Goal: Information Seeking & Learning: Compare options

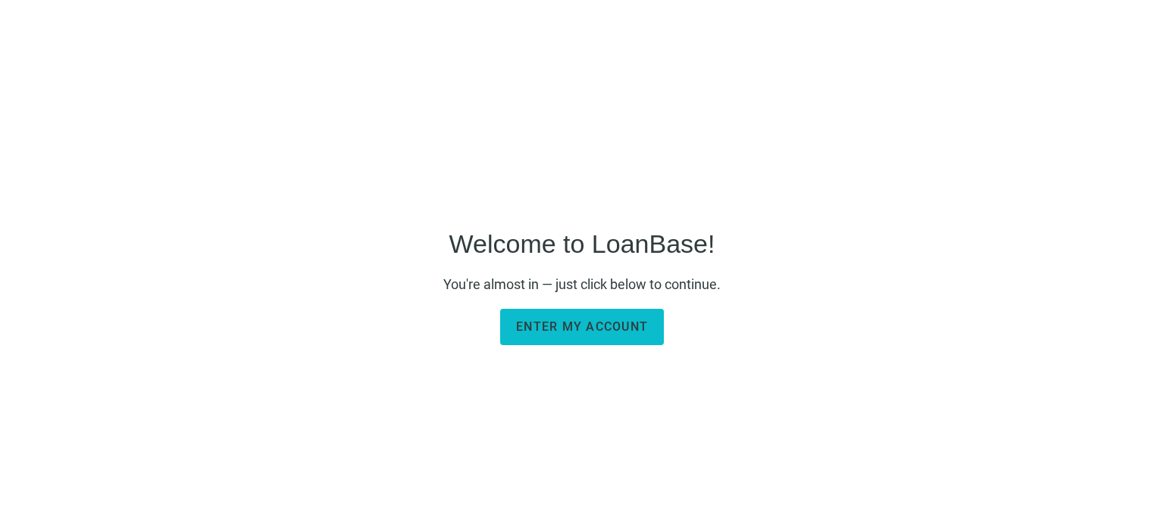
click at [614, 327] on span "Enter my account" at bounding box center [582, 327] width 132 height 14
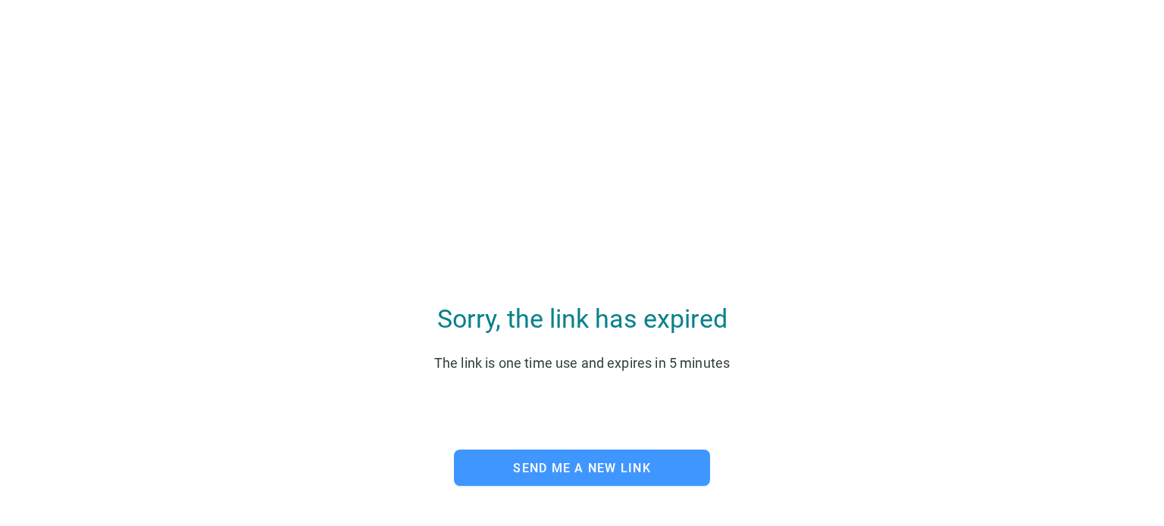
click at [558, 470] on span "Send me a new link" at bounding box center [582, 468] width 138 height 14
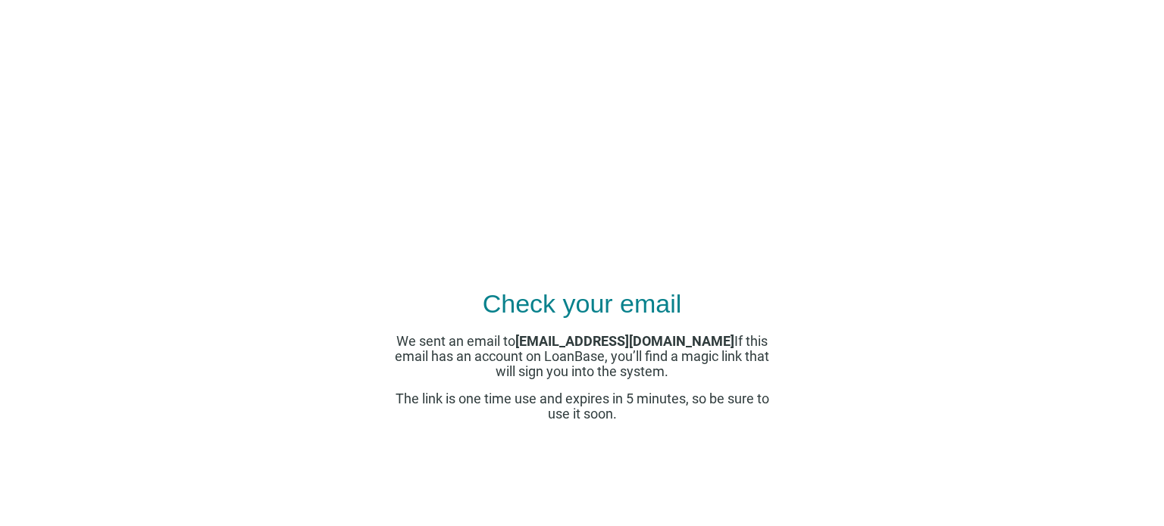
click at [536, 348] on span "We sent an email to apps@pcfunding.com If this email has an account on LoanBase…" at bounding box center [582, 356] width 374 height 46
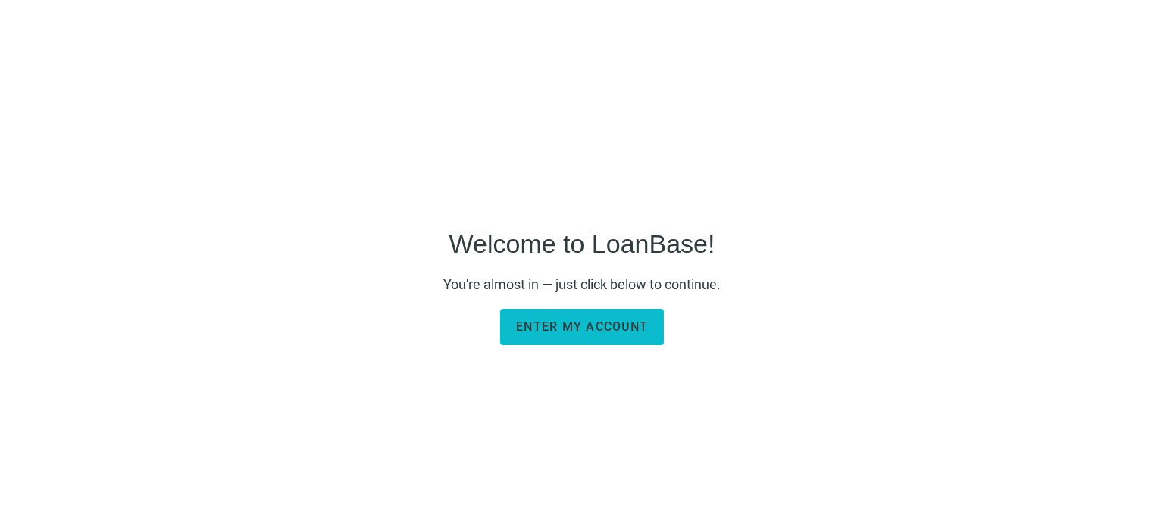
click at [594, 320] on span "Enter my account" at bounding box center [582, 327] width 132 height 14
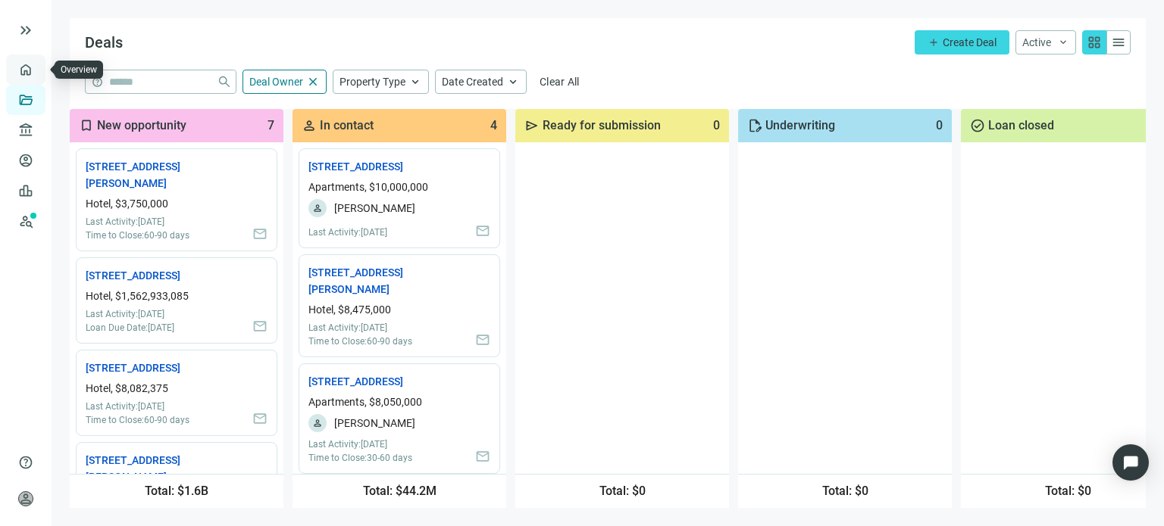
click at [38, 69] on link "Overview" at bounding box center [60, 70] width 45 height 12
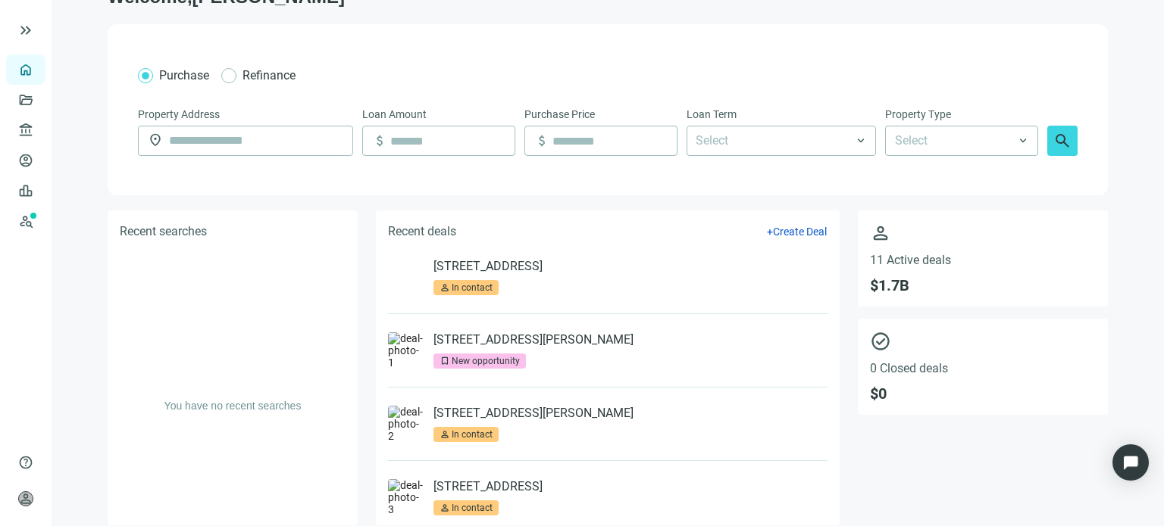
scroll to position [51, 0]
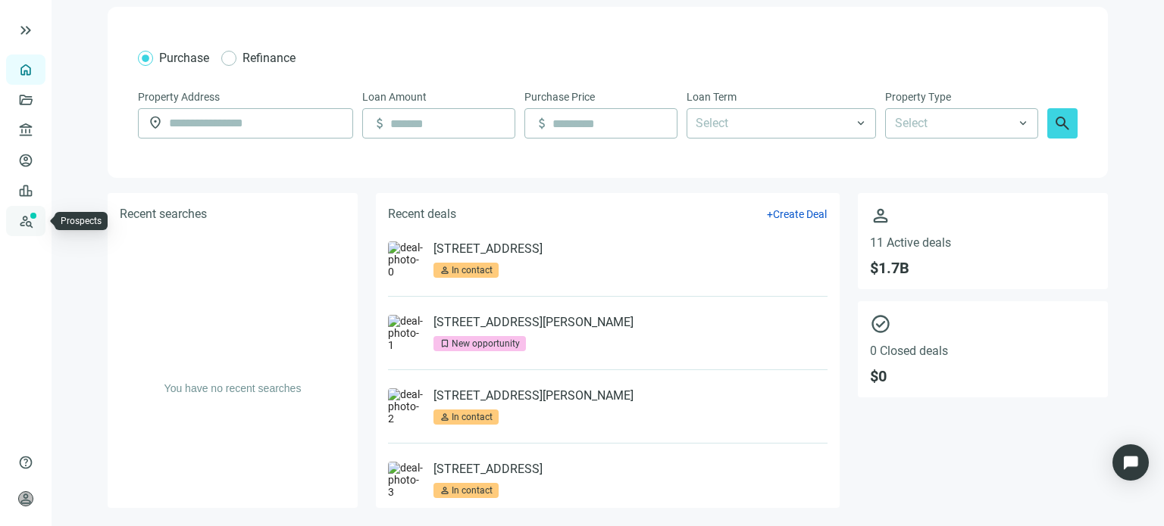
click at [38, 220] on link "Prospects New" at bounding box center [62, 221] width 48 height 30
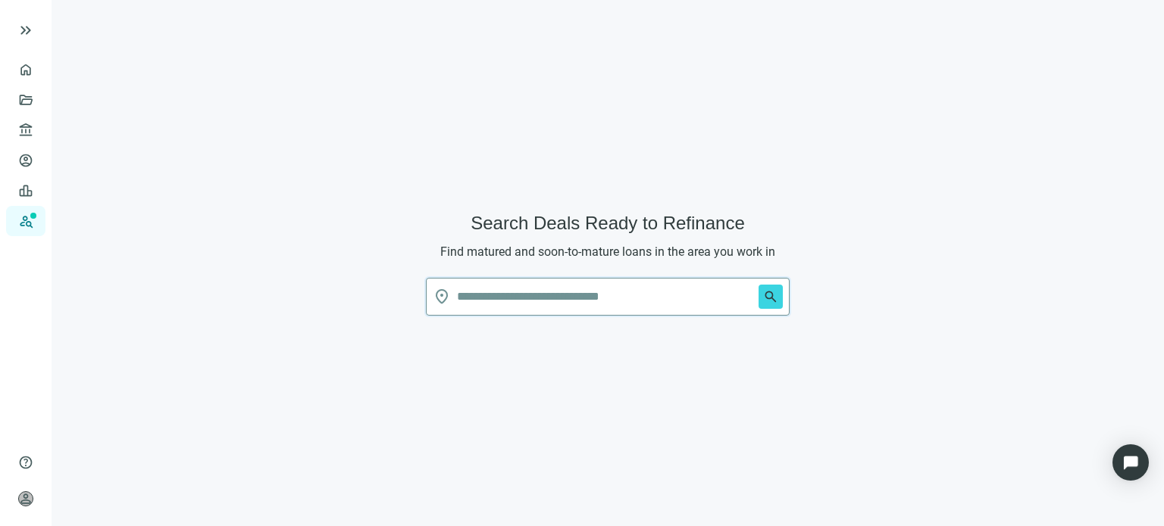
click at [467, 296] on input "text" at bounding box center [604, 297] width 295 height 36
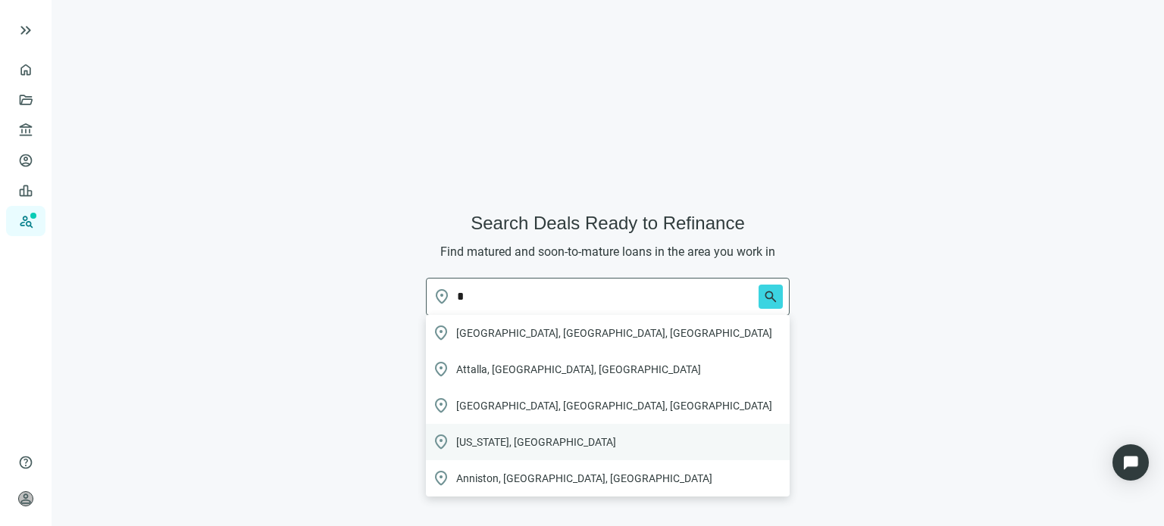
click at [475, 436] on span "[US_STATE], [GEOGRAPHIC_DATA]" at bounding box center [536, 442] width 160 height 15
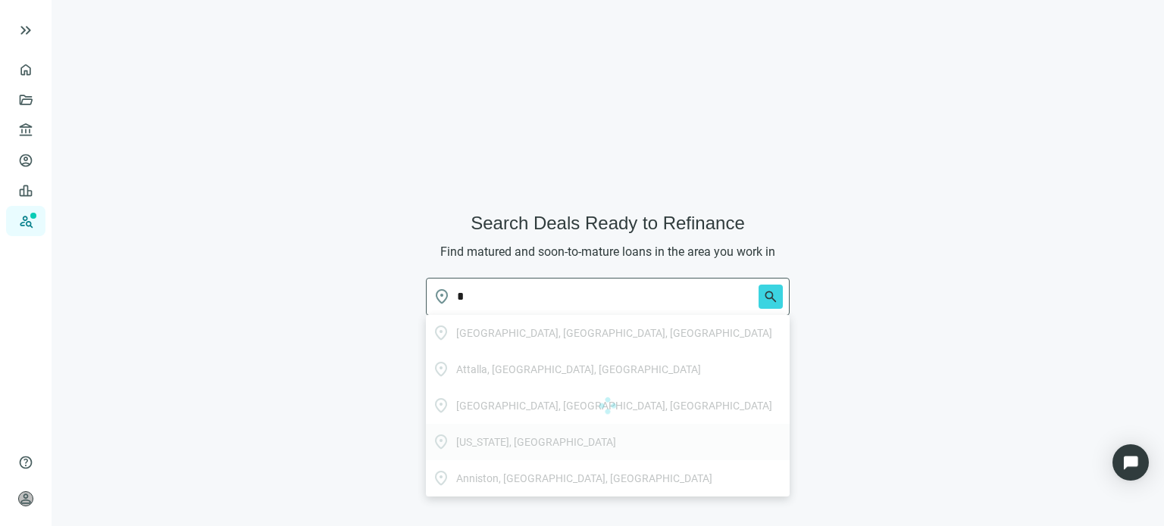
type input "**********"
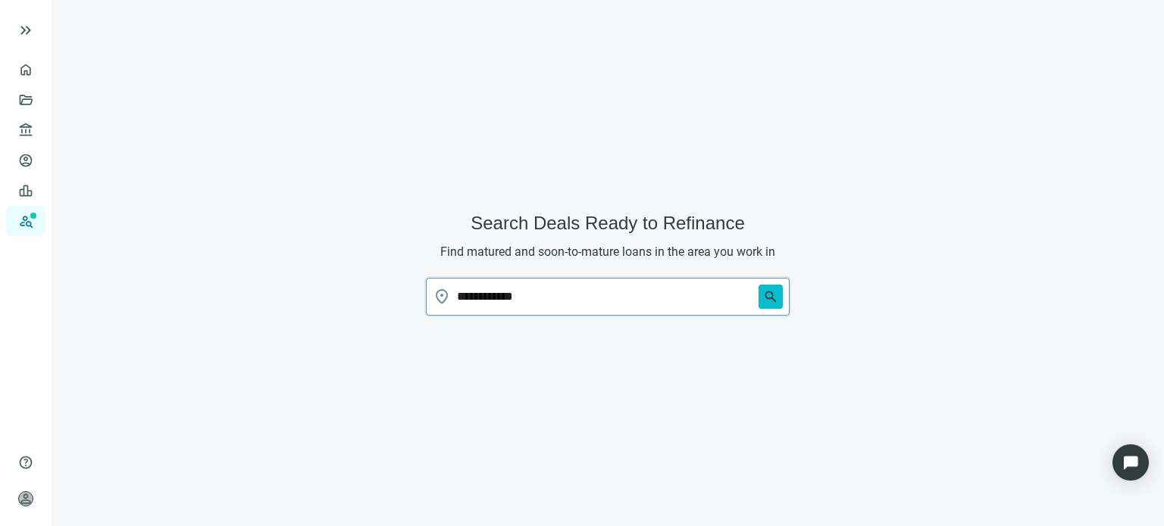
click at [764, 296] on span "search" at bounding box center [770, 296] width 15 height 15
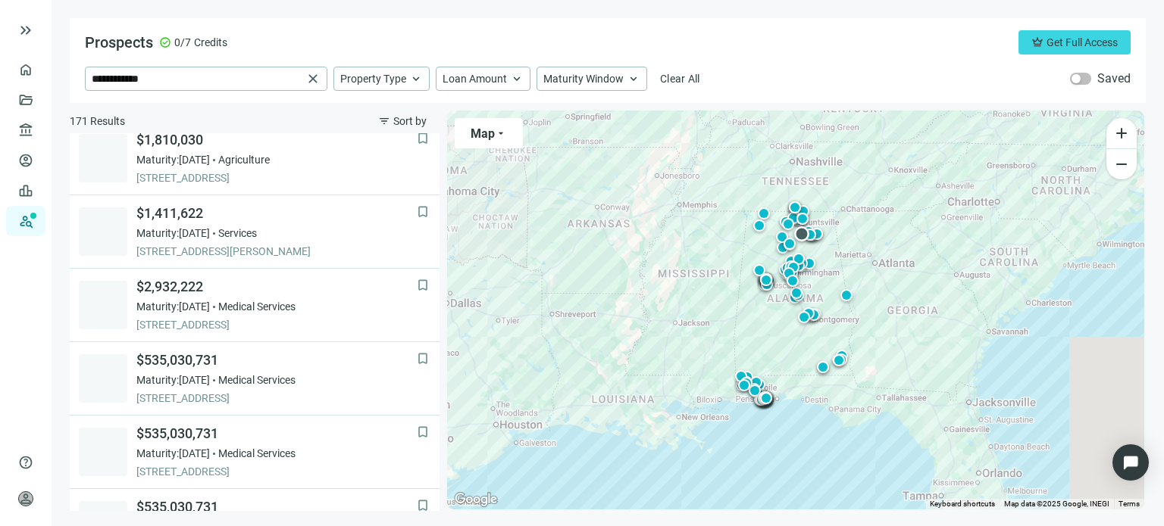
scroll to position [303, 0]
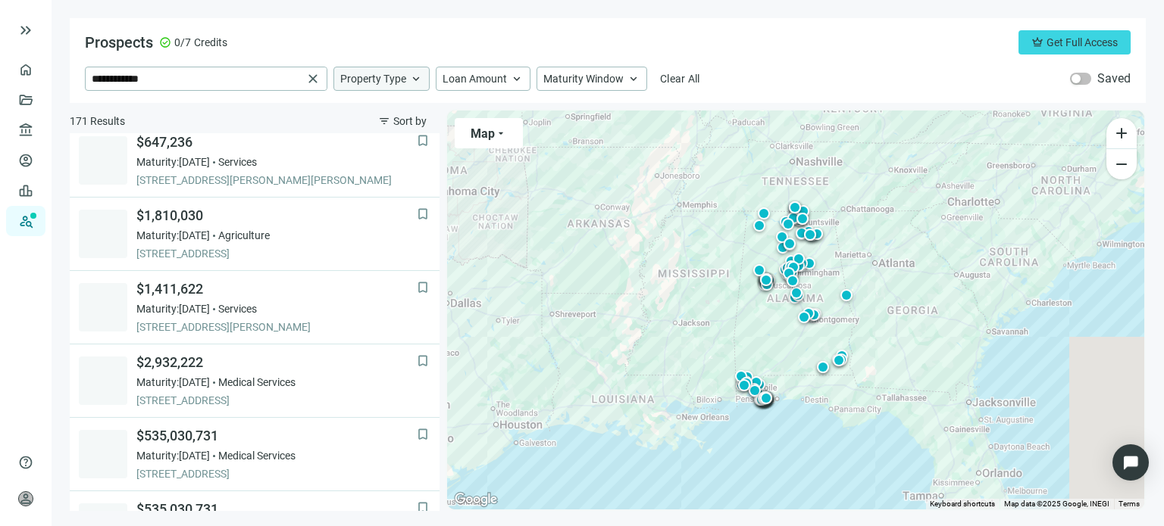
click at [412, 83] on span "keyboard_arrow_up" at bounding box center [416, 79] width 14 height 14
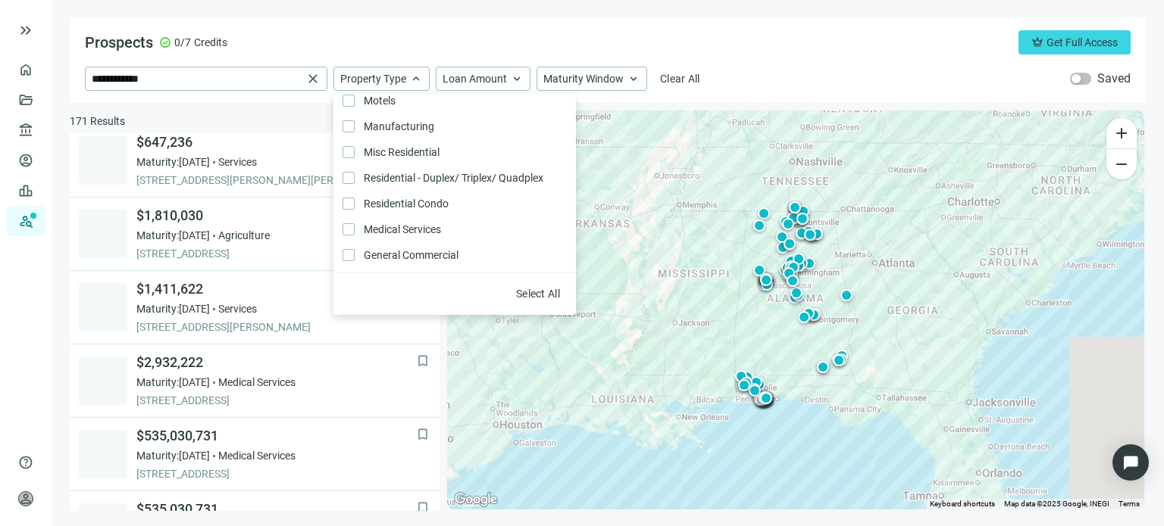
scroll to position [247, 0]
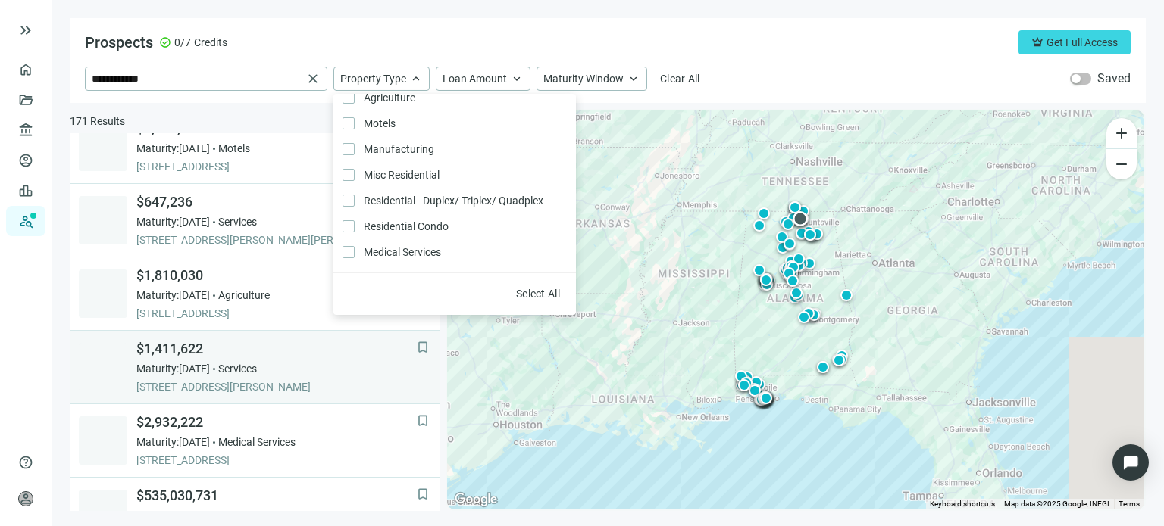
click at [390, 336] on div "bookmark $882,813 Maturity: [DATE] Residential - Duplex/ Triplex/ Quadplex [STR…" at bounding box center [255, 322] width 370 height 378
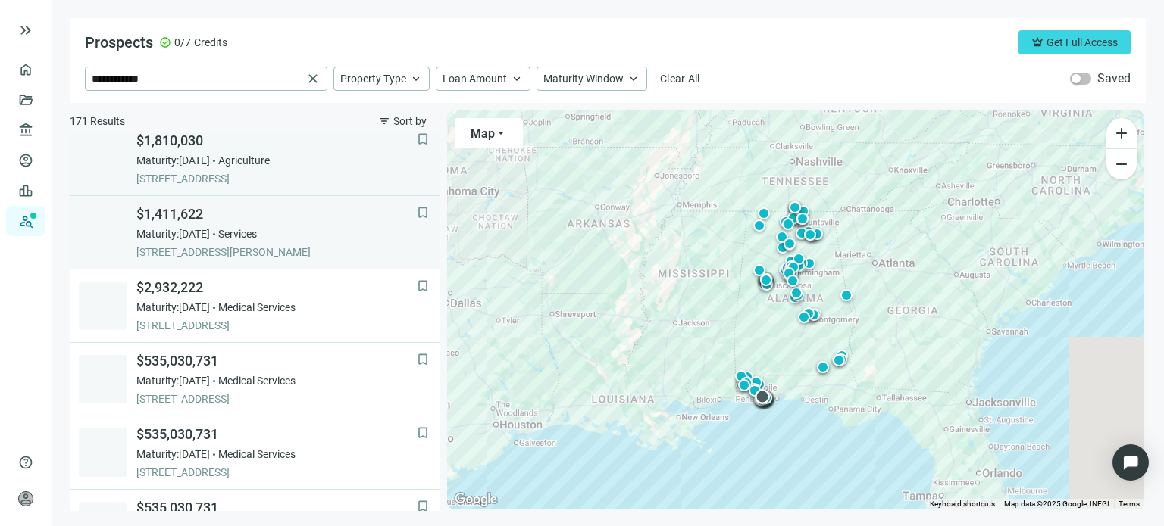
scroll to position [379, 0]
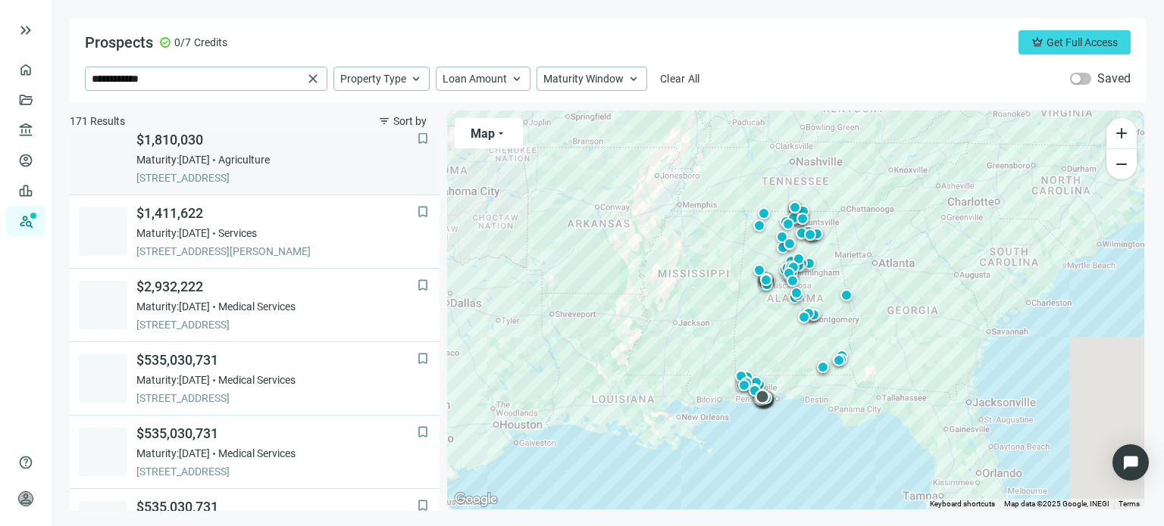
click at [245, 172] on span "[STREET_ADDRESS]" at bounding box center [276, 177] width 280 height 15
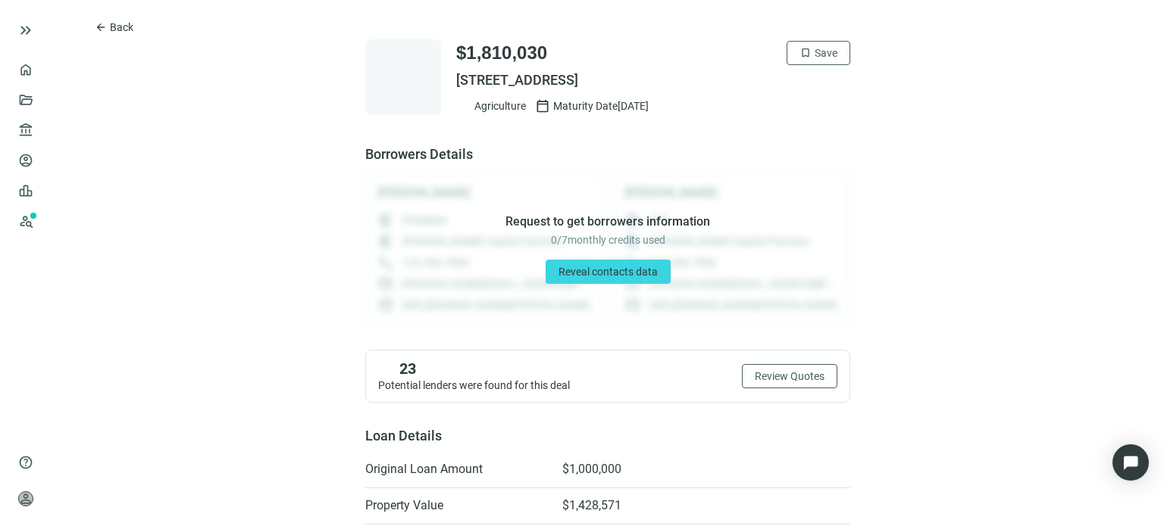
click at [533, 83] on span "[STREET_ADDRESS]" at bounding box center [653, 80] width 394 height 18
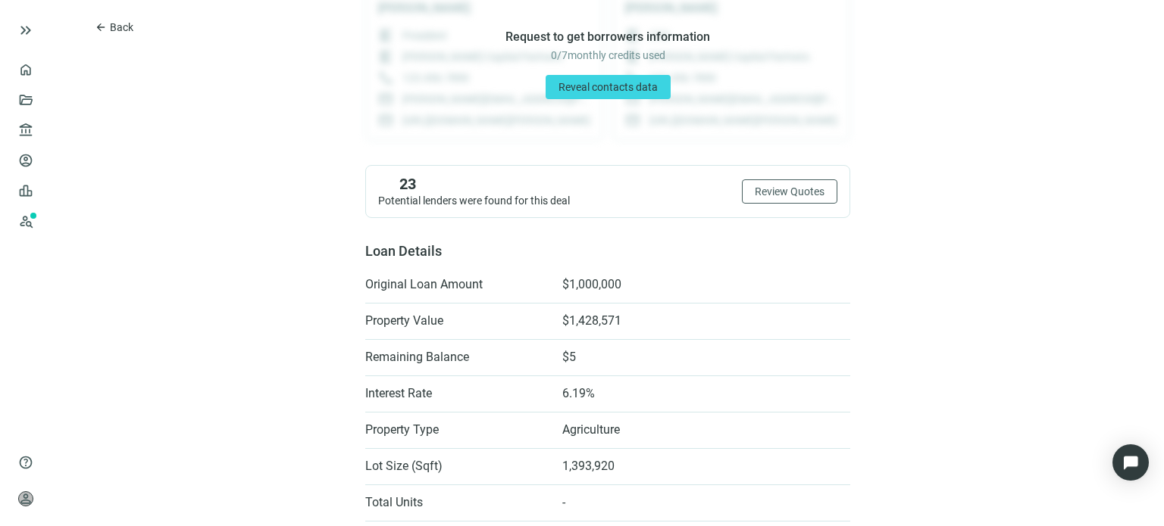
scroll to position [94, 0]
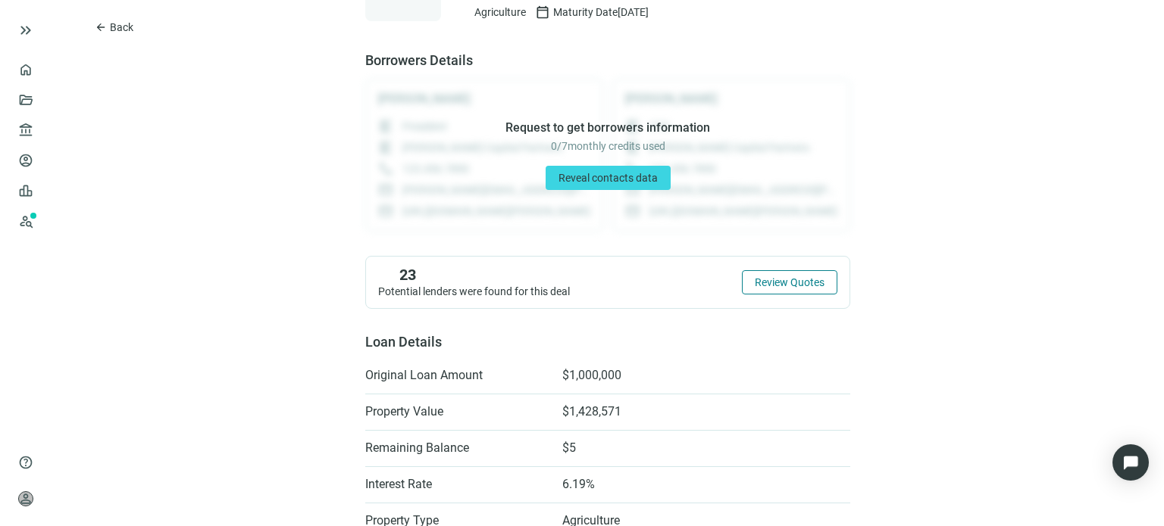
click at [761, 284] on span "Review Quotes" at bounding box center [790, 283] width 70 height 12
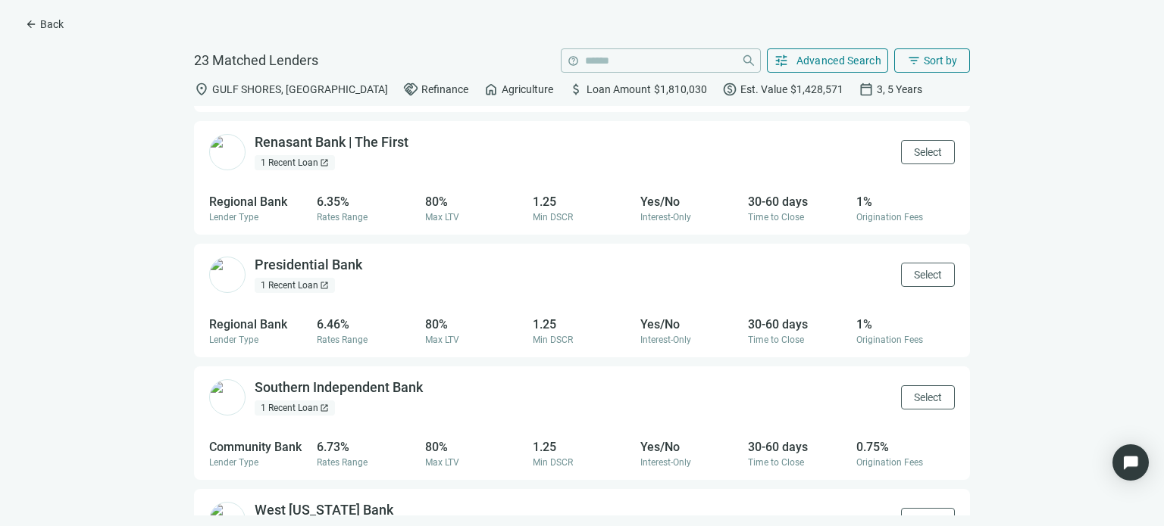
scroll to position [1189, 0]
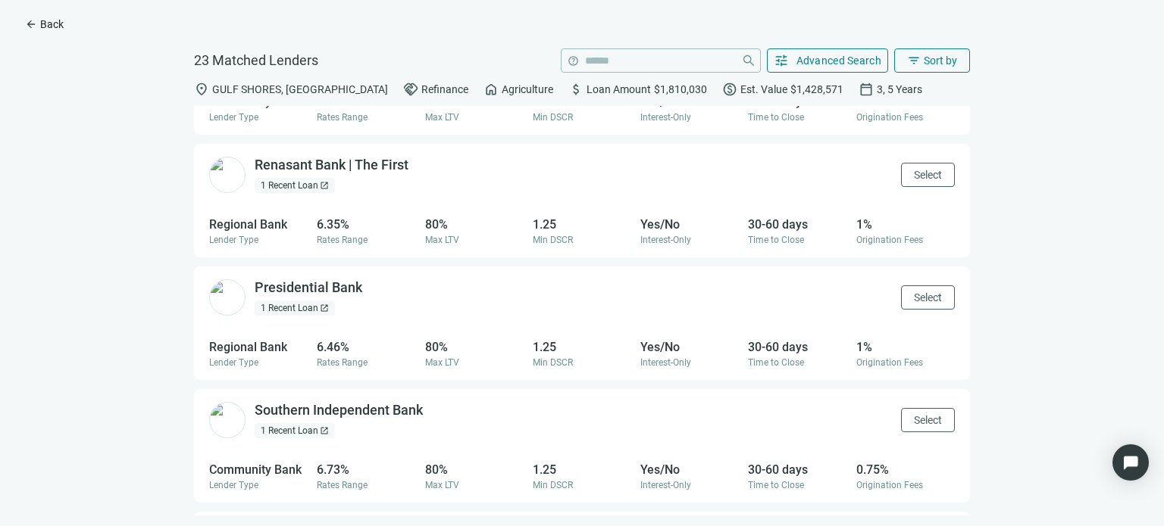
click at [31, 23] on span "arrow_back" at bounding box center [31, 24] width 12 height 12
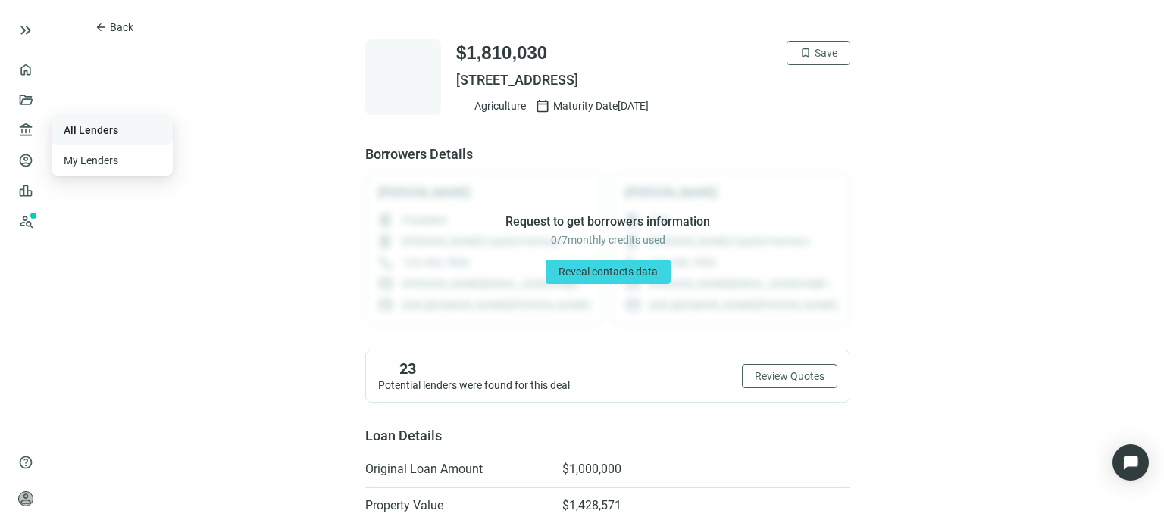
click at [83, 130] on link "All Lenders" at bounding box center [91, 130] width 55 height 12
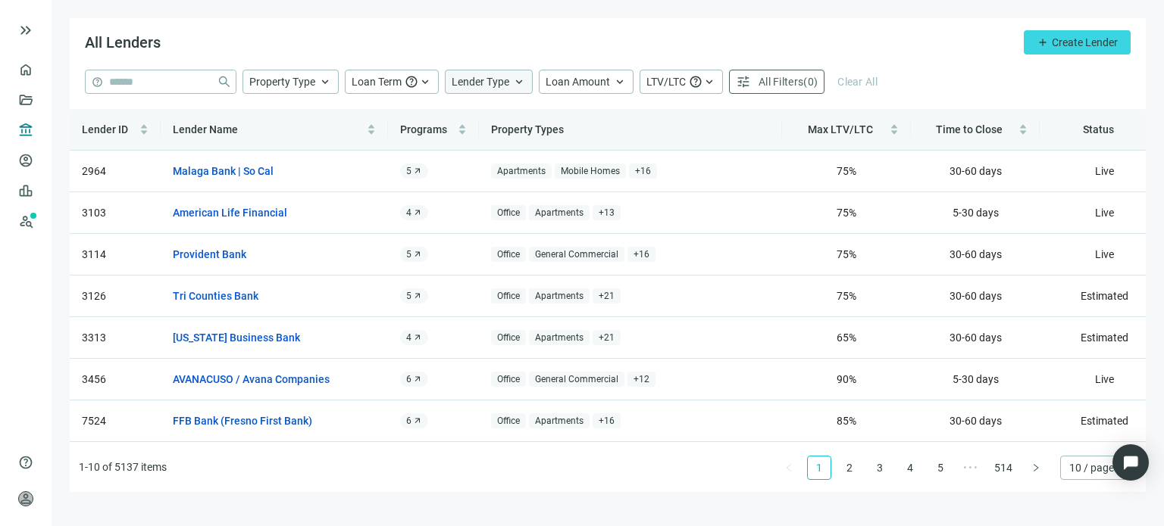
click at [468, 80] on span "Lender Type" at bounding box center [480, 82] width 58 height 12
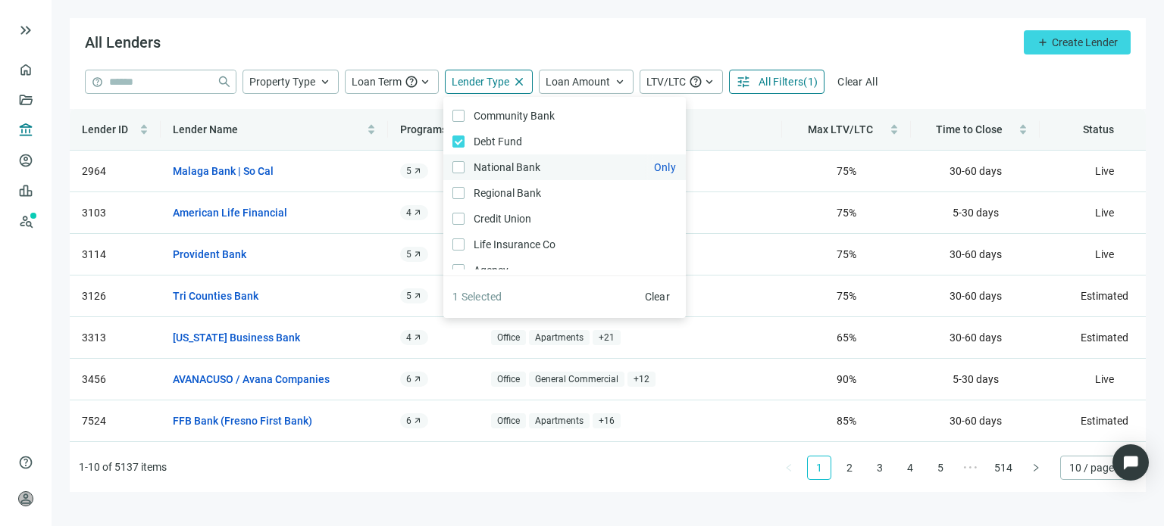
scroll to position [23, 0]
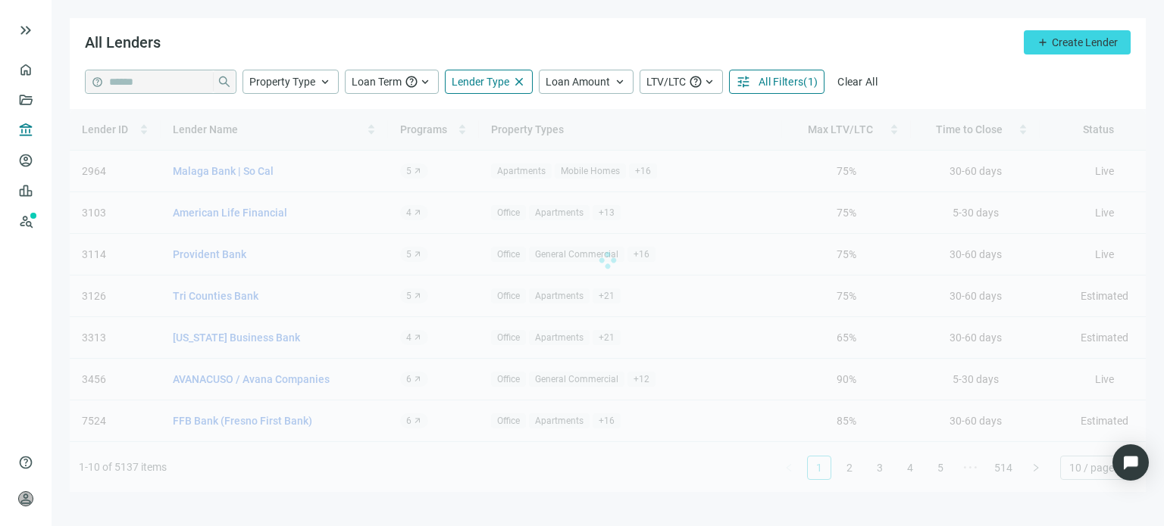
click at [839, 58] on div "All Lenders add Create Lender" at bounding box center [608, 44] width 1076 height 52
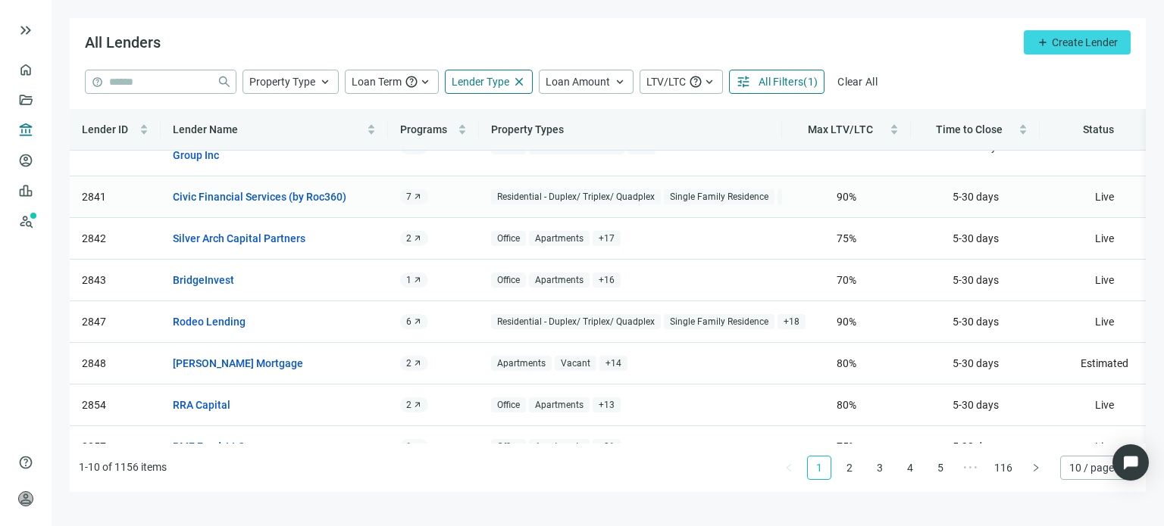
scroll to position [136, 0]
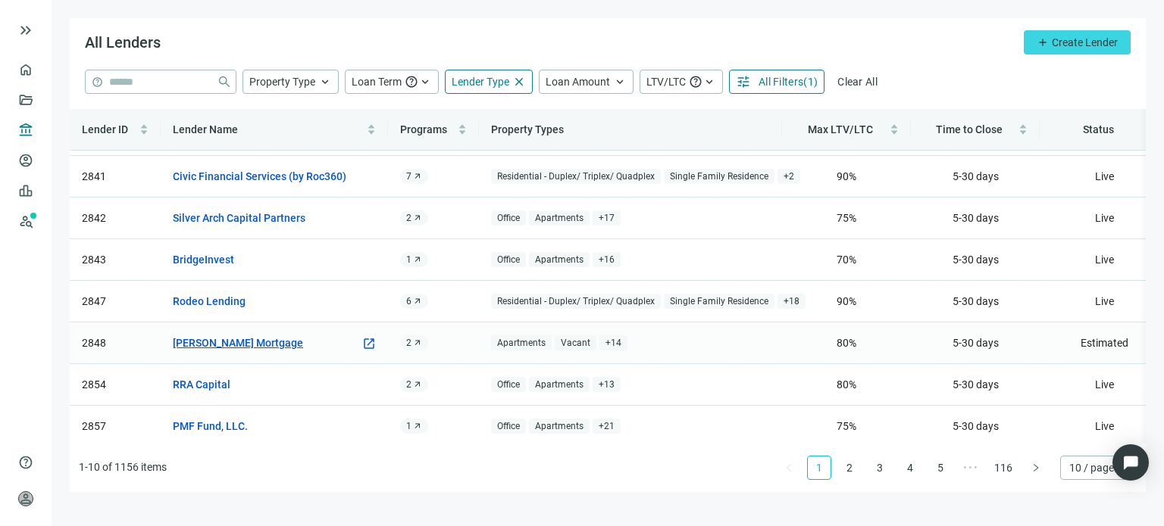
click at [242, 335] on link "[PERSON_NAME] Mortgage" at bounding box center [238, 343] width 130 height 17
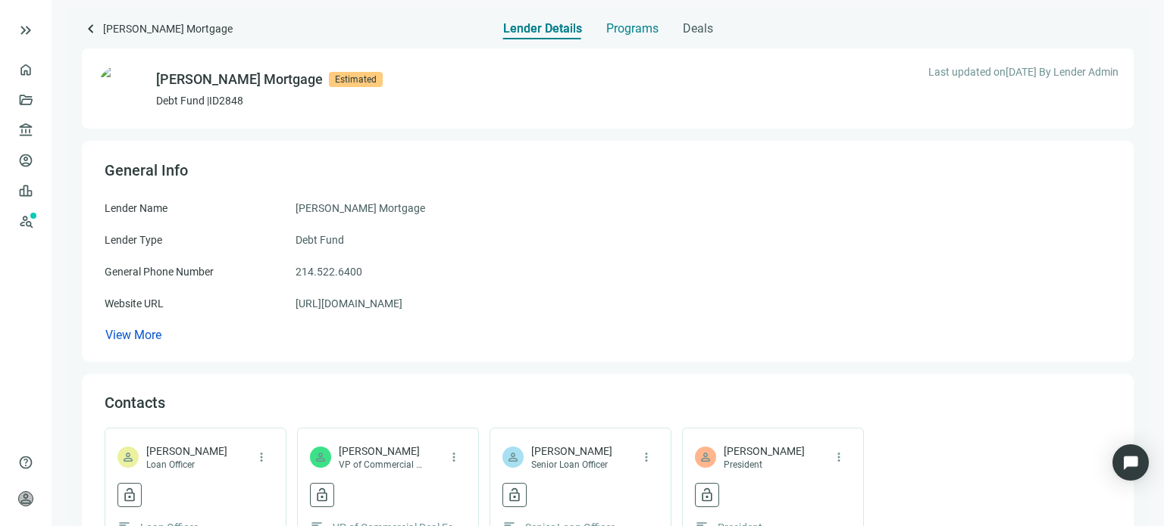
click at [615, 30] on span "Programs" at bounding box center [632, 28] width 52 height 15
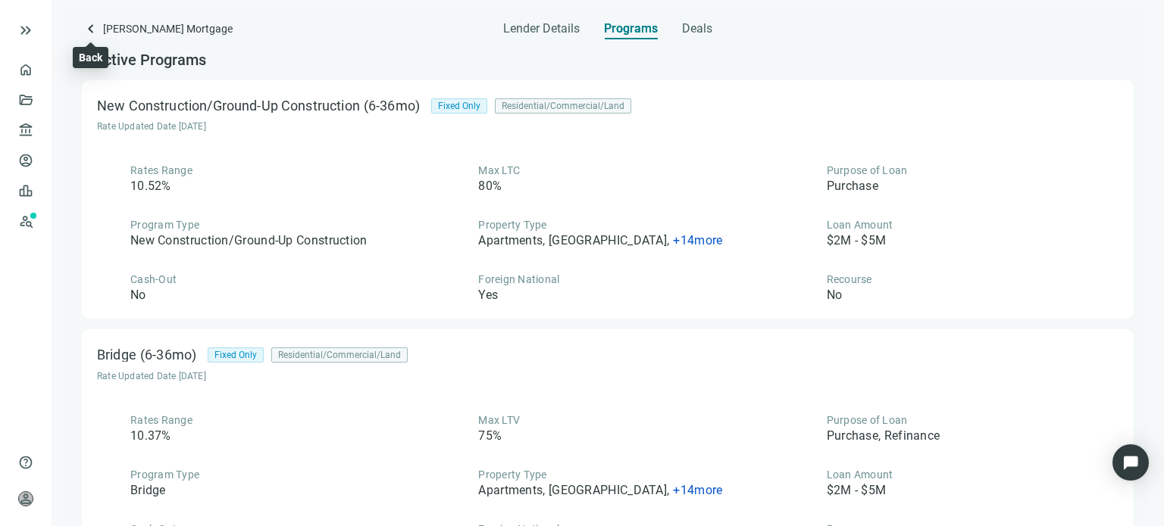
click at [89, 27] on span "keyboard_arrow_left" at bounding box center [91, 29] width 18 height 18
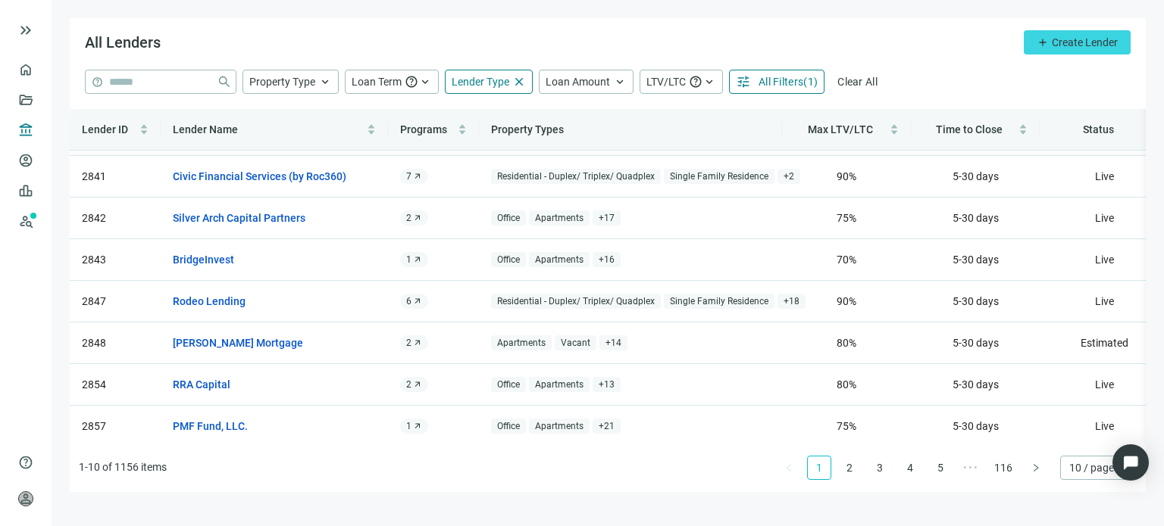
scroll to position [136, 0]
click at [847, 464] on link "2" at bounding box center [849, 468] width 23 height 23
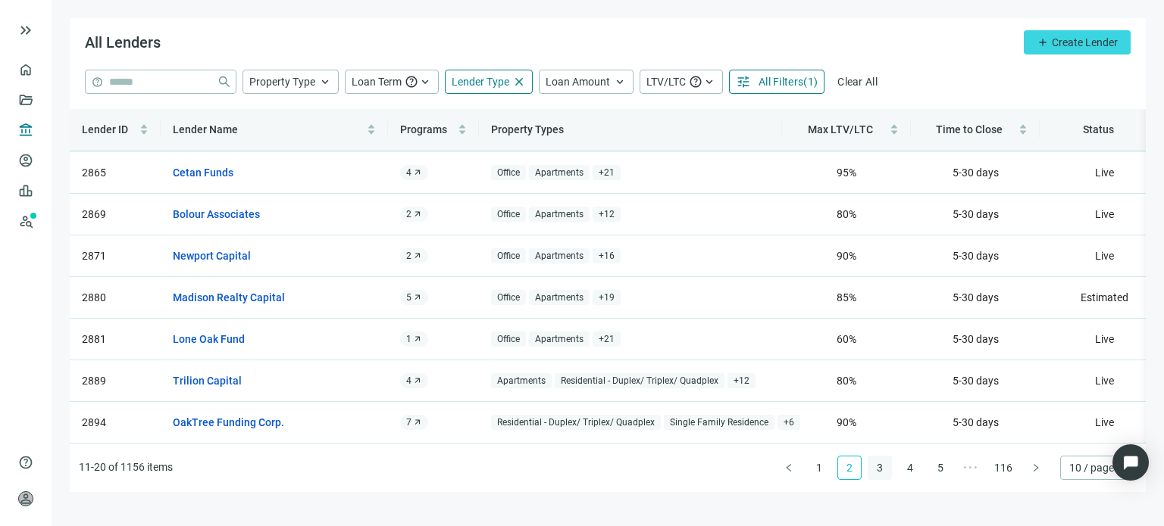
click at [876, 469] on link "3" at bounding box center [879, 468] width 23 height 23
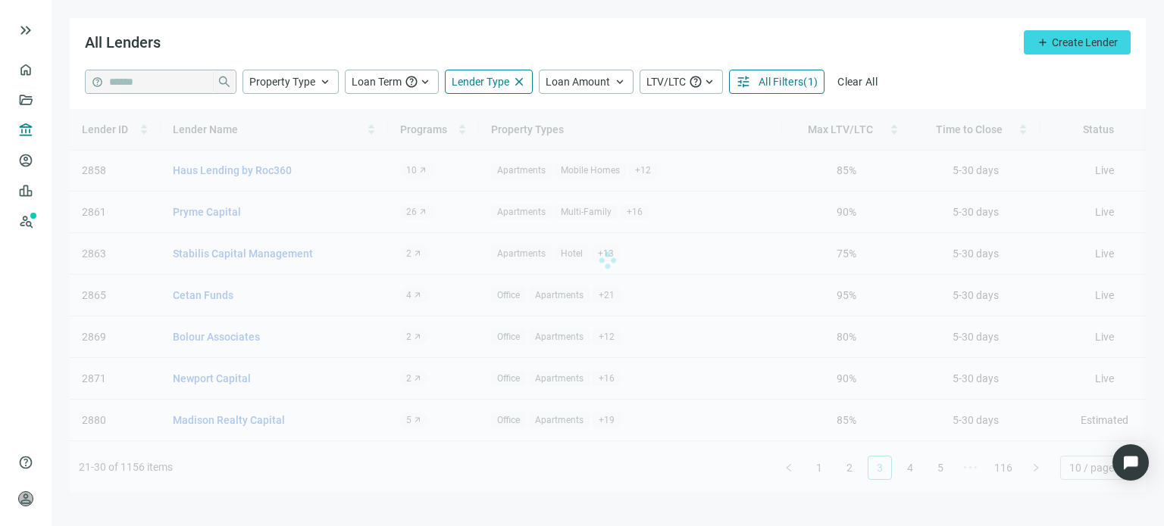
scroll to position [0, 0]
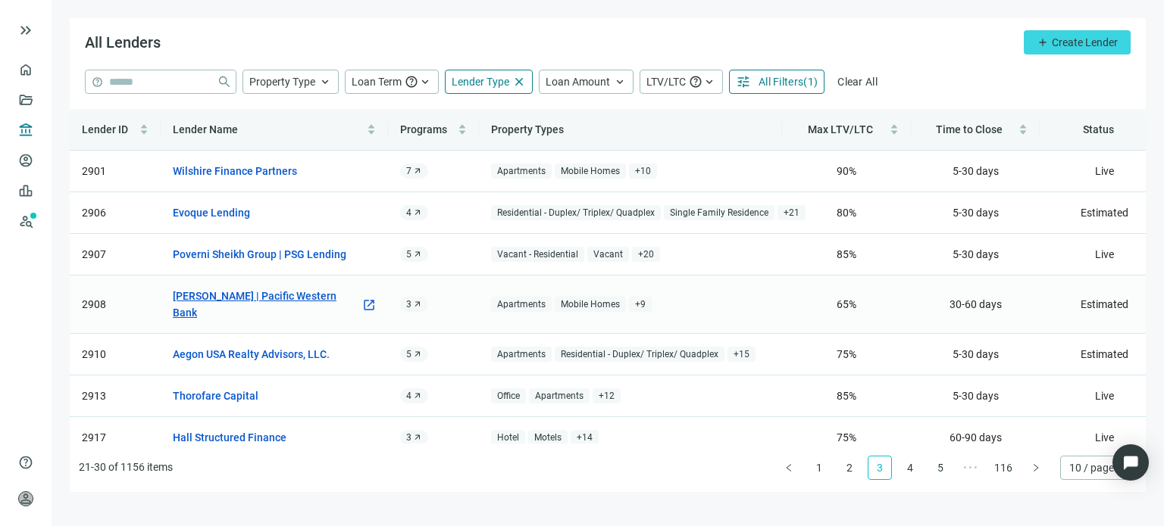
click at [329, 299] on link "[PERSON_NAME] | Pacific Western Bank" at bounding box center [267, 304] width 188 height 33
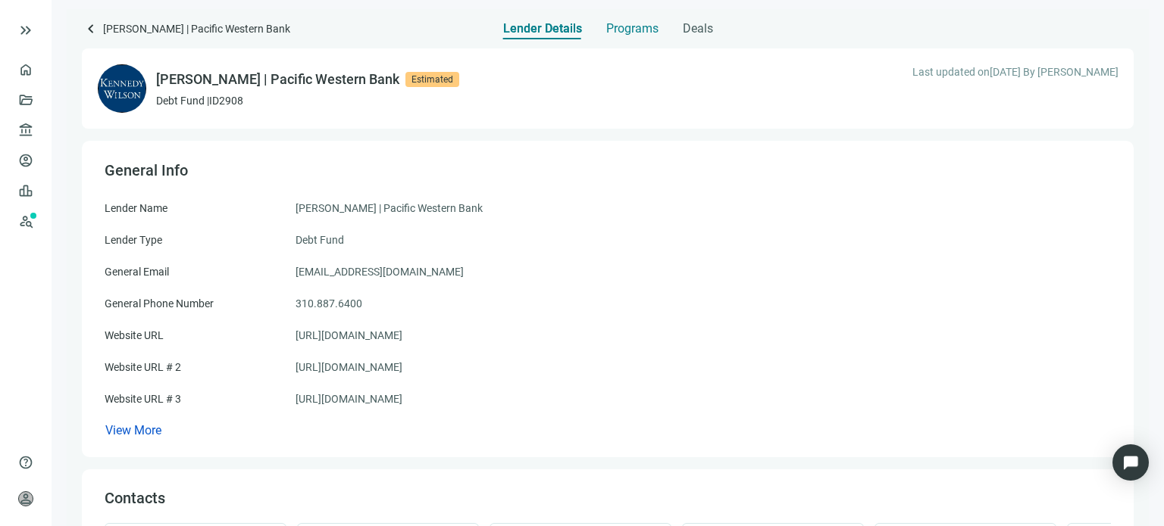
click at [617, 30] on span "Programs" at bounding box center [632, 28] width 52 height 15
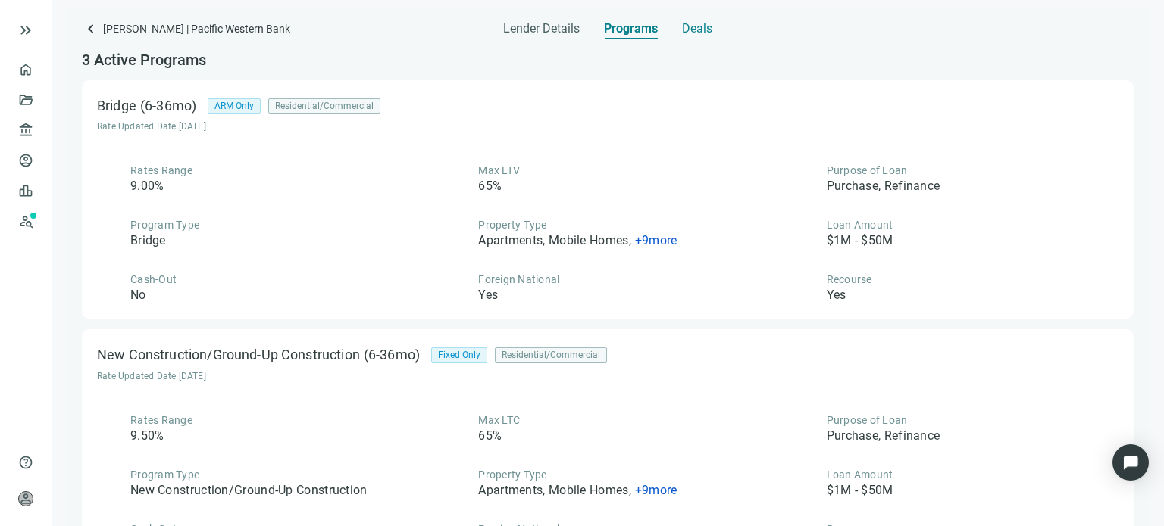
click at [700, 27] on span "Deals" at bounding box center [697, 28] width 30 height 15
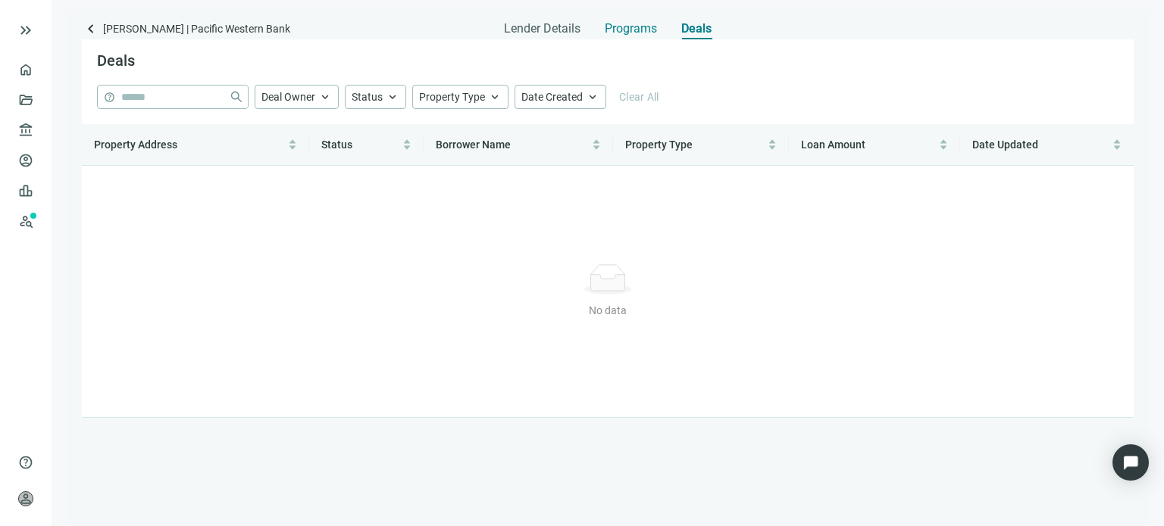
click at [639, 33] on span "Programs" at bounding box center [631, 28] width 52 height 15
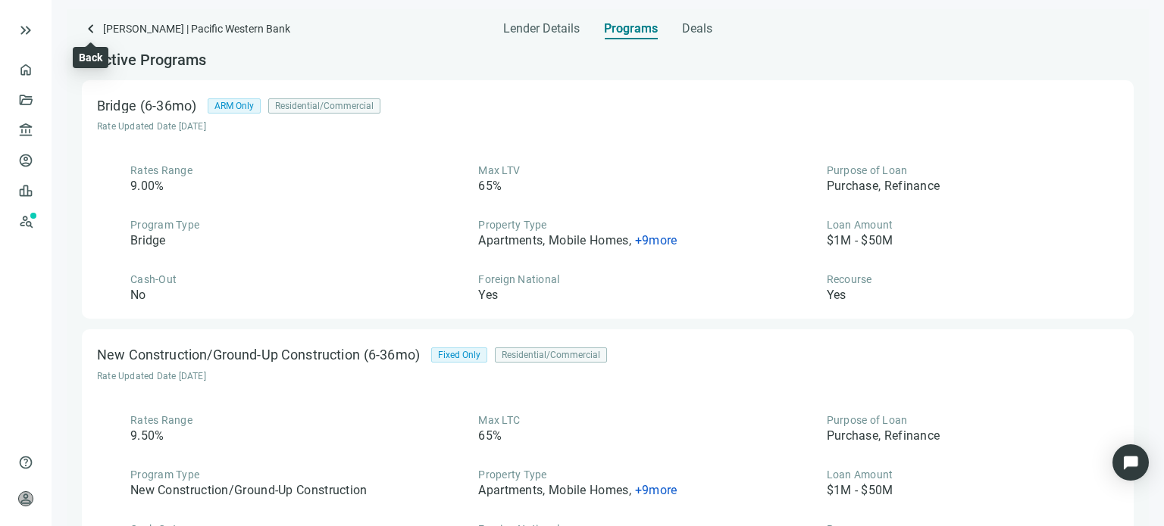
click at [92, 28] on span "keyboard_arrow_left" at bounding box center [91, 29] width 18 height 18
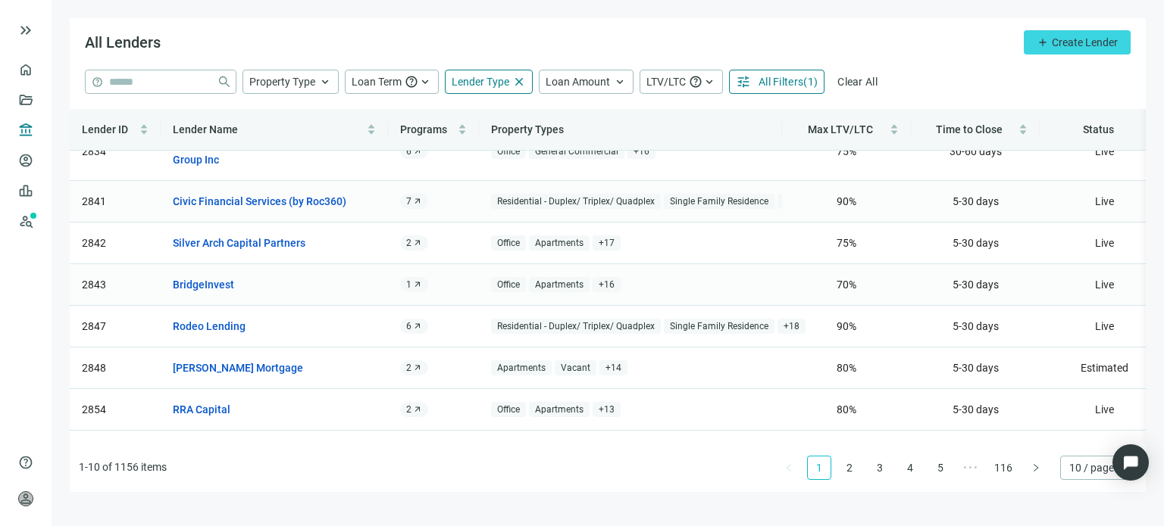
scroll to position [136, 0]
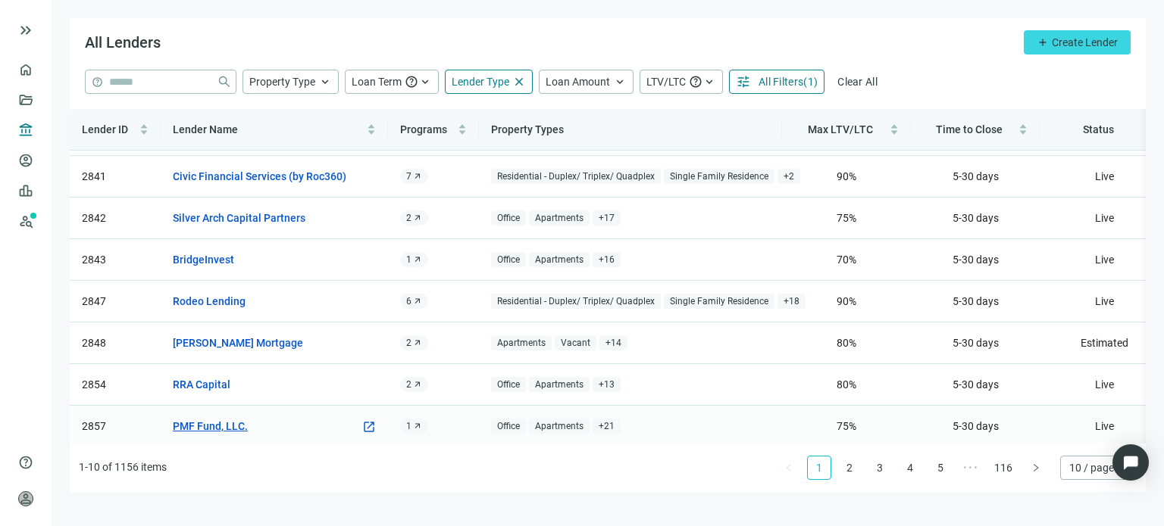
click at [211, 418] on link "PMF Fund, LLC." at bounding box center [210, 426] width 75 height 17
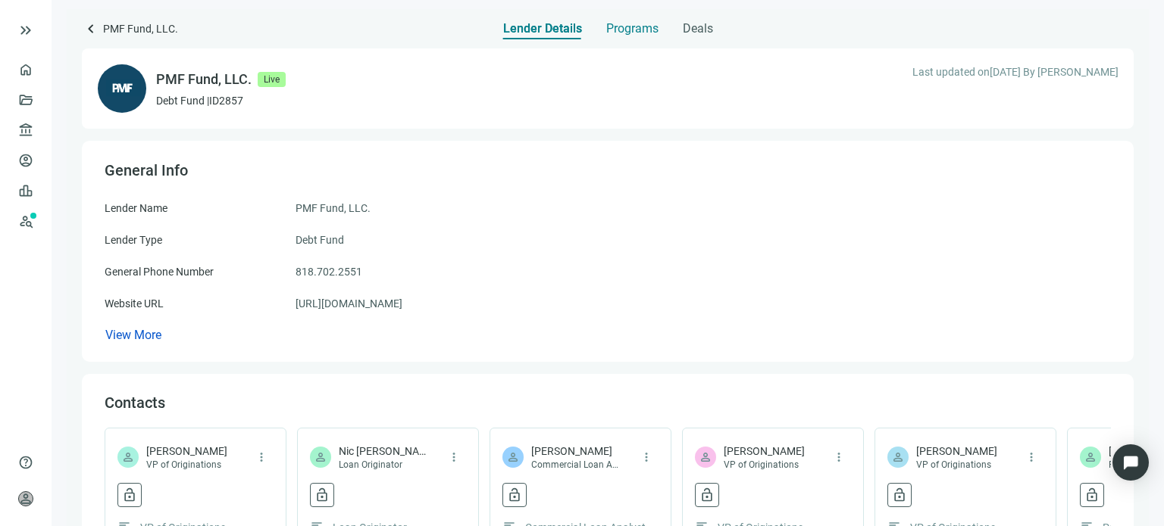
click at [638, 29] on span "Programs" at bounding box center [632, 28] width 52 height 15
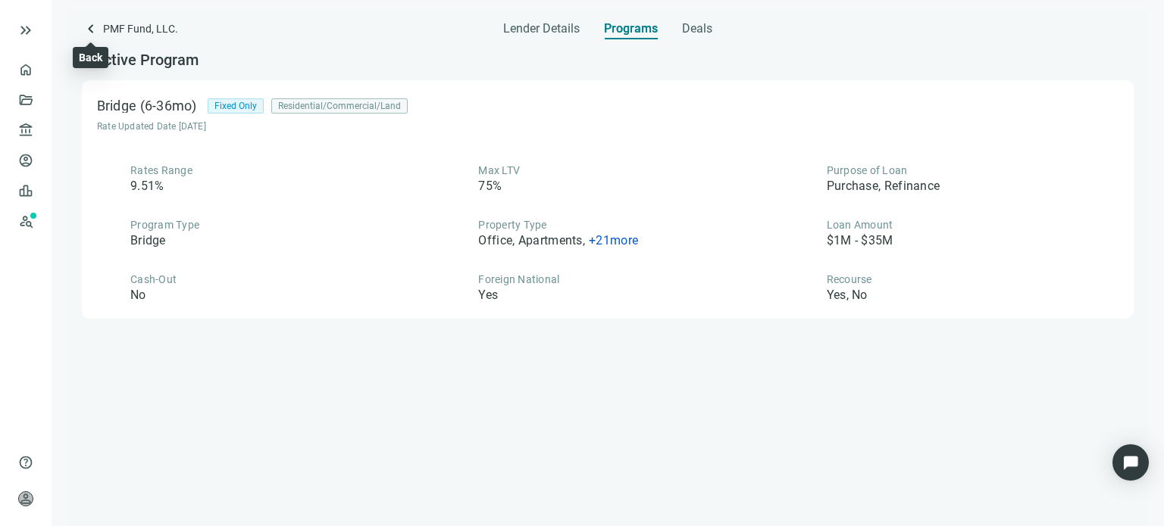
click at [88, 29] on span "keyboard_arrow_left" at bounding box center [91, 29] width 18 height 18
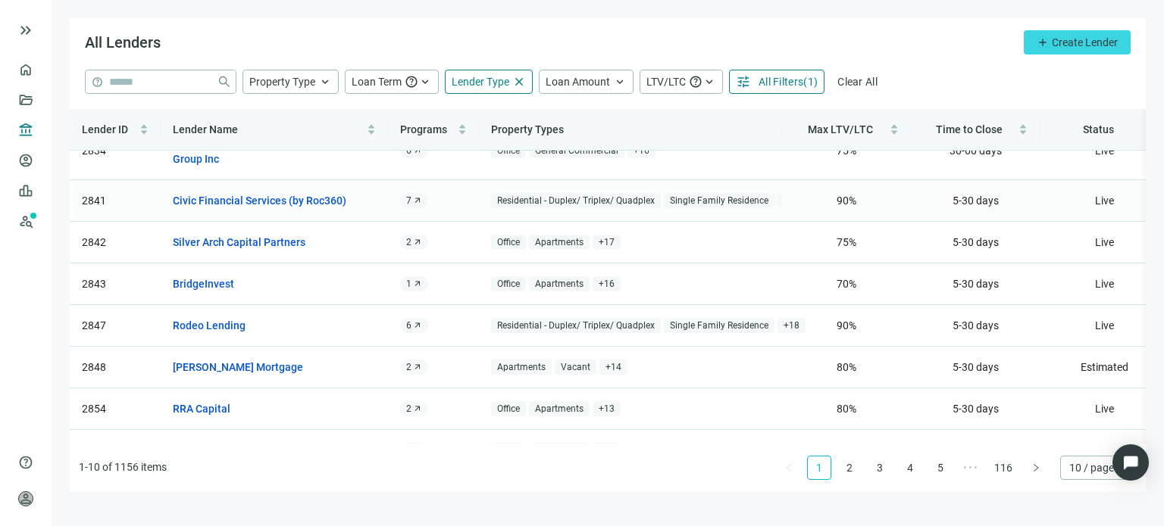
scroll to position [136, 0]
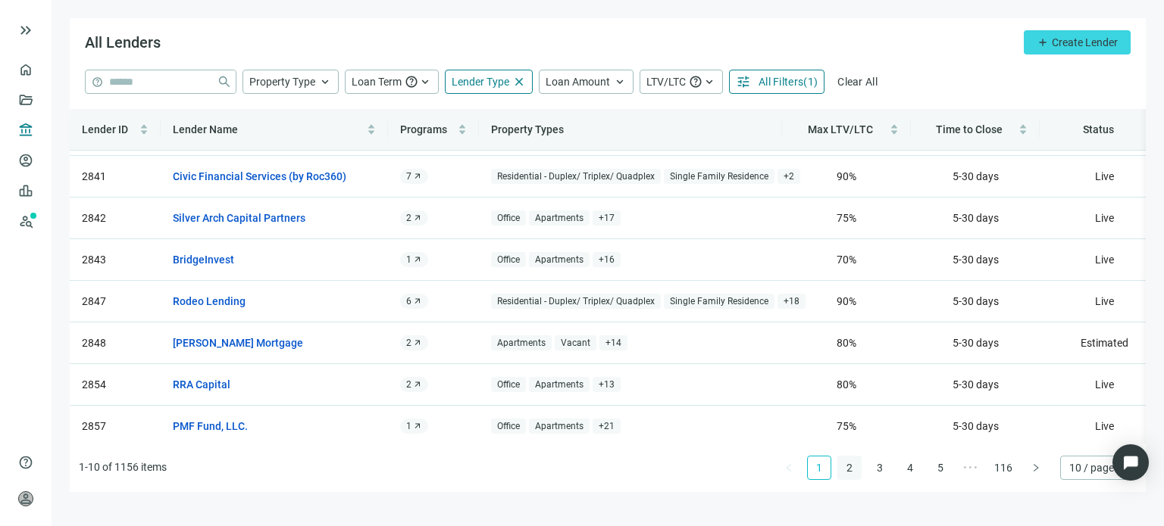
click at [851, 470] on link "2" at bounding box center [849, 468] width 23 height 23
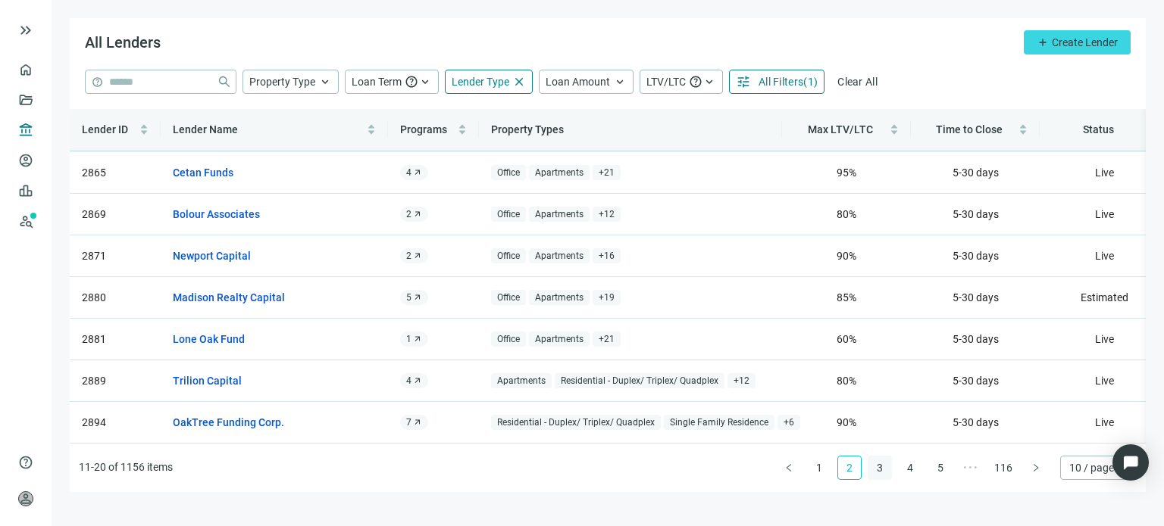
click at [882, 472] on link "3" at bounding box center [879, 468] width 23 height 23
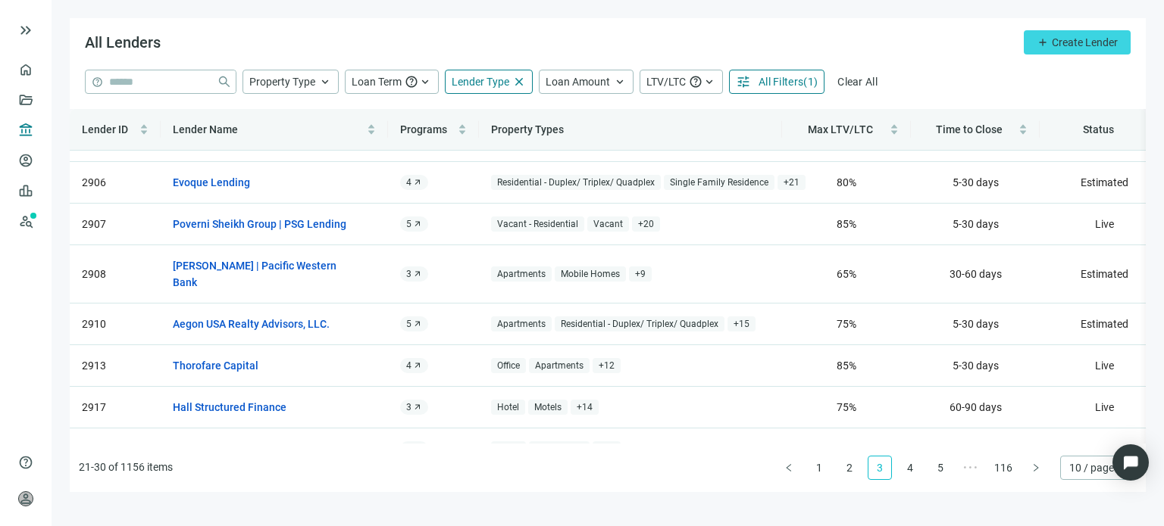
scroll to position [0, 0]
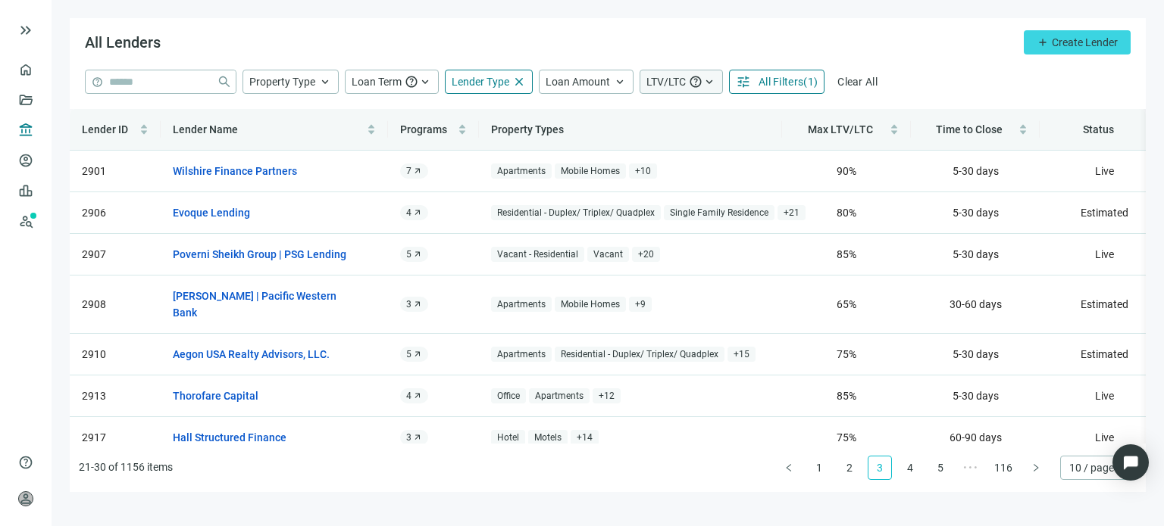
click at [670, 76] on span "LTV/LTC" at bounding box center [665, 82] width 39 height 12
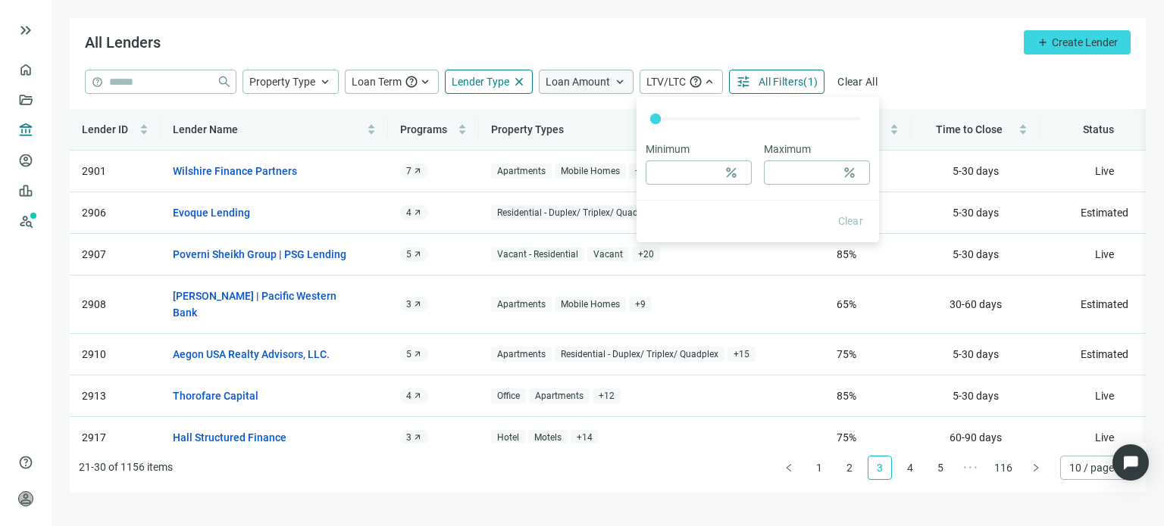
click at [595, 87] on span "Loan Amount" at bounding box center [577, 82] width 64 height 12
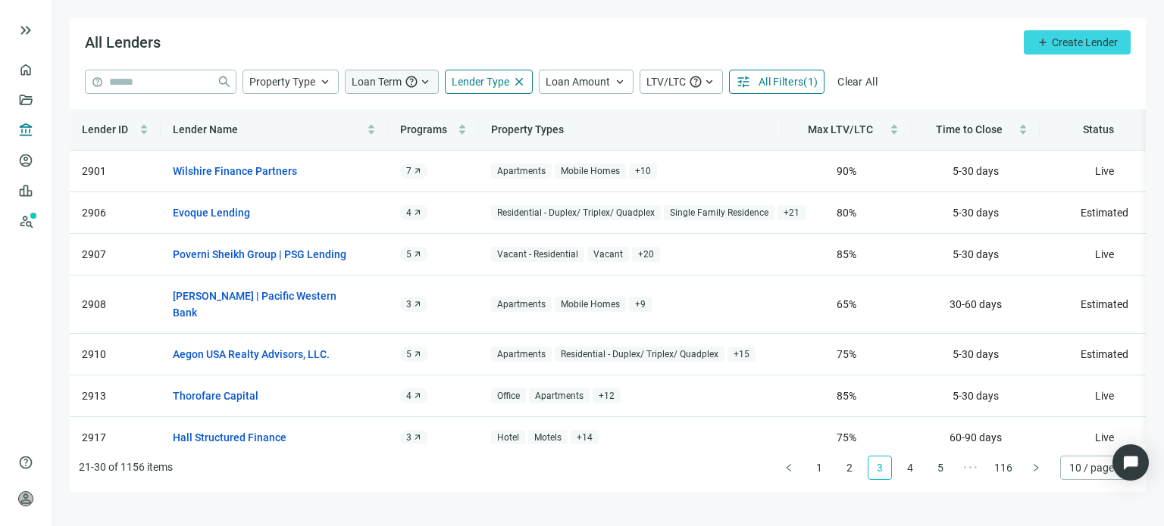
click at [394, 85] on span "Loan Term" at bounding box center [376, 82] width 50 height 12
click at [438, 48] on div "All Lenders add Create Lender" at bounding box center [608, 44] width 1076 height 52
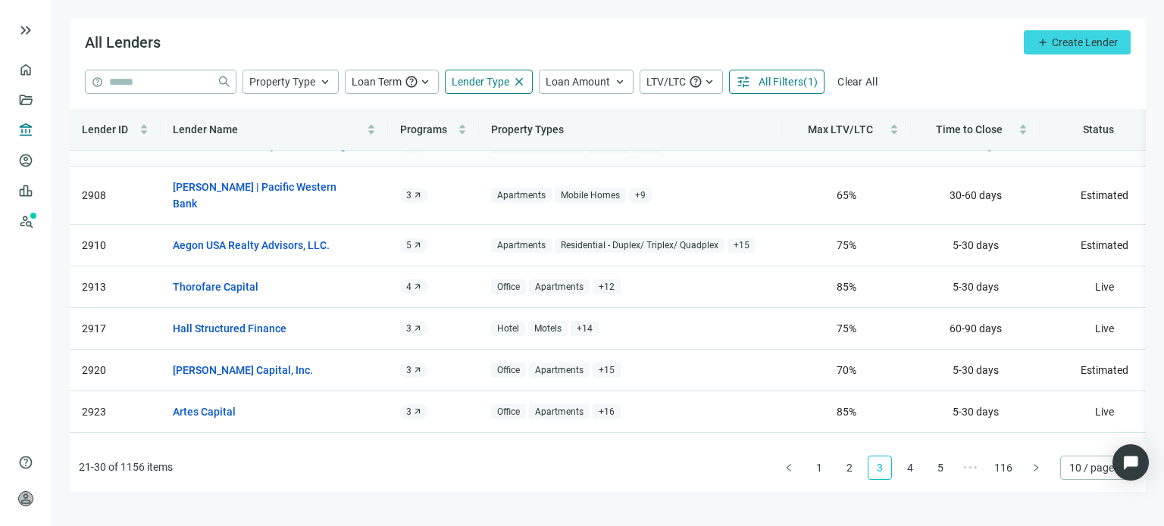
scroll to position [136, 0]
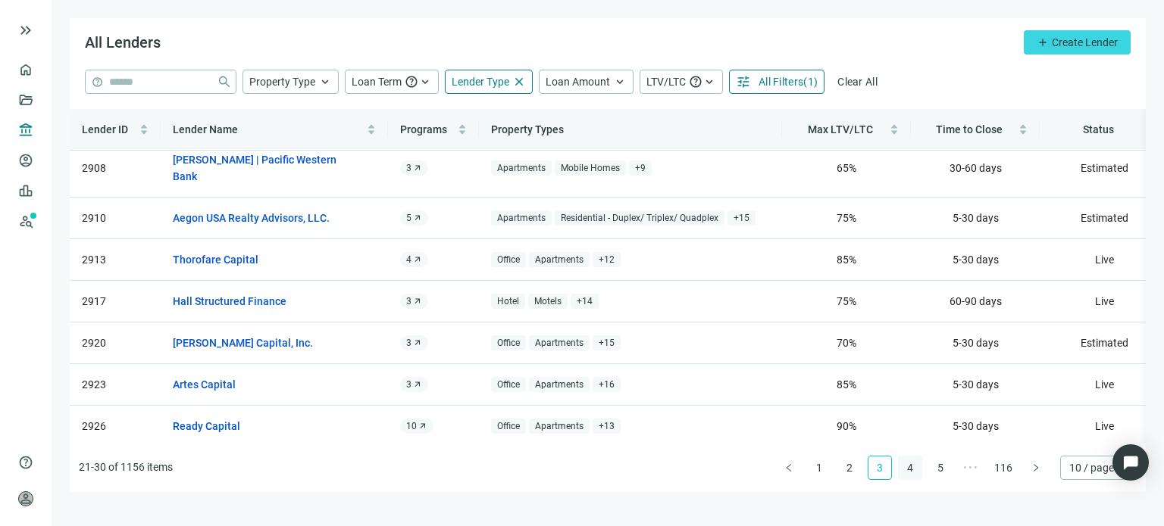
click at [914, 469] on link "4" at bounding box center [909, 468] width 23 height 23
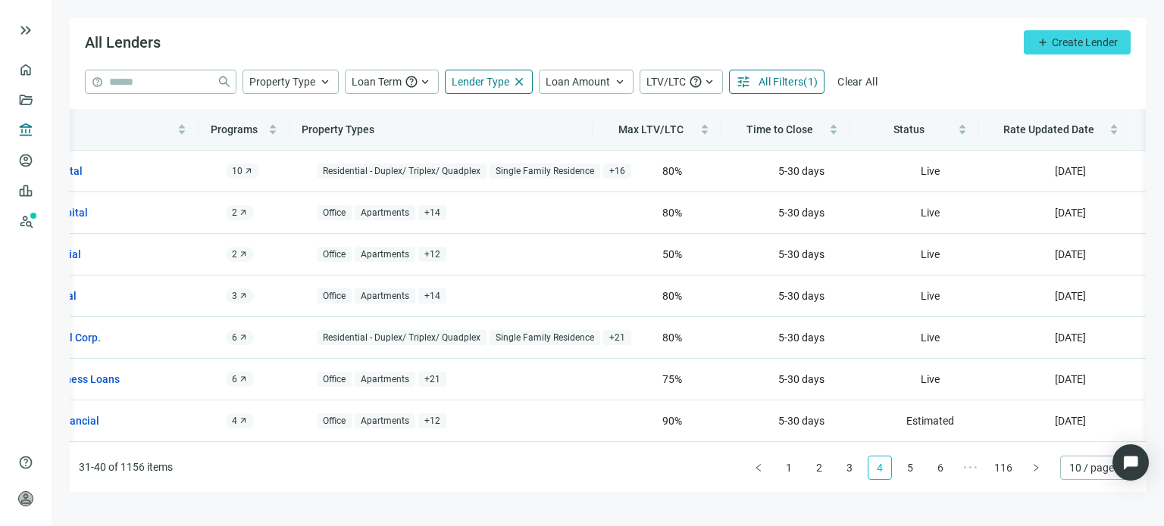
scroll to position [0, 0]
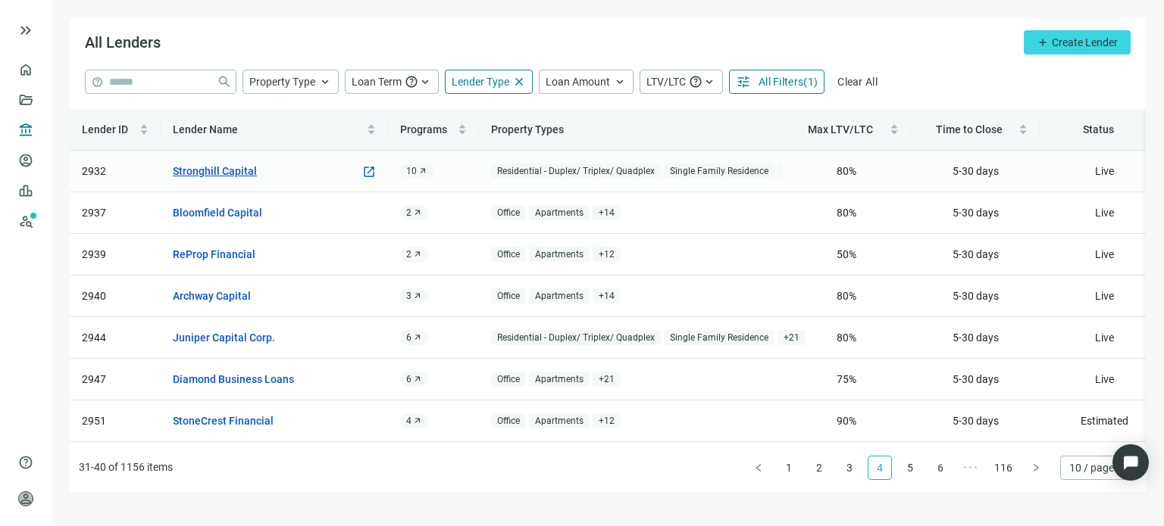
click at [217, 168] on link "Stronghill Capital" at bounding box center [215, 171] width 84 height 17
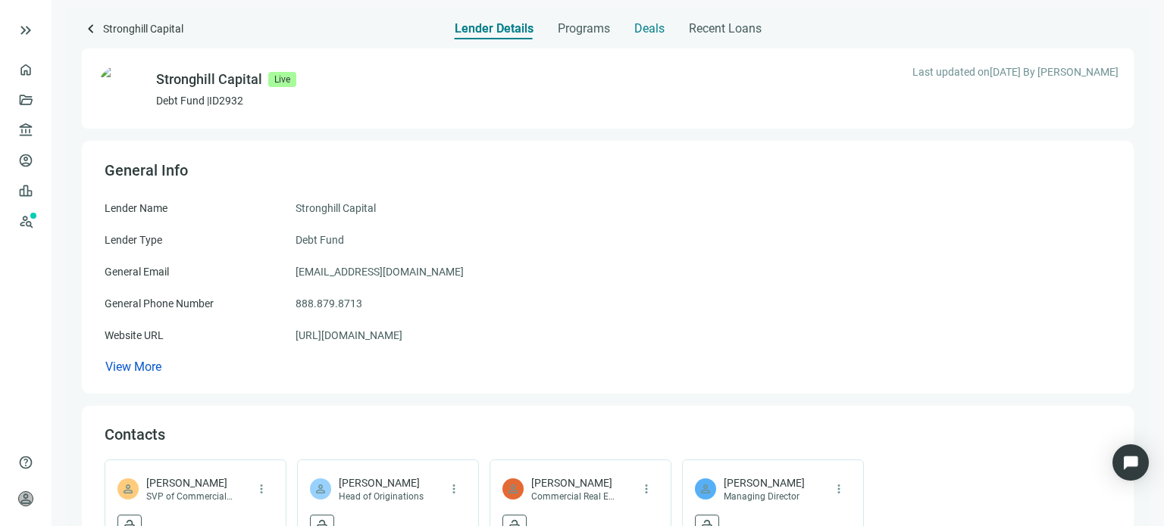
click at [647, 33] on span "Deals" at bounding box center [649, 28] width 30 height 15
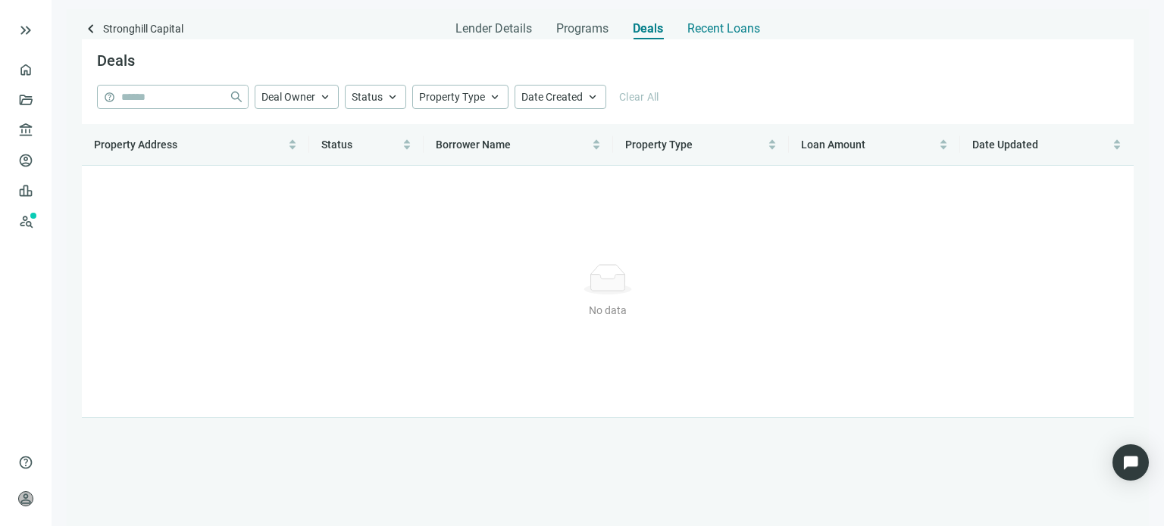
click at [695, 32] on span "Recent Loans" at bounding box center [723, 28] width 73 height 15
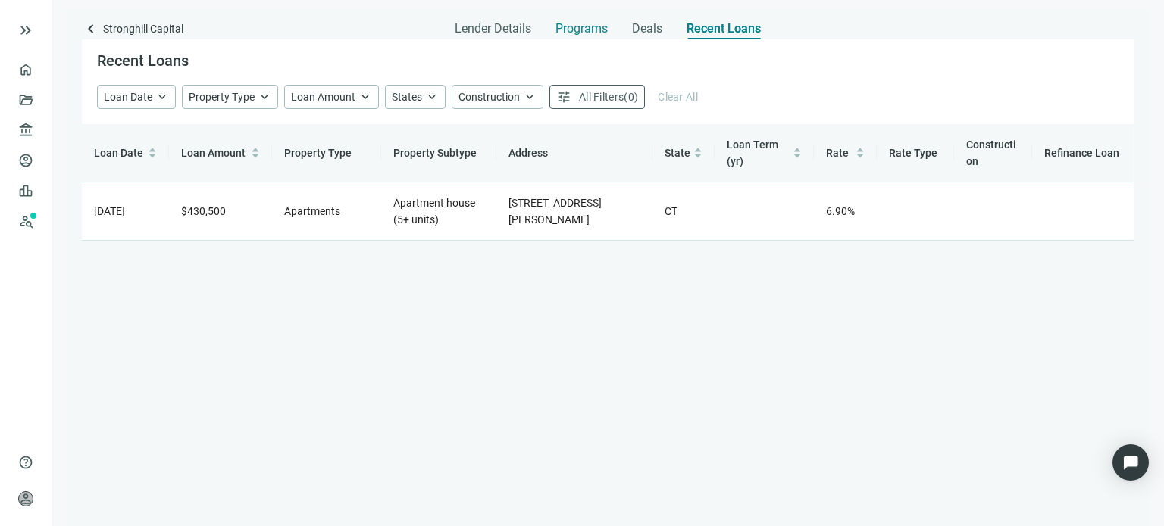
click at [593, 34] on span "Programs" at bounding box center [581, 28] width 52 height 15
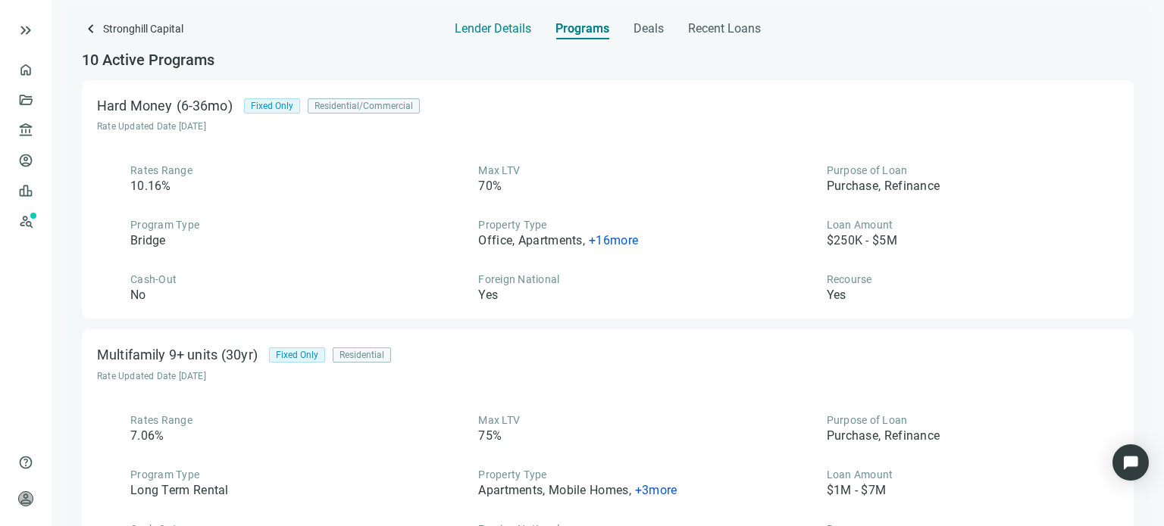
click at [510, 33] on span "Lender Details" at bounding box center [493, 28] width 77 height 15
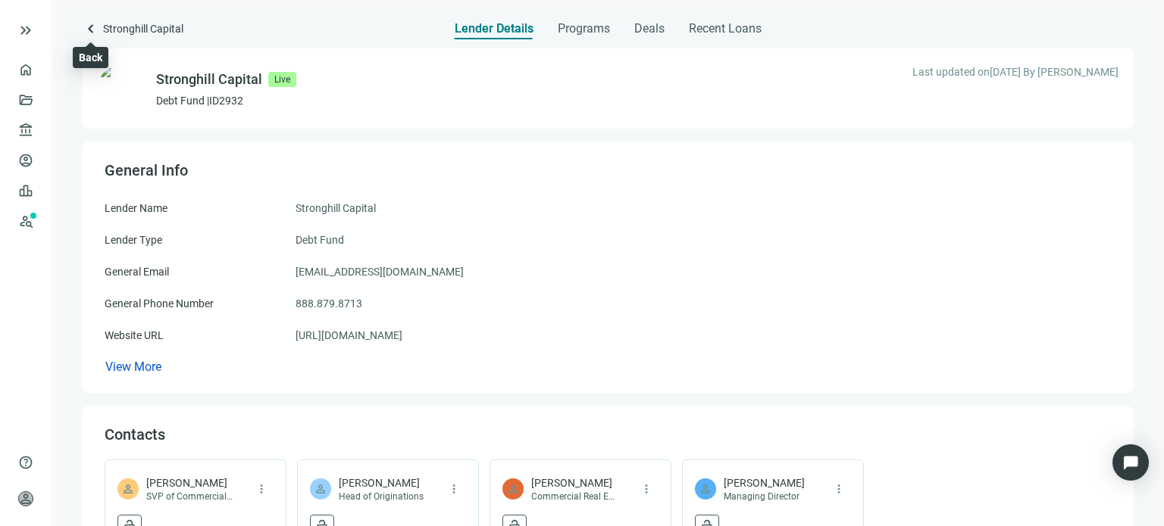
click at [85, 30] on span "keyboard_arrow_left" at bounding box center [91, 29] width 18 height 18
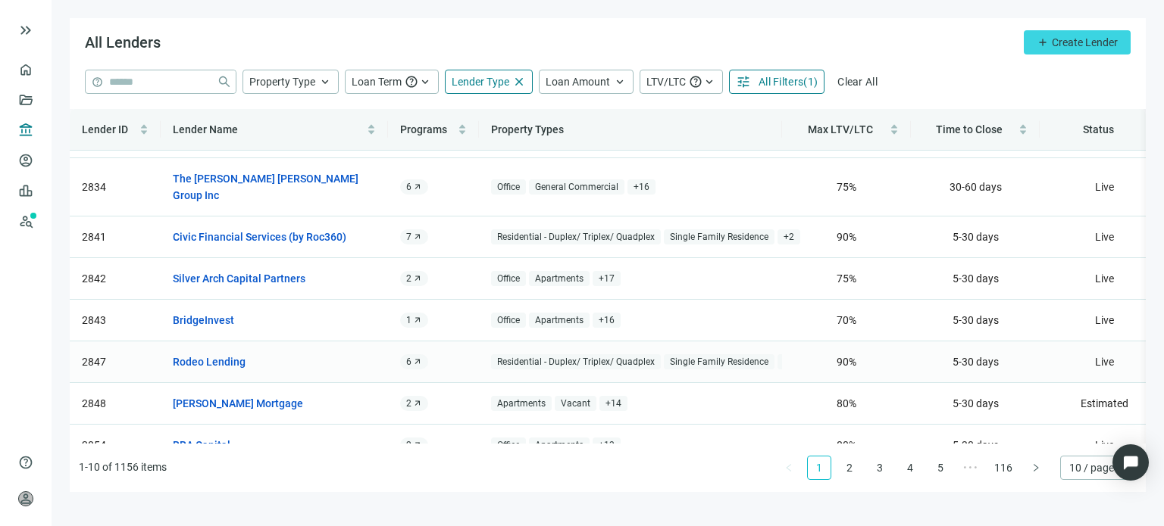
scroll to position [136, 0]
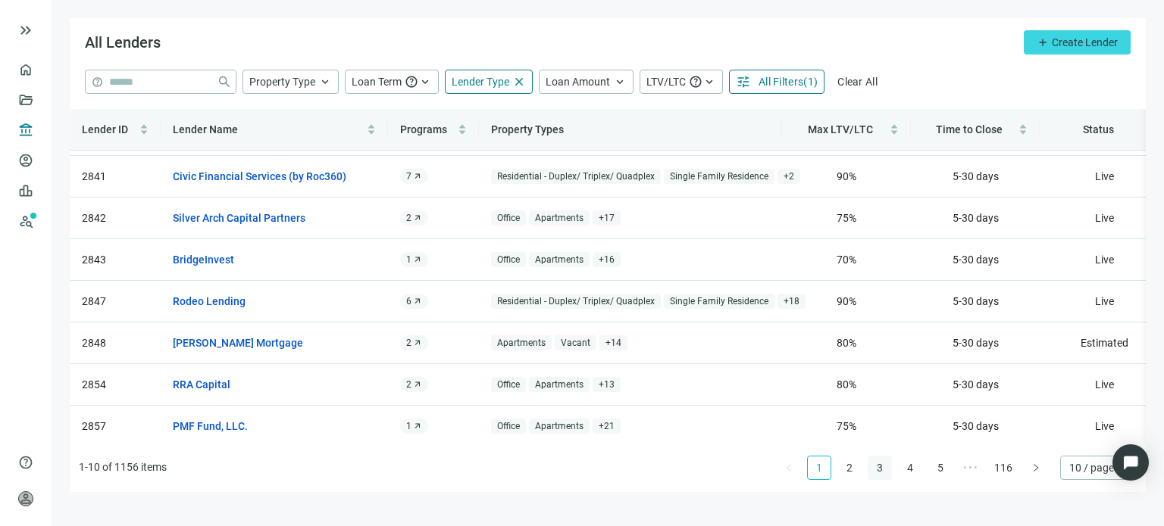
click at [884, 469] on link "3" at bounding box center [879, 468] width 23 height 23
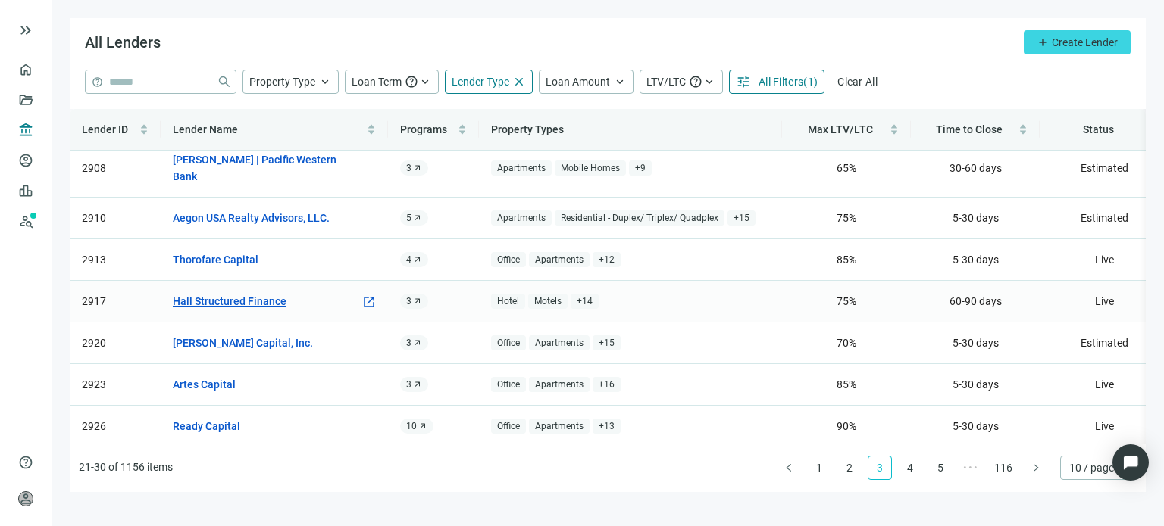
click at [258, 293] on link "Hall Structured Finance" at bounding box center [230, 301] width 114 height 17
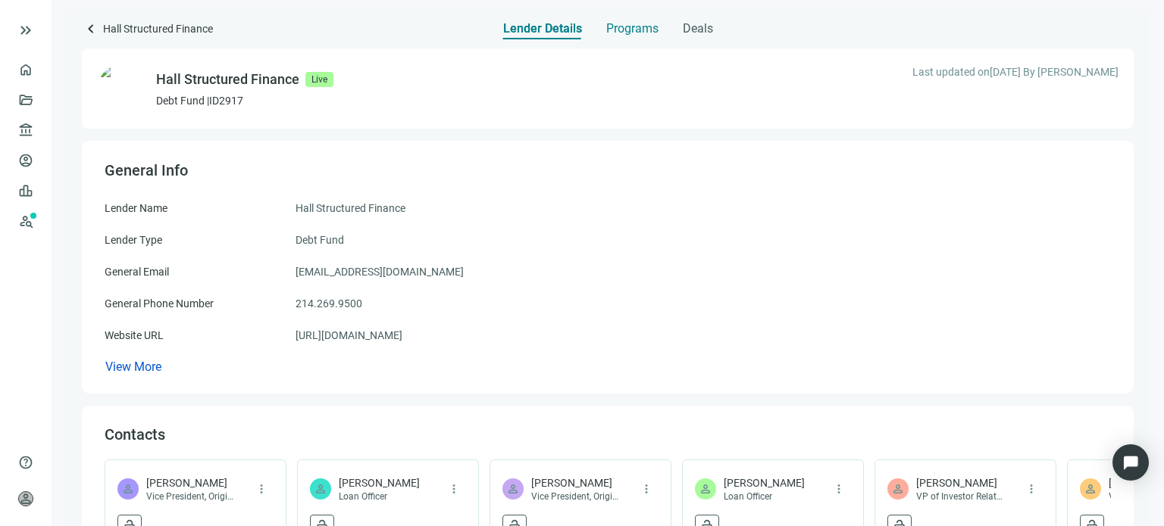
click at [648, 33] on span "Programs" at bounding box center [632, 28] width 52 height 15
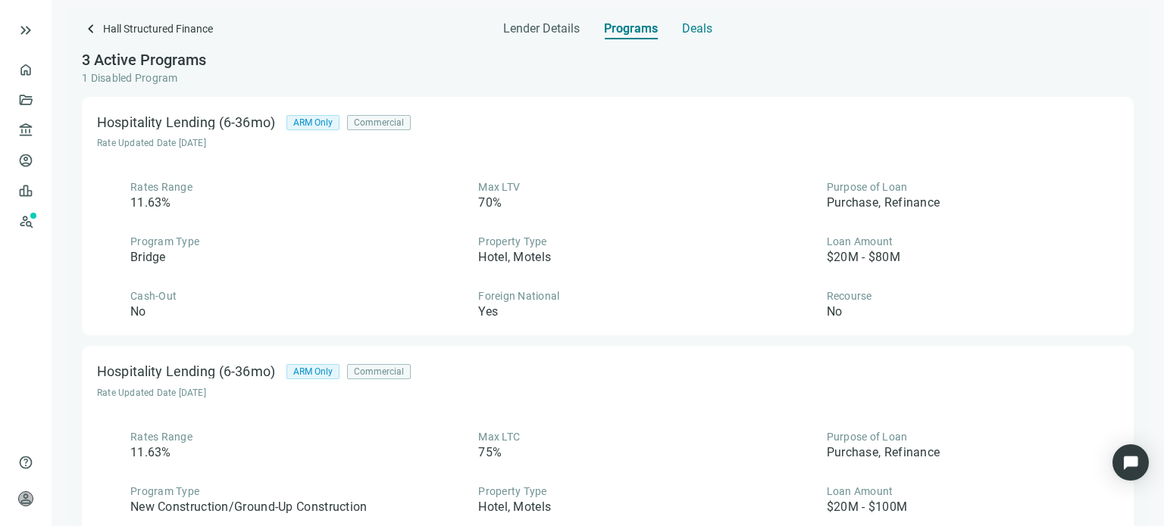
click at [692, 27] on span "Deals" at bounding box center [697, 28] width 30 height 15
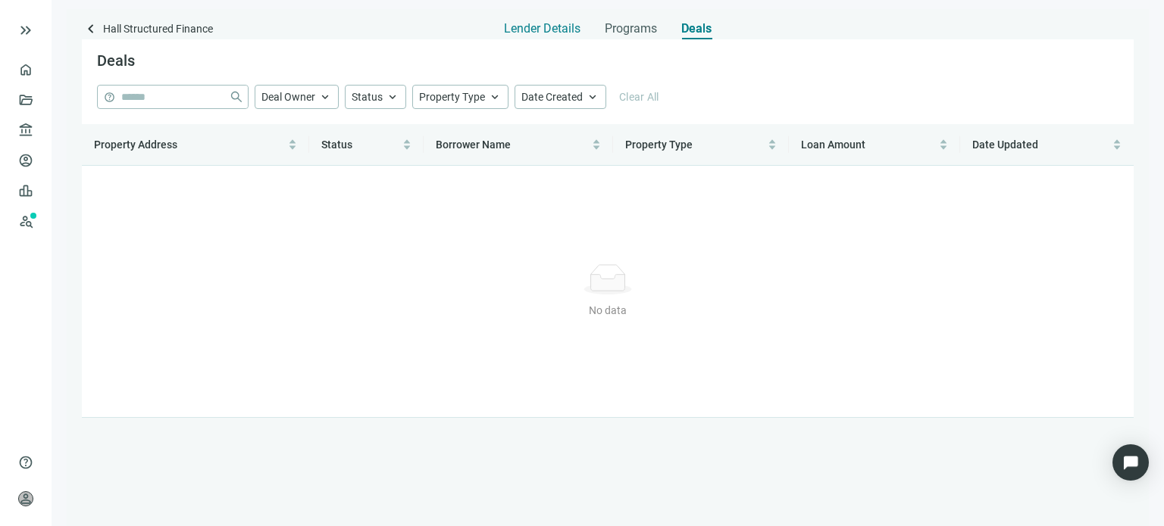
click at [555, 33] on span "Lender Details" at bounding box center [542, 28] width 77 height 15
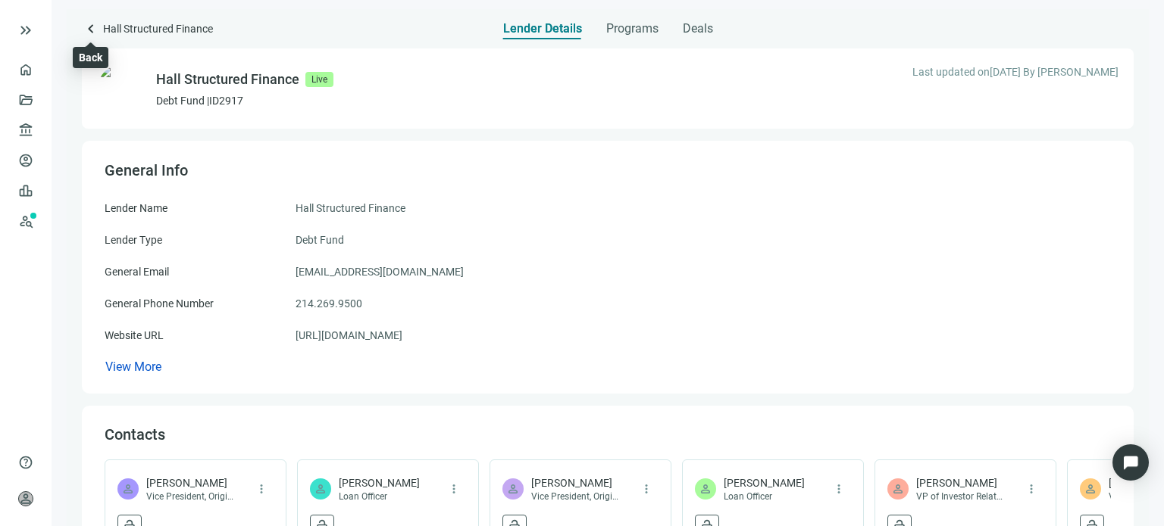
click at [92, 30] on span "keyboard_arrow_left" at bounding box center [91, 29] width 18 height 18
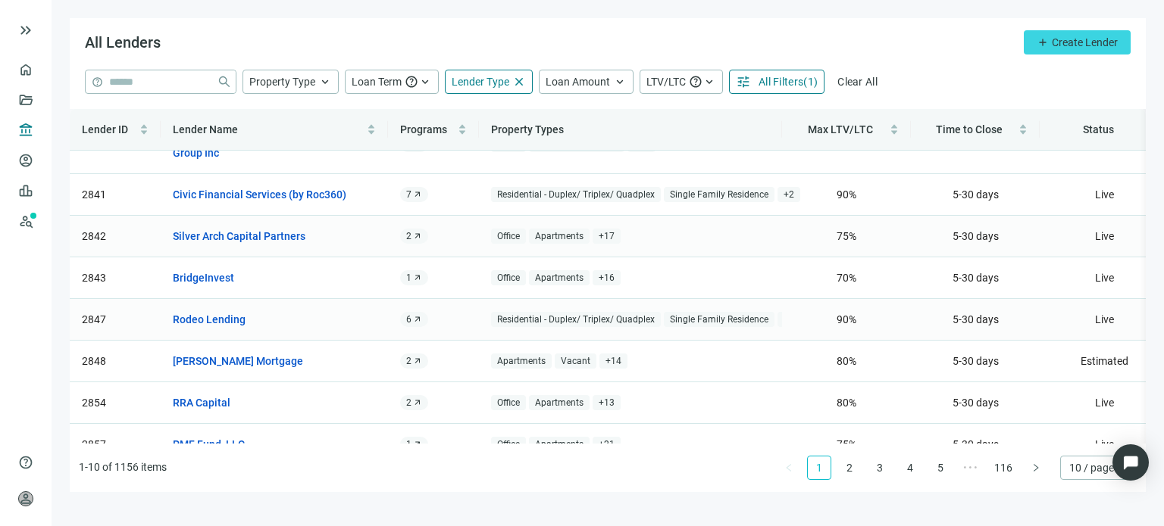
scroll to position [136, 0]
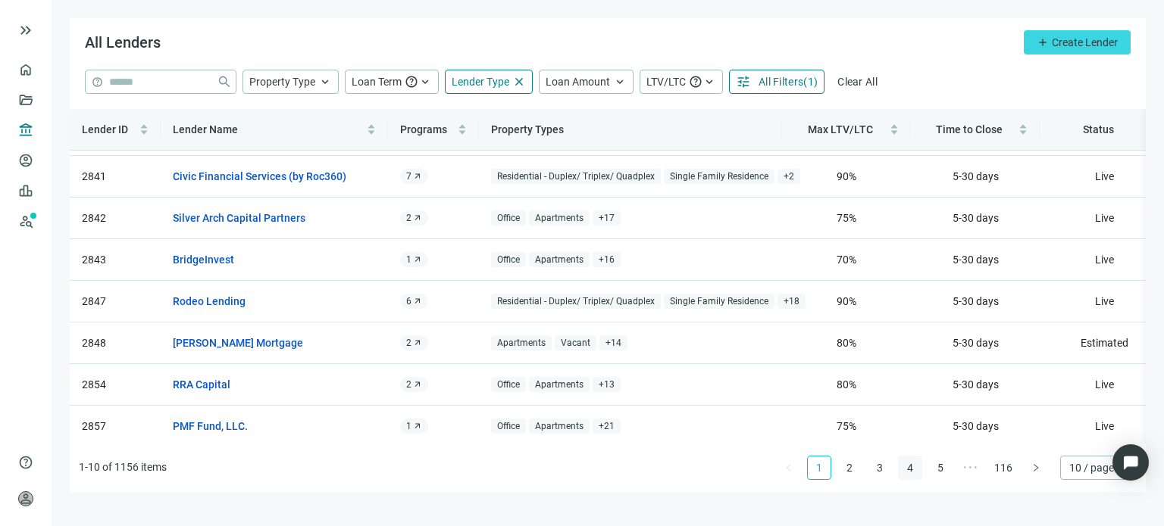
click at [912, 473] on link "4" at bounding box center [909, 468] width 23 height 23
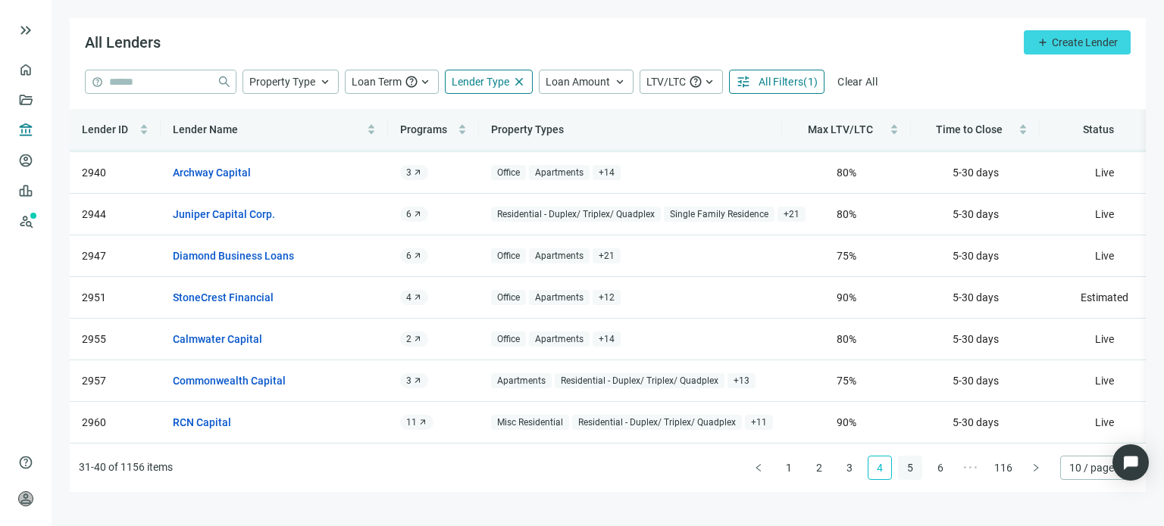
click at [909, 469] on link "5" at bounding box center [909, 468] width 23 height 23
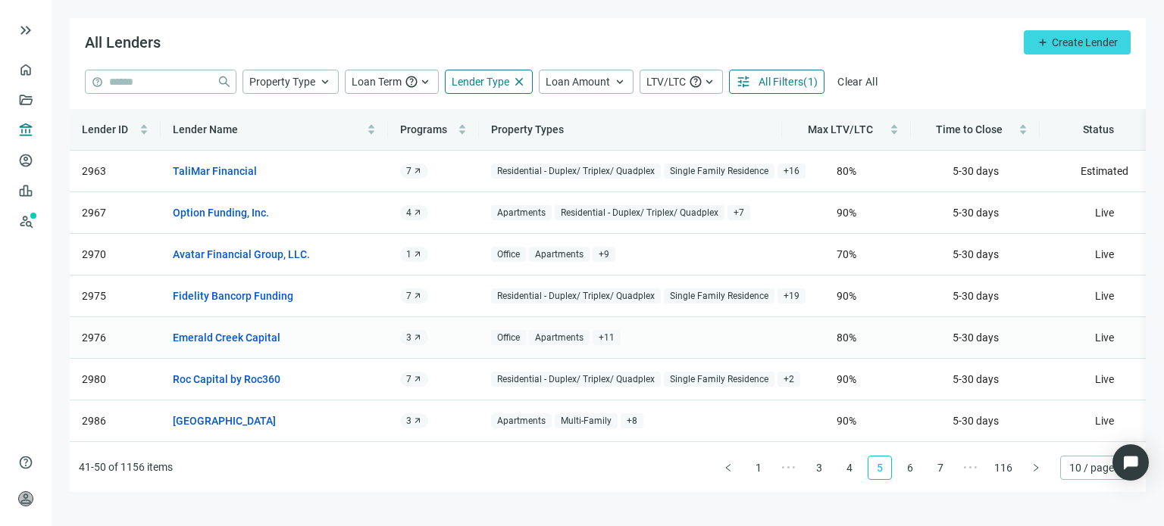
scroll to position [76, 0]
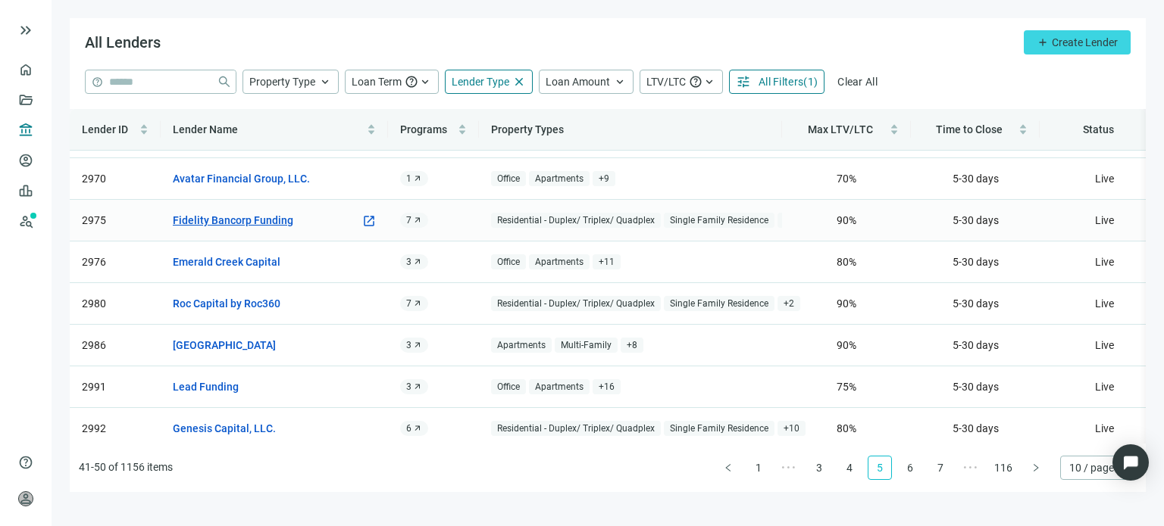
click at [252, 223] on link "Fidelity Bancorp Funding" at bounding box center [233, 220] width 120 height 17
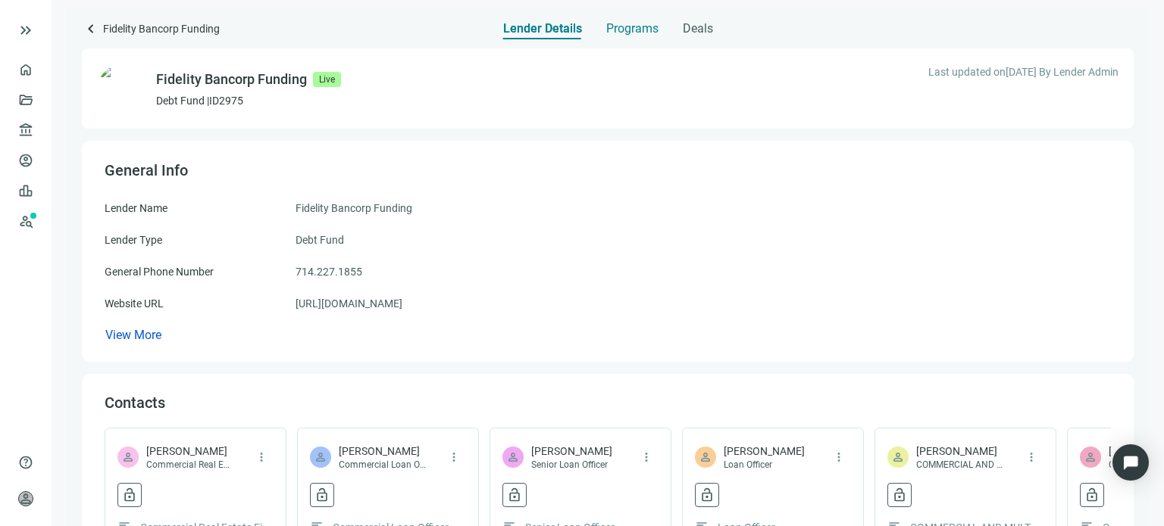
click at [614, 27] on span "Programs" at bounding box center [632, 28] width 52 height 15
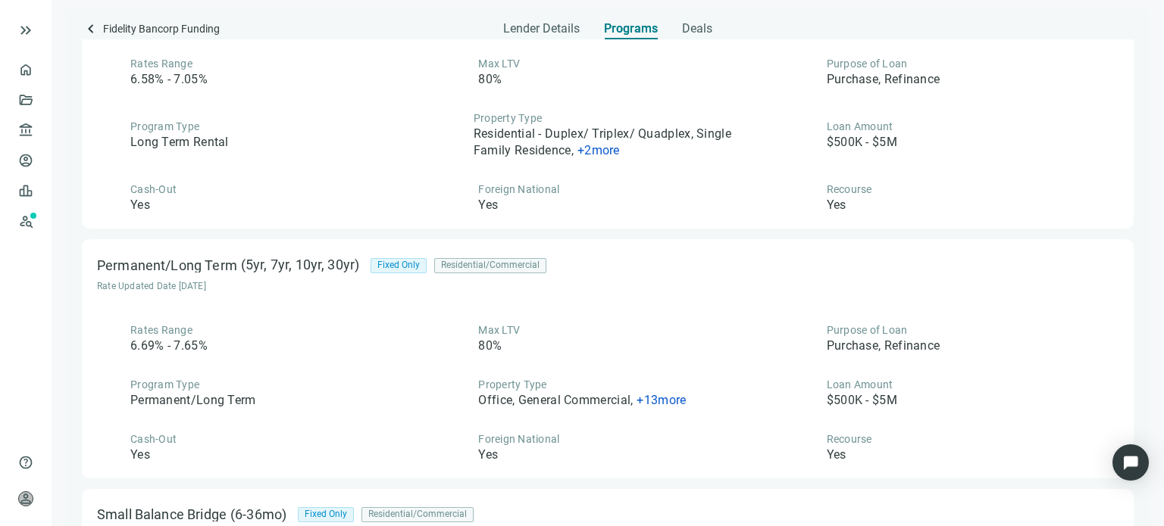
scroll to position [1093, 0]
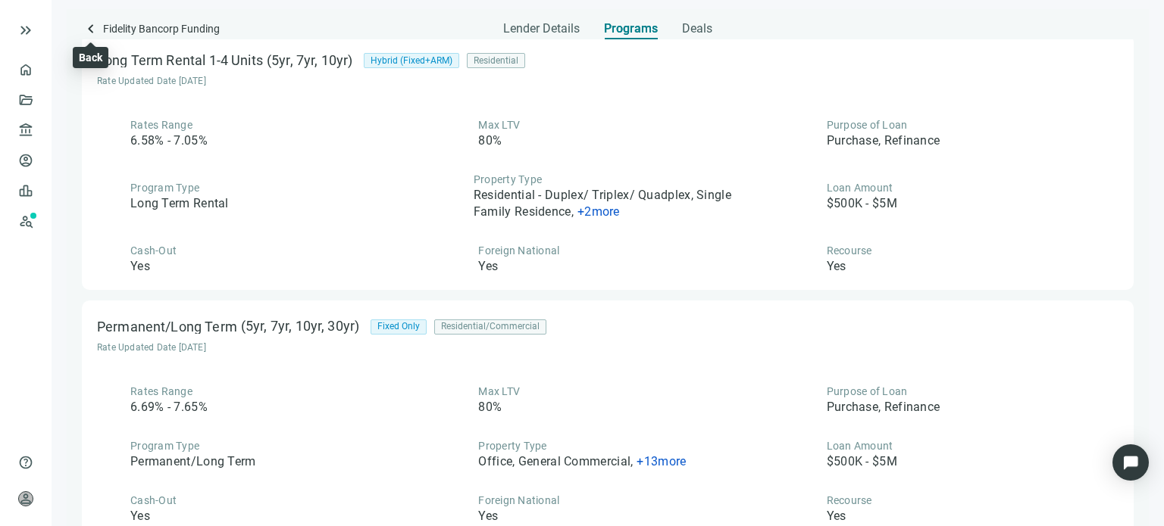
click at [88, 32] on span "keyboard_arrow_left" at bounding box center [91, 29] width 18 height 18
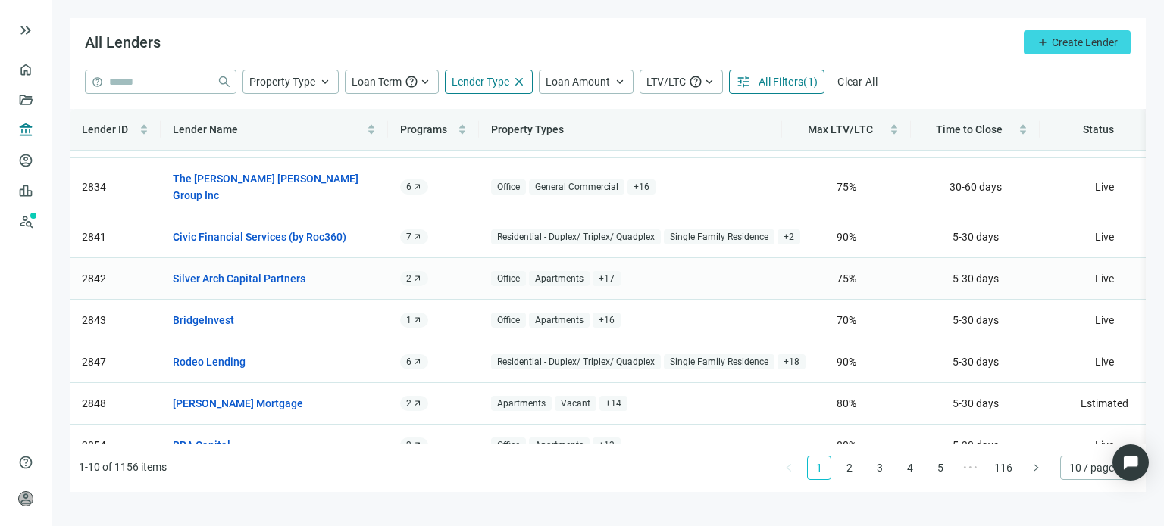
scroll to position [136, 0]
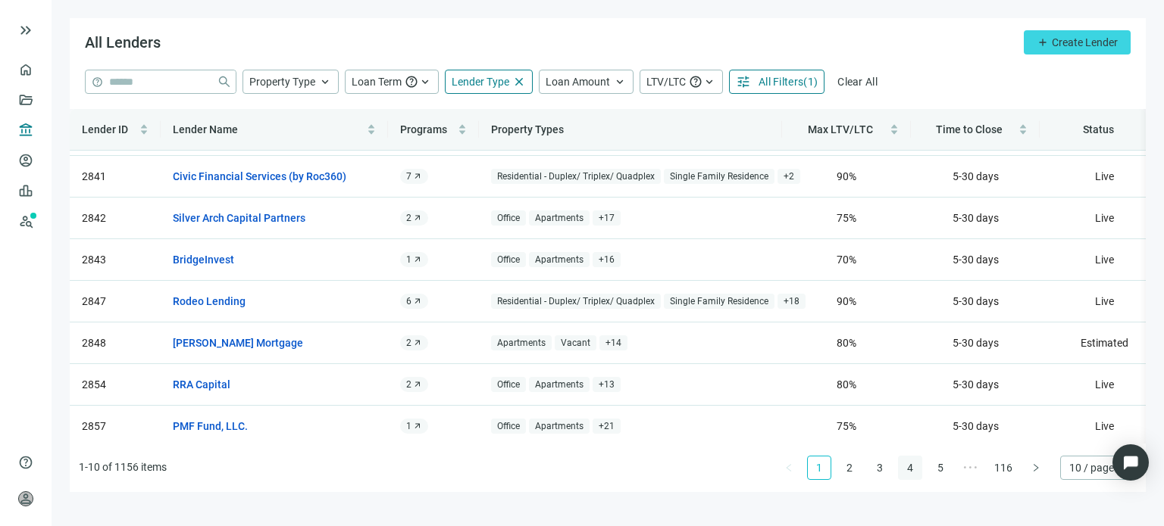
click at [912, 469] on link "4" at bounding box center [909, 468] width 23 height 23
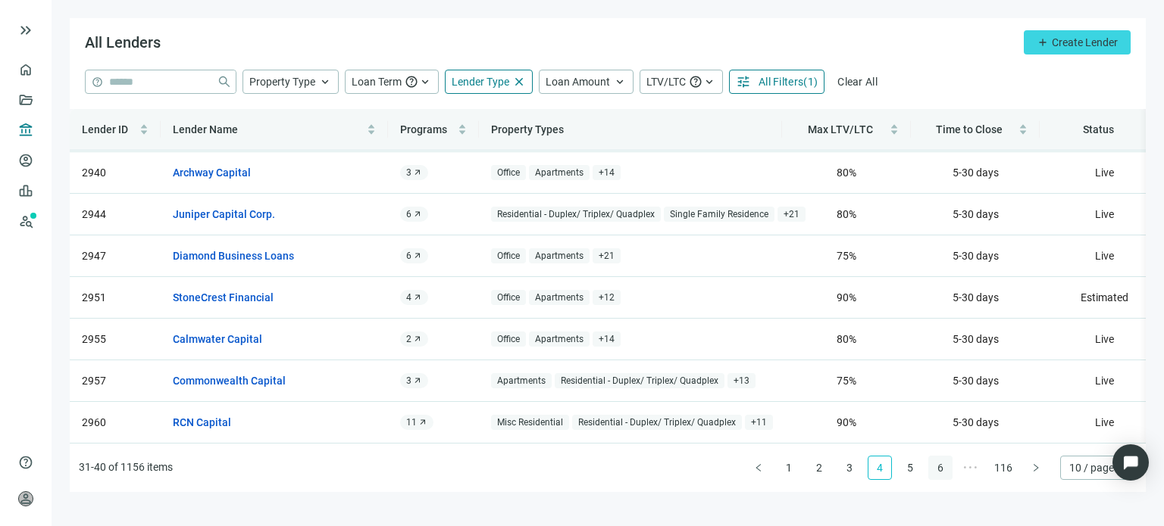
click at [911, 470] on link "5" at bounding box center [909, 468] width 23 height 23
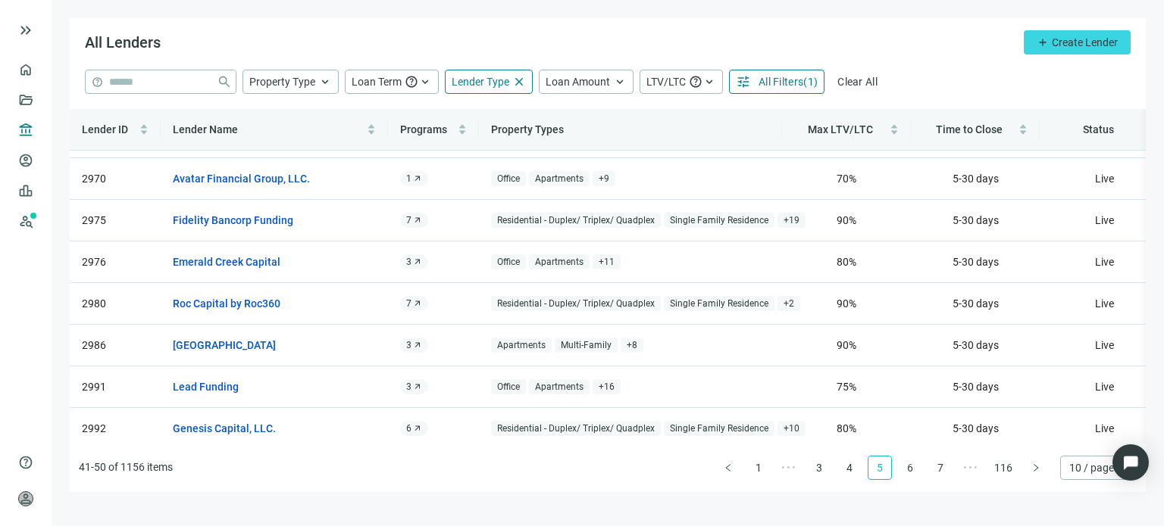
scroll to position [0, 0]
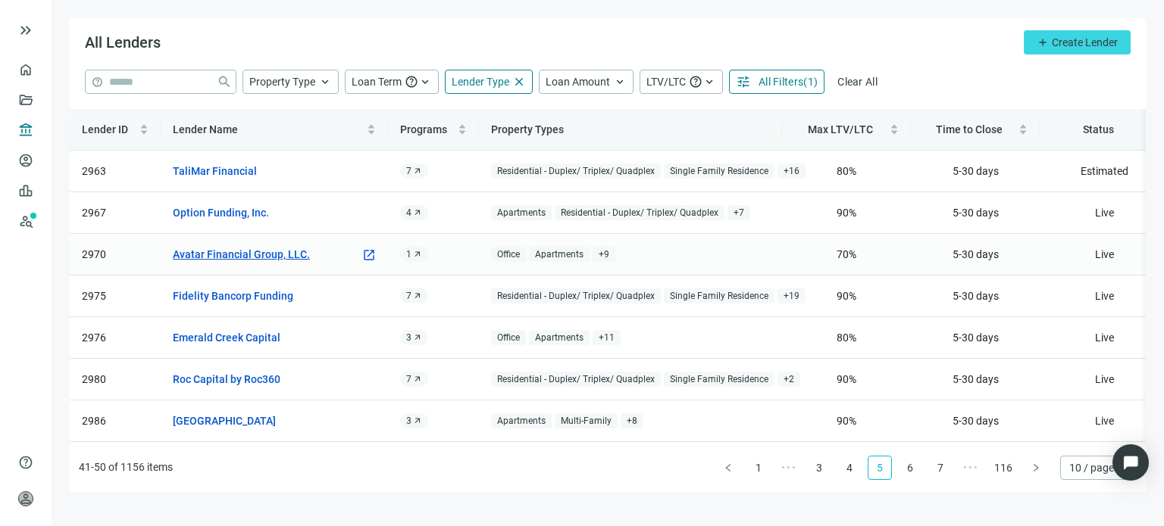
click at [245, 258] on link "Avatar Financial Group, LLC." at bounding box center [241, 254] width 137 height 17
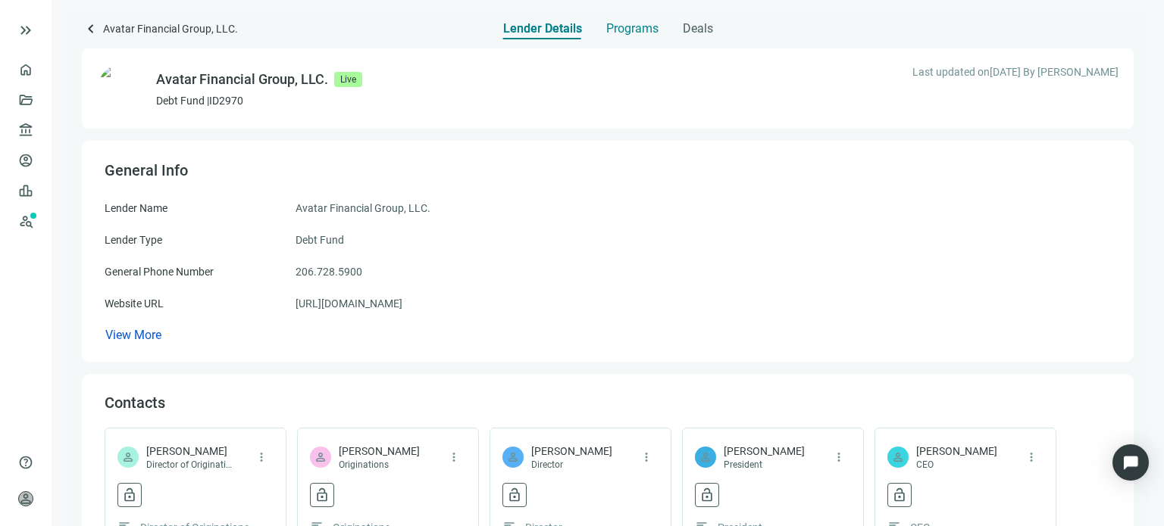
click at [609, 30] on span "Programs" at bounding box center [632, 28] width 52 height 15
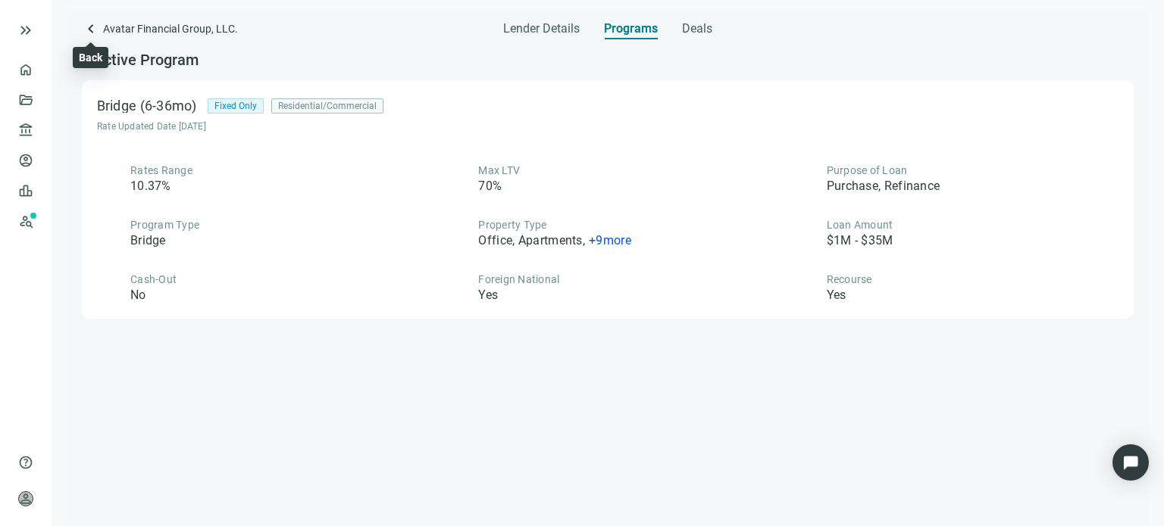
click at [89, 30] on span "keyboard_arrow_left" at bounding box center [91, 29] width 18 height 18
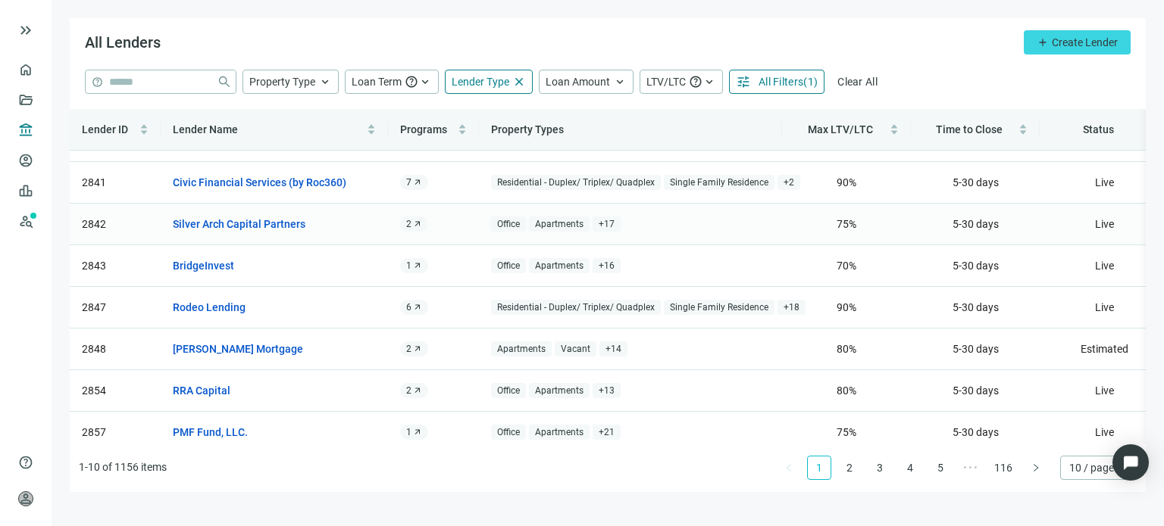
scroll to position [136, 0]
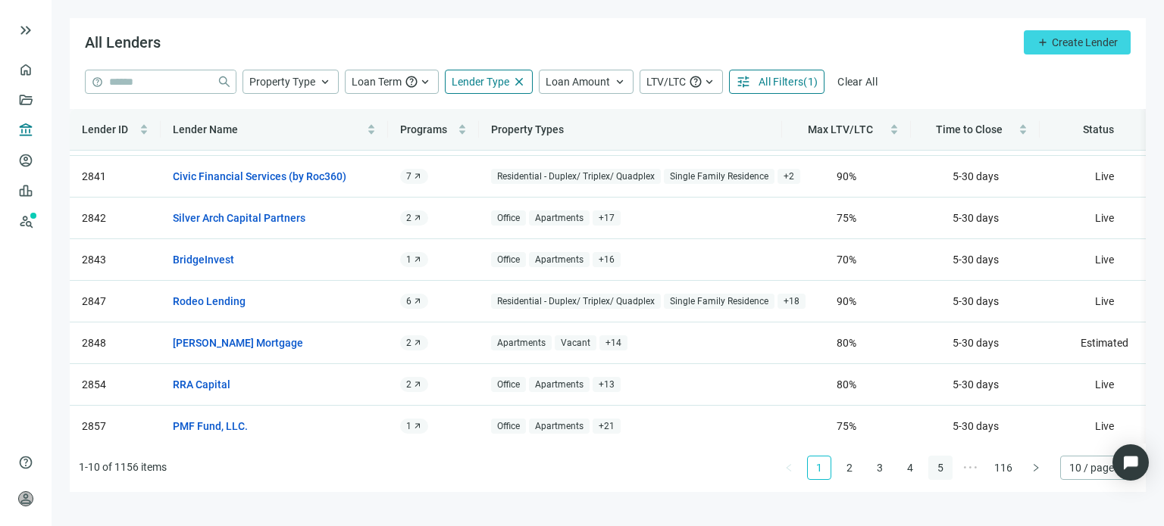
click at [942, 468] on link "5" at bounding box center [940, 468] width 23 height 23
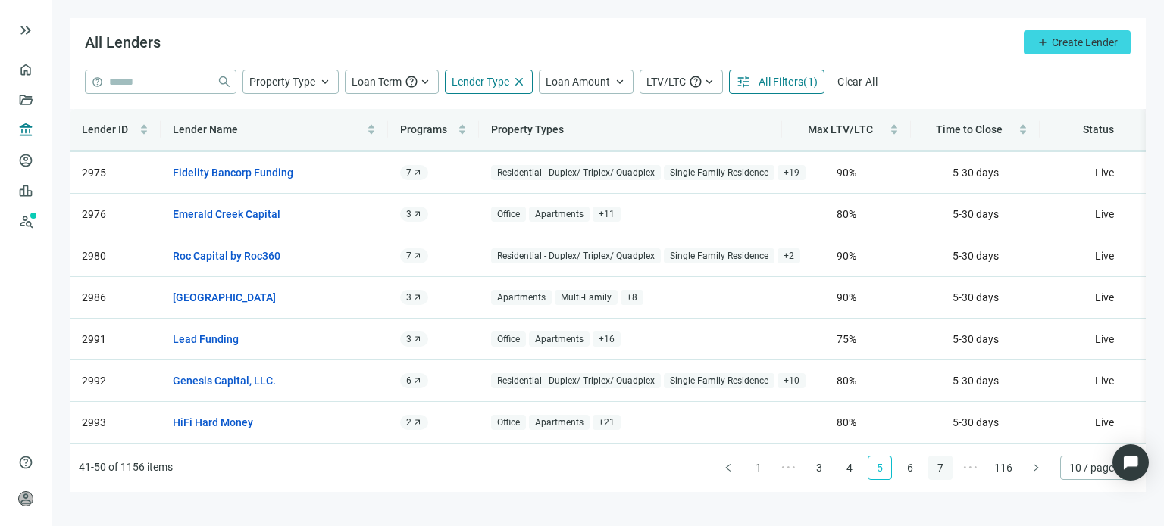
click at [913, 470] on link "6" at bounding box center [909, 468] width 23 height 23
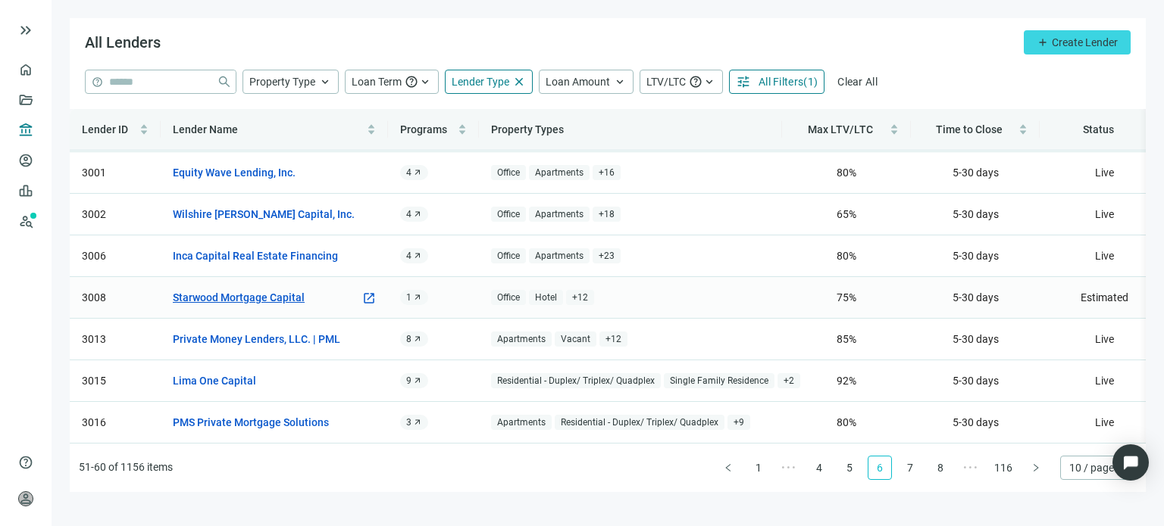
click at [266, 289] on link "Starwood Mortgage Capital" at bounding box center [239, 297] width 132 height 17
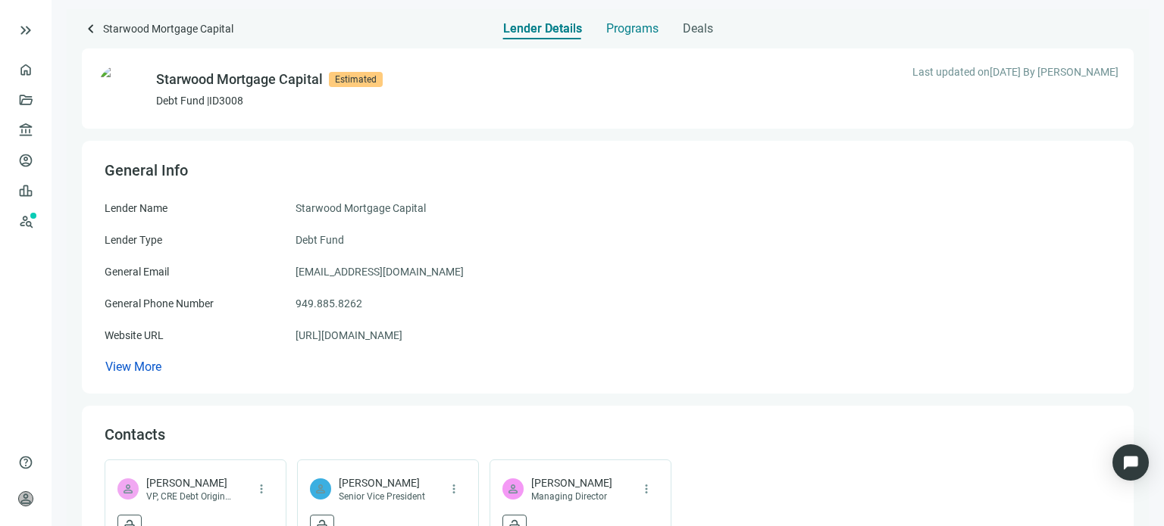
click at [610, 27] on span "Programs" at bounding box center [632, 28] width 52 height 15
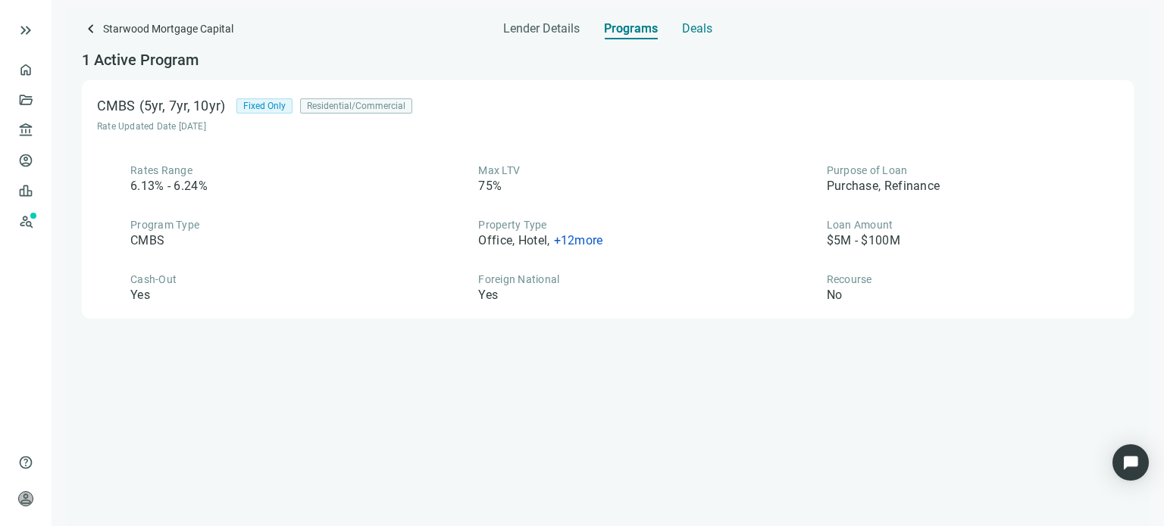
click at [685, 32] on span "Deals" at bounding box center [697, 28] width 30 height 15
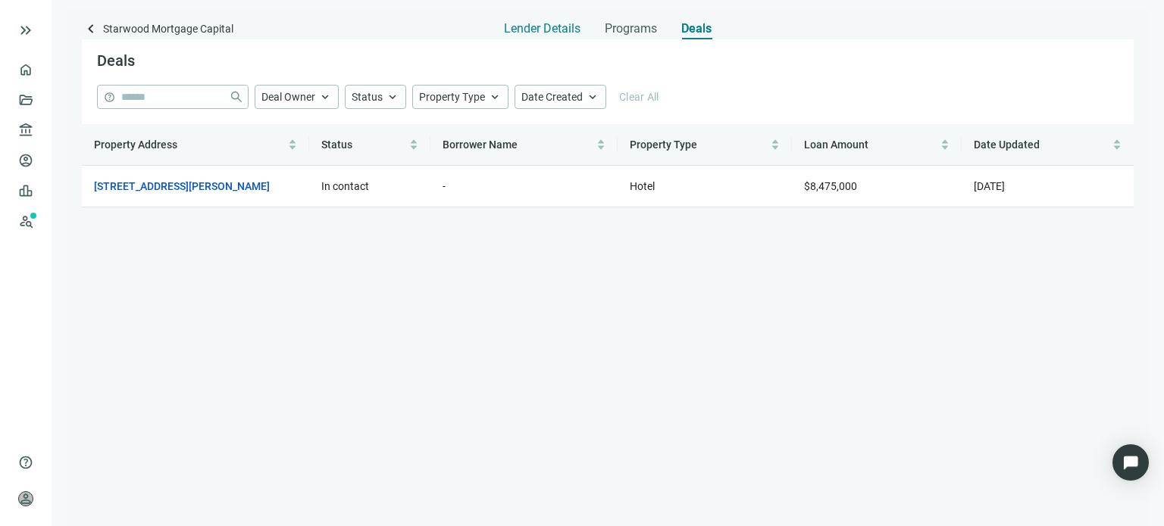
click at [523, 28] on span "Lender Details" at bounding box center [542, 28] width 77 height 15
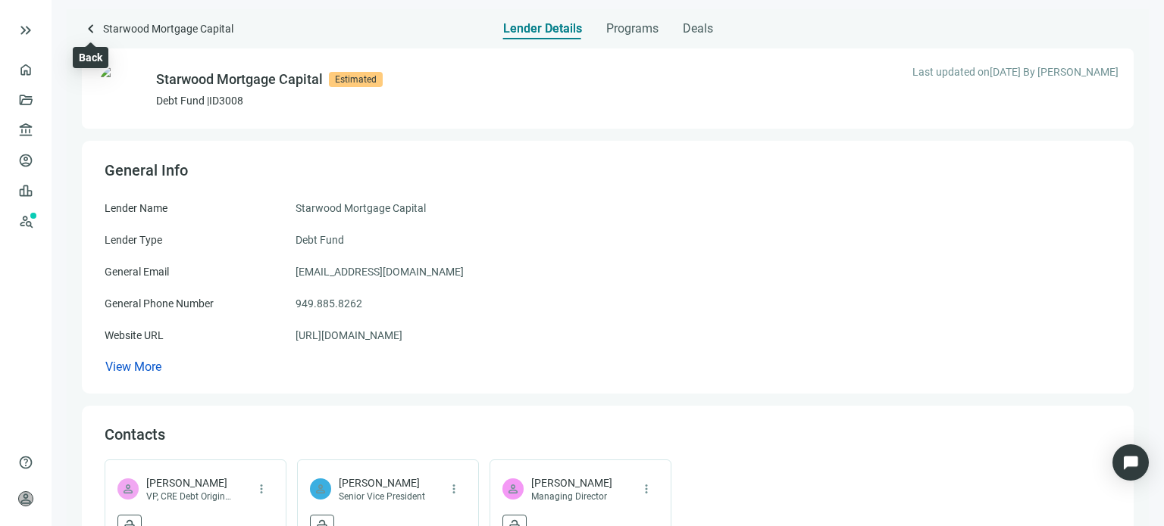
click at [87, 28] on span "keyboard_arrow_left" at bounding box center [91, 29] width 18 height 18
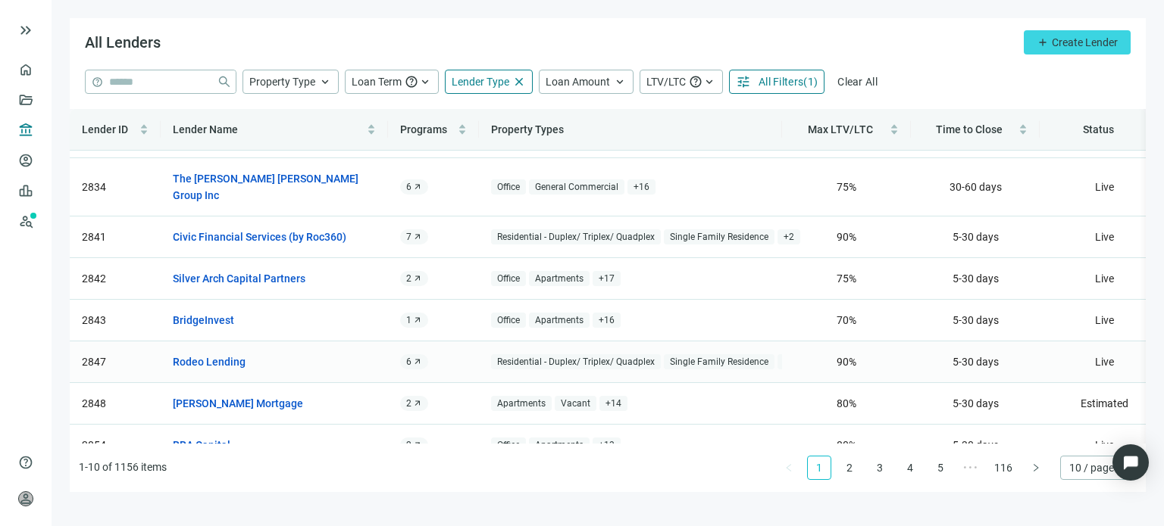
scroll to position [136, 0]
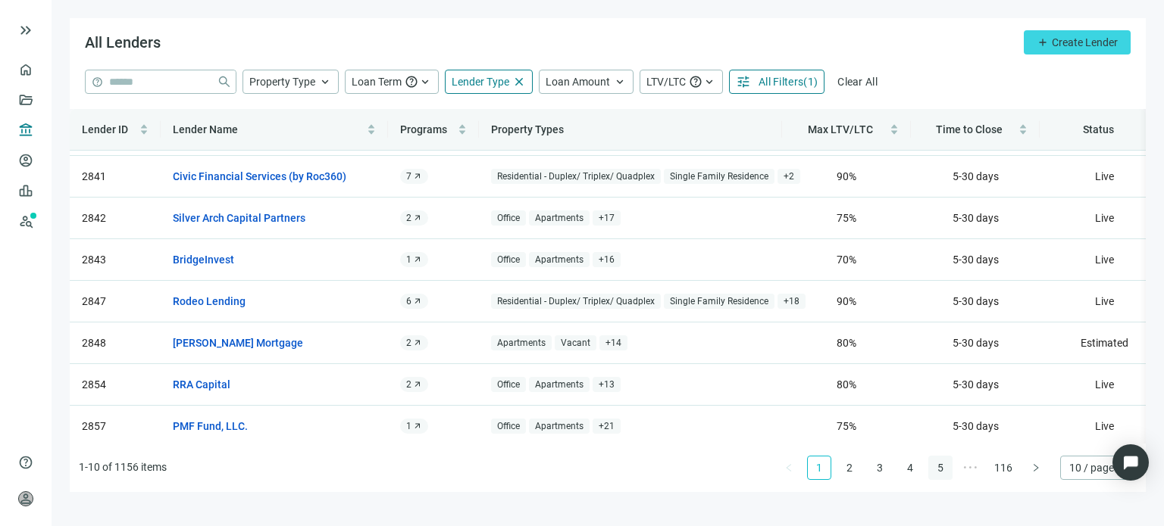
click at [939, 469] on link "5" at bounding box center [940, 468] width 23 height 23
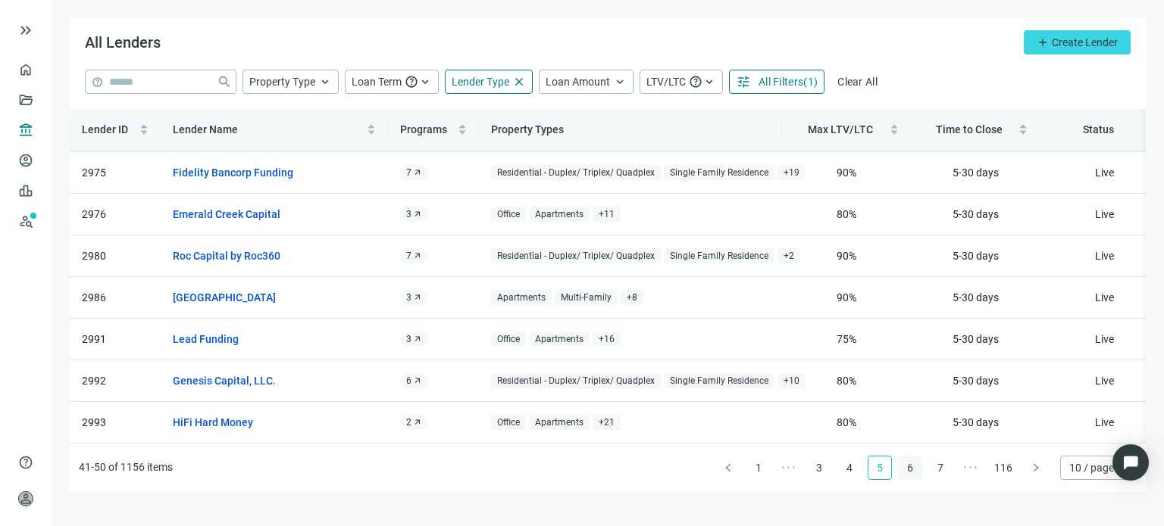
click at [908, 475] on link "6" at bounding box center [909, 468] width 23 height 23
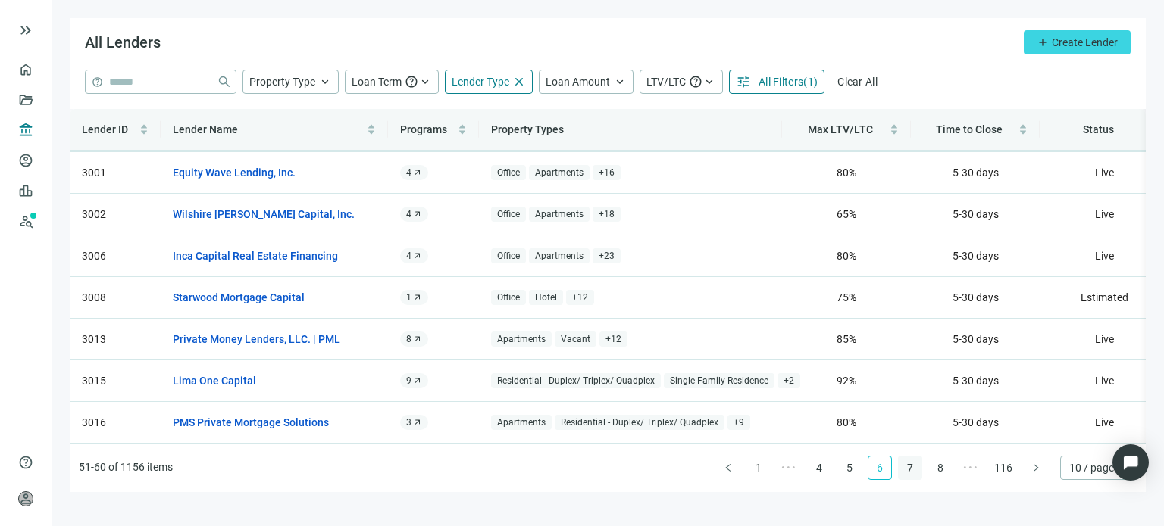
click at [911, 468] on link "7" at bounding box center [909, 468] width 23 height 23
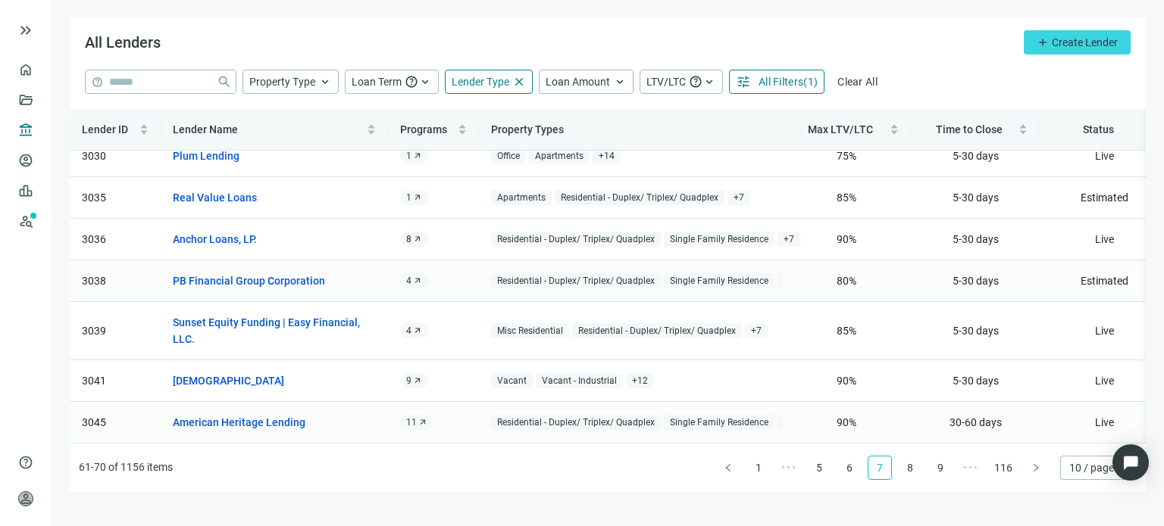
scroll to position [153, 0]
click at [283, 414] on link "American Heritage Lending" at bounding box center [239, 422] width 133 height 17
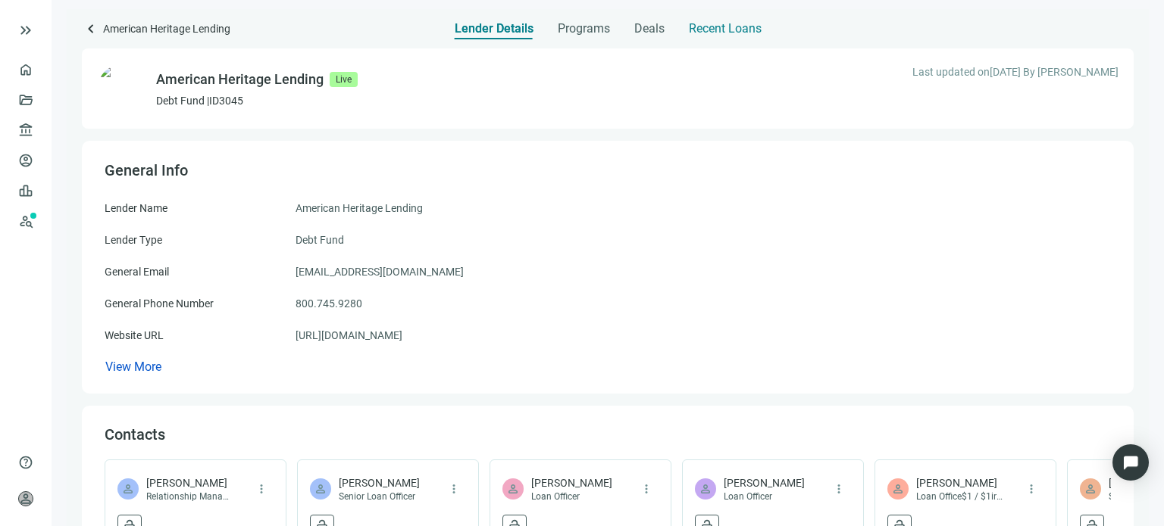
click at [694, 26] on span "Recent Loans" at bounding box center [725, 28] width 73 height 15
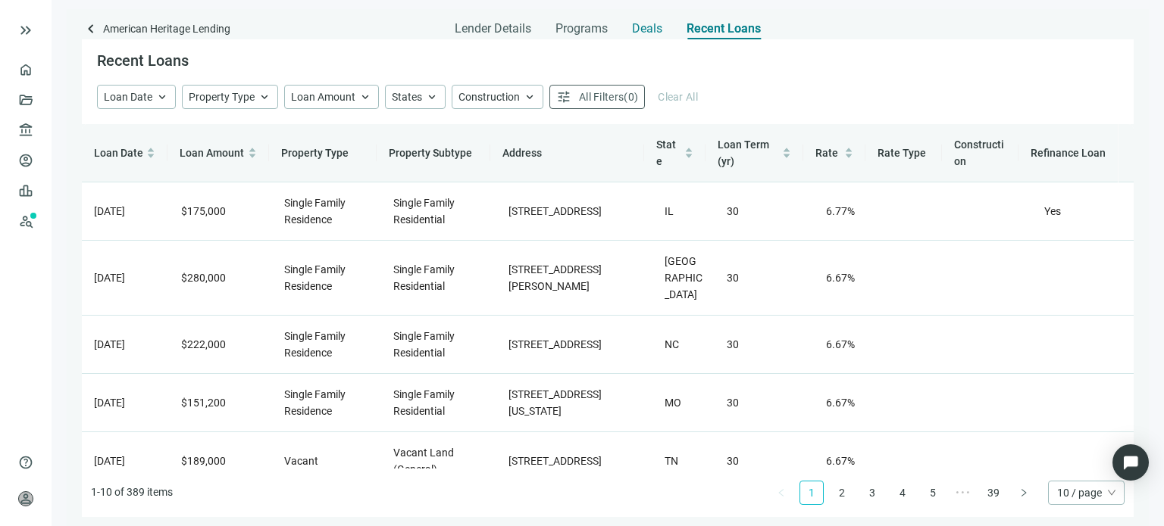
click at [642, 33] on span "Deals" at bounding box center [647, 28] width 30 height 15
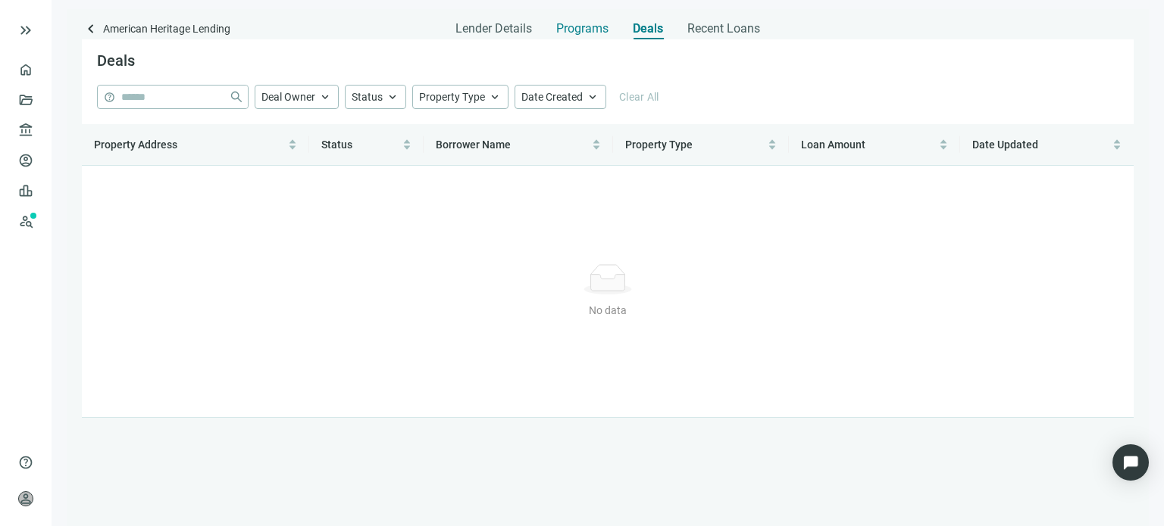
click at [571, 33] on span "Programs" at bounding box center [582, 28] width 52 height 15
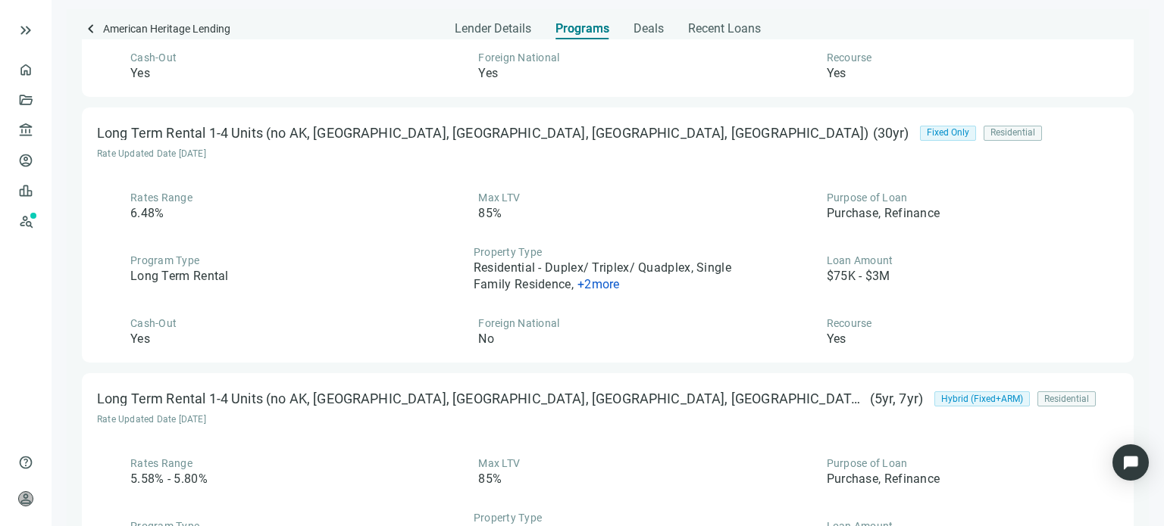
scroll to position [2251, 0]
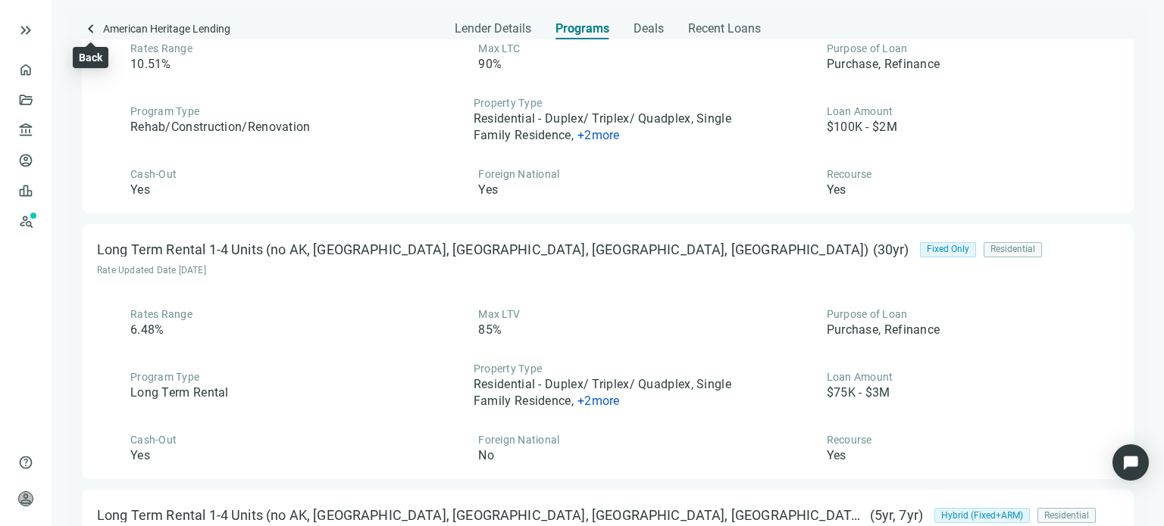
click at [91, 30] on span "keyboard_arrow_left" at bounding box center [91, 29] width 18 height 18
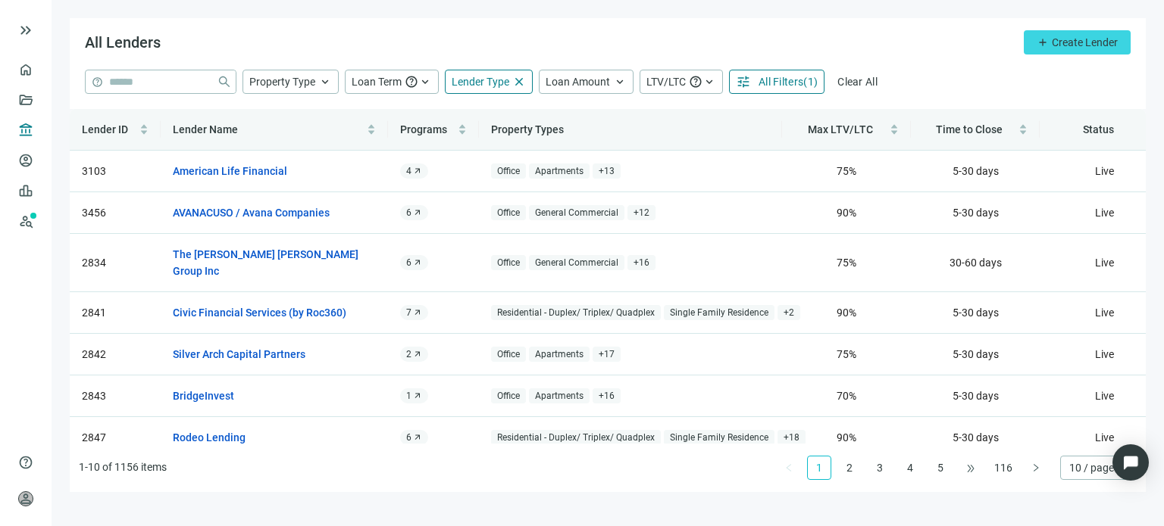
click at [967, 467] on span "•••" at bounding box center [970, 468] width 24 height 24
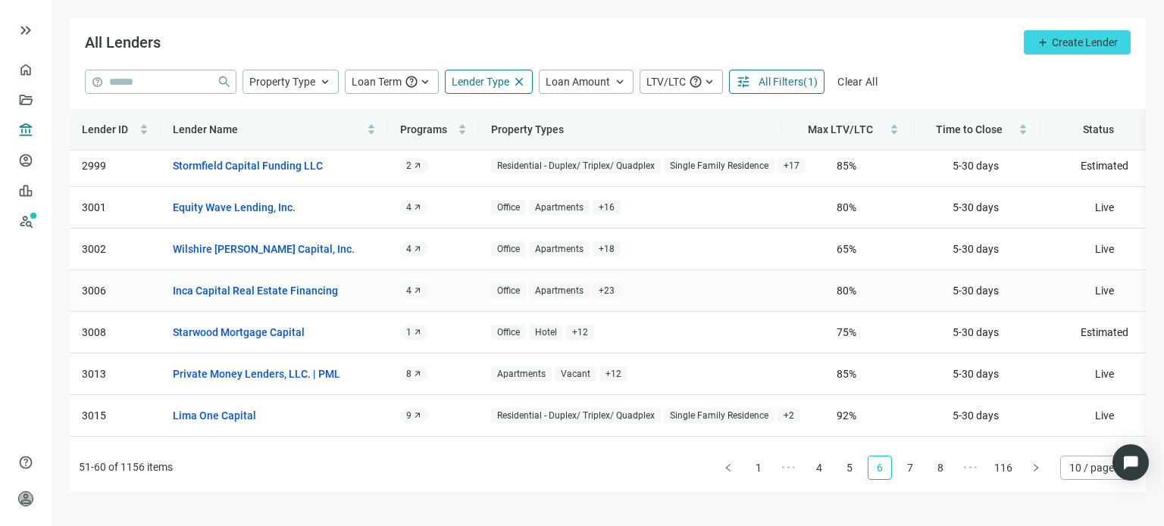
scroll to position [136, 0]
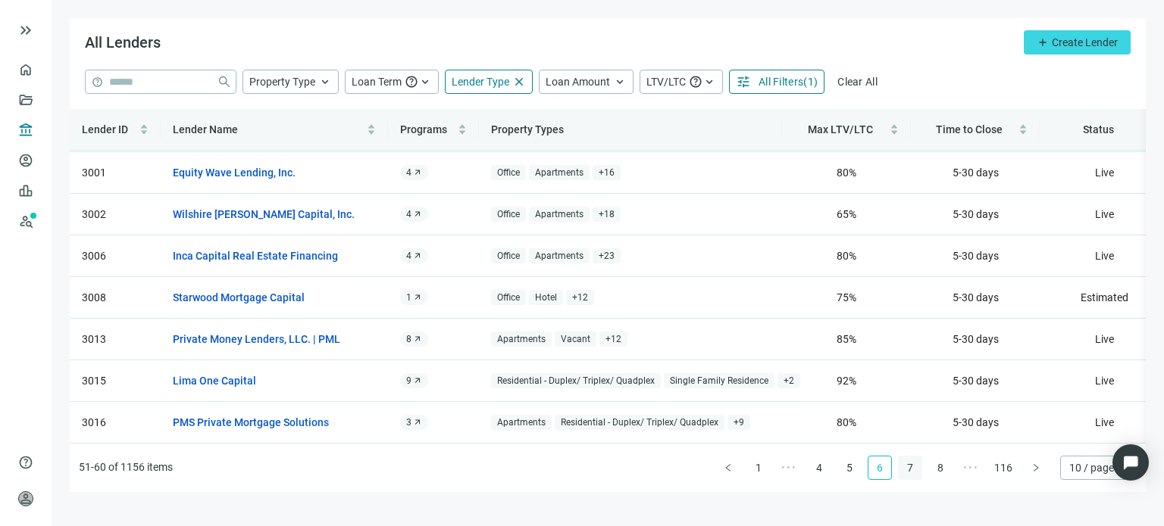
click at [914, 465] on link "7" at bounding box center [909, 468] width 23 height 23
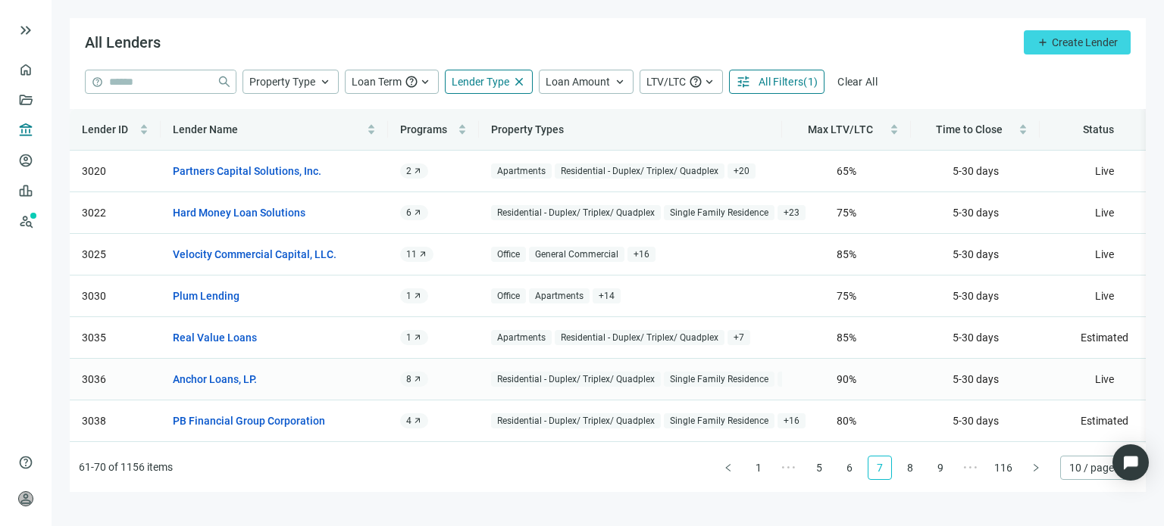
scroll to position [76, 0]
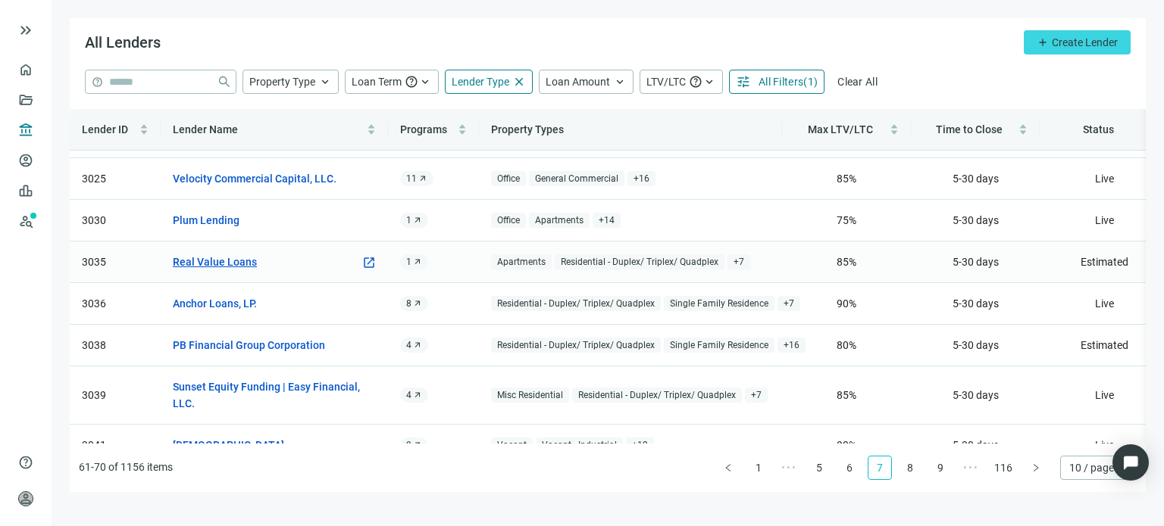
click at [244, 261] on link "Real Value Loans" at bounding box center [215, 262] width 84 height 17
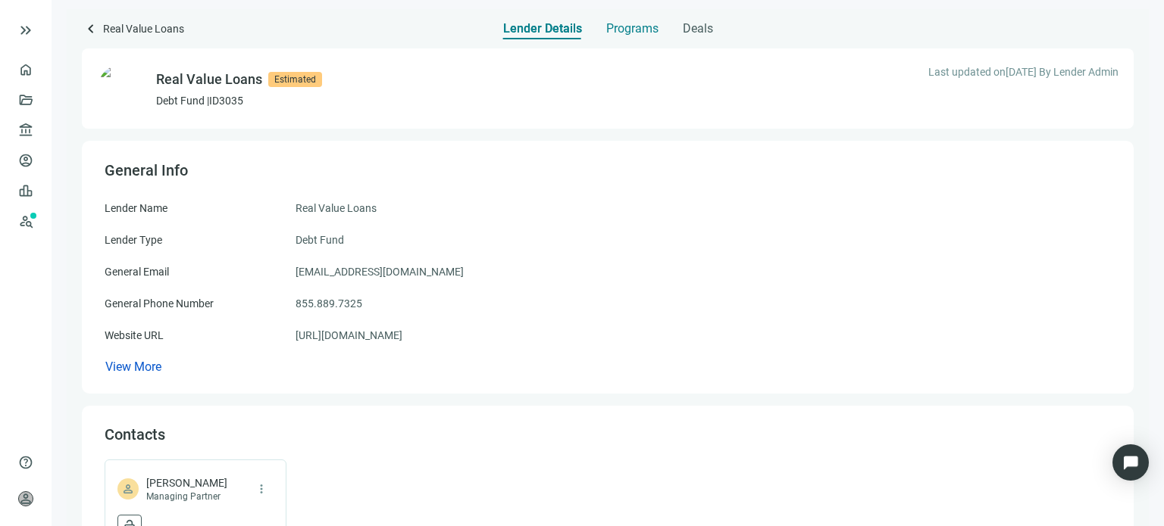
click at [631, 30] on span "Programs" at bounding box center [632, 28] width 52 height 15
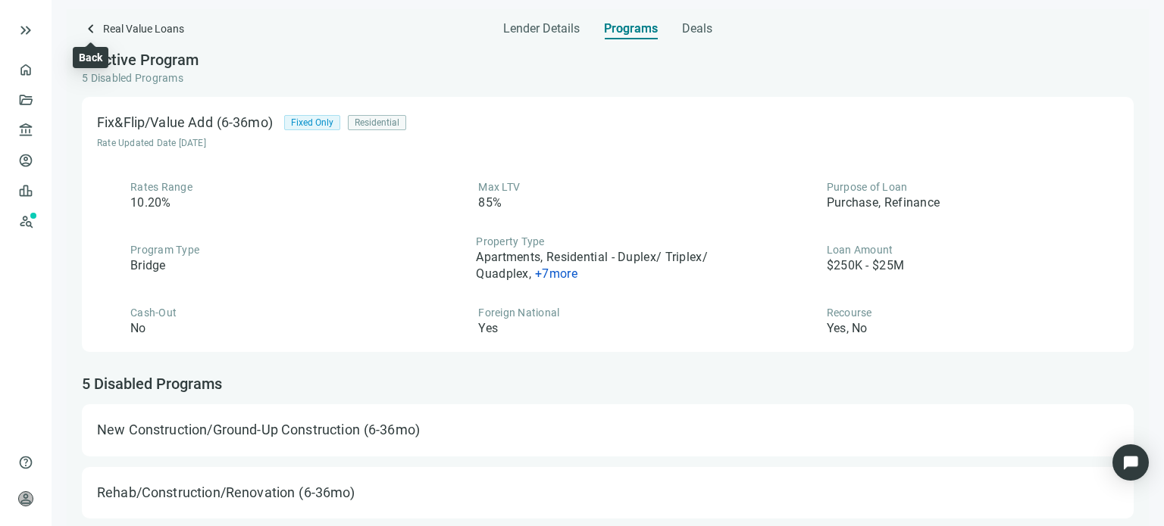
click at [95, 30] on span "keyboard_arrow_left" at bounding box center [91, 29] width 18 height 18
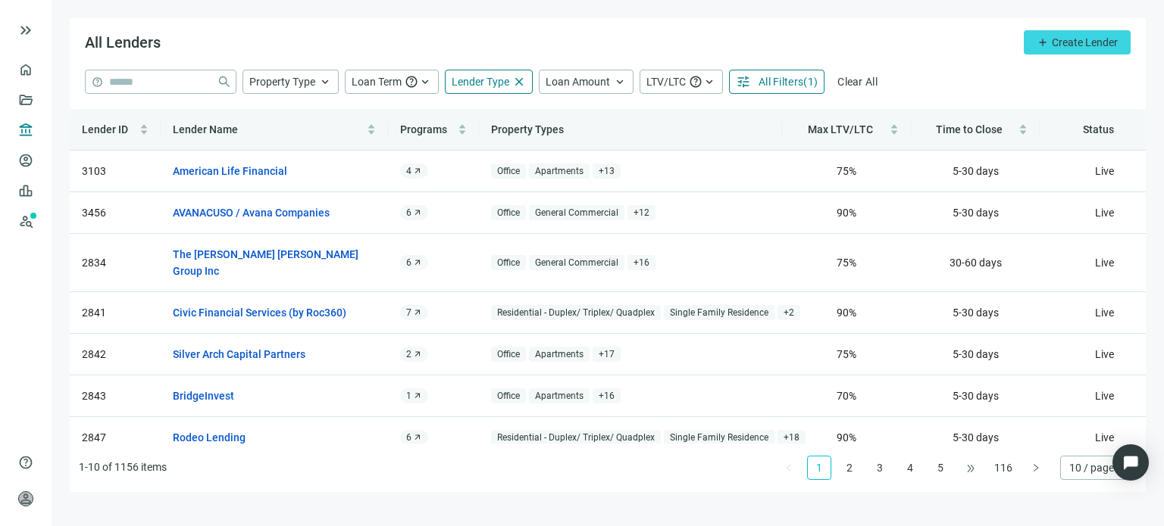
click at [964, 475] on span "•••" at bounding box center [970, 468] width 24 height 24
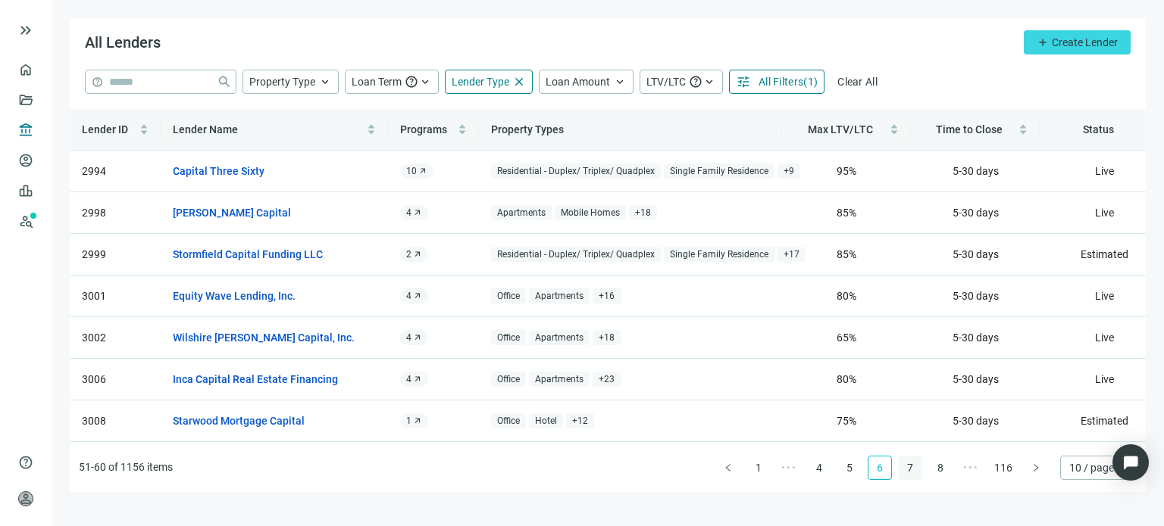
click at [911, 472] on link "7" at bounding box center [909, 468] width 23 height 23
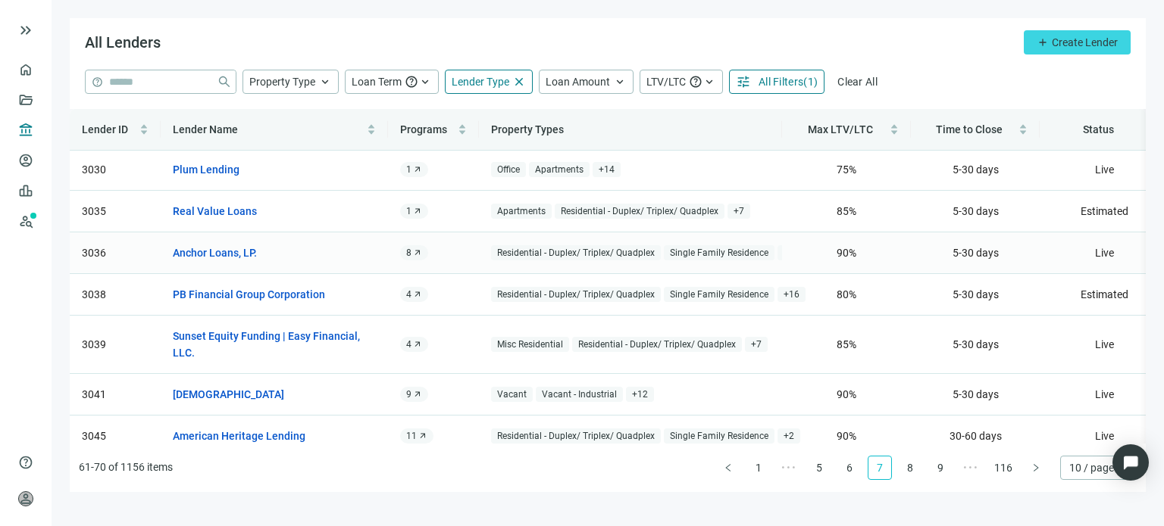
scroll to position [153, 0]
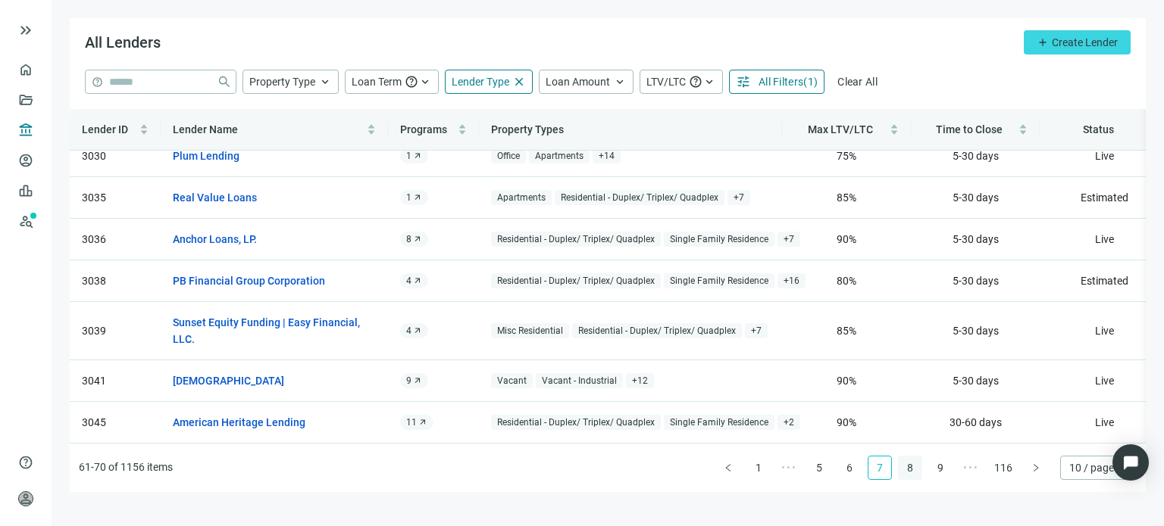
click at [909, 469] on link "8" at bounding box center [909, 468] width 23 height 23
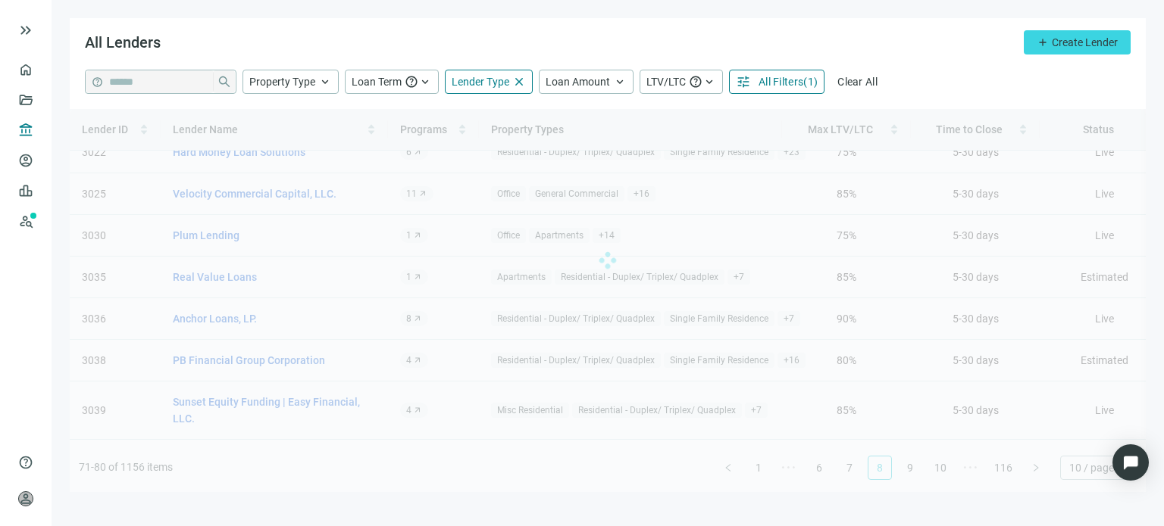
scroll to position [0, 0]
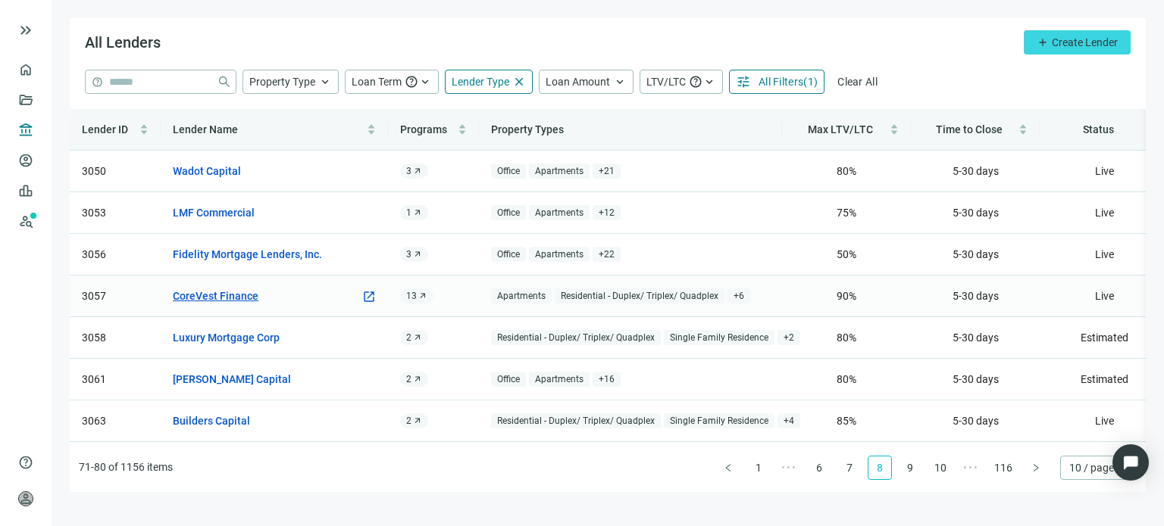
click at [252, 295] on link "CoreVest Finance" at bounding box center [216, 296] width 86 height 17
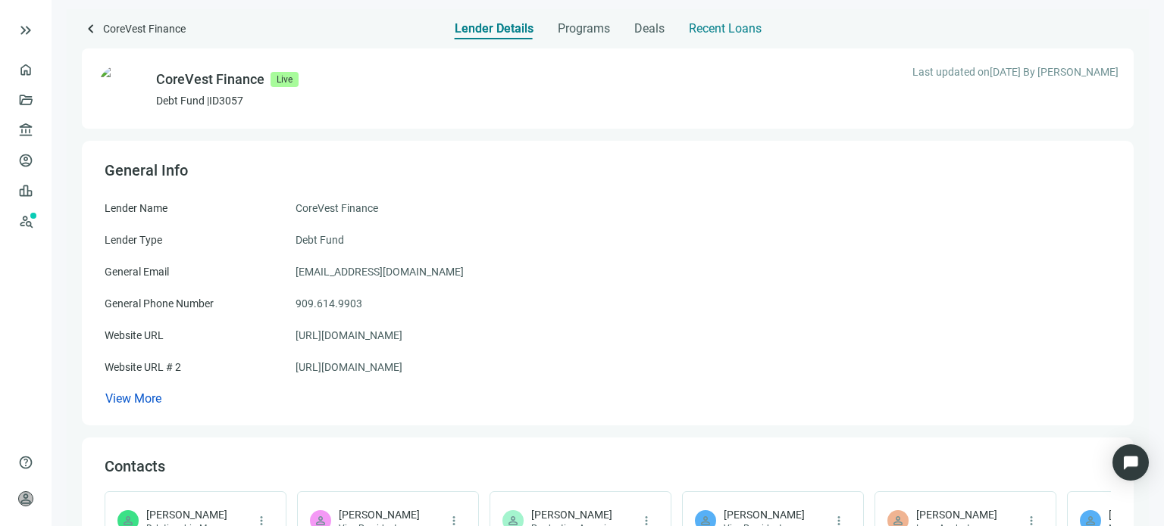
click at [723, 30] on span "Recent Loans" at bounding box center [725, 28] width 73 height 15
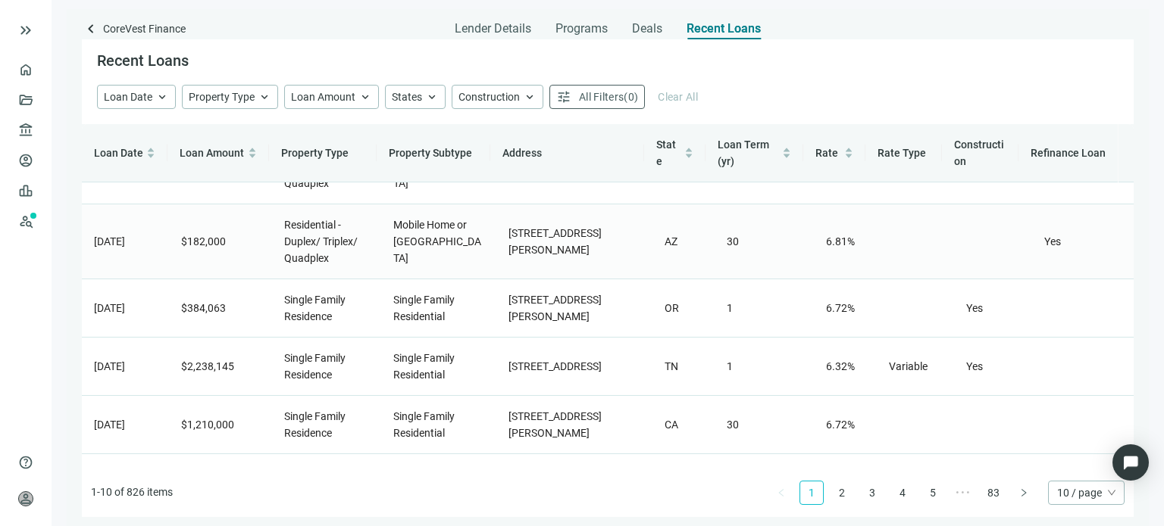
scroll to position [152, 0]
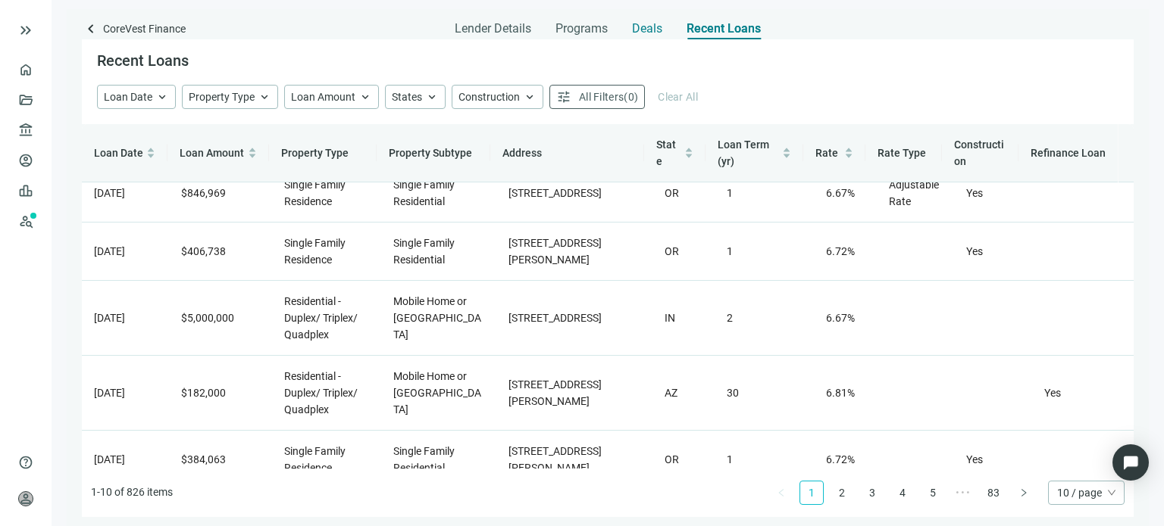
click at [643, 30] on span "Deals" at bounding box center [647, 28] width 30 height 15
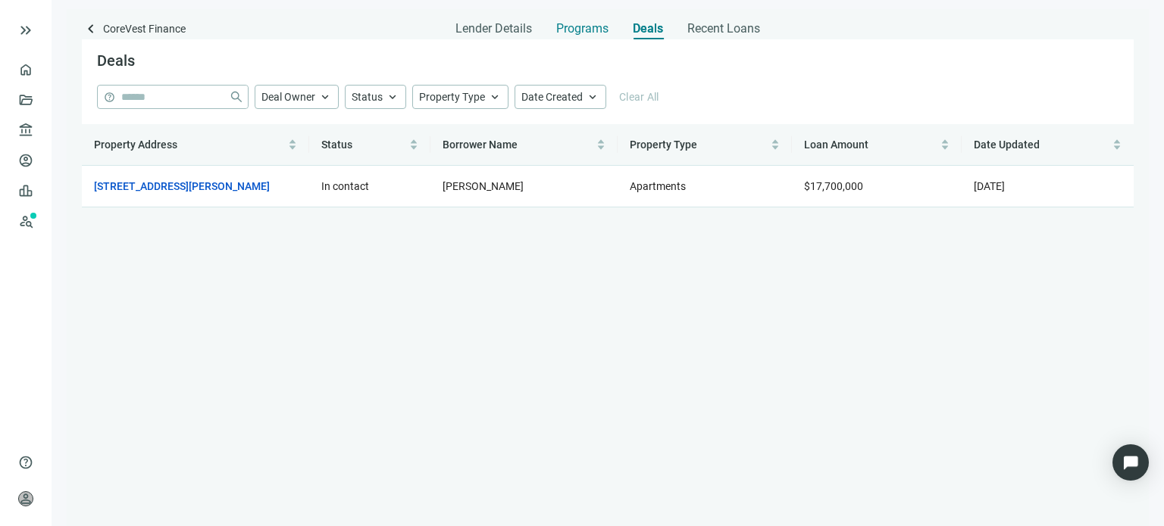
click at [564, 27] on span "Programs" at bounding box center [582, 28] width 52 height 15
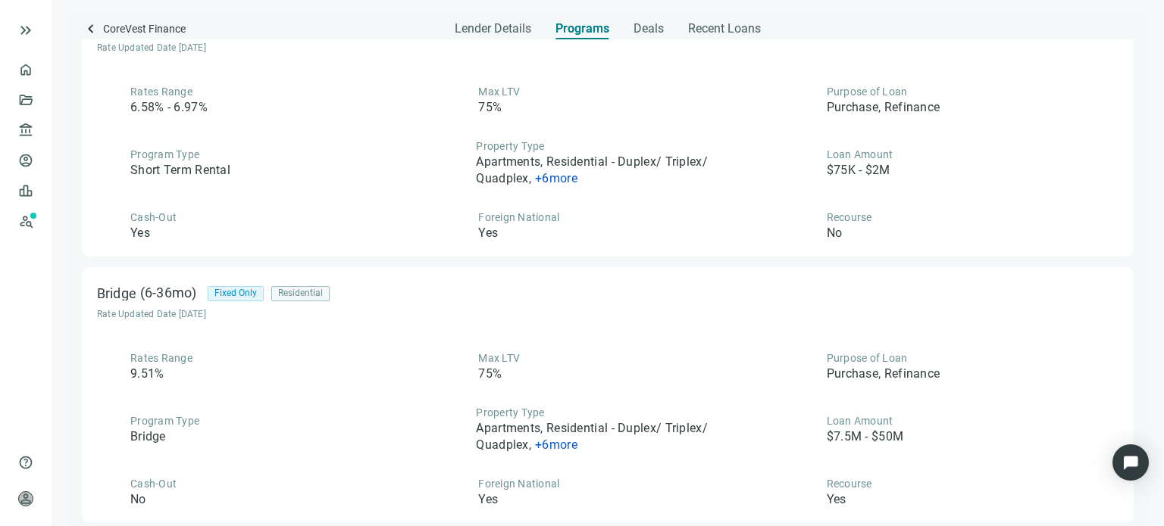
scroll to position [2945, 0]
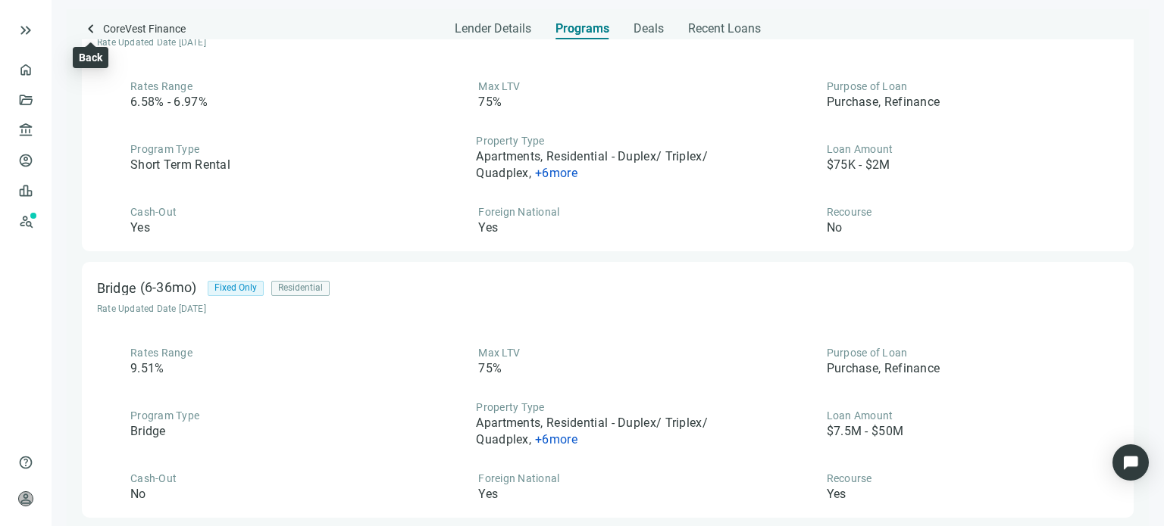
click at [96, 27] on span "keyboard_arrow_left" at bounding box center [91, 29] width 18 height 18
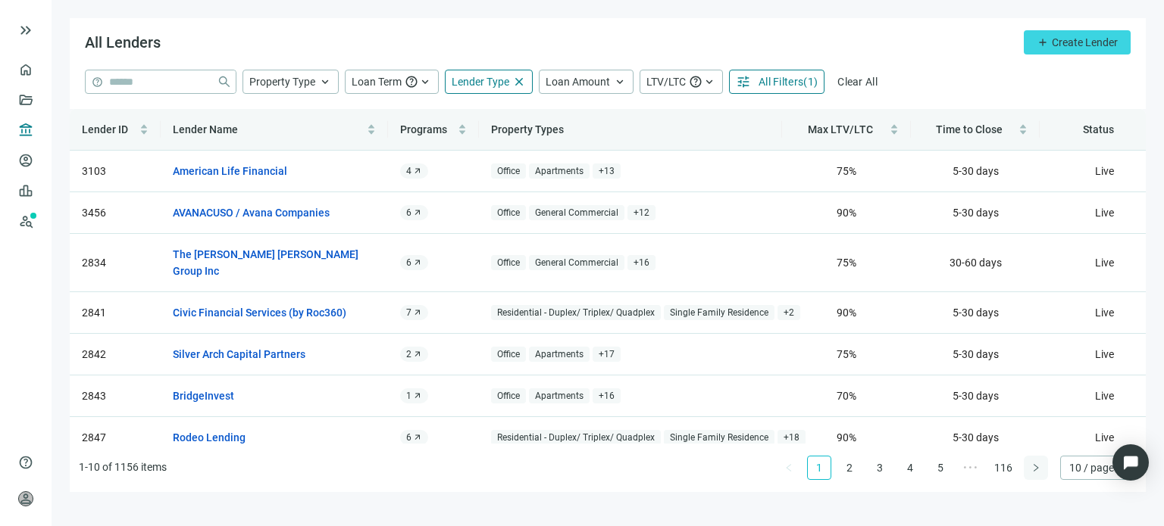
click at [1026, 467] on button "button" at bounding box center [1035, 468] width 24 height 24
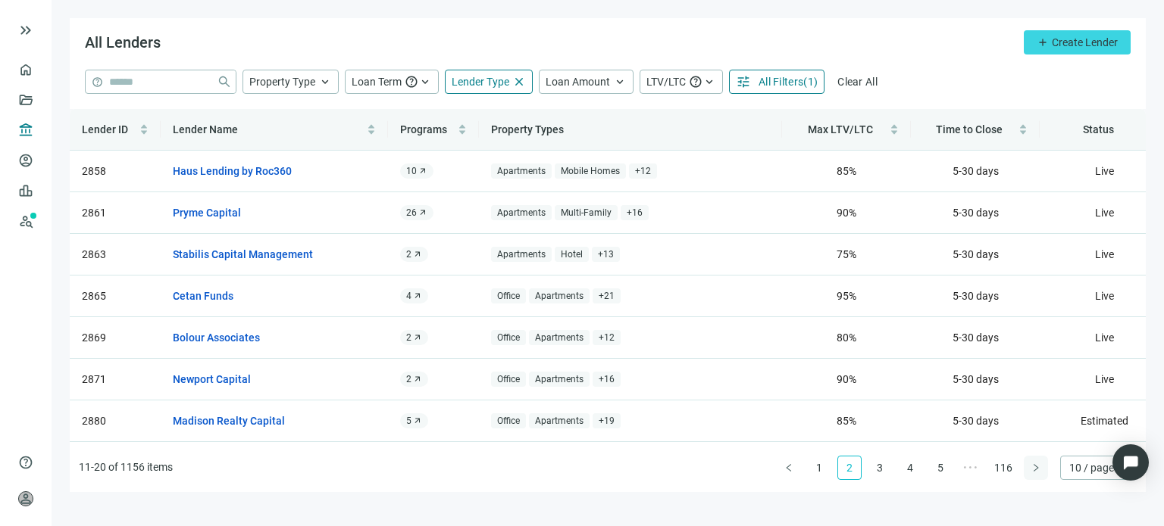
click at [1026, 467] on div "Lender ID Lender Name Programs Property Types Max LTV/LTC Time to Close Status …" at bounding box center [608, 300] width 1076 height 383
click at [1026, 467] on button "button" at bounding box center [1035, 468] width 24 height 24
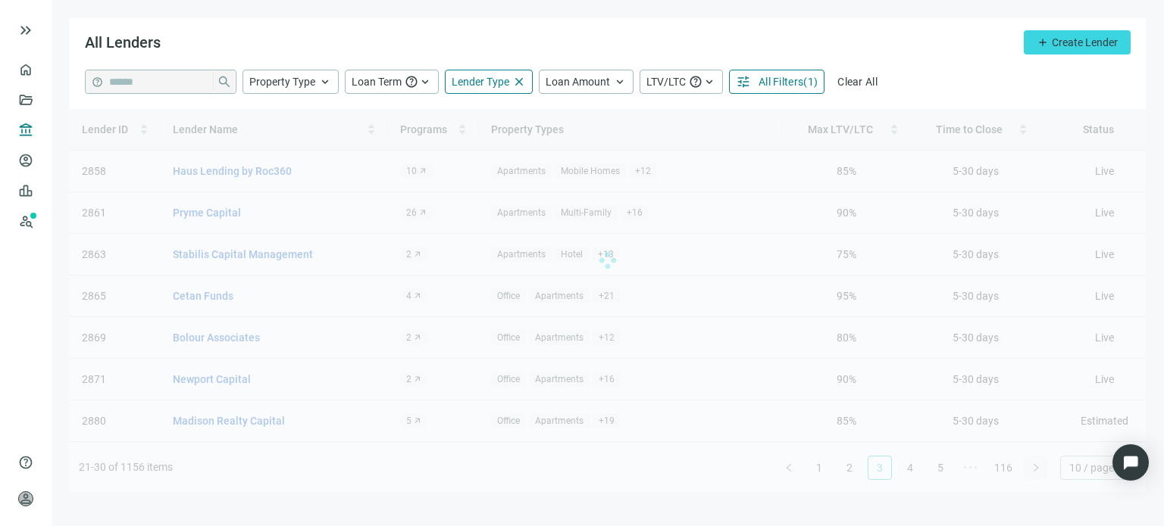
click at [1026, 467] on div "Lender ID Lender Name Programs Property Types Max LTV/LTC Time to Close Status …" at bounding box center [608, 300] width 1076 height 383
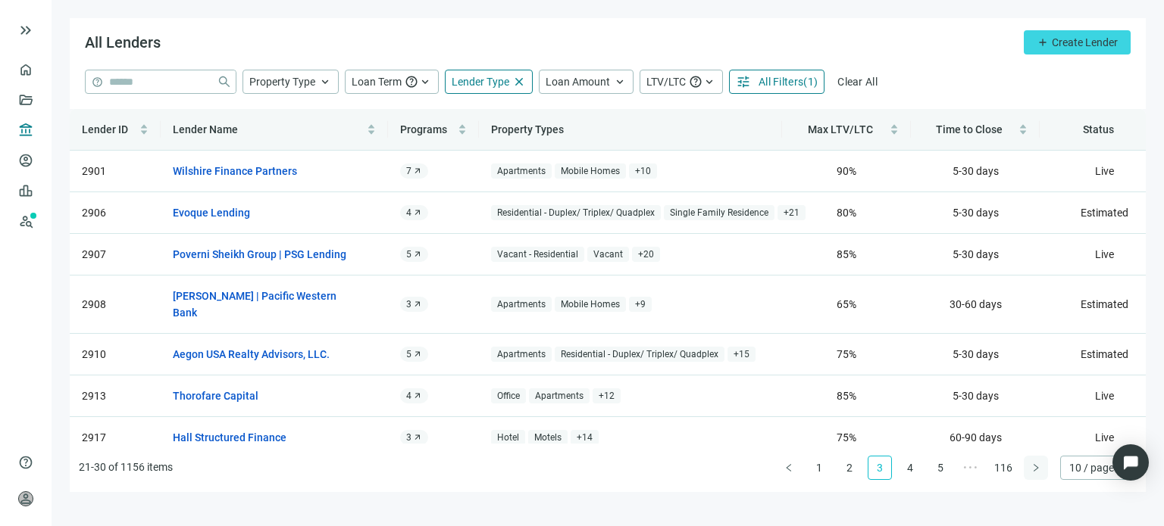
click at [1026, 467] on div "Lender ID Lender Name Programs Property Types Max LTV/LTC Time to Close Status …" at bounding box center [608, 300] width 1076 height 383
click at [1026, 467] on button "button" at bounding box center [1035, 468] width 24 height 24
click at [1026, 467] on div "Lender ID Lender Name Programs Property Types Max LTV/LTC Time to Close Status …" at bounding box center [608, 300] width 1076 height 383
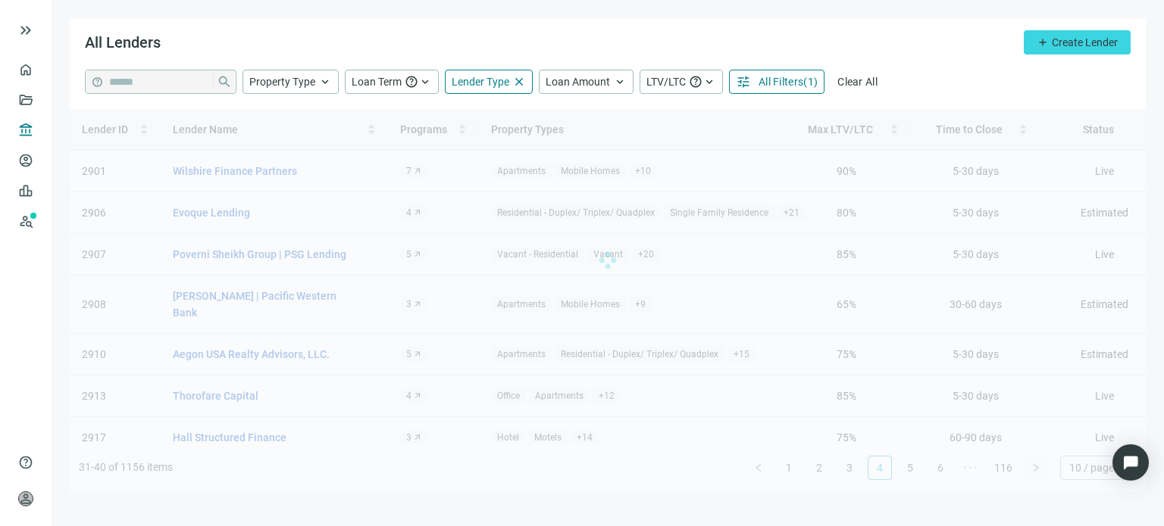
click at [1026, 467] on div "Lender ID Lender Name Programs Property Types Max LTV/LTC Time to Close Status …" at bounding box center [608, 300] width 1076 height 383
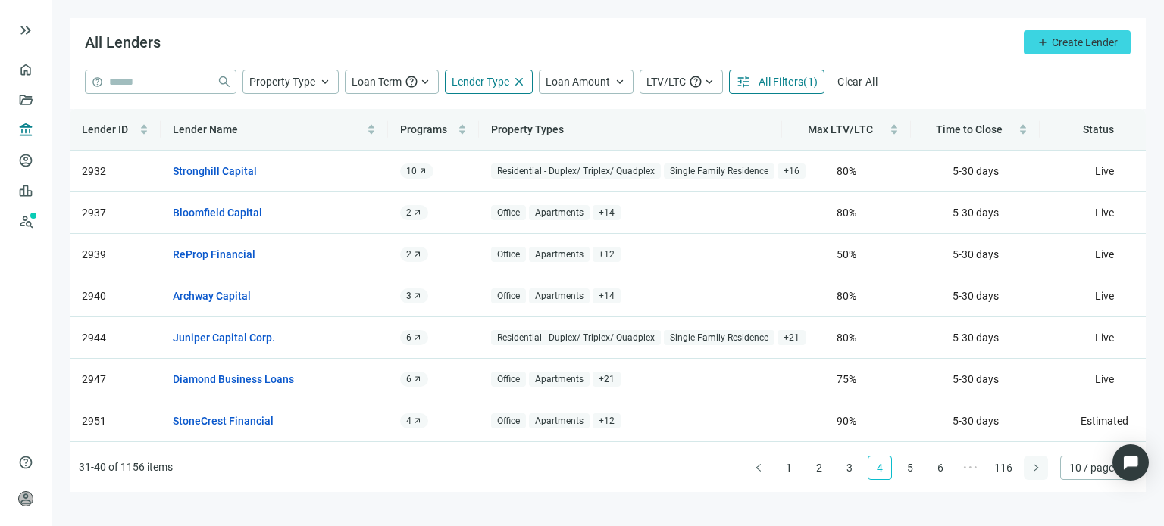
click at [1026, 467] on button "button" at bounding box center [1035, 468] width 24 height 24
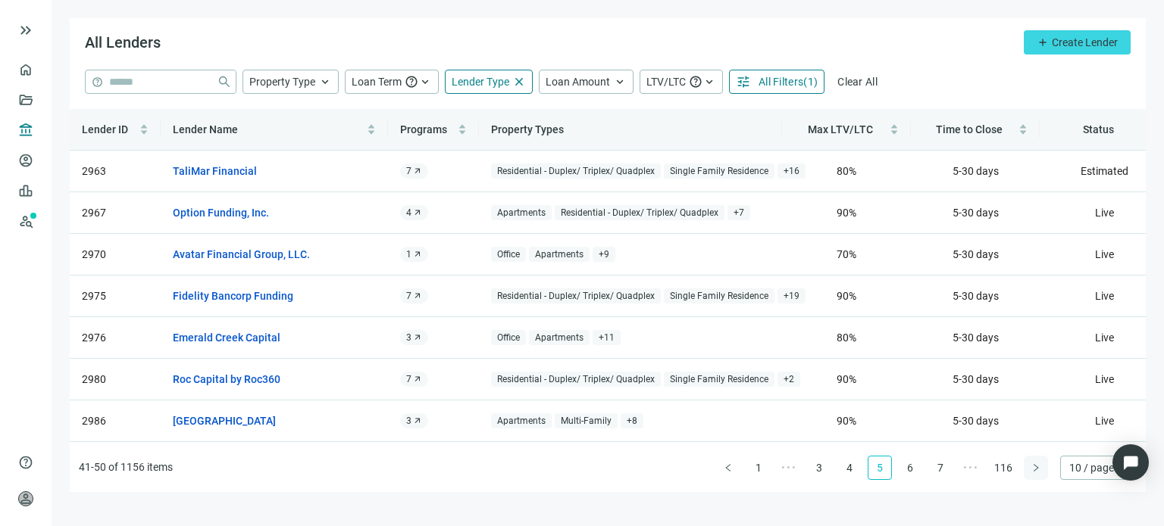
click at [1026, 467] on div "Lender ID Lender Name Programs Property Types Max LTV/LTC Time to Close Status …" at bounding box center [608, 300] width 1076 height 383
click at [1026, 467] on button "button" at bounding box center [1035, 468] width 24 height 24
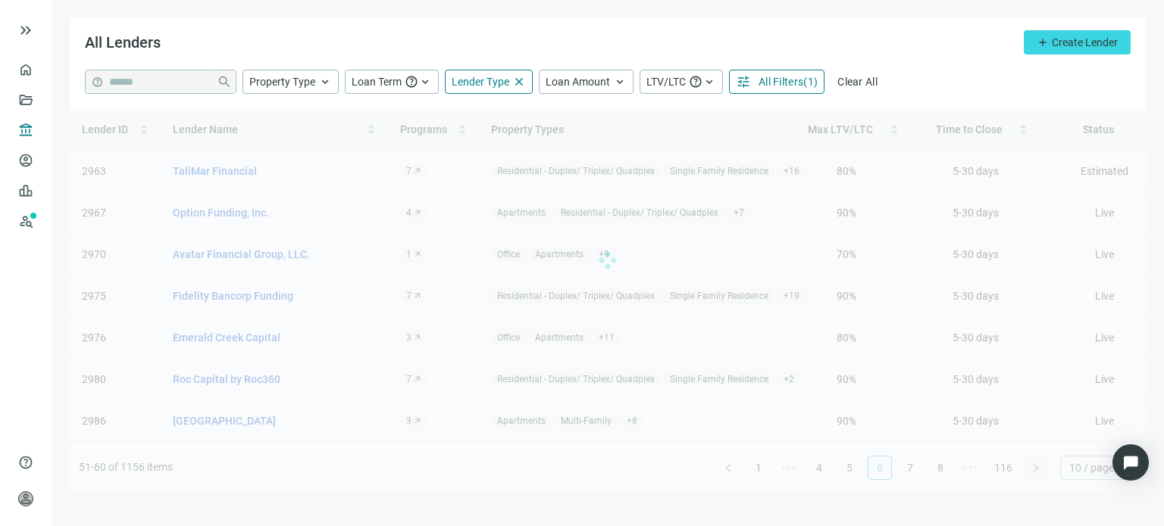
click at [1026, 467] on div "Lender ID Lender Name Programs Property Types Max LTV/LTC Time to Close Status …" at bounding box center [608, 300] width 1076 height 383
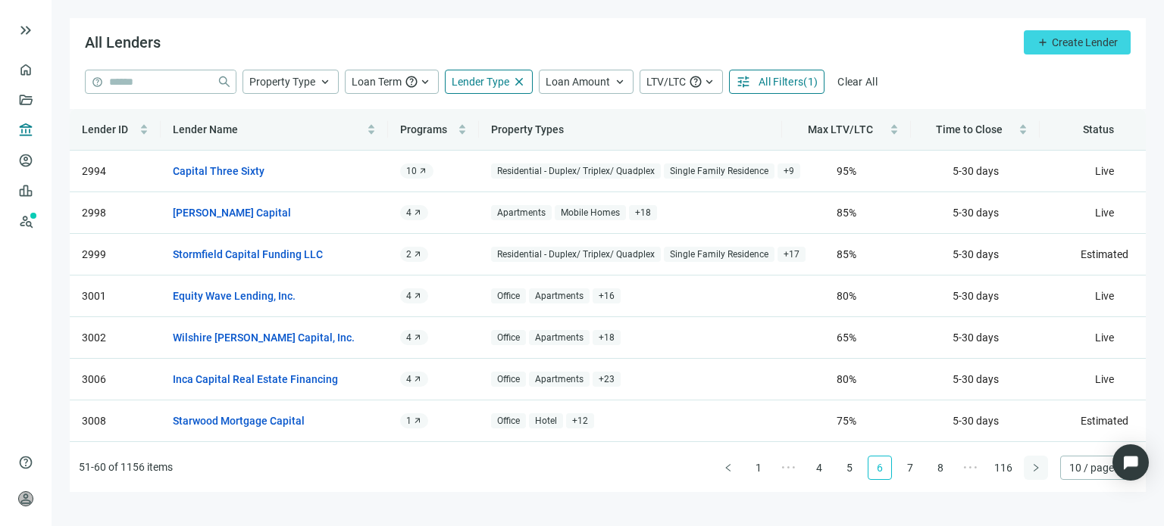
click at [1026, 467] on div "Lender ID Lender Name Programs Property Types Max LTV/LTC Time to Close Status …" at bounding box center [608, 300] width 1076 height 383
click at [1026, 467] on button "button" at bounding box center [1035, 468] width 24 height 24
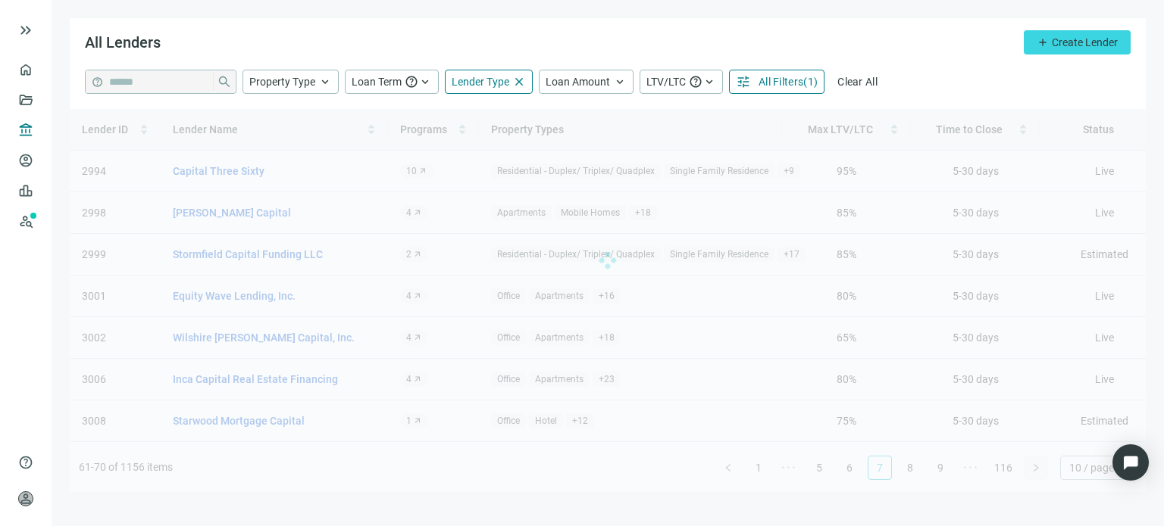
click at [1026, 467] on div "Lender ID Lender Name Programs Property Types Max LTV/LTC Time to Close Status …" at bounding box center [608, 300] width 1076 height 383
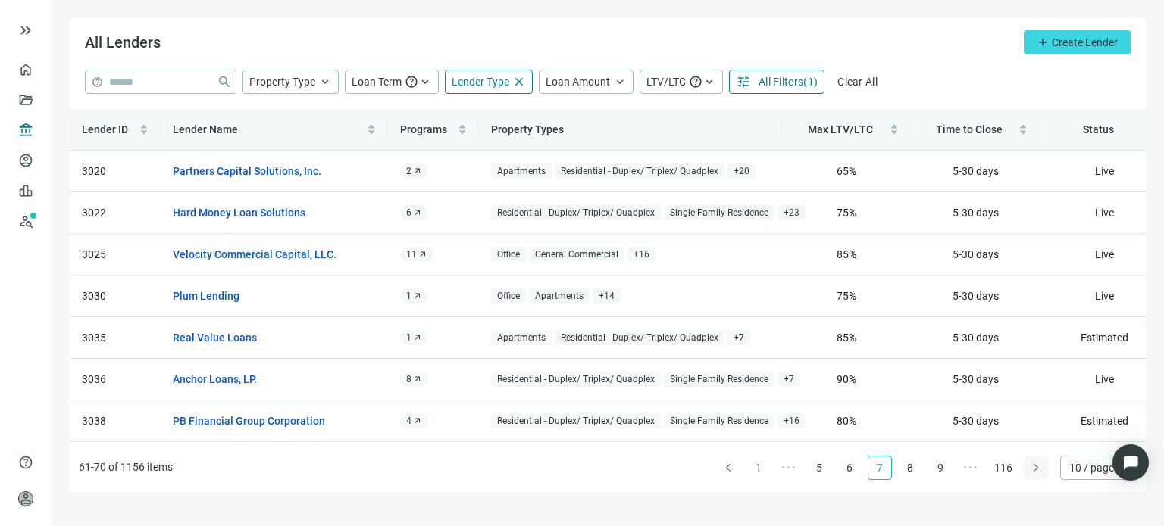
click at [1026, 467] on button "button" at bounding box center [1035, 468] width 24 height 24
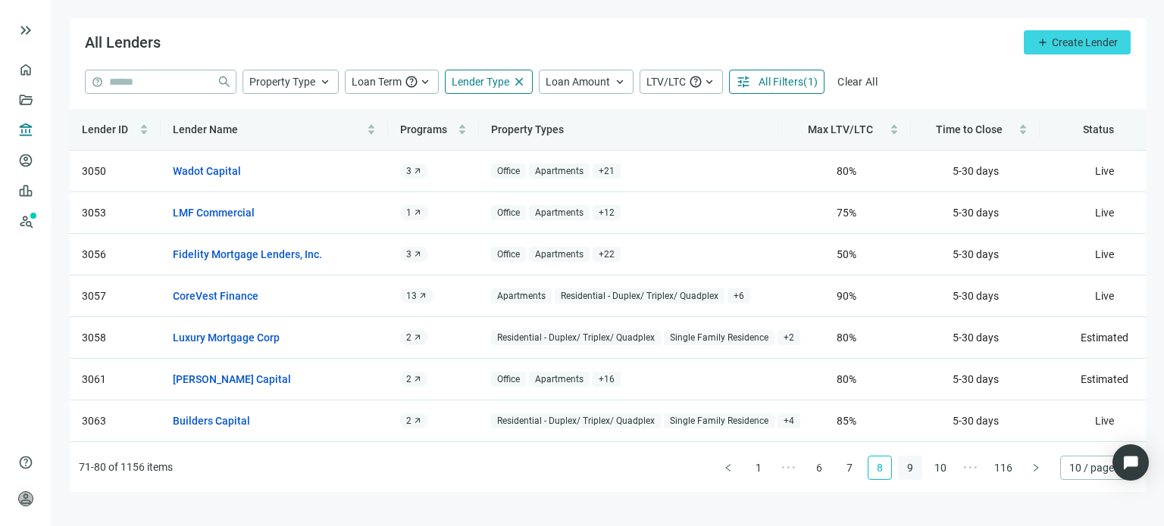
click at [908, 469] on link "9" at bounding box center [909, 468] width 23 height 23
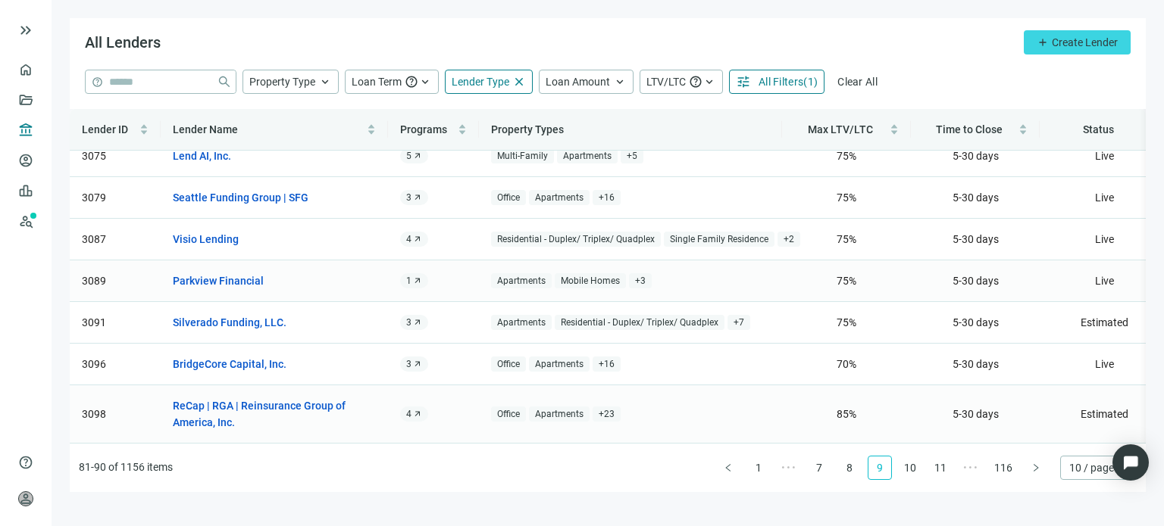
scroll to position [153, 0]
click at [908, 469] on link "10" at bounding box center [909, 468] width 23 height 23
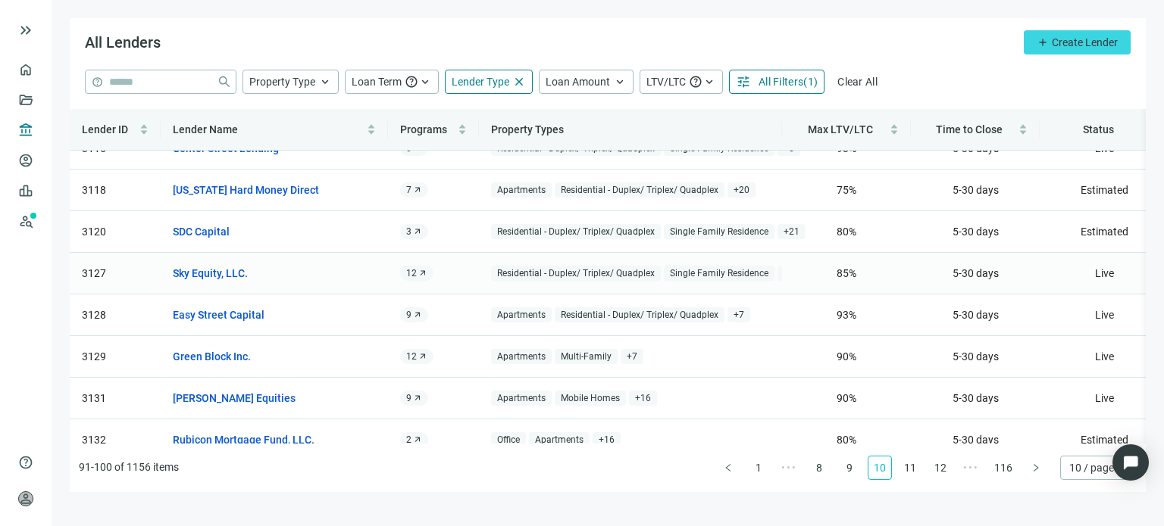
scroll to position [136, 0]
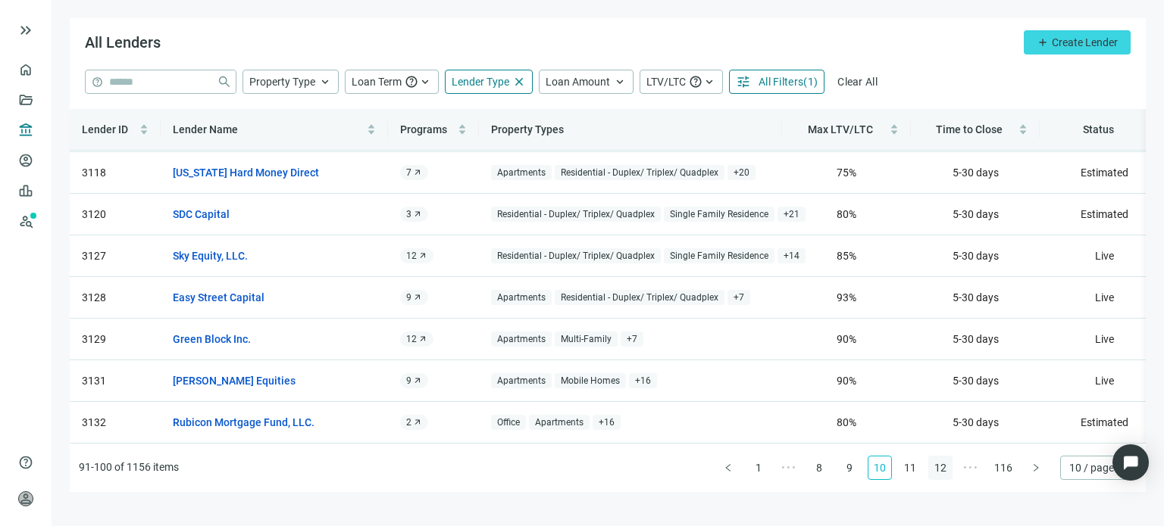
click at [911, 467] on link "11" at bounding box center [909, 468] width 23 height 23
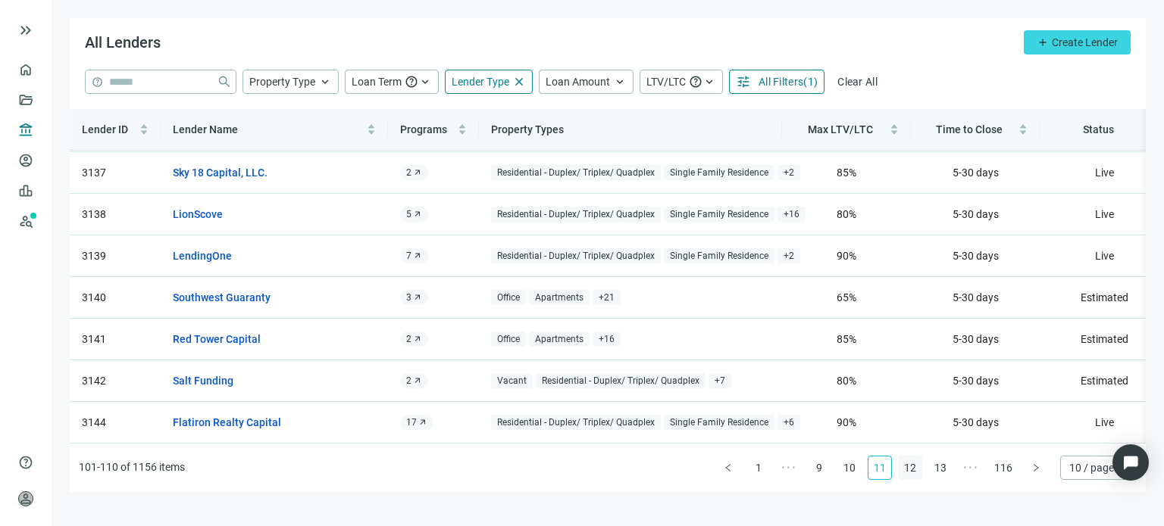
click at [907, 470] on link "12" at bounding box center [909, 468] width 23 height 23
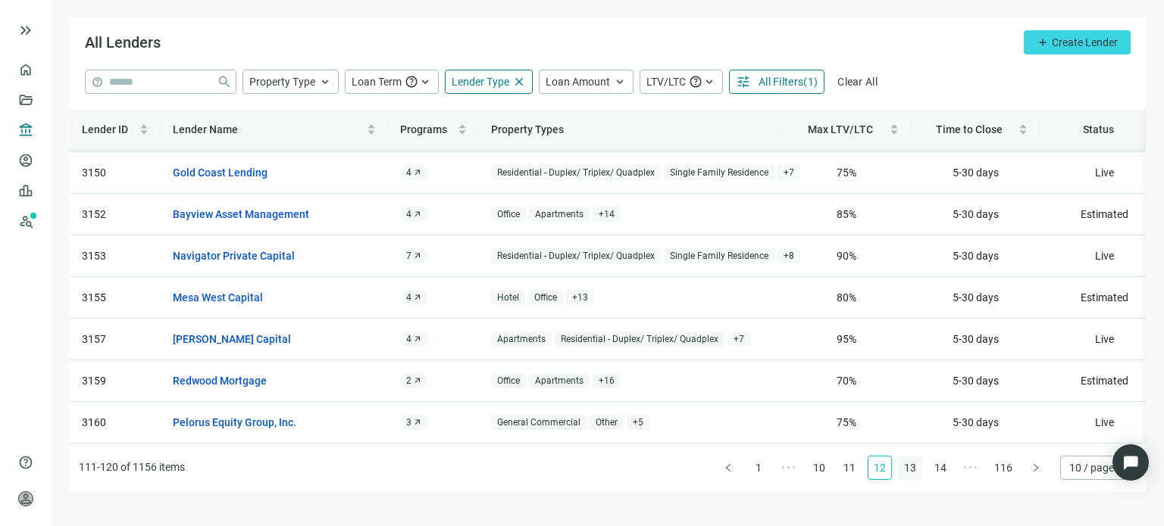
click at [914, 468] on link "13" at bounding box center [909, 468] width 23 height 23
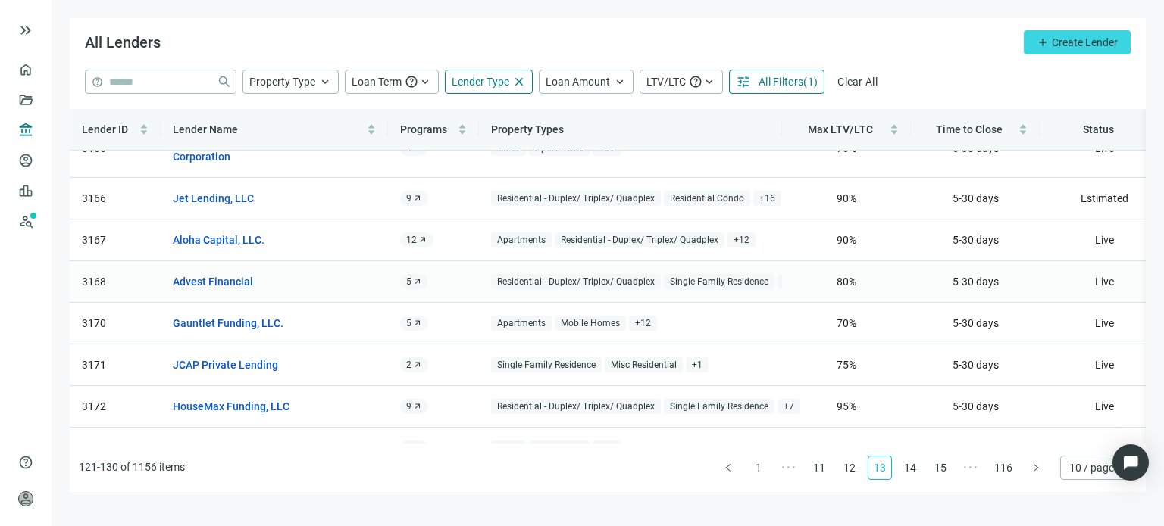
scroll to position [152, 0]
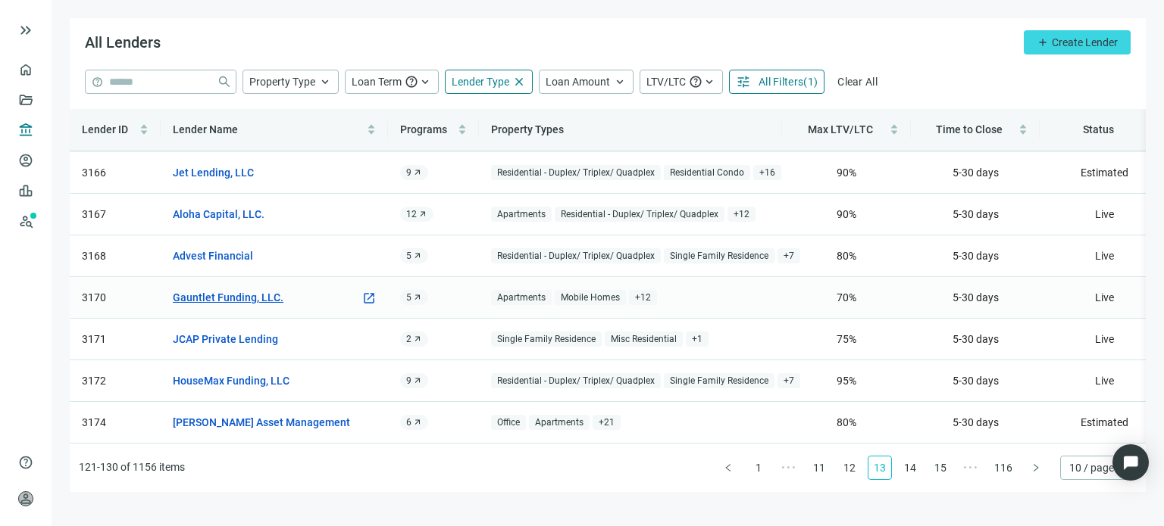
click at [254, 289] on link "Gauntlet Funding, LLC." at bounding box center [228, 297] width 111 height 17
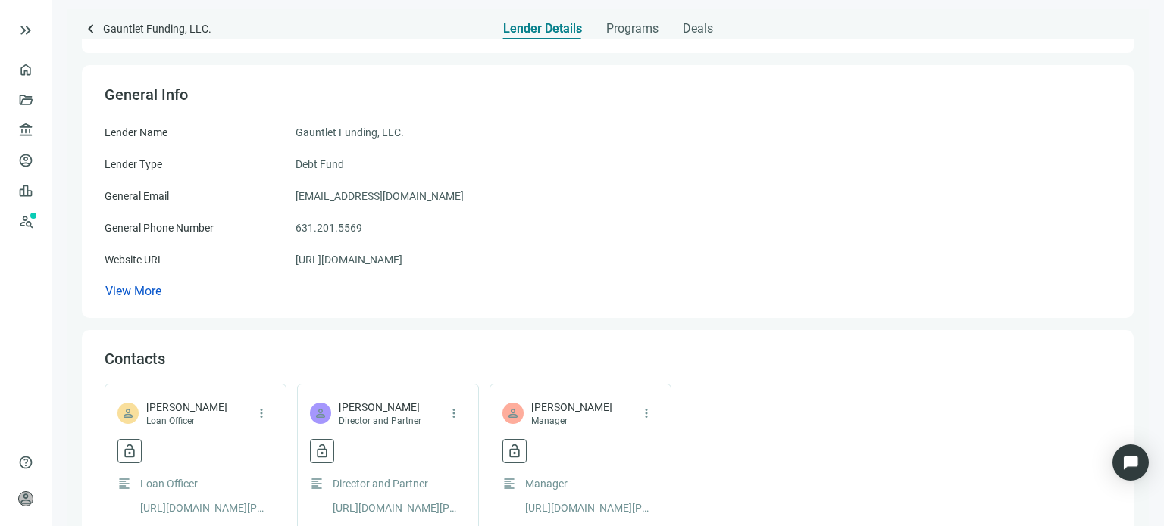
scroll to position [152, 0]
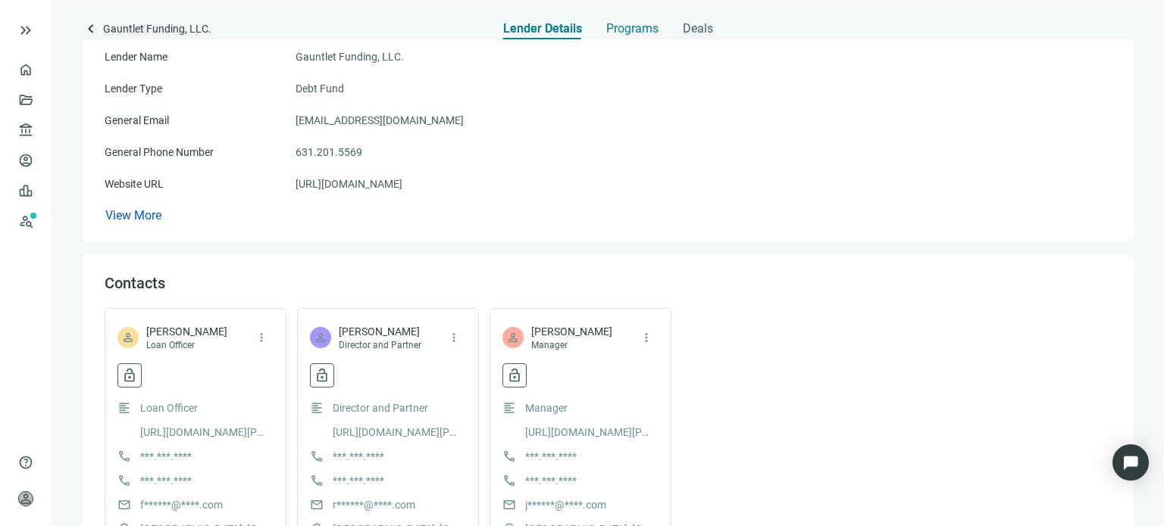
click at [622, 31] on span "Programs" at bounding box center [632, 28] width 52 height 15
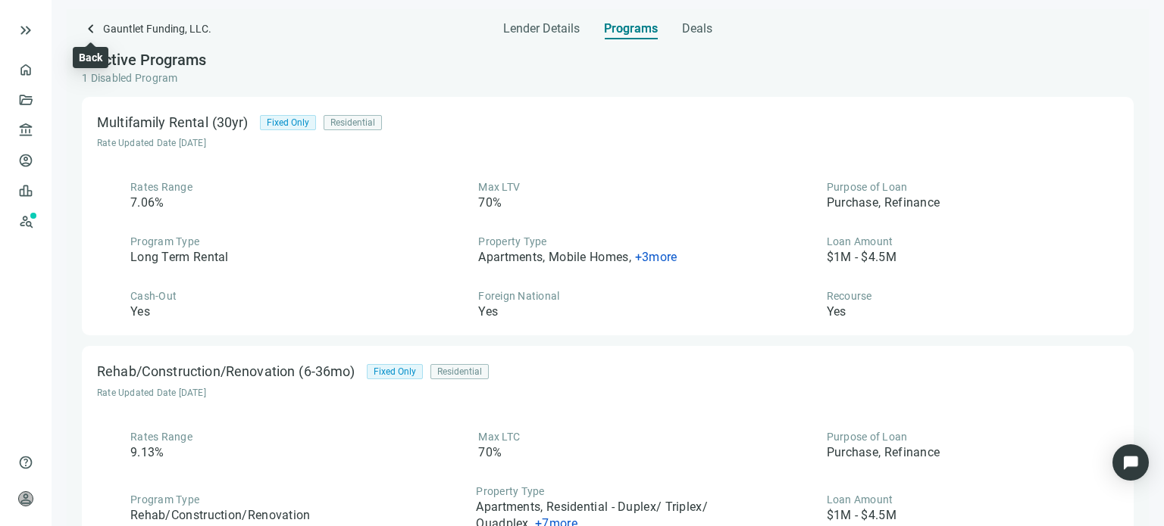
click at [91, 30] on span "keyboard_arrow_left" at bounding box center [91, 29] width 18 height 18
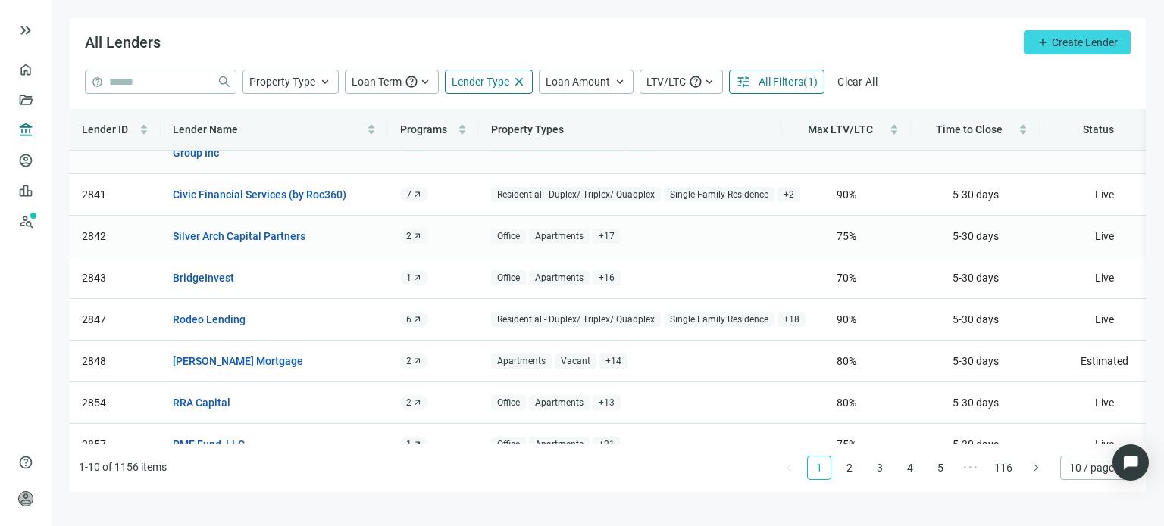
scroll to position [136, 0]
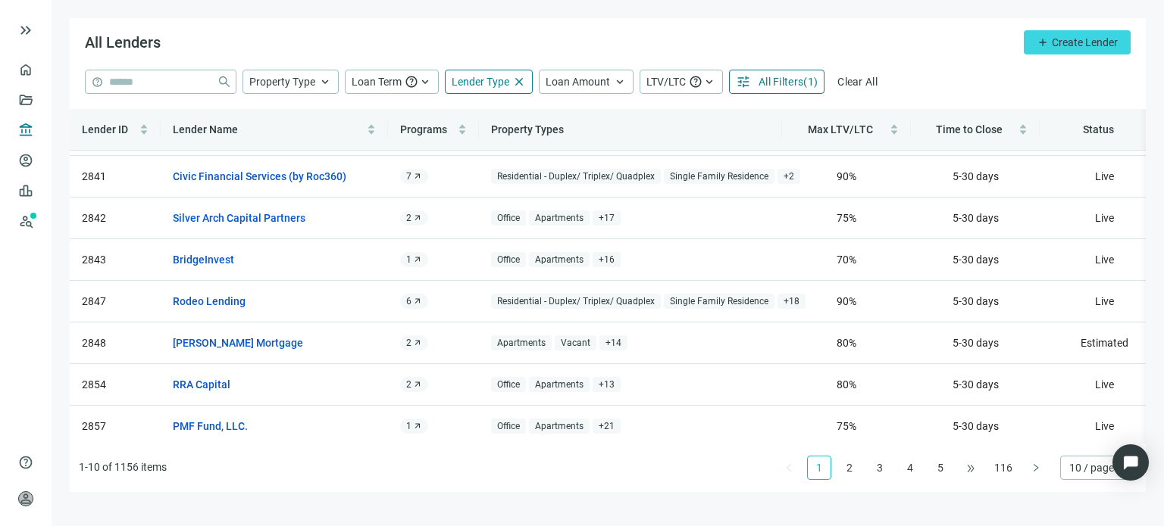
click at [961, 469] on span "•••" at bounding box center [970, 468] width 24 height 24
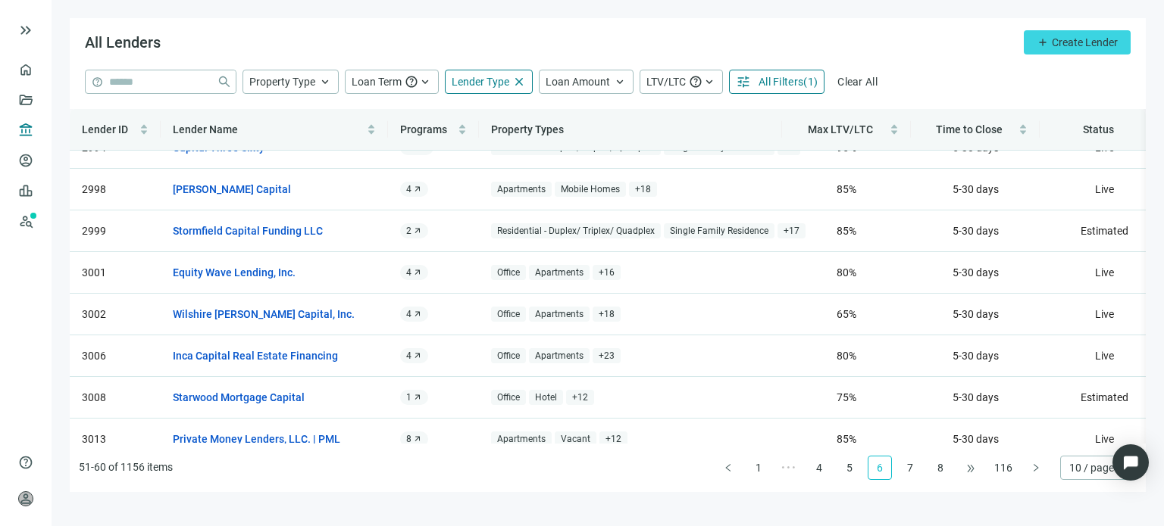
scroll to position [0, 0]
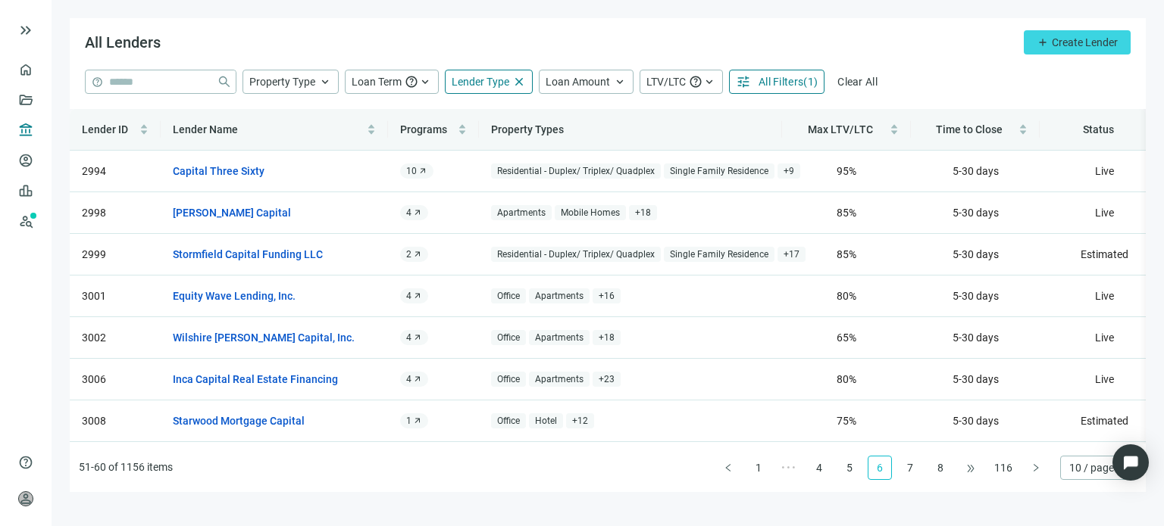
click at [973, 473] on span "•••" at bounding box center [970, 468] width 24 height 24
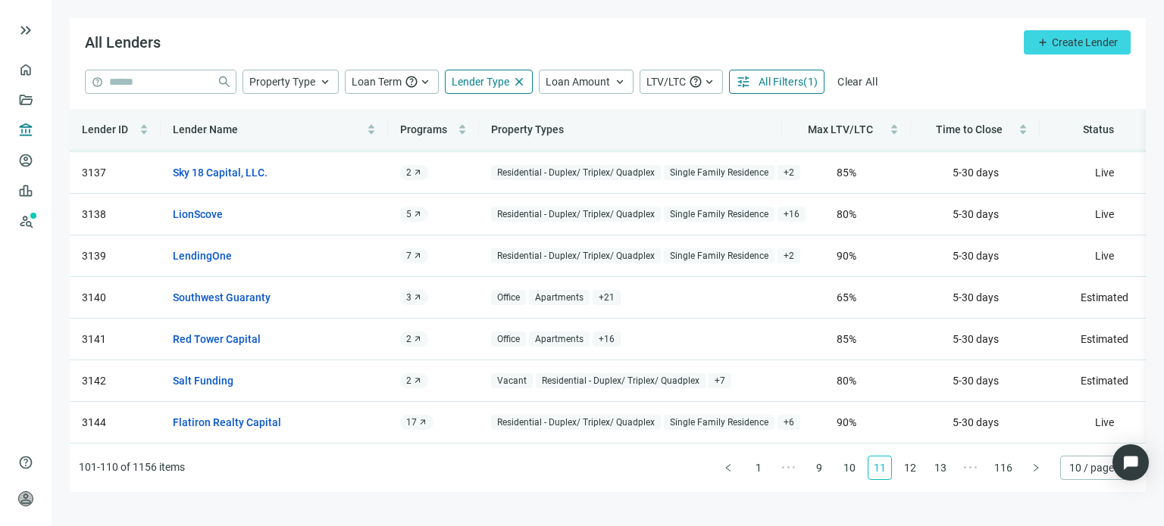
scroll to position [136, 0]
click at [909, 469] on link "12" at bounding box center [909, 468] width 23 height 23
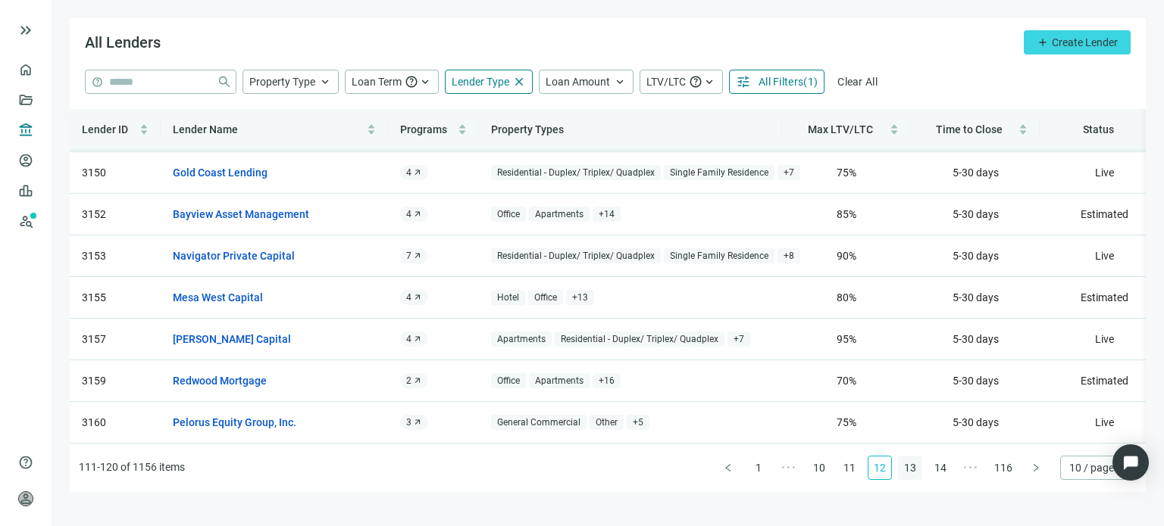
click at [909, 469] on link "13" at bounding box center [909, 468] width 23 height 23
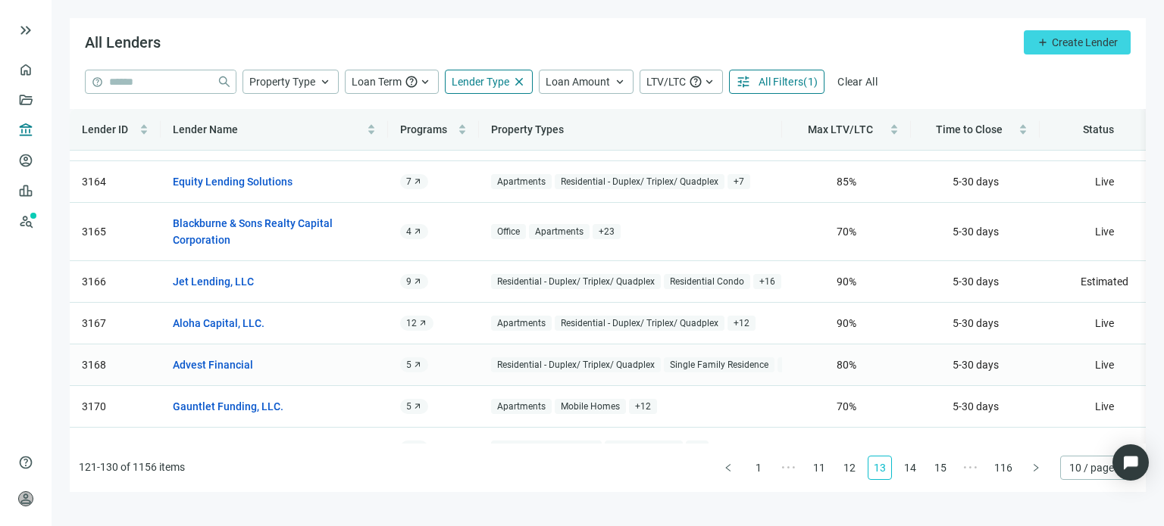
scroll to position [0, 0]
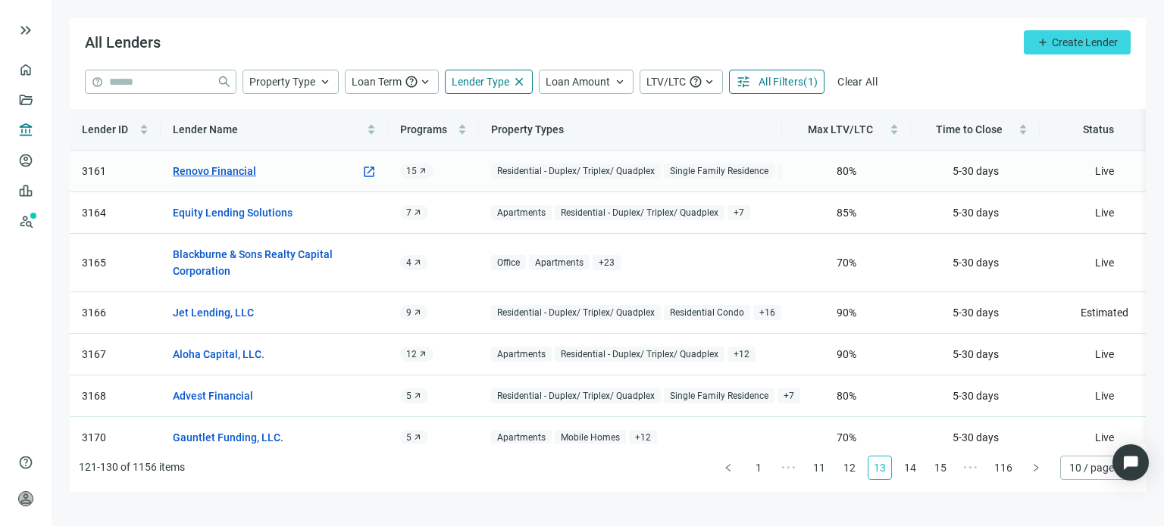
click at [226, 174] on link "Renovo Financial" at bounding box center [214, 171] width 83 height 17
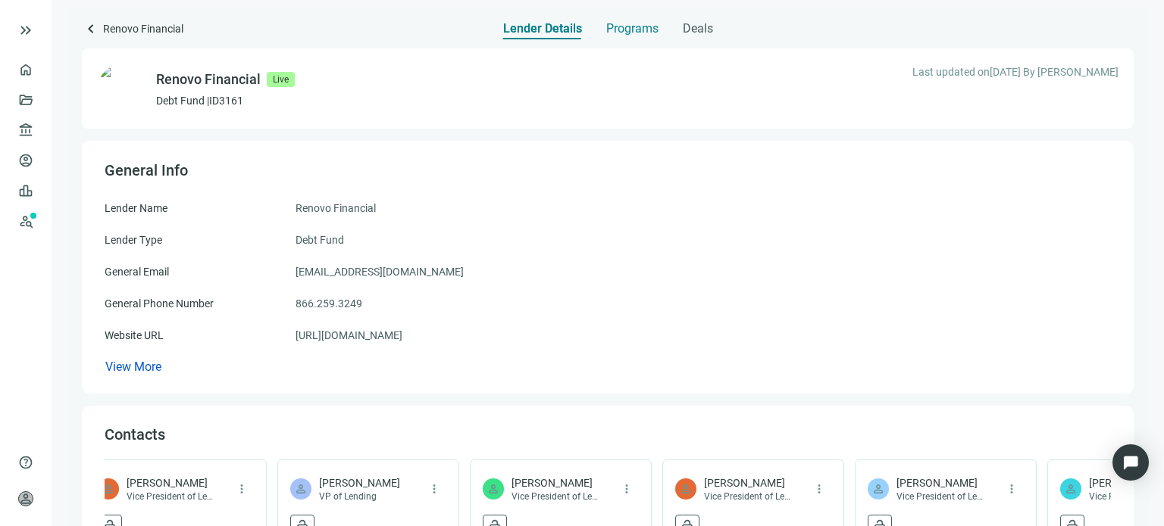
click at [621, 27] on span "Programs" at bounding box center [632, 28] width 52 height 15
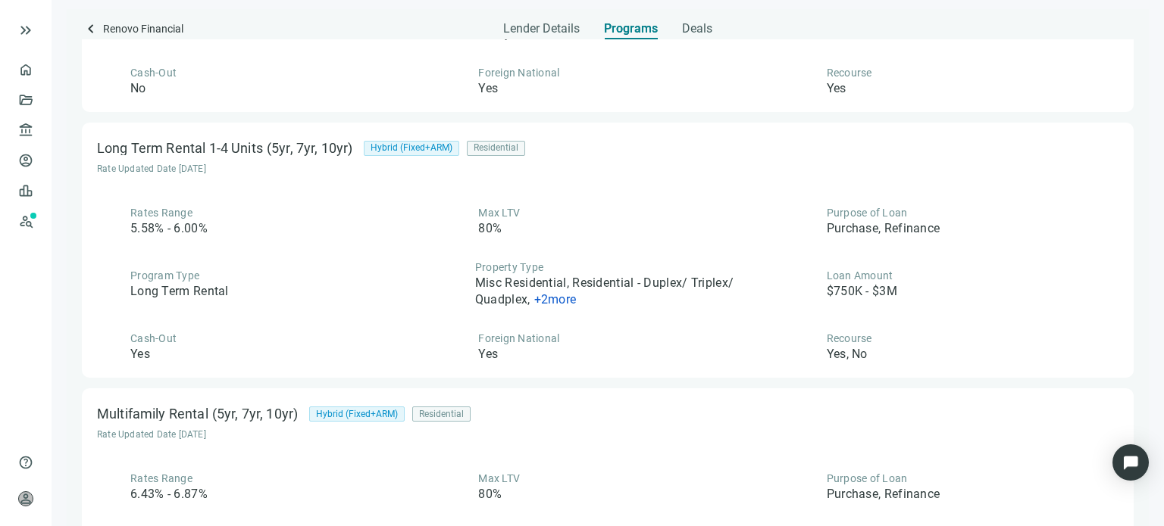
scroll to position [2260, 0]
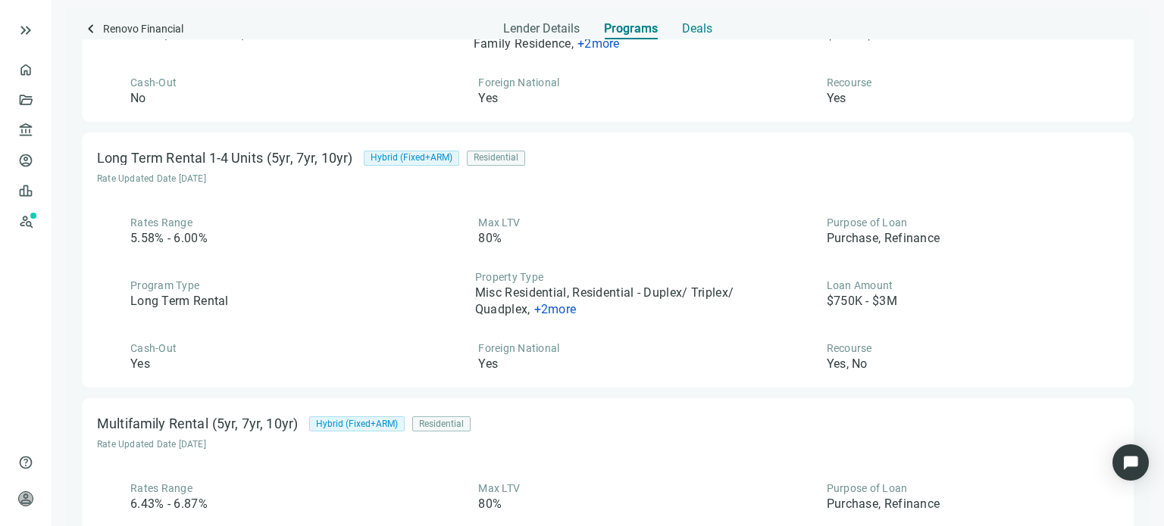
click at [692, 28] on span "Deals" at bounding box center [697, 28] width 30 height 15
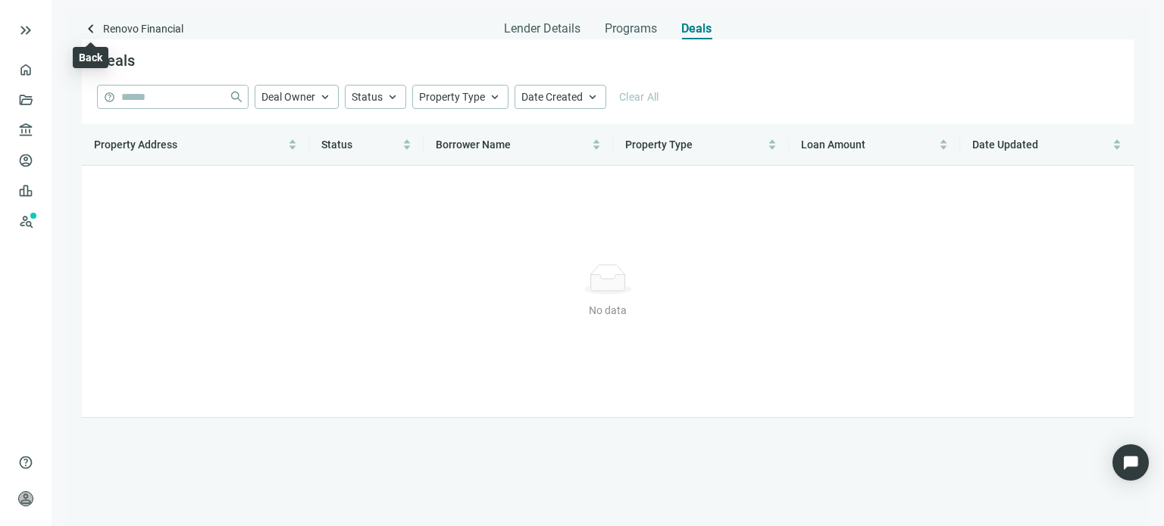
click at [94, 29] on span "keyboard_arrow_left" at bounding box center [91, 29] width 18 height 18
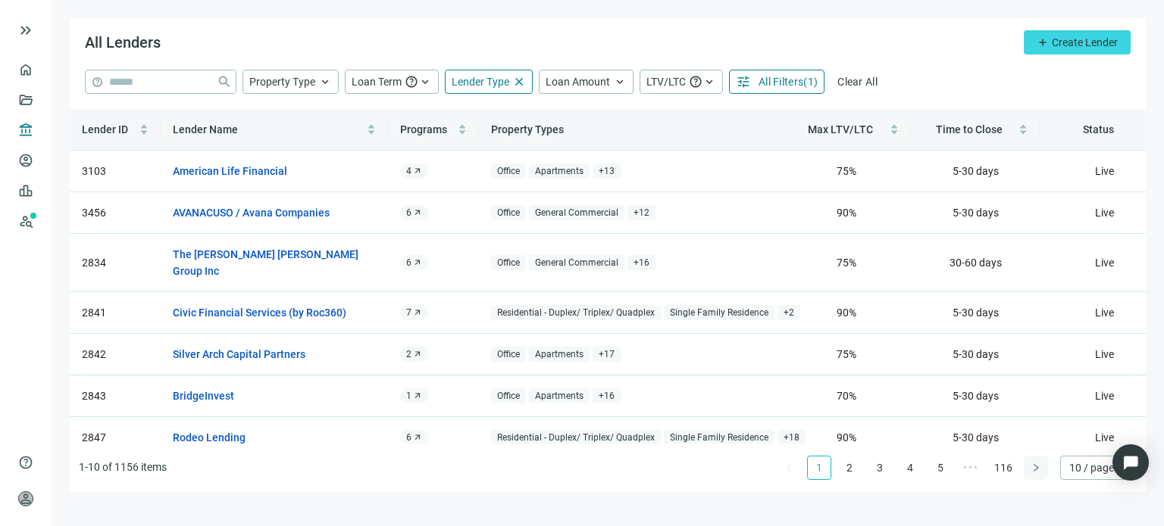
click at [1033, 470] on icon "right" at bounding box center [1035, 468] width 9 height 9
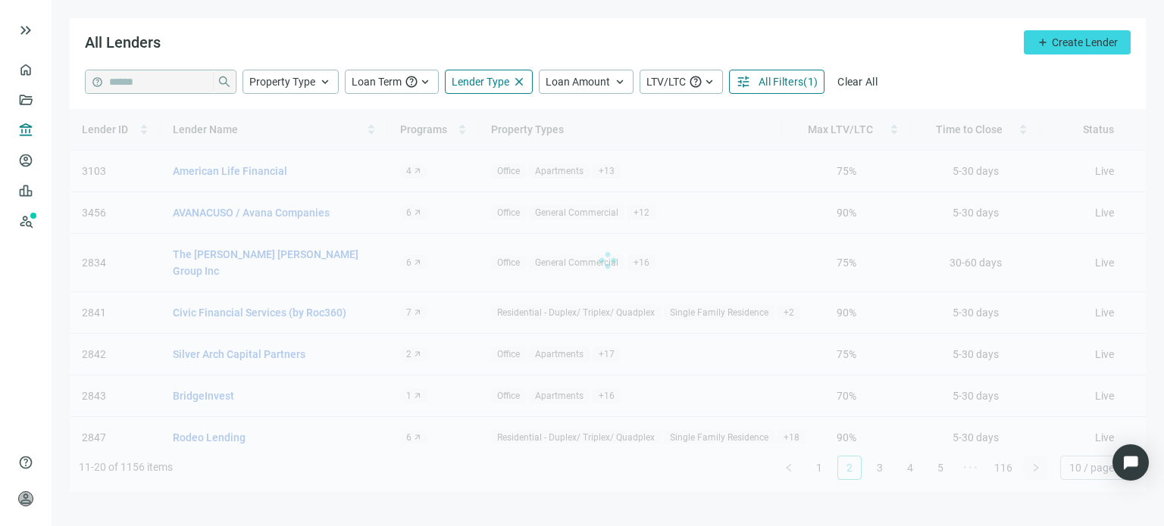
click at [1033, 470] on div "Lender ID Lender Name Programs Property Types Max LTV/LTC Time to Close Status …" at bounding box center [608, 300] width 1076 height 383
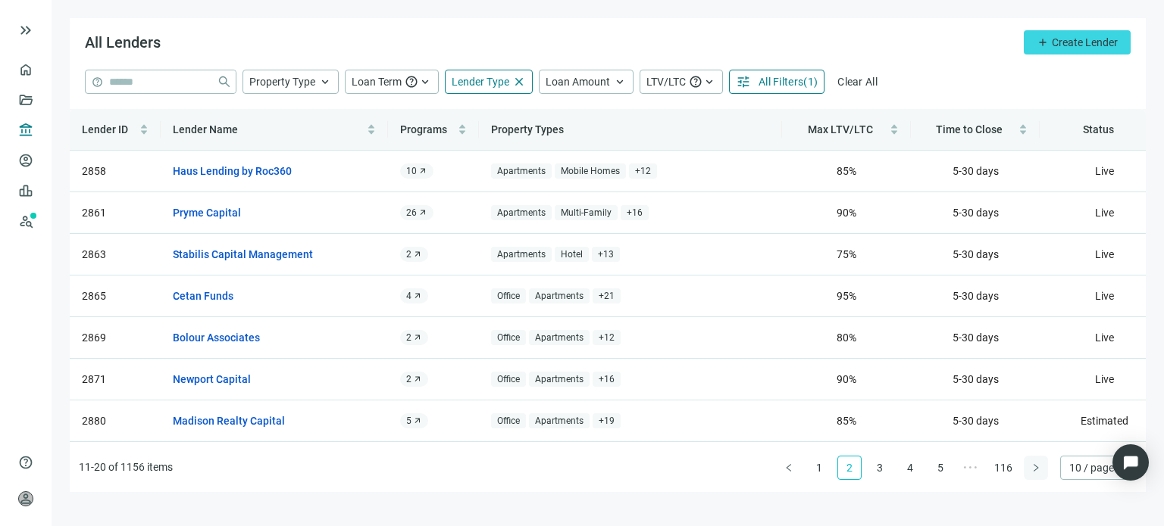
click at [1033, 470] on div "Lender ID Lender Name Programs Property Types Max LTV/LTC Time to Close Status …" at bounding box center [608, 300] width 1076 height 383
click at [1033, 470] on icon "right" at bounding box center [1035, 468] width 9 height 9
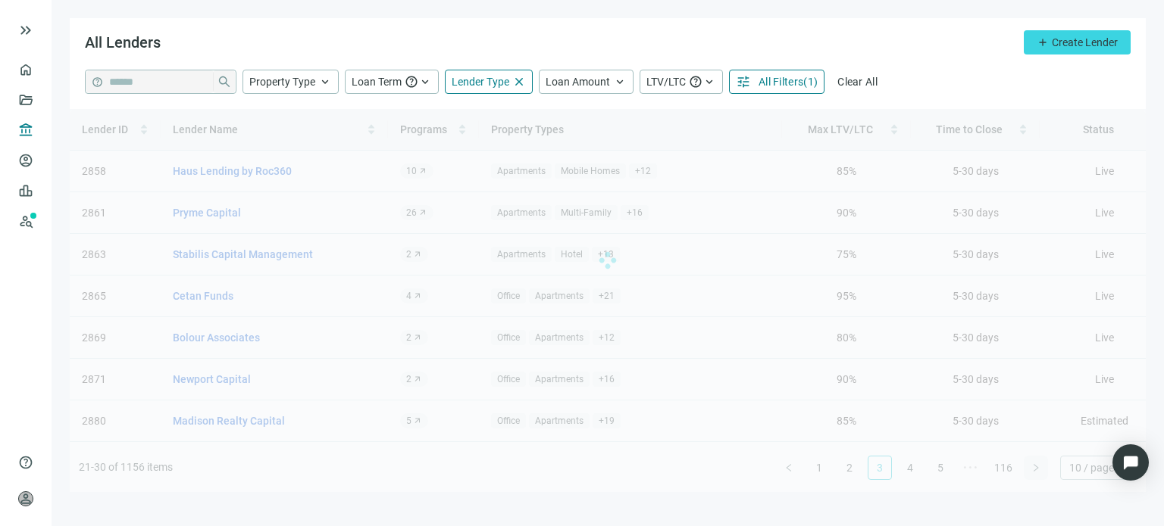
click at [1033, 470] on div "Lender ID Lender Name Programs Property Types Max LTV/LTC Time to Close Status …" at bounding box center [608, 300] width 1076 height 383
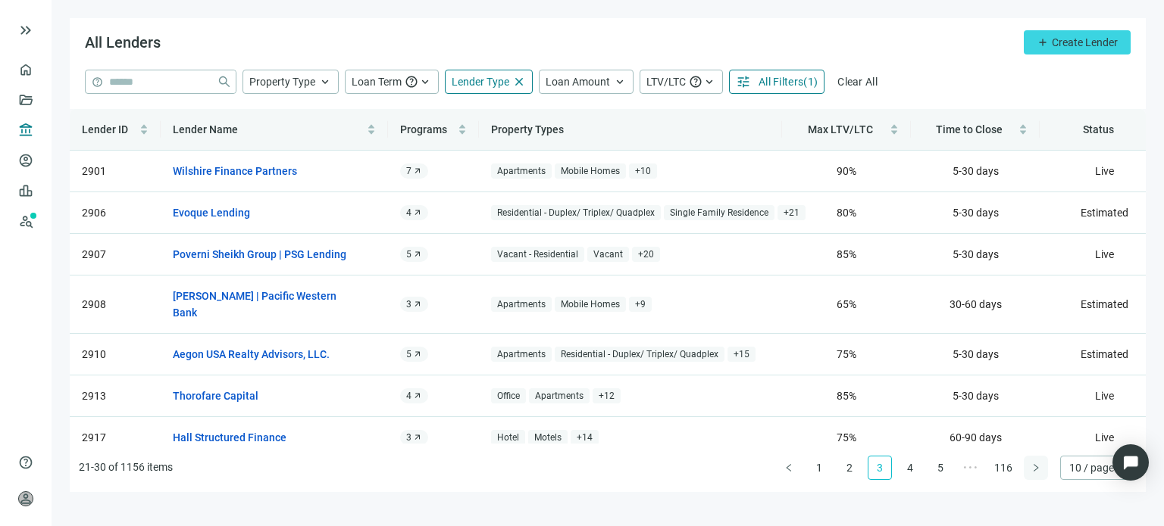
click at [1033, 470] on div "Lender ID Lender Name Programs Property Types Max LTV/LTC Time to Close Status …" at bounding box center [608, 300] width 1076 height 383
click at [1033, 470] on icon "right" at bounding box center [1035, 468] width 9 height 9
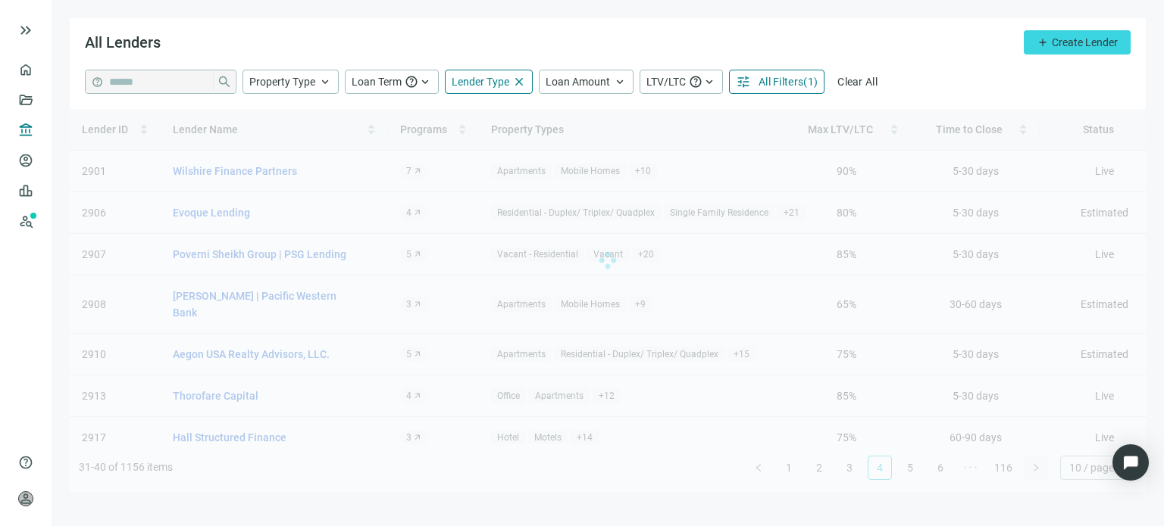
click at [1033, 470] on div "Lender ID Lender Name Programs Property Types Max LTV/LTC Time to Close Status …" at bounding box center [608, 300] width 1076 height 383
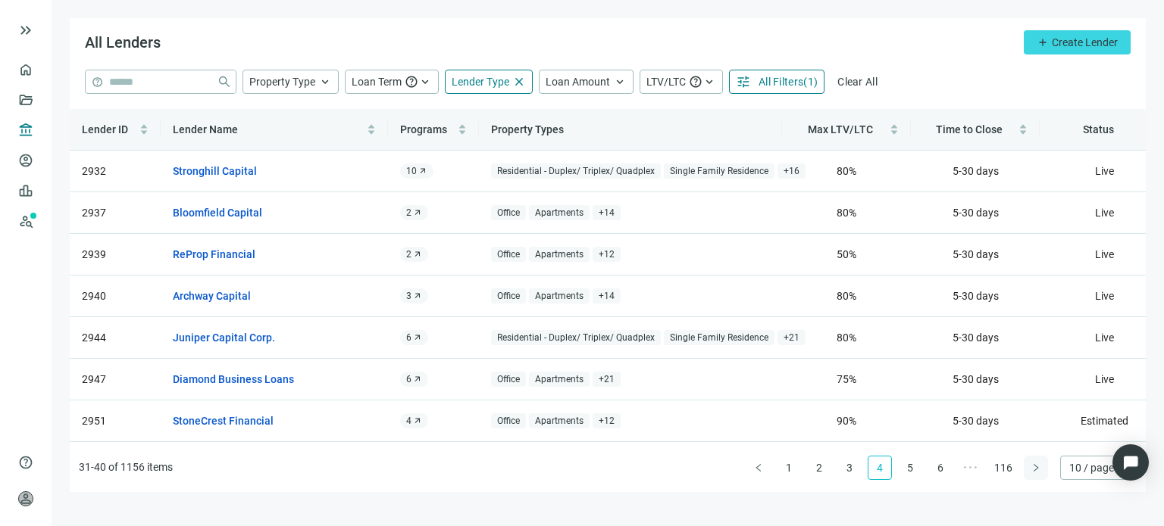
click at [1033, 470] on icon "right" at bounding box center [1035, 468] width 9 height 9
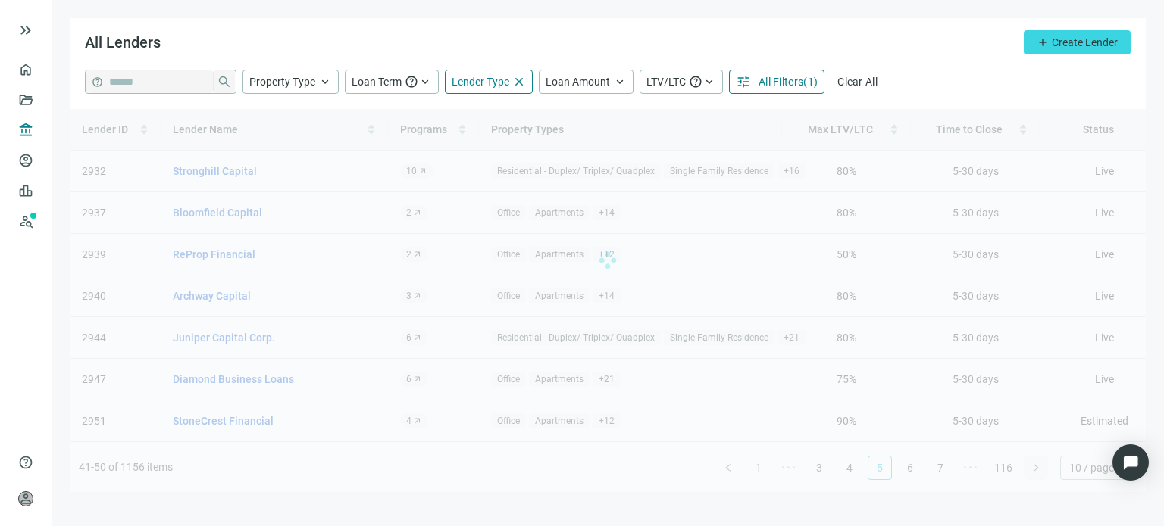
click at [1033, 470] on div "Lender ID Lender Name Programs Property Types Max LTV/LTC Time to Close Status …" at bounding box center [608, 300] width 1076 height 383
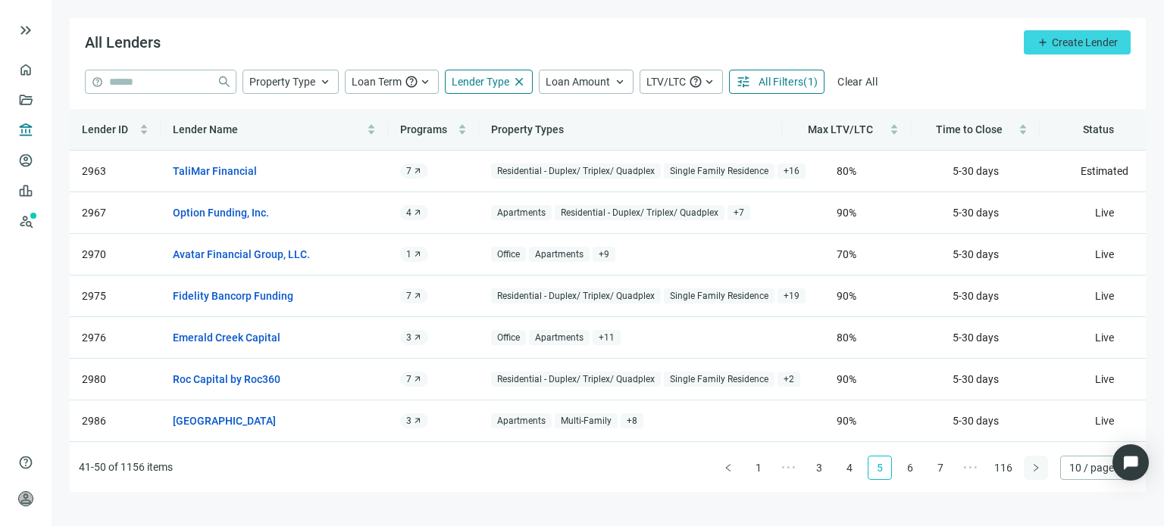
click at [1033, 470] on icon "right" at bounding box center [1035, 468] width 9 height 9
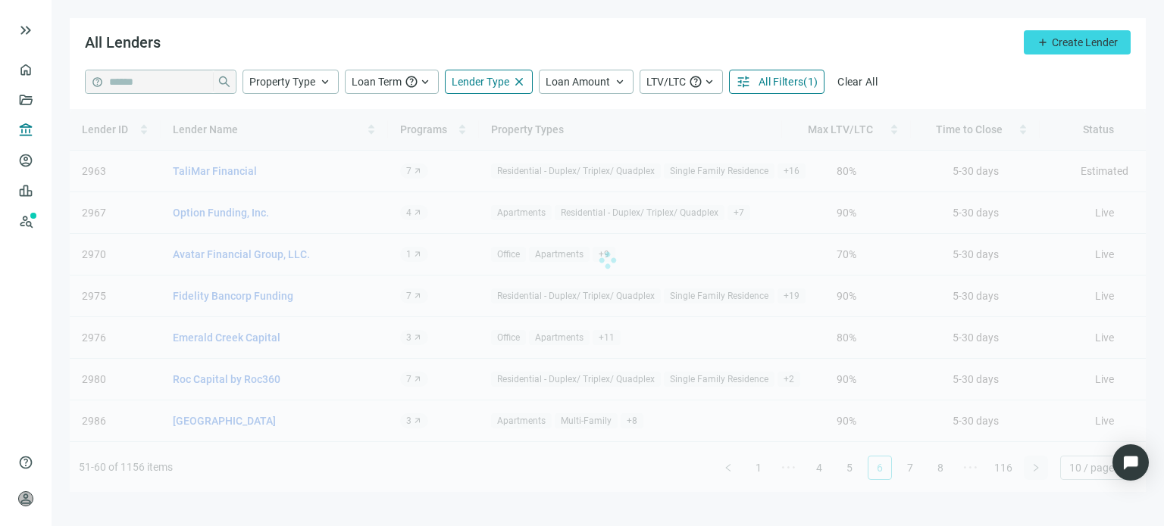
click at [1033, 470] on div "Lender ID Lender Name Programs Property Types Max LTV/LTC Time to Close Status …" at bounding box center [608, 300] width 1076 height 383
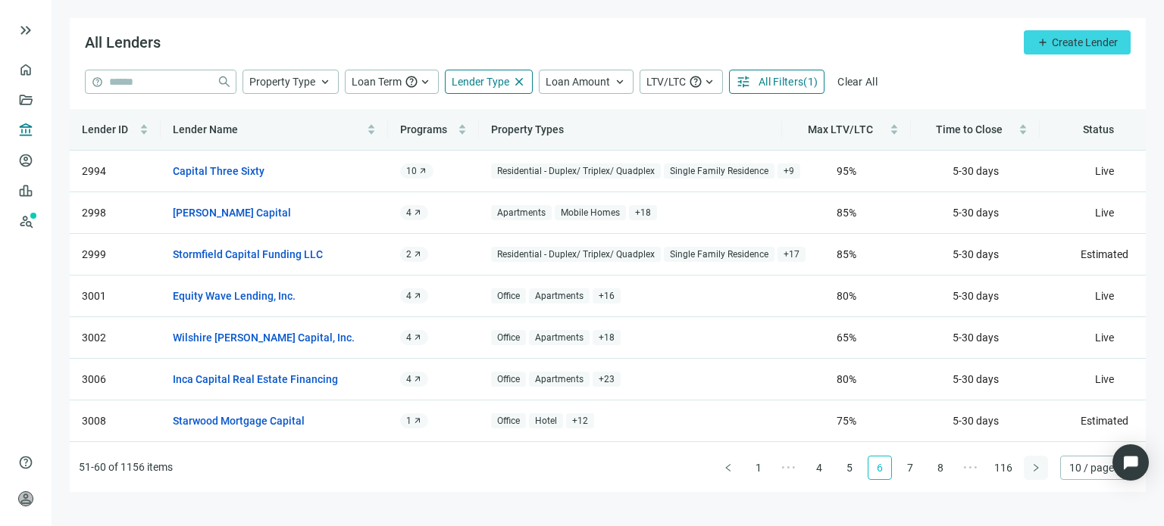
click at [1033, 470] on icon "right" at bounding box center [1035, 468] width 9 height 9
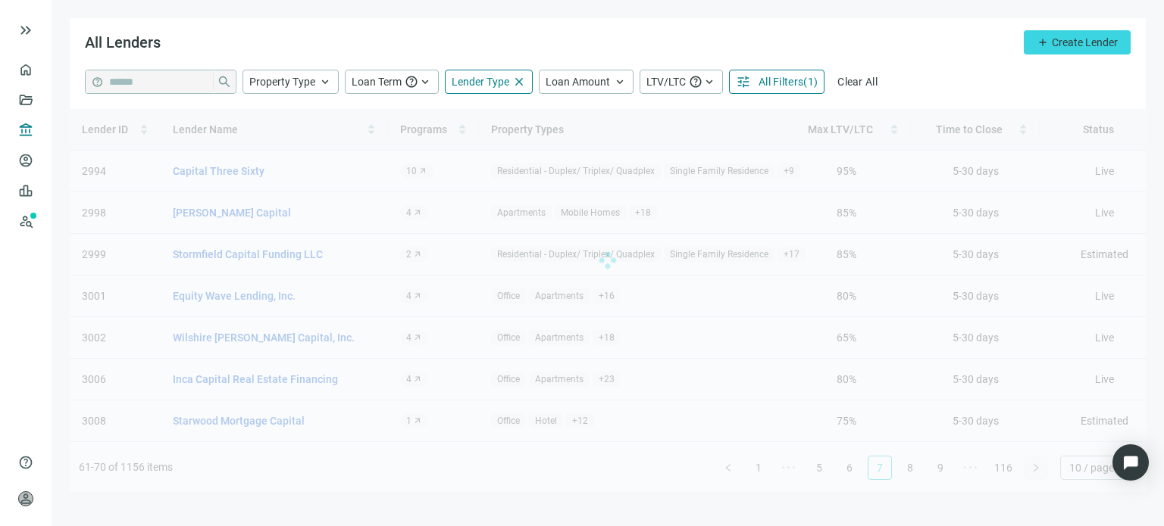
click at [1033, 470] on div "Lender ID Lender Name Programs Property Types Max LTV/LTC Time to Close Status …" at bounding box center [608, 300] width 1076 height 383
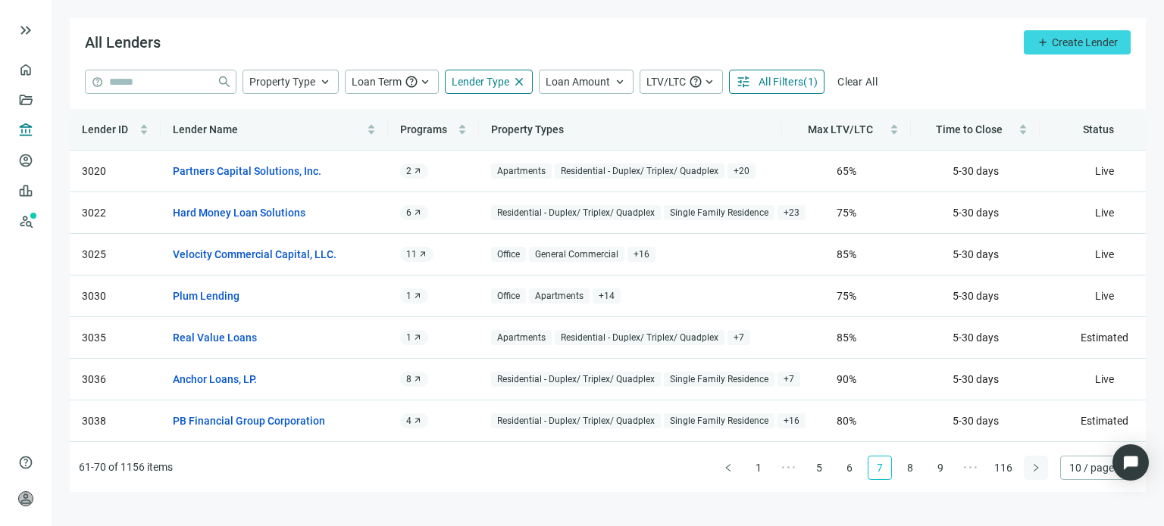
click at [1033, 470] on icon "right" at bounding box center [1035, 468] width 9 height 9
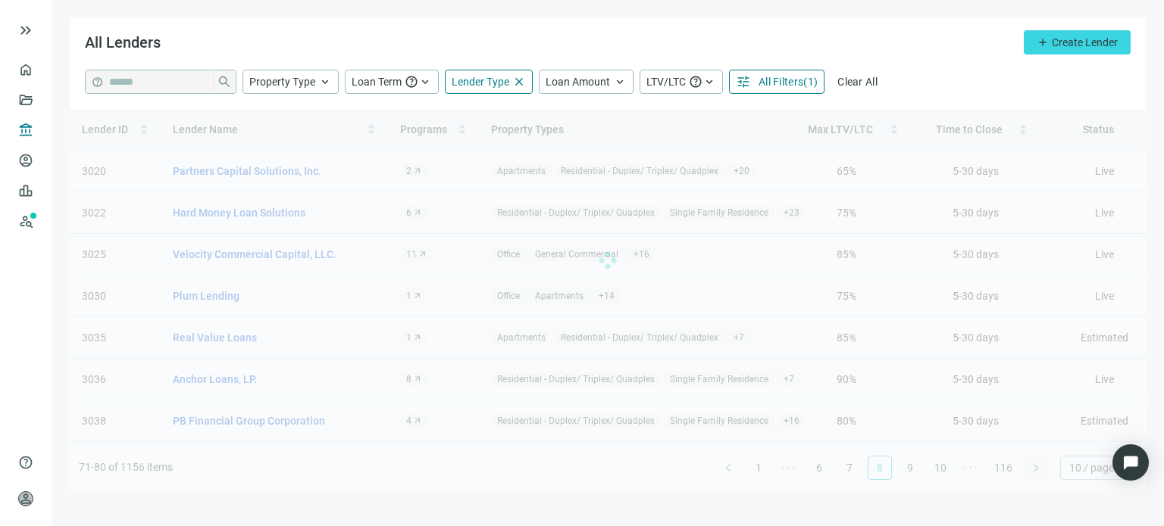
click at [1033, 470] on div "Lender ID Lender Name Programs Property Types Max LTV/LTC Time to Close Status …" at bounding box center [608, 300] width 1076 height 383
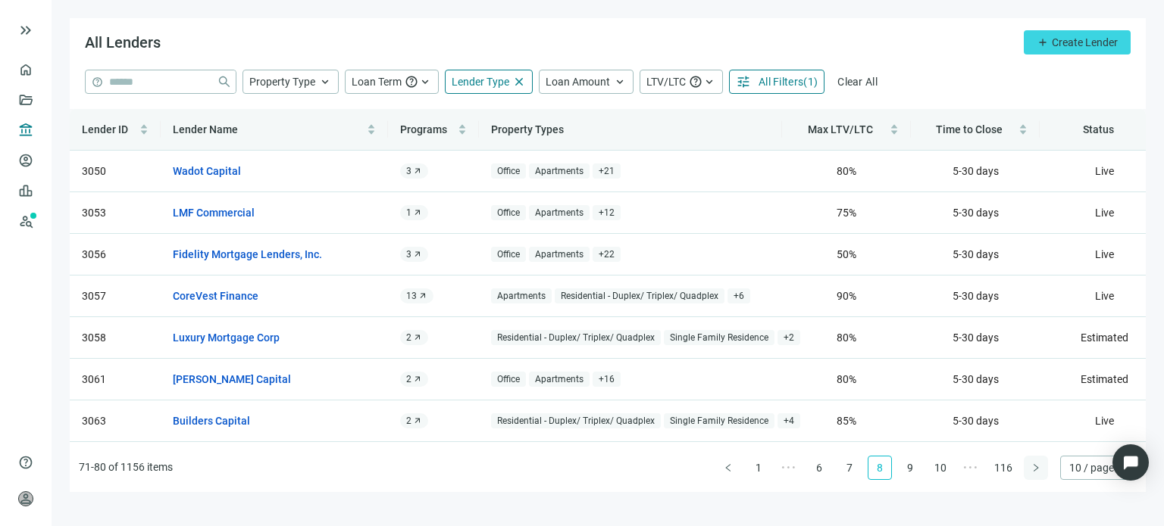
click at [1033, 470] on icon "right" at bounding box center [1035, 468] width 9 height 9
click at [1033, 470] on div "Lender ID Lender Name Programs Property Types Max LTV/LTC Time to Close Status …" at bounding box center [608, 300] width 1076 height 383
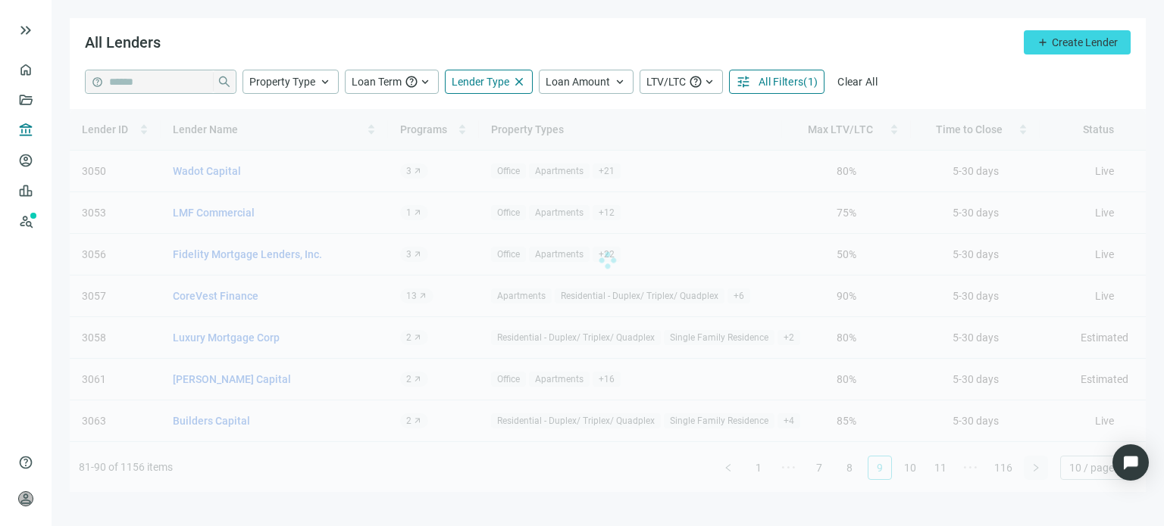
click at [1033, 470] on div "Lender ID Lender Name Programs Property Types Max LTV/LTC Time to Close Status …" at bounding box center [608, 300] width 1076 height 383
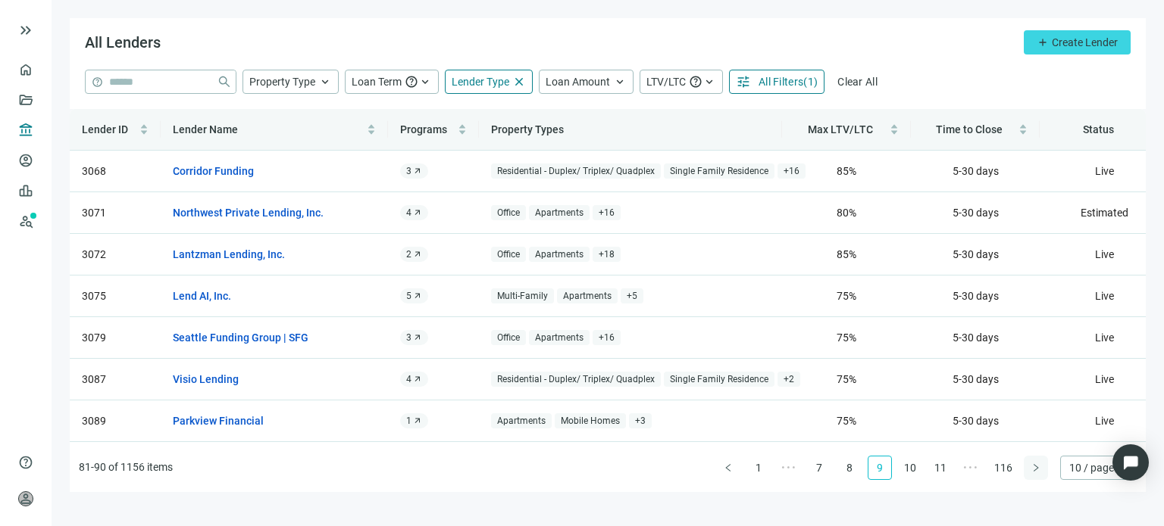
click at [1033, 470] on icon "right" at bounding box center [1035, 468] width 9 height 9
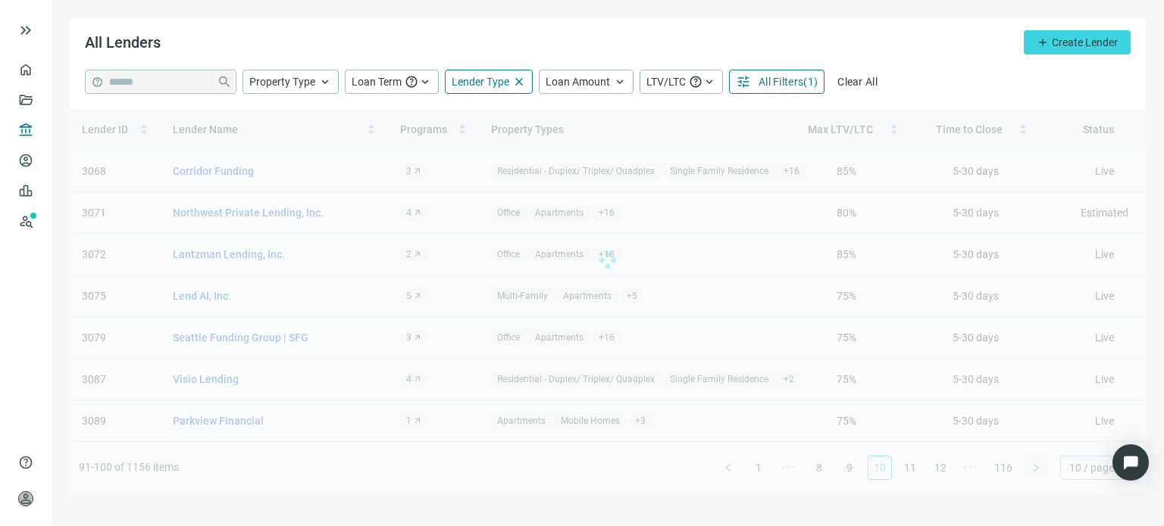
click at [1033, 470] on div "Lender ID Lender Name Programs Property Types Max LTV/LTC Time to Close Status …" at bounding box center [608, 300] width 1076 height 383
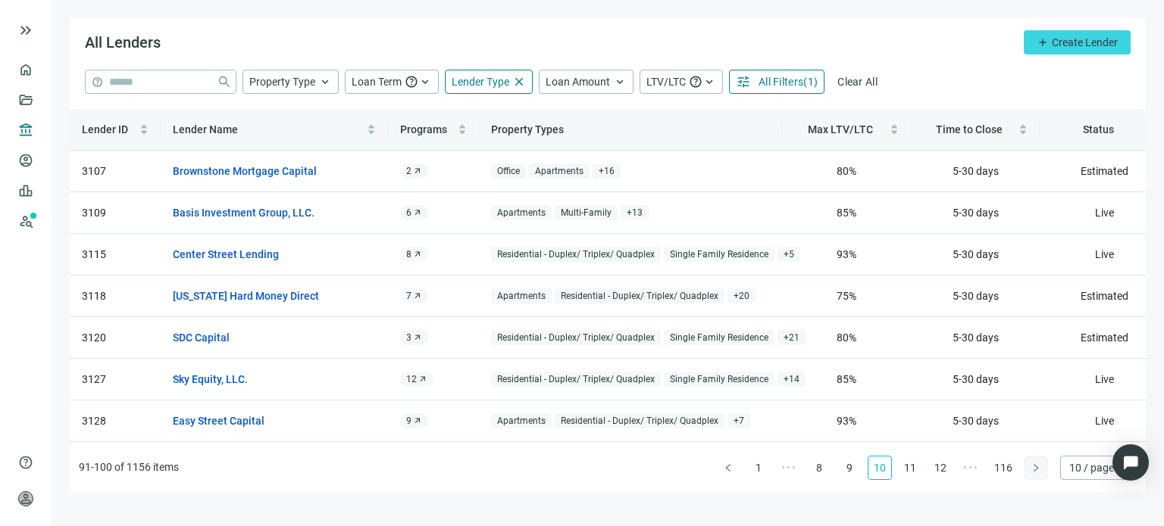
click at [1033, 470] on div "Lender ID Lender Name Programs Property Types Max LTV/LTC Time to Close Status …" at bounding box center [608, 300] width 1076 height 383
click at [1033, 470] on icon "right" at bounding box center [1035, 468] width 9 height 9
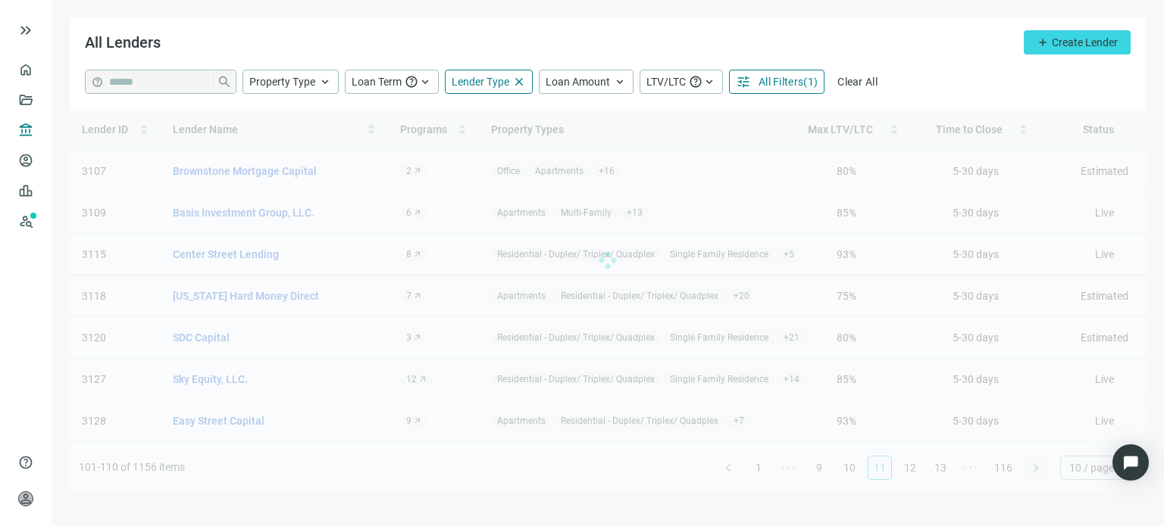
click at [1033, 470] on div "Lender ID Lender Name Programs Property Types Max LTV/LTC Time to Close Status …" at bounding box center [608, 300] width 1076 height 383
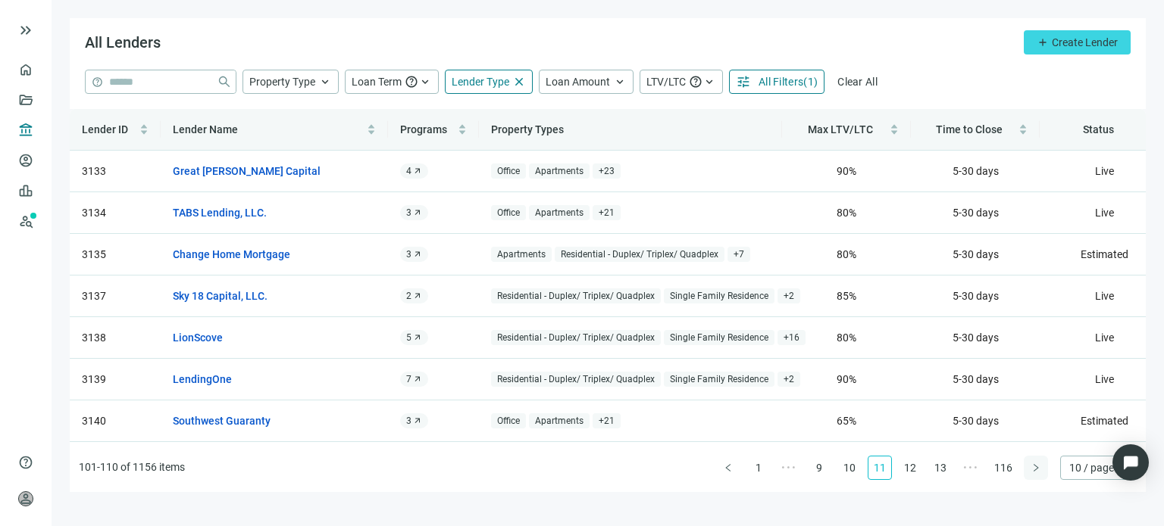
click at [1033, 470] on icon "right" at bounding box center [1035, 468] width 9 height 9
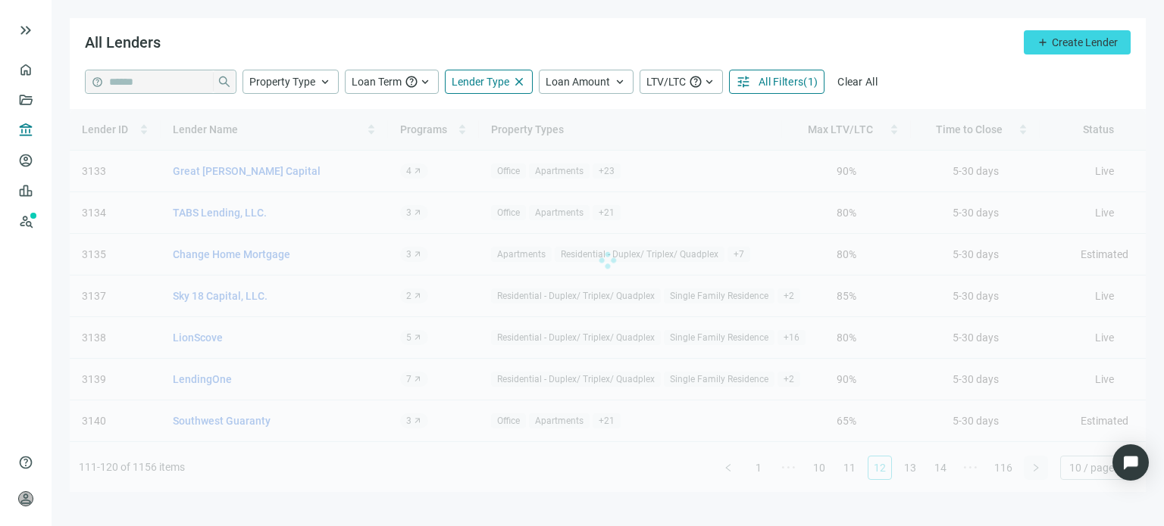
click at [1033, 470] on div "Lender ID Lender Name Programs Property Types Max LTV/LTC Time to Close Status …" at bounding box center [608, 300] width 1076 height 383
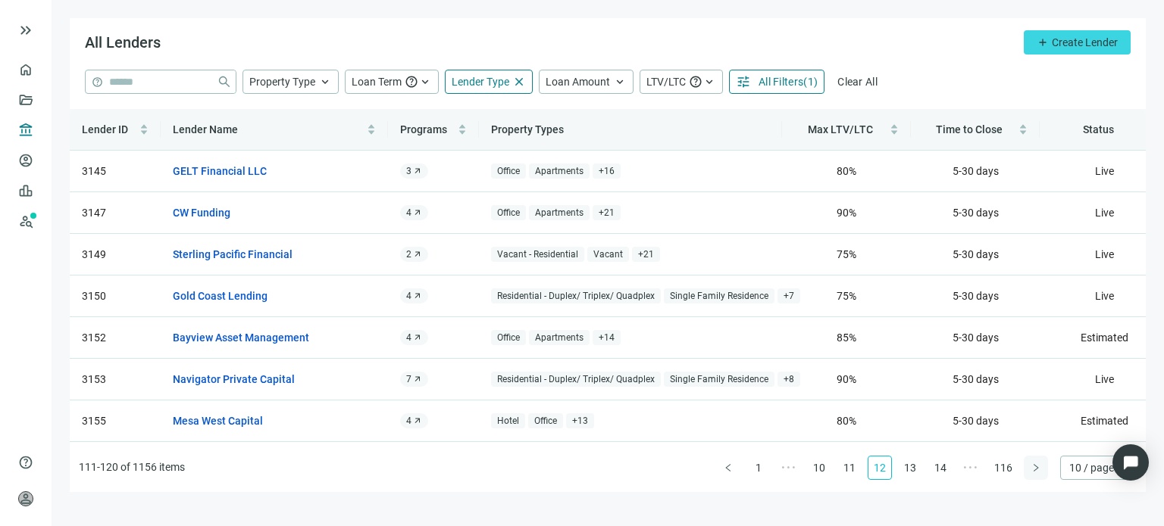
click at [1033, 470] on div "Lender ID Lender Name Programs Property Types Max LTV/LTC Time to Close Status …" at bounding box center [608, 300] width 1076 height 383
click at [1033, 470] on icon "right" at bounding box center [1035, 468] width 9 height 9
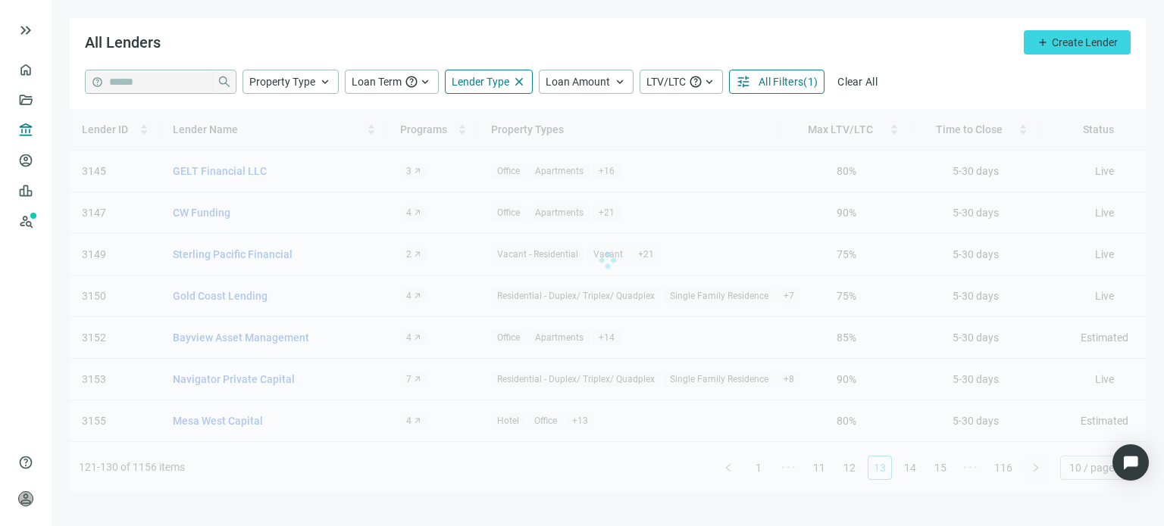
click at [1033, 470] on div "Lender ID Lender Name Programs Property Types Max LTV/LTC Time to Close Status …" at bounding box center [608, 300] width 1076 height 383
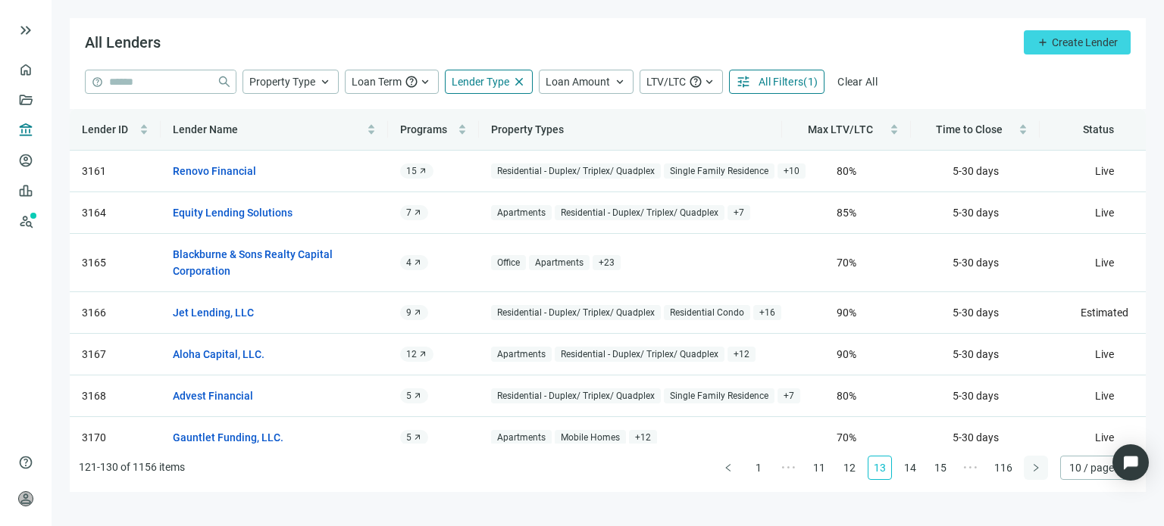
click at [1033, 470] on icon "right" at bounding box center [1035, 468] width 9 height 9
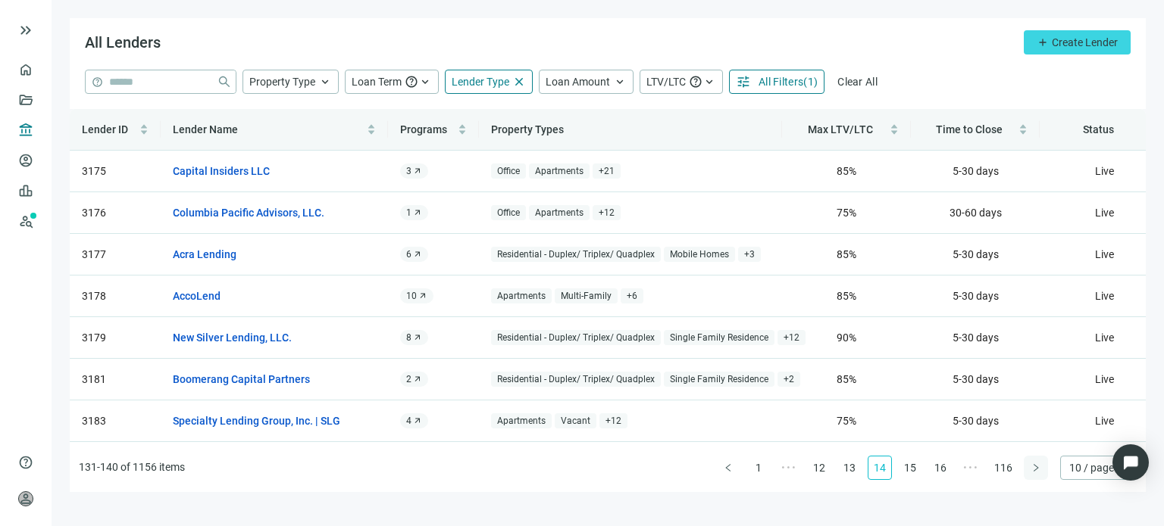
click at [1033, 470] on icon "right" at bounding box center [1035, 468] width 9 height 9
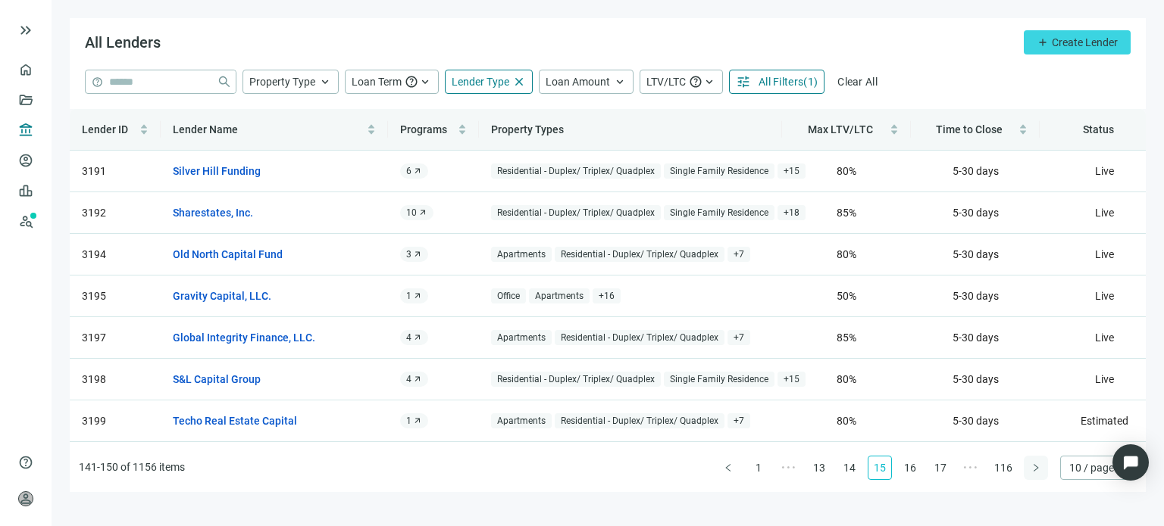
click at [1033, 470] on icon "right" at bounding box center [1035, 468] width 9 height 9
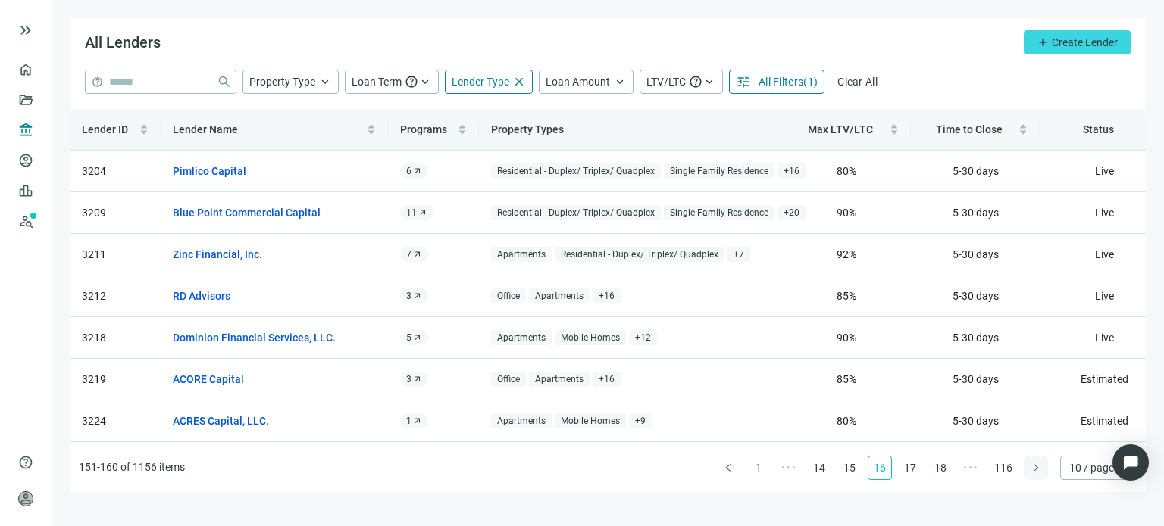
click at [1033, 470] on icon "right" at bounding box center [1035, 468] width 9 height 9
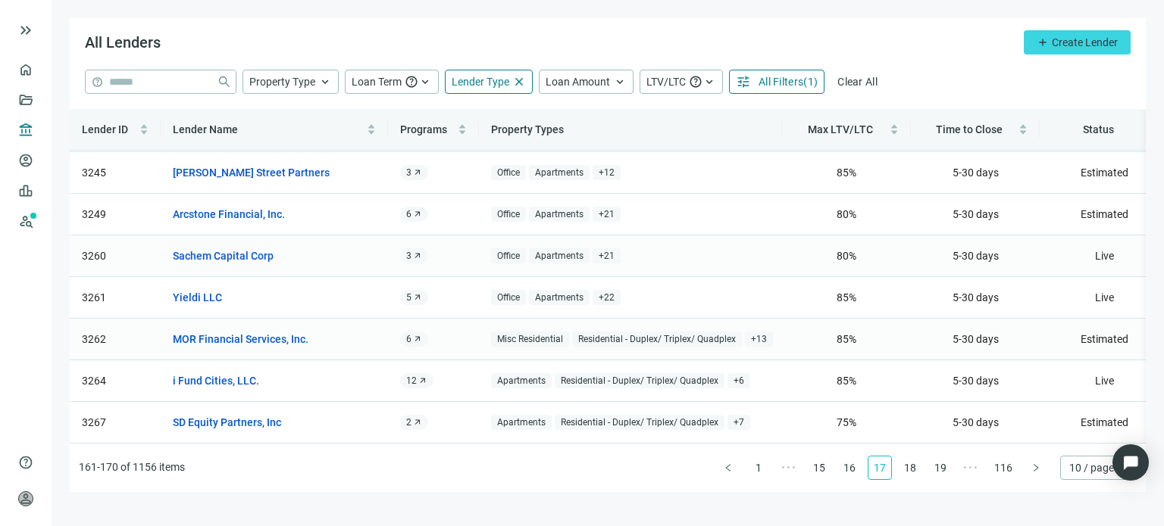
scroll to position [170, 0]
click at [914, 467] on link "18" at bounding box center [909, 468] width 23 height 23
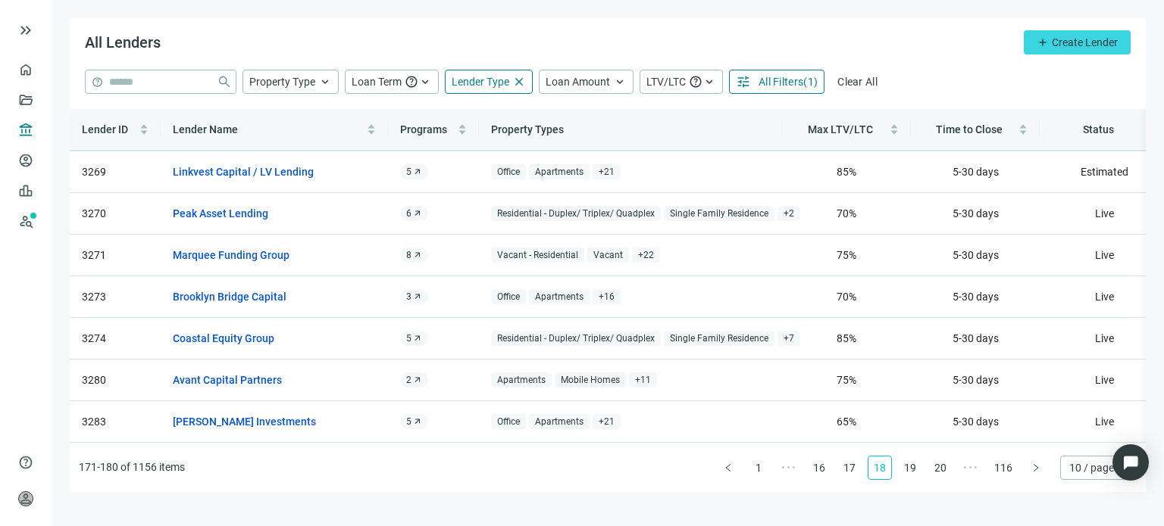
scroll to position [0, 0]
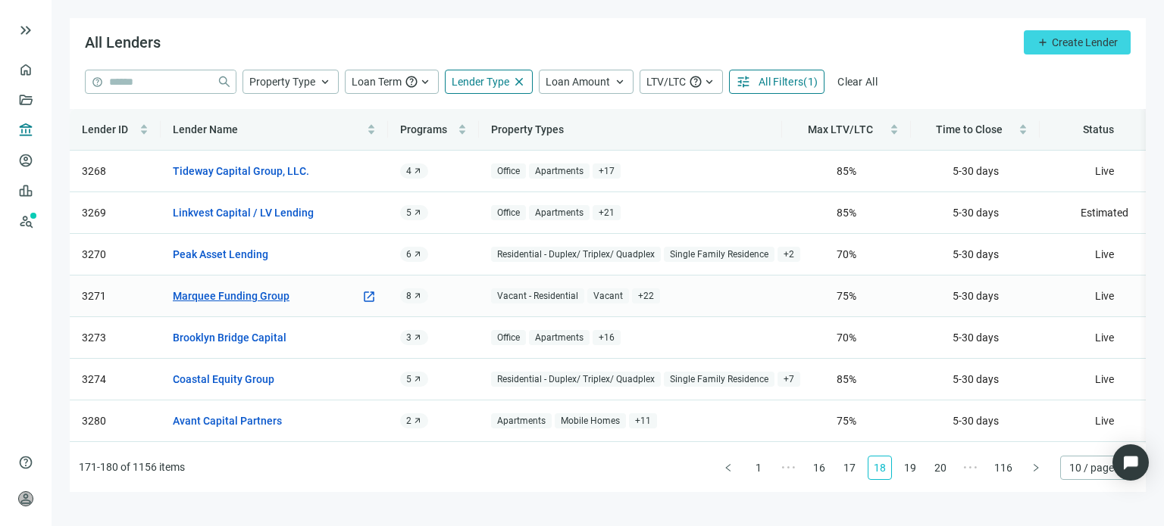
click at [271, 293] on link "Marquee Funding Group" at bounding box center [231, 296] width 117 height 17
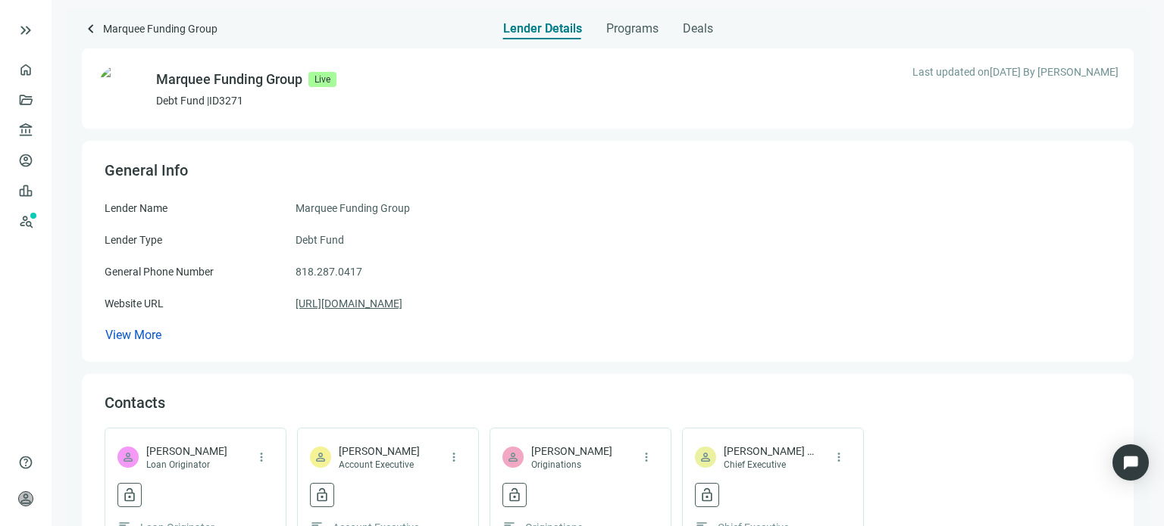
click at [391, 302] on link "[URL][DOMAIN_NAME]" at bounding box center [348, 303] width 107 height 17
click at [701, 24] on span "Deals" at bounding box center [698, 28] width 30 height 15
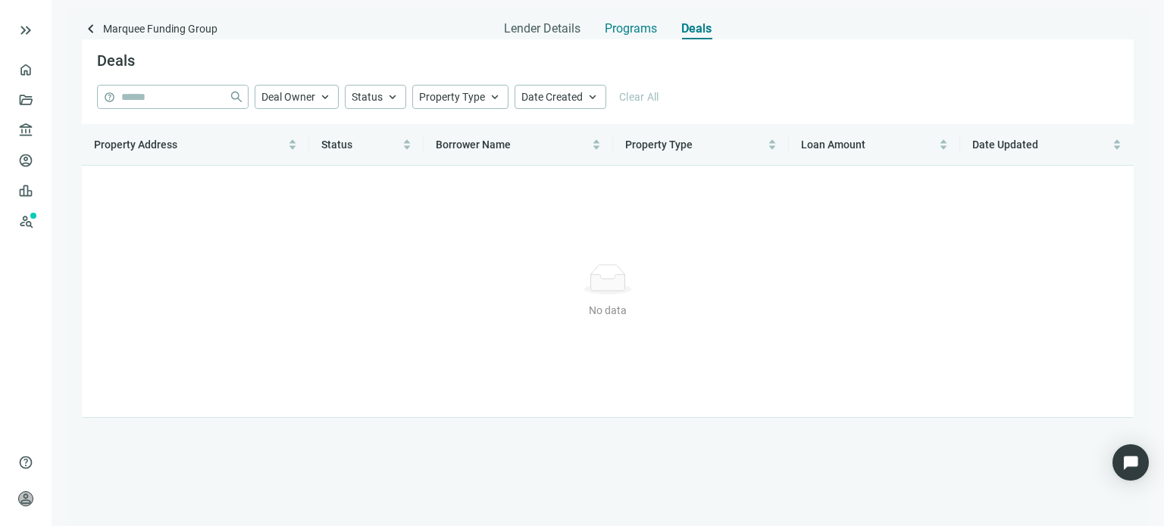
click at [642, 29] on span "Programs" at bounding box center [631, 28] width 52 height 15
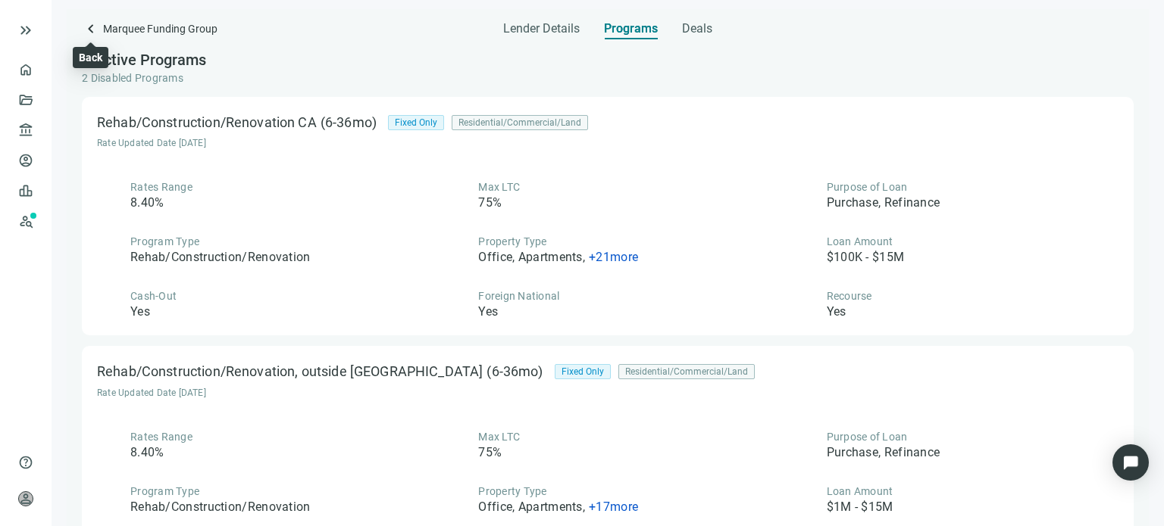
click at [94, 28] on span "keyboard_arrow_left" at bounding box center [91, 29] width 18 height 18
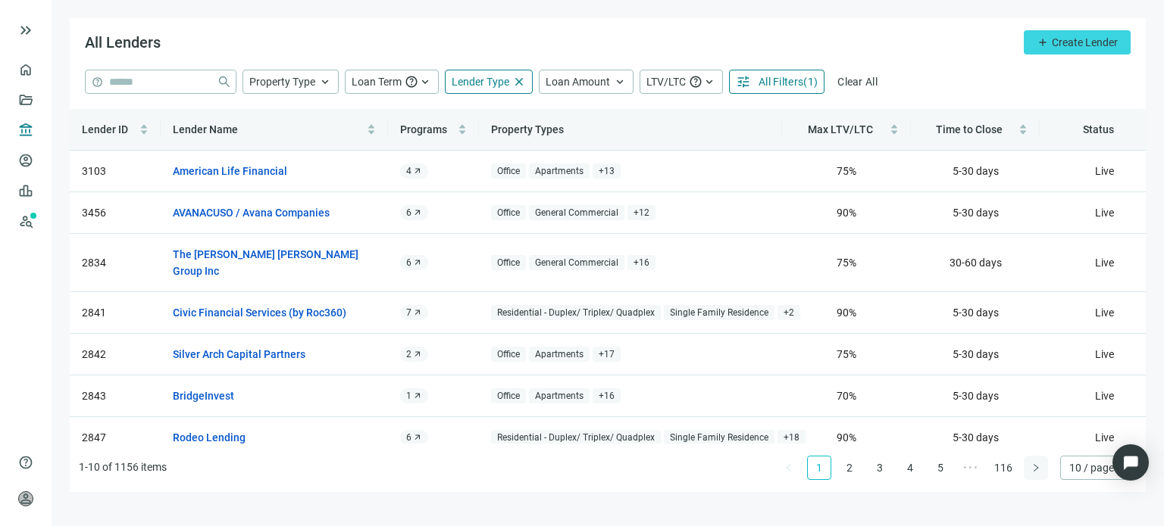
click at [1036, 471] on icon "right" at bounding box center [1035, 468] width 9 height 9
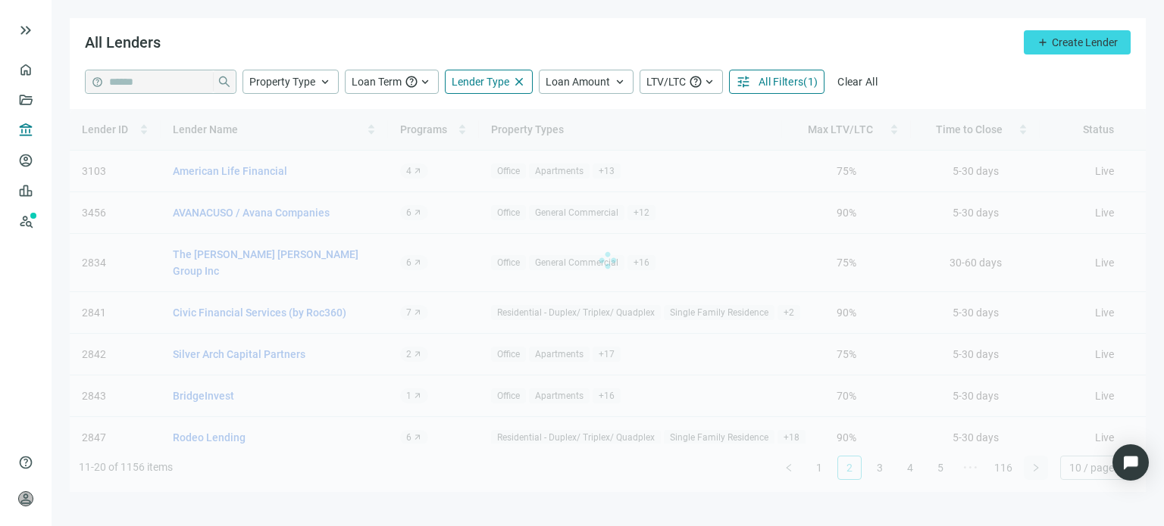
click at [1036, 471] on div "Lender ID Lender Name Programs Property Types Max LTV/LTC Time to Close Status …" at bounding box center [608, 300] width 1076 height 383
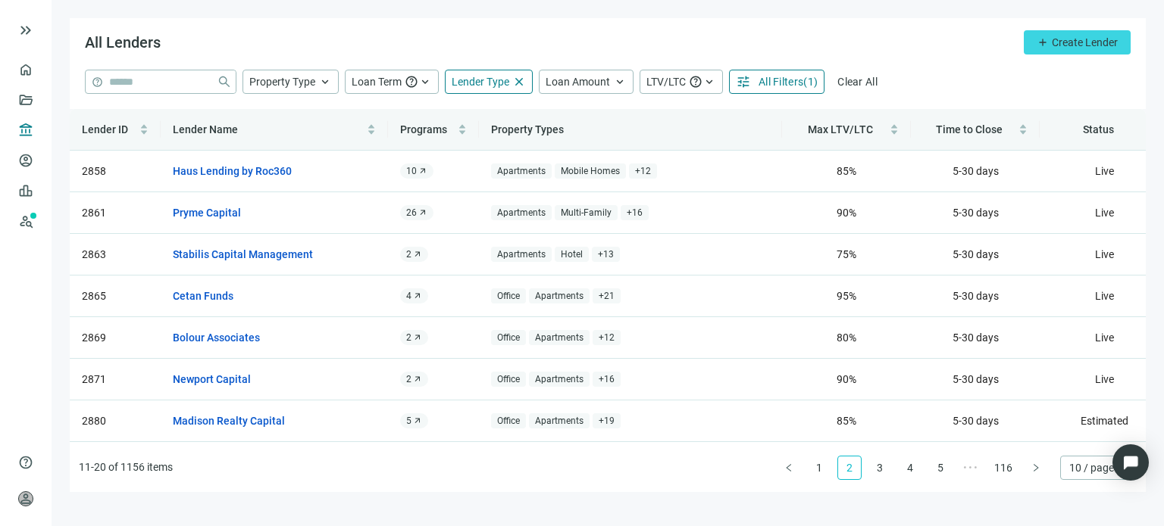
click at [1036, 470] on div "Lender ID Lender Name Programs Property Types Max LTV/LTC Time to Close Status …" at bounding box center [608, 300] width 1076 height 383
click at [1036, 470] on icon "right" at bounding box center [1035, 468] width 9 height 9
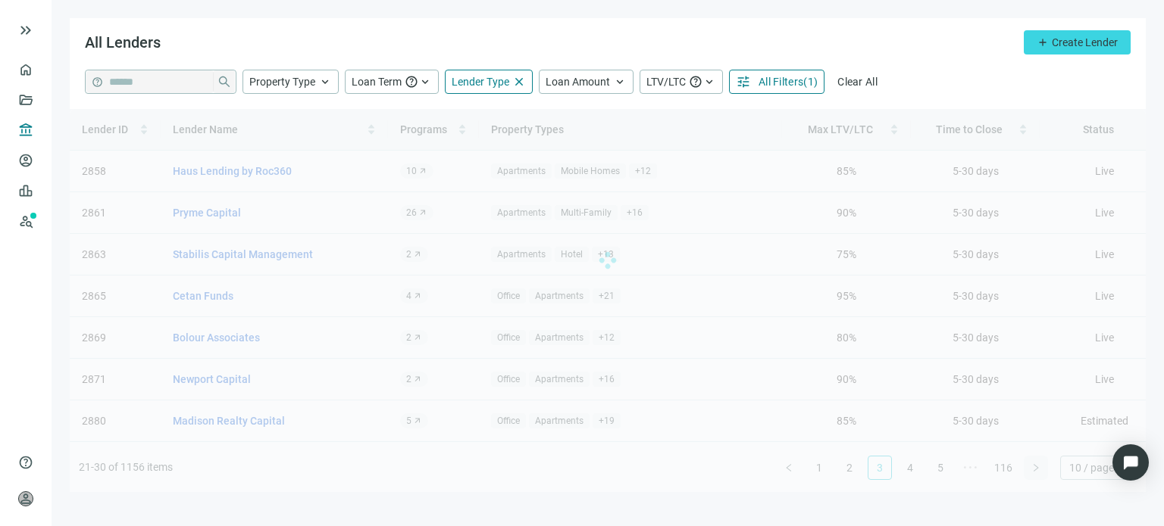
click at [1036, 470] on div "Lender ID Lender Name Programs Property Types Max LTV/LTC Time to Close Status …" at bounding box center [608, 300] width 1076 height 383
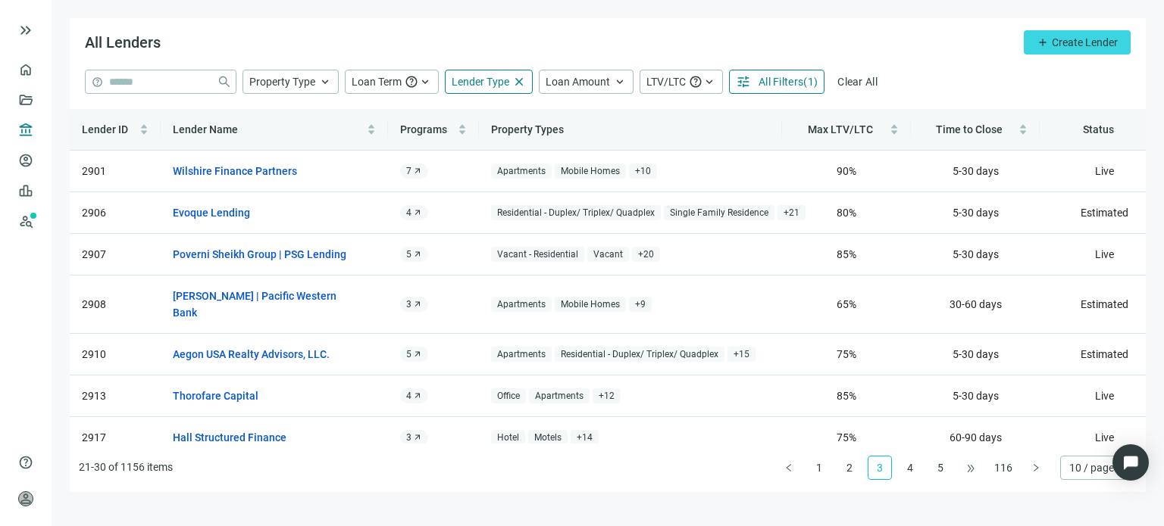
click at [979, 470] on span "•••" at bounding box center [970, 468] width 24 height 24
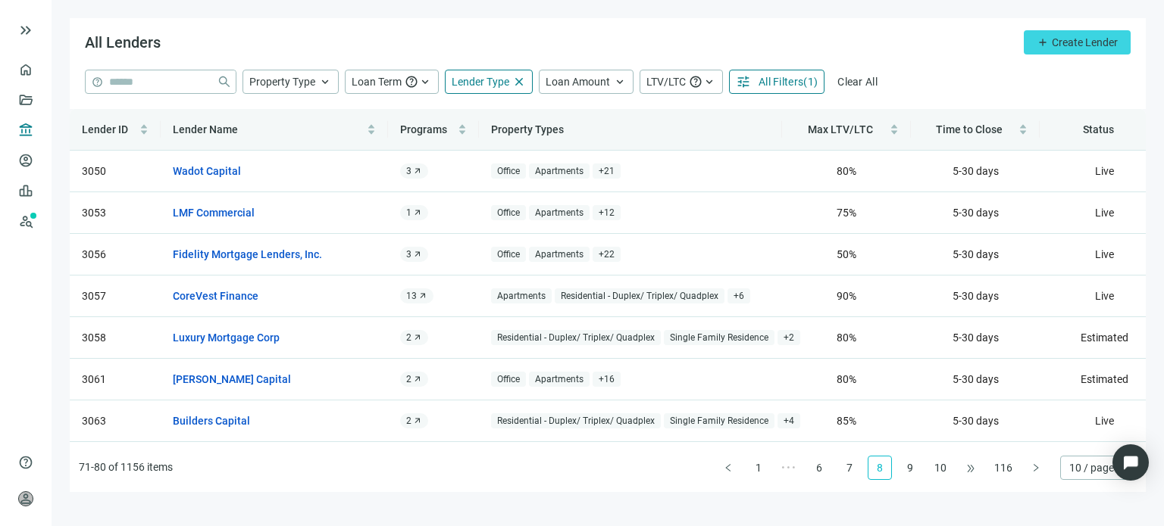
click at [973, 471] on span "•••" at bounding box center [970, 468] width 24 height 24
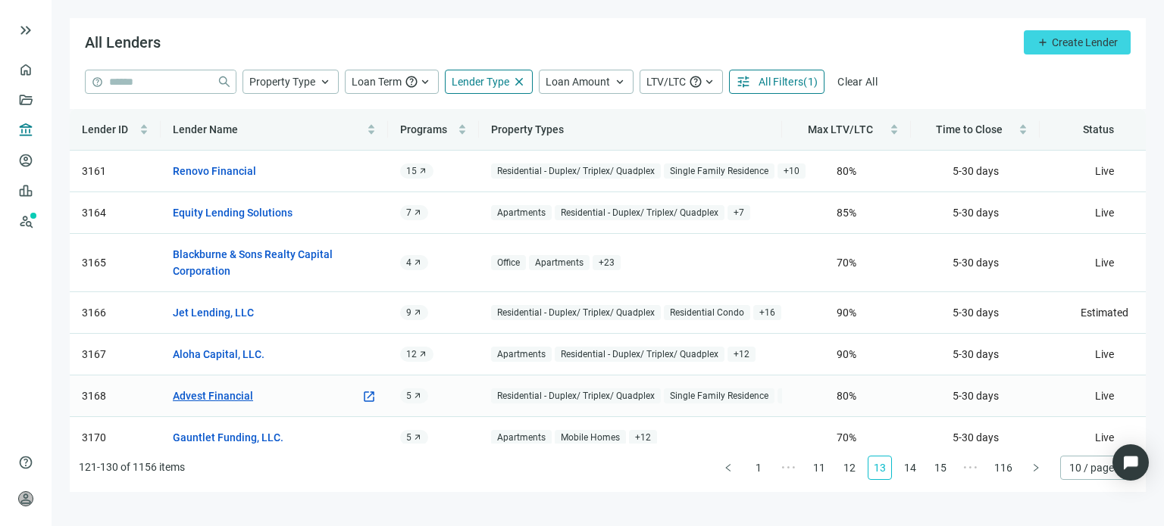
click at [233, 390] on link "Advest Financial" at bounding box center [213, 396] width 80 height 17
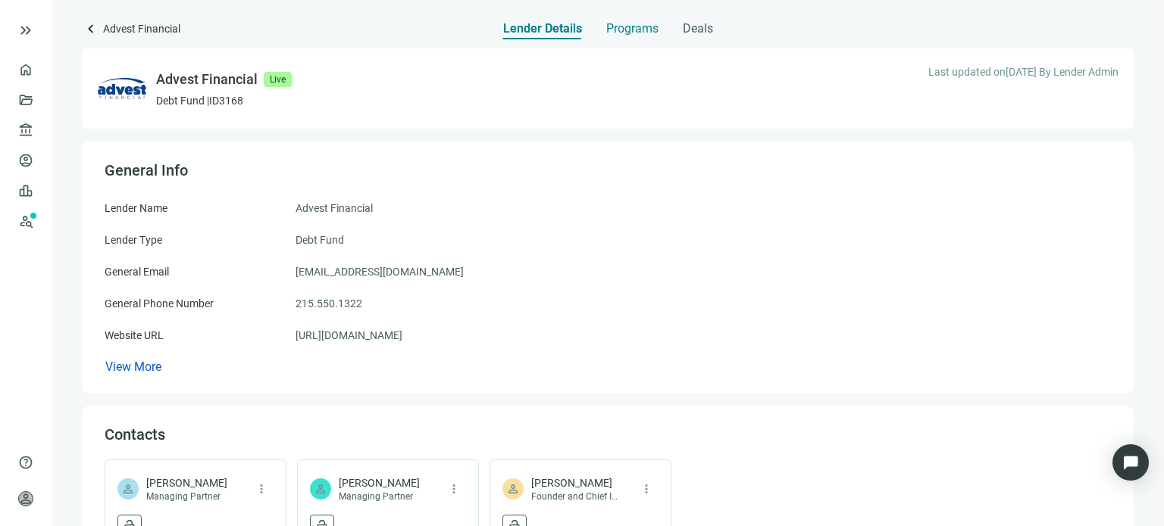
click at [620, 34] on span "Programs" at bounding box center [632, 28] width 52 height 15
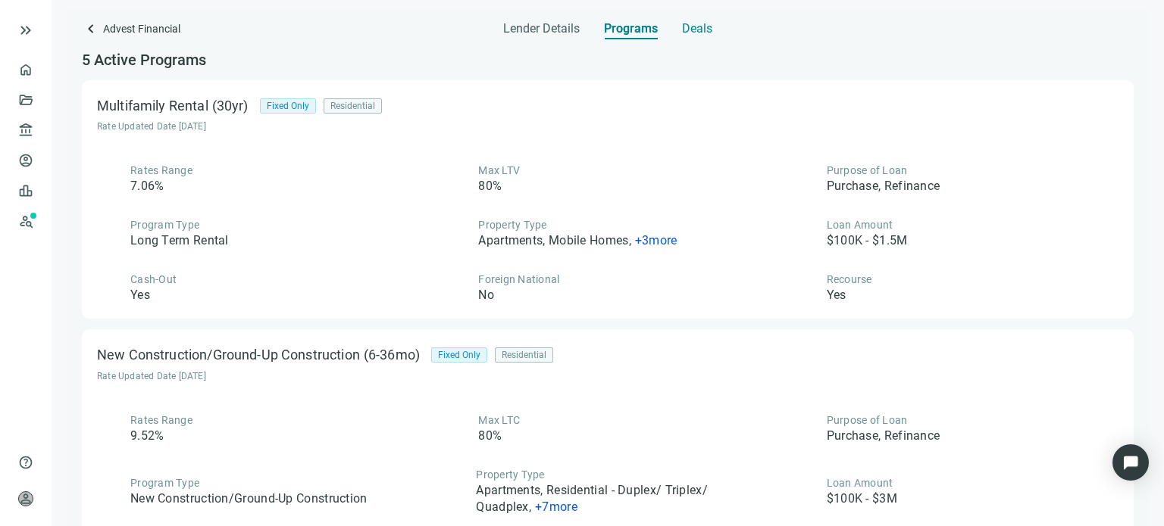
click at [694, 27] on span "Deals" at bounding box center [697, 28] width 30 height 15
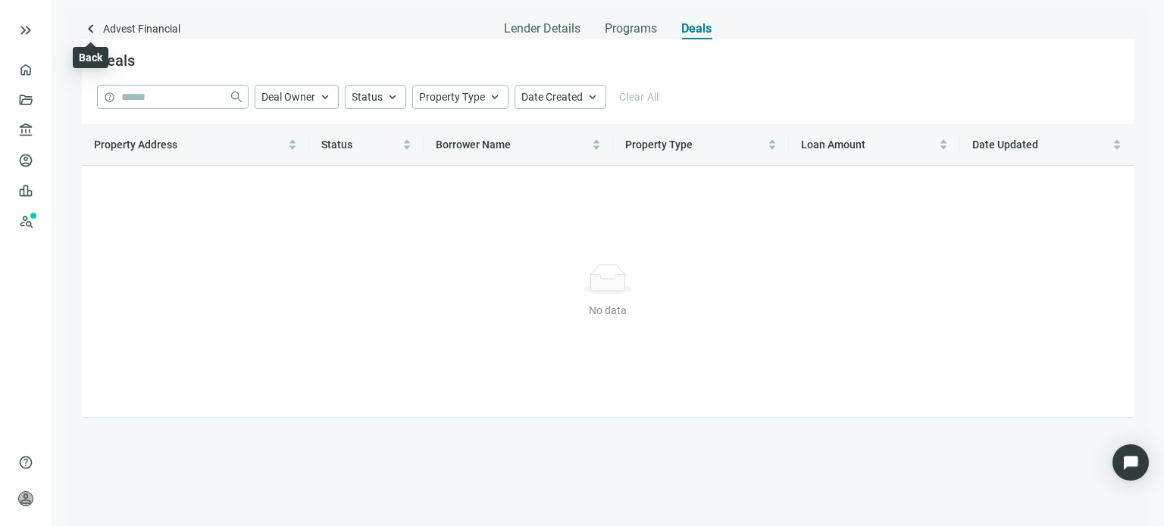
click at [91, 30] on span "keyboard_arrow_left" at bounding box center [91, 29] width 18 height 18
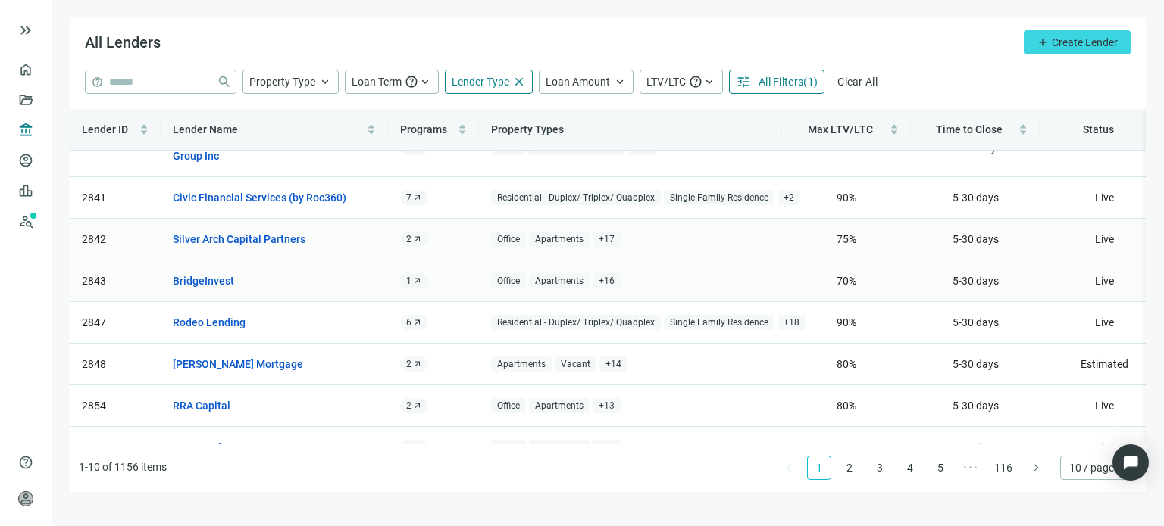
scroll to position [136, 0]
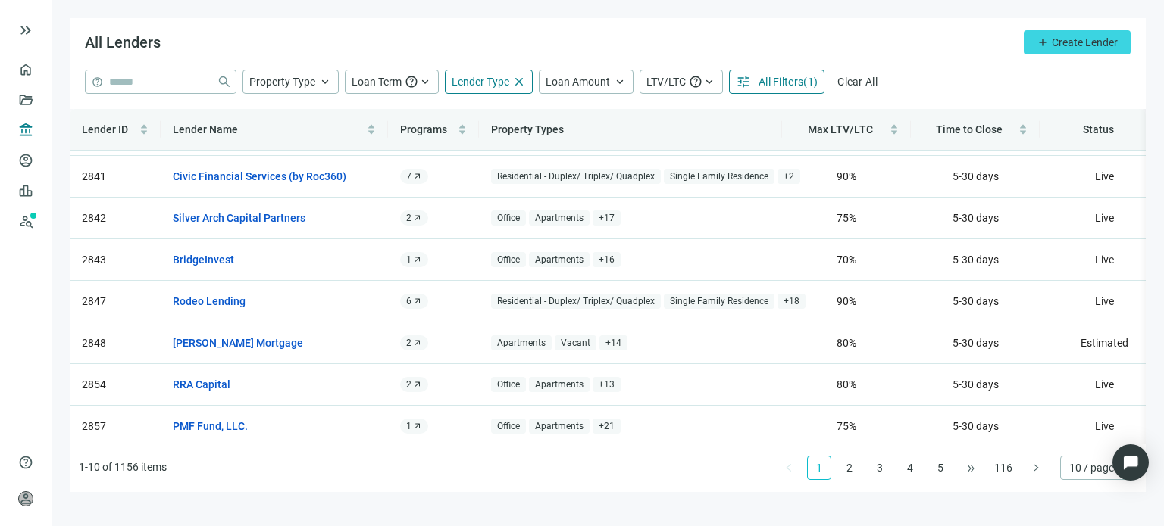
click at [966, 463] on span "•••" at bounding box center [970, 468] width 24 height 24
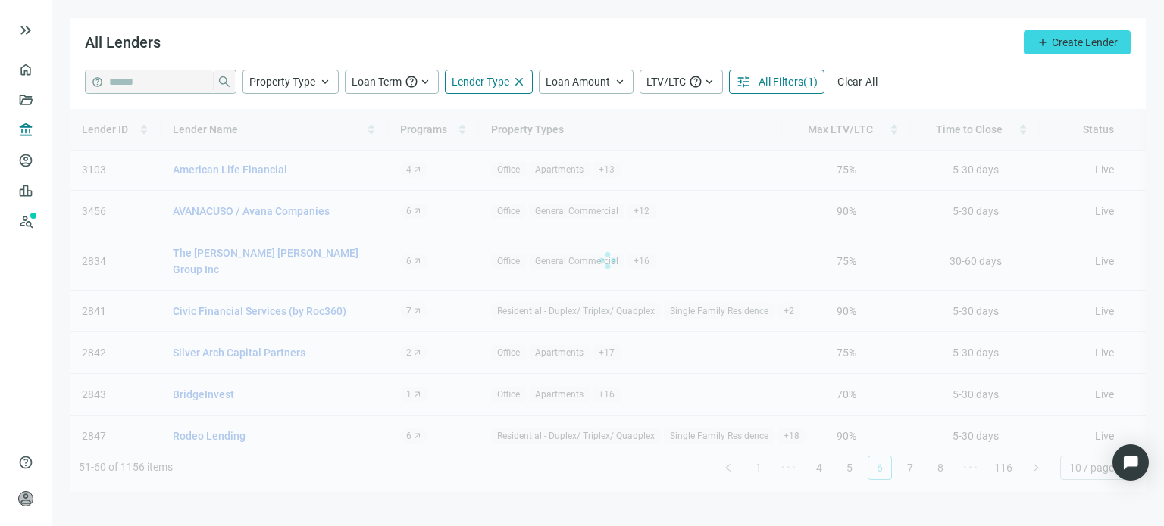
scroll to position [0, 0]
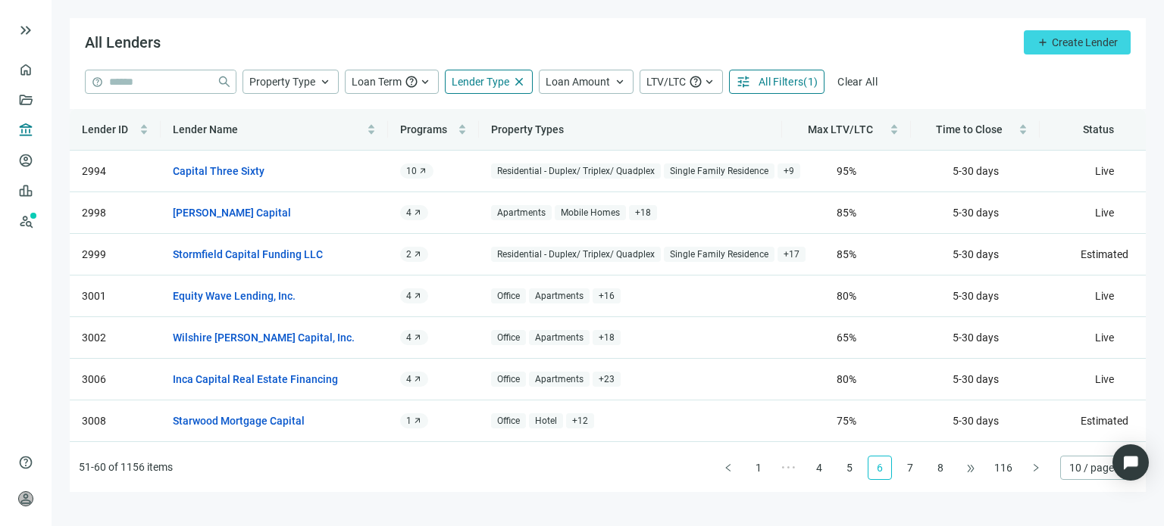
click at [973, 467] on span "•••" at bounding box center [970, 468] width 24 height 24
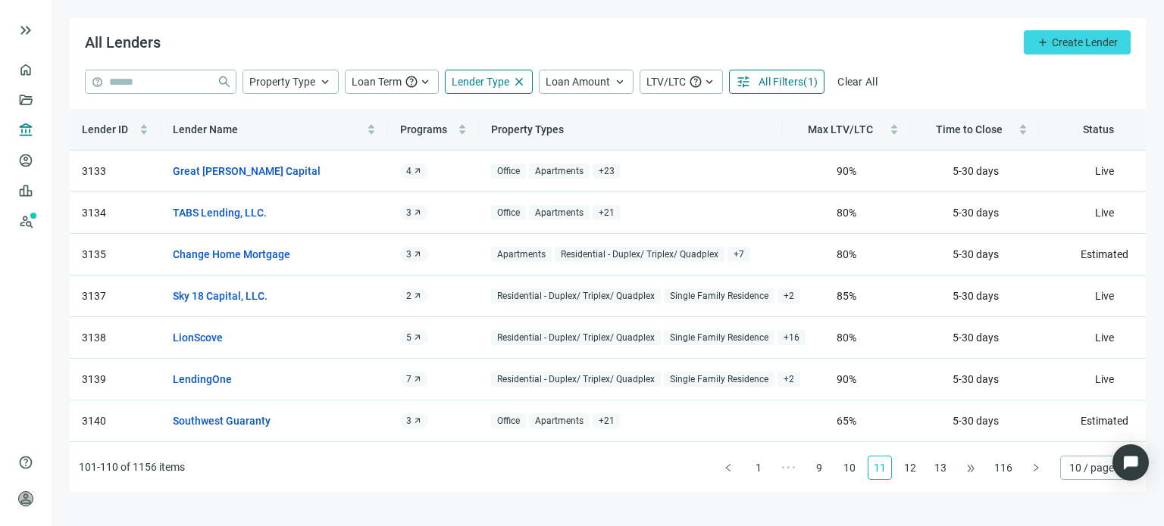
click at [973, 468] on span "•••" at bounding box center [970, 468] width 24 height 24
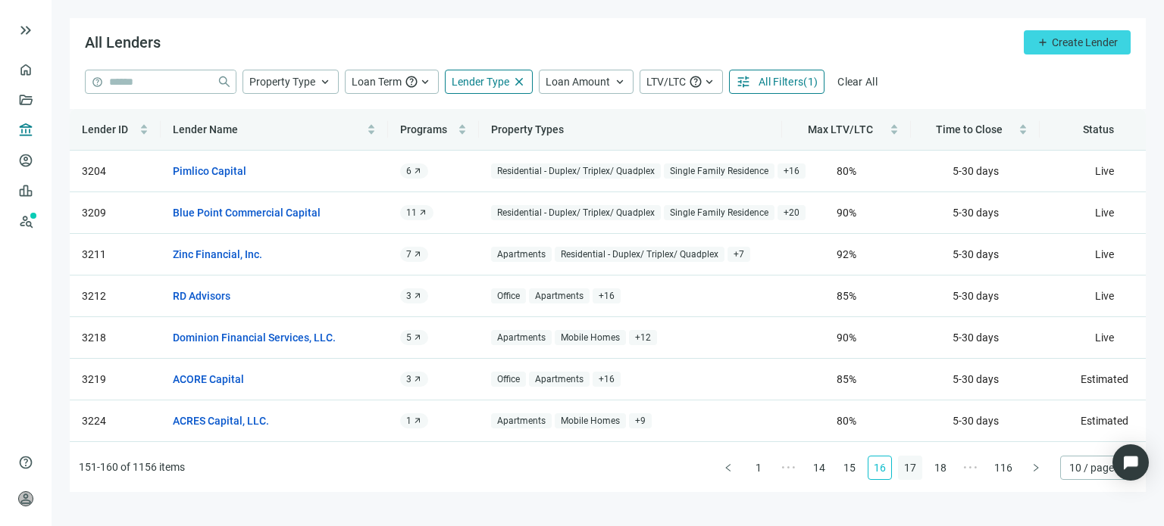
click at [912, 469] on link "17" at bounding box center [909, 468] width 23 height 23
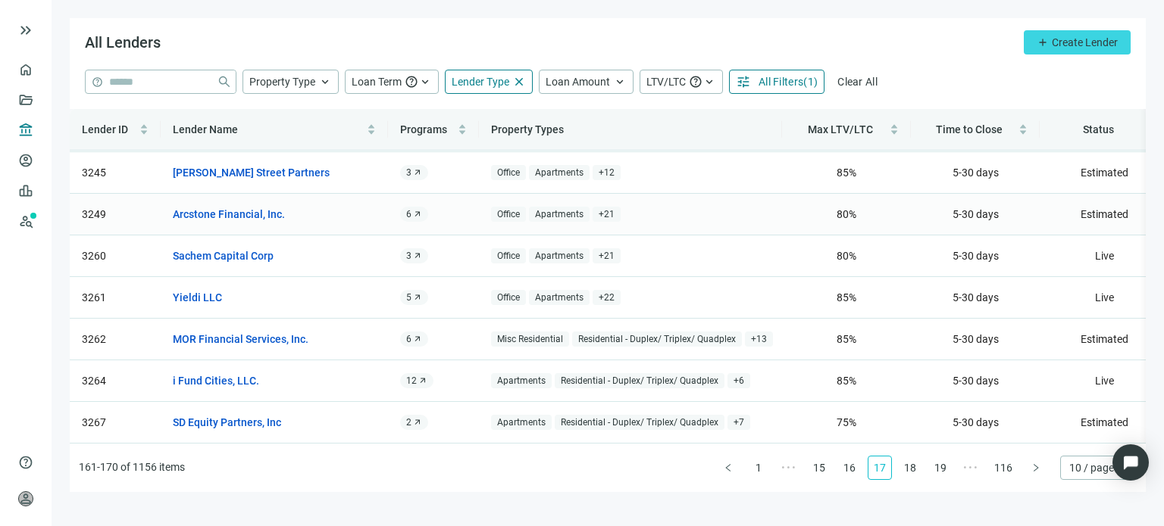
scroll to position [170, 0]
click at [907, 470] on link "18" at bounding box center [909, 468] width 23 height 23
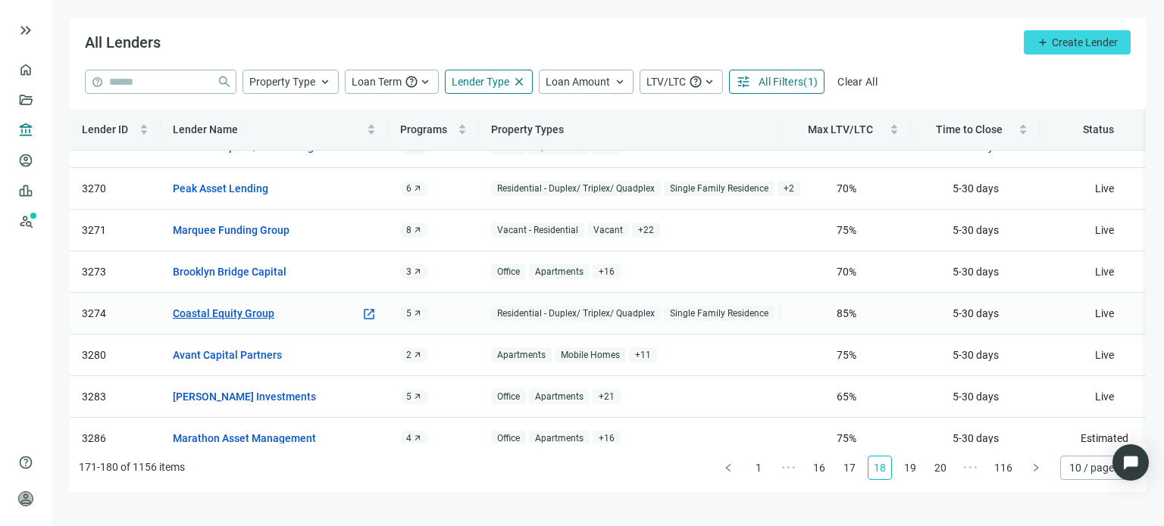
scroll to position [136, 0]
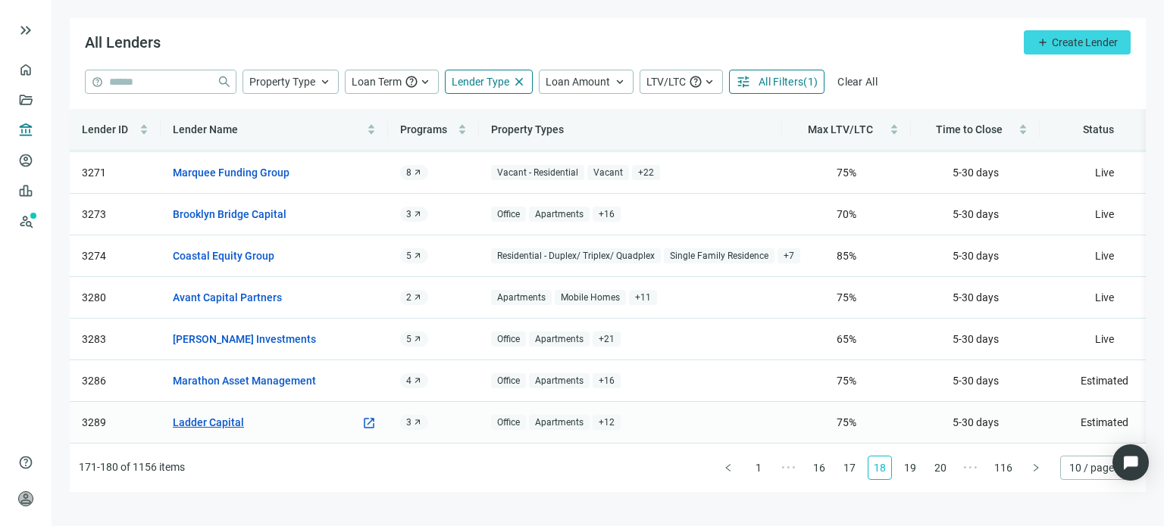
click at [200, 414] on link "Ladder Capital" at bounding box center [208, 422] width 71 height 17
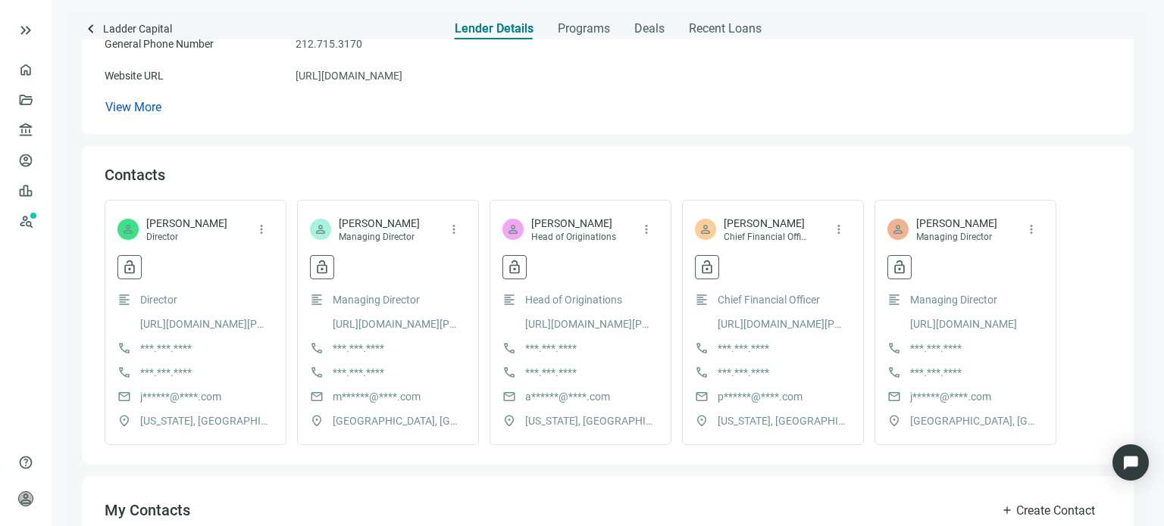
scroll to position [227, 0]
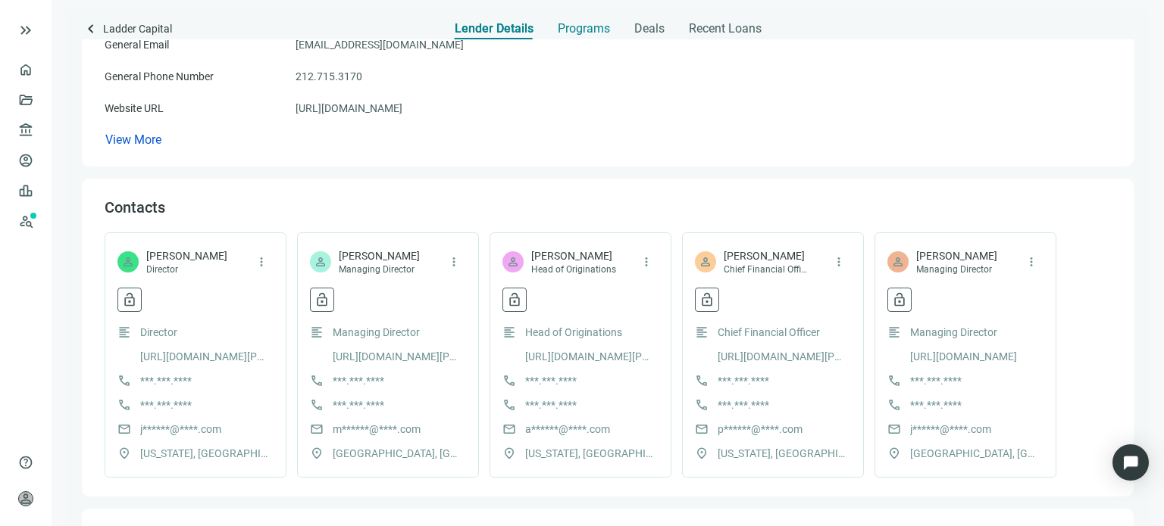
click at [583, 33] on span "Programs" at bounding box center [584, 28] width 52 height 15
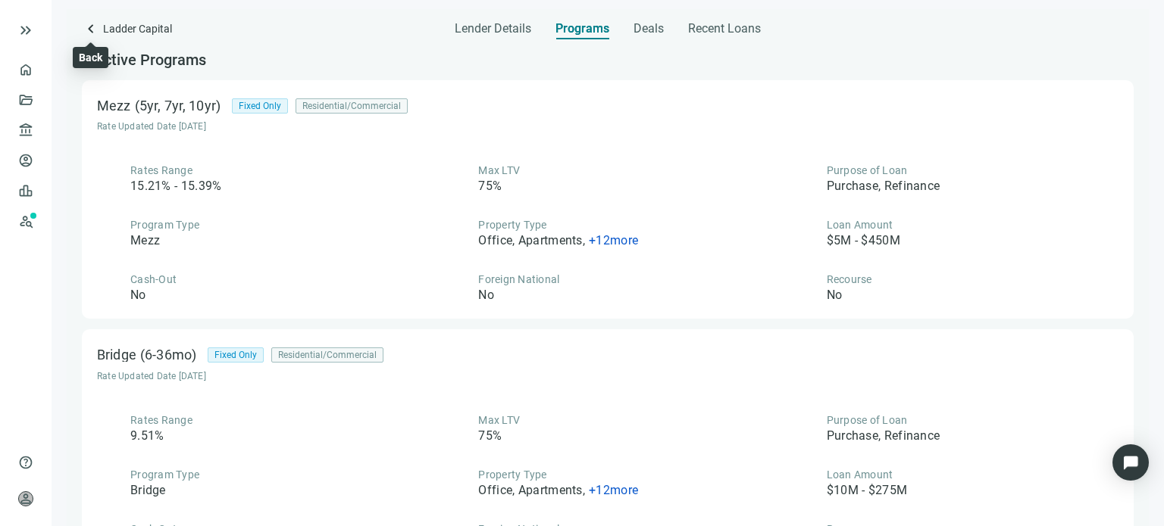
click at [91, 33] on span "keyboard_arrow_left" at bounding box center [91, 29] width 18 height 18
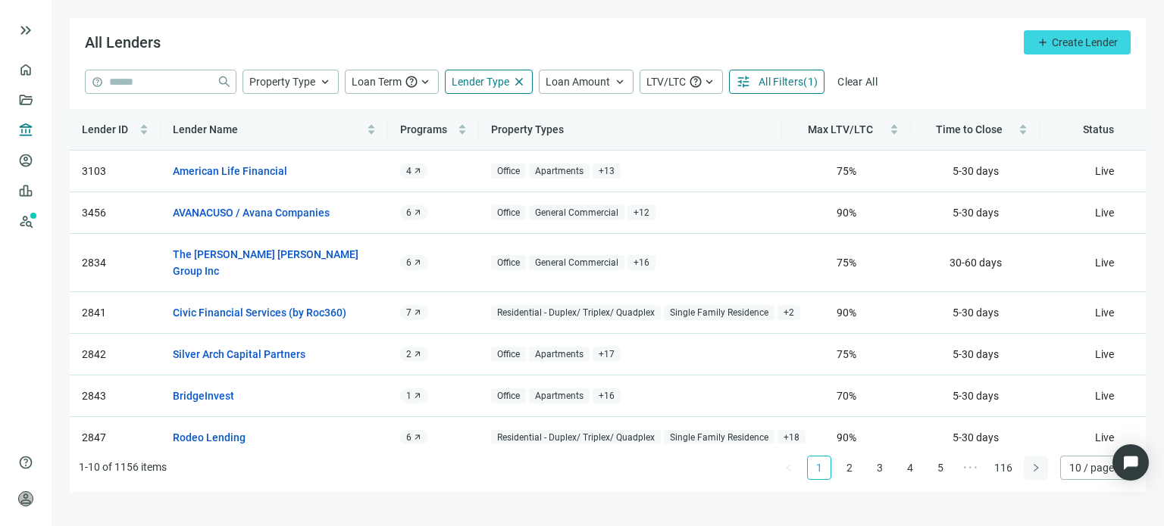
click at [1033, 471] on icon "right" at bounding box center [1035, 468] width 9 height 9
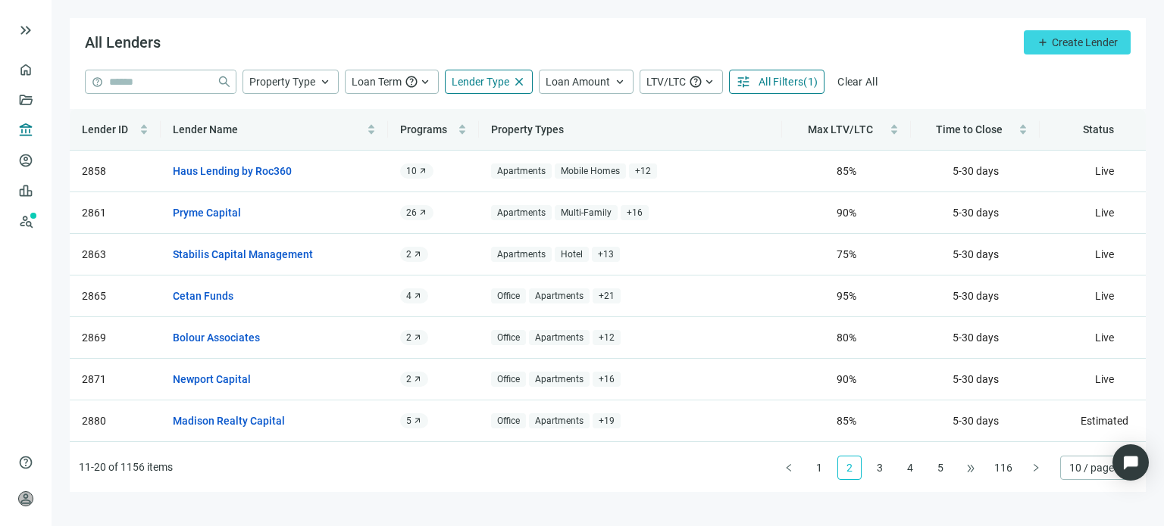
click at [977, 470] on span "•••" at bounding box center [970, 468] width 24 height 24
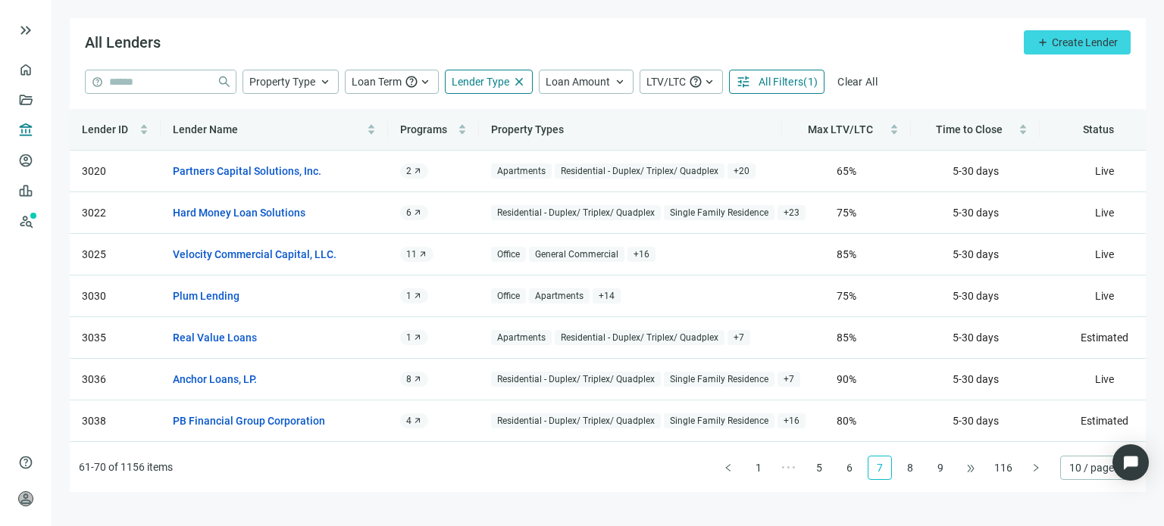
click at [976, 470] on span "•••" at bounding box center [970, 468] width 24 height 24
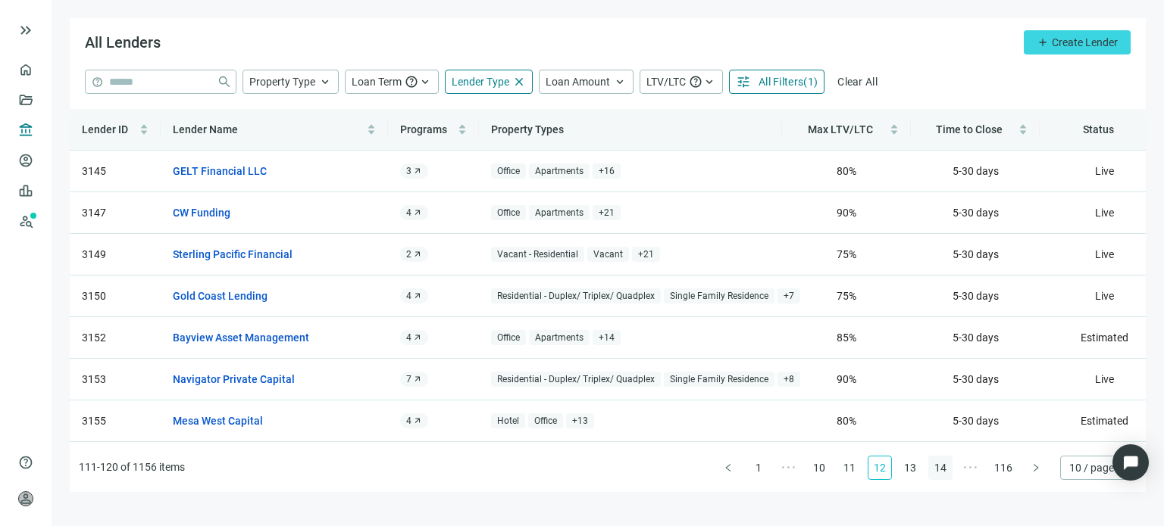
click at [947, 465] on link "14" at bounding box center [940, 468] width 23 height 23
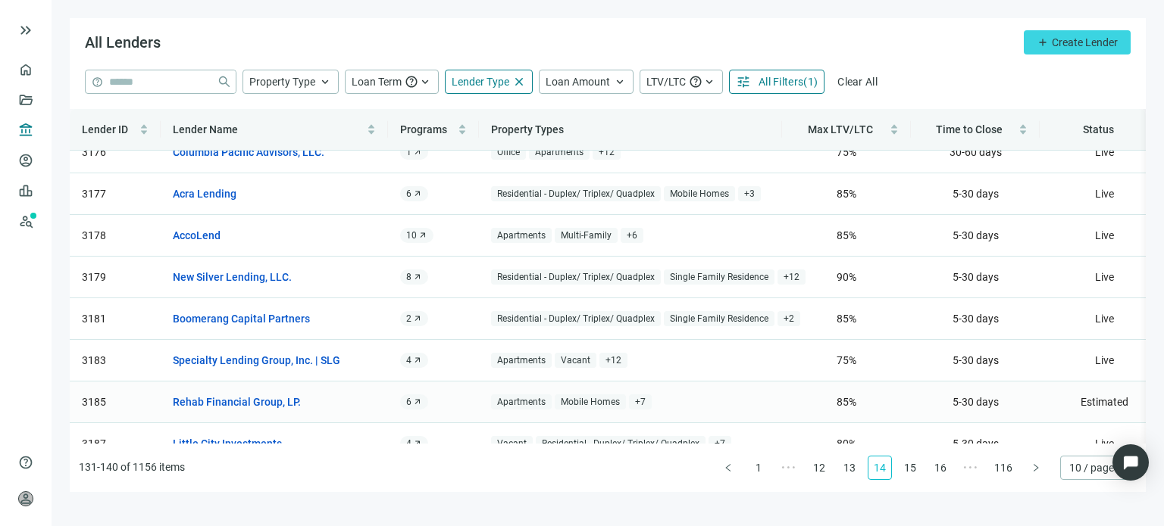
scroll to position [136, 0]
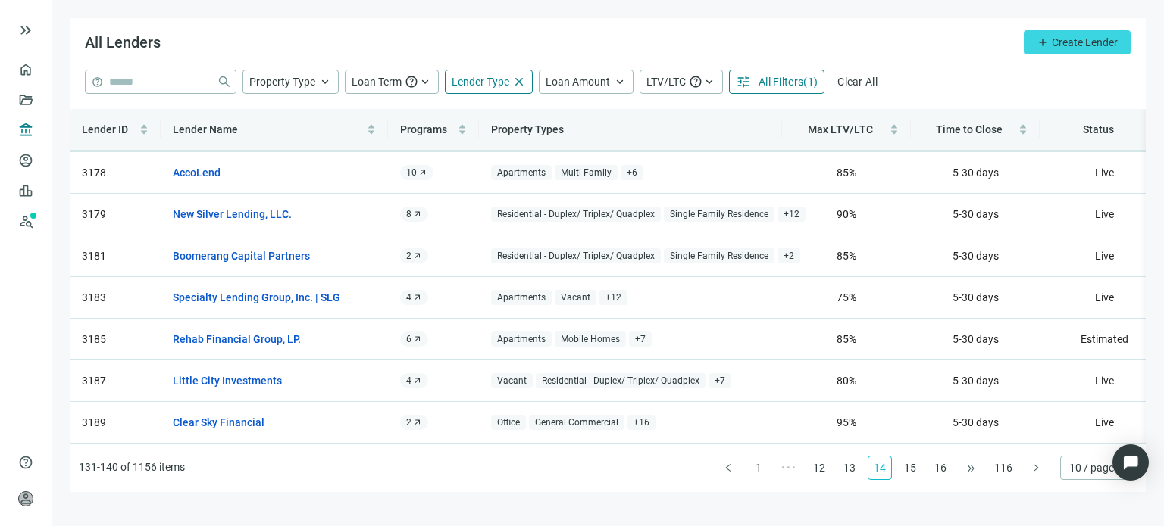
click at [968, 470] on span "•••" at bounding box center [970, 468] width 24 height 24
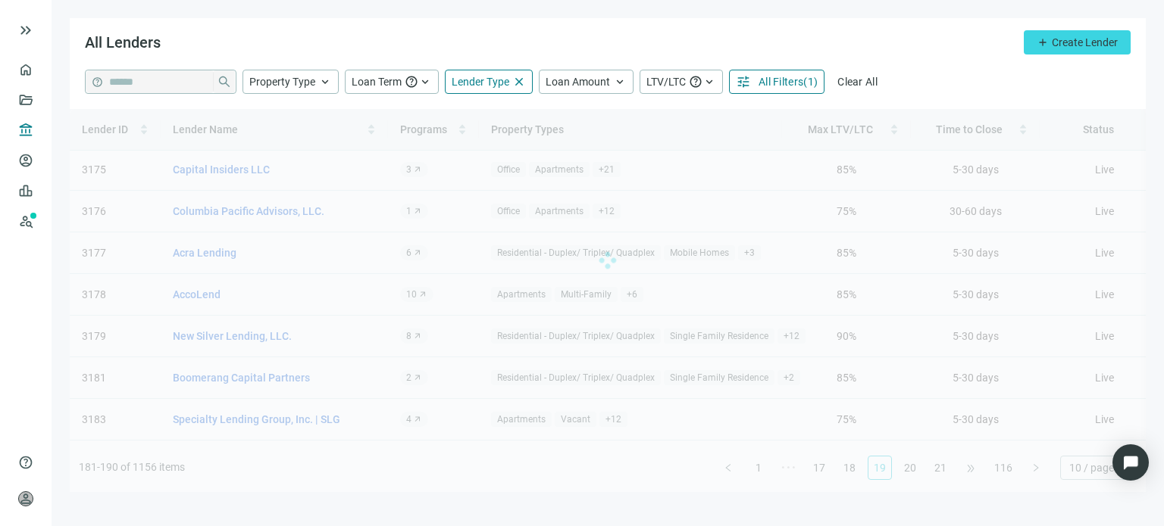
scroll to position [0, 0]
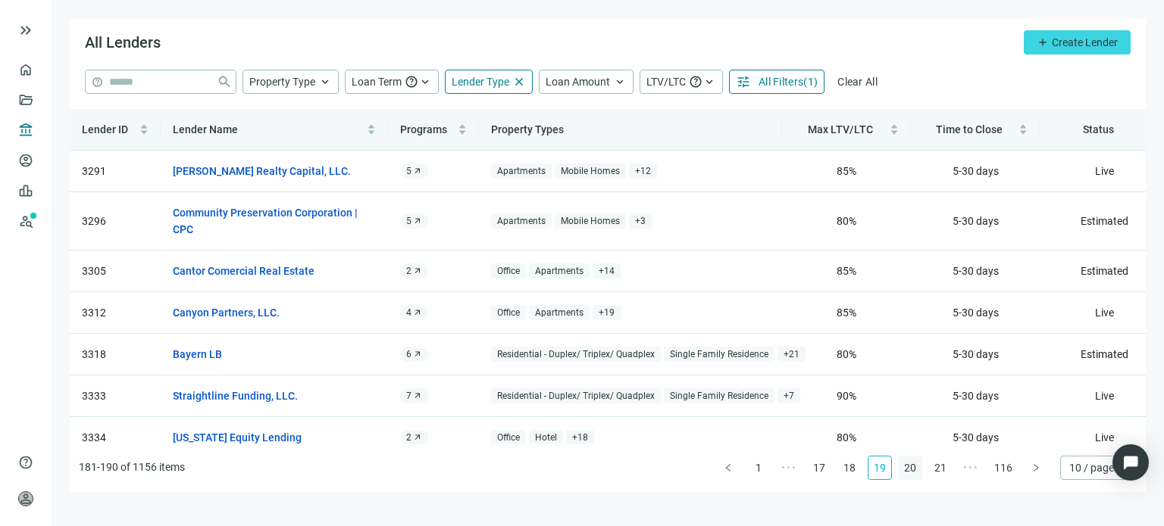
click at [909, 467] on link "20" at bounding box center [909, 468] width 23 height 23
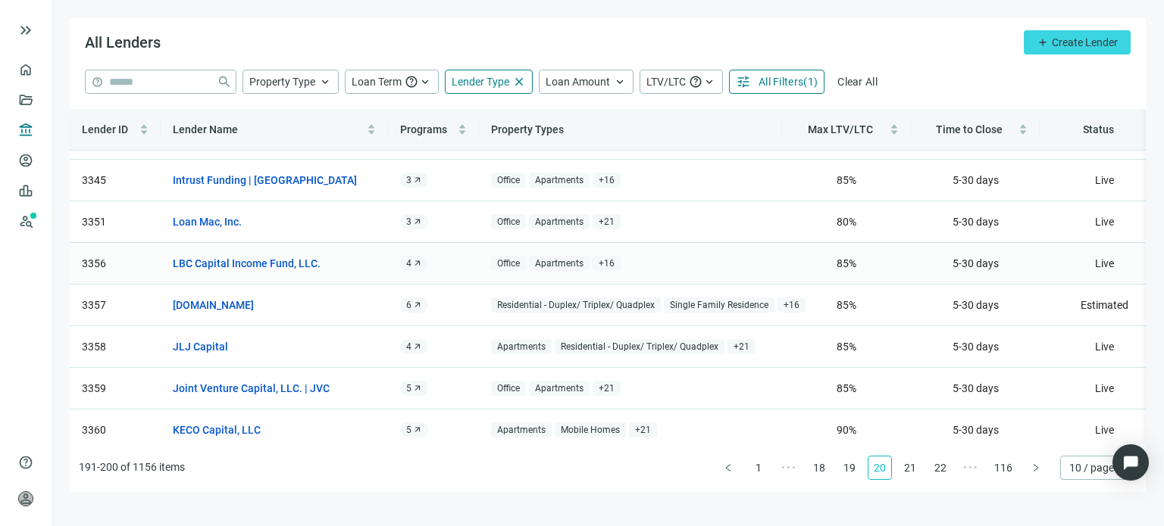
scroll to position [136, 0]
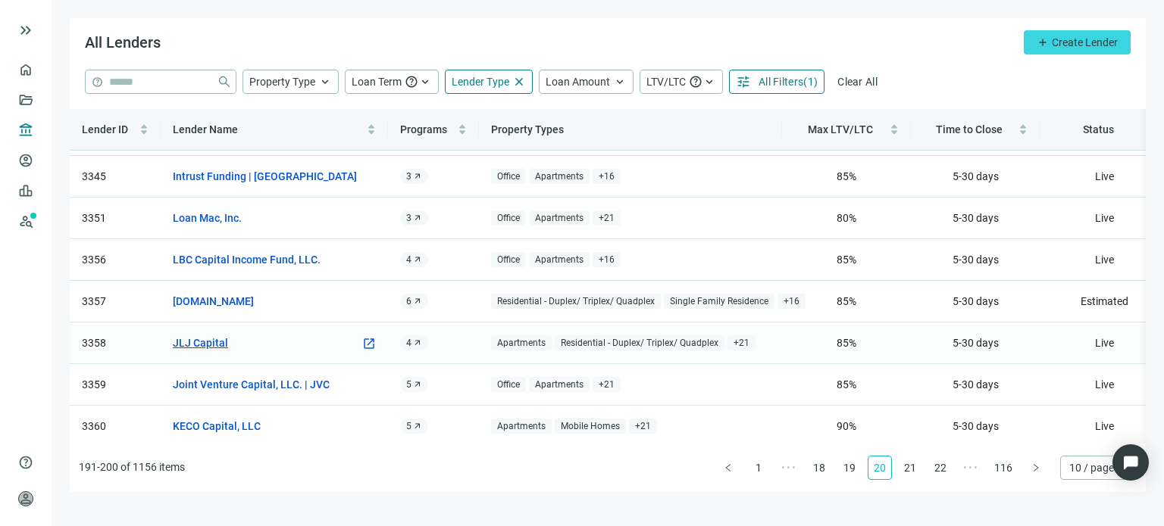
click at [215, 335] on link "JLJ Capital" at bounding box center [200, 343] width 55 height 17
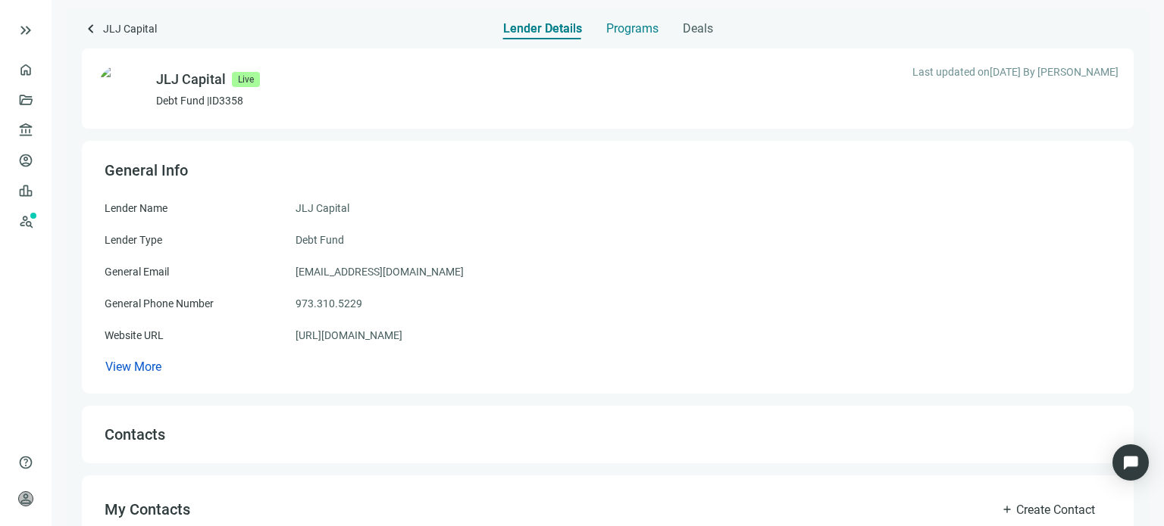
click at [633, 33] on span "Programs" at bounding box center [632, 28] width 52 height 15
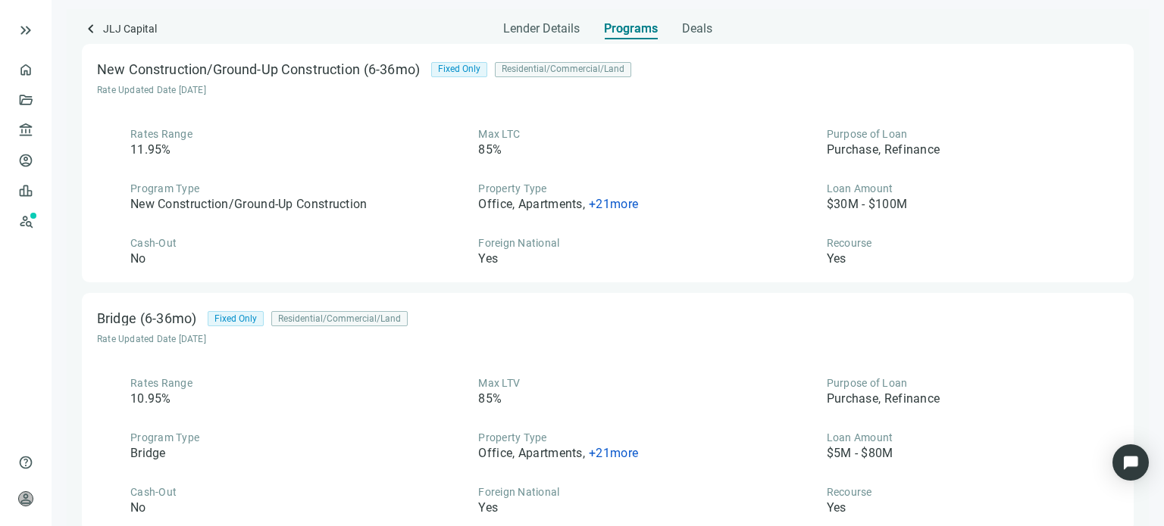
scroll to position [509, 0]
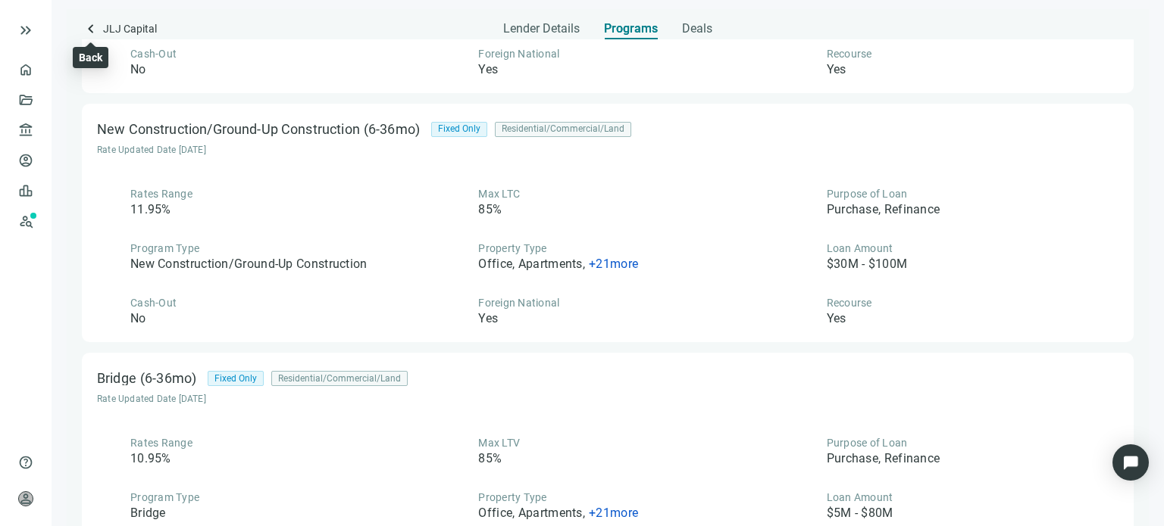
click at [89, 31] on span "keyboard_arrow_left" at bounding box center [91, 29] width 18 height 18
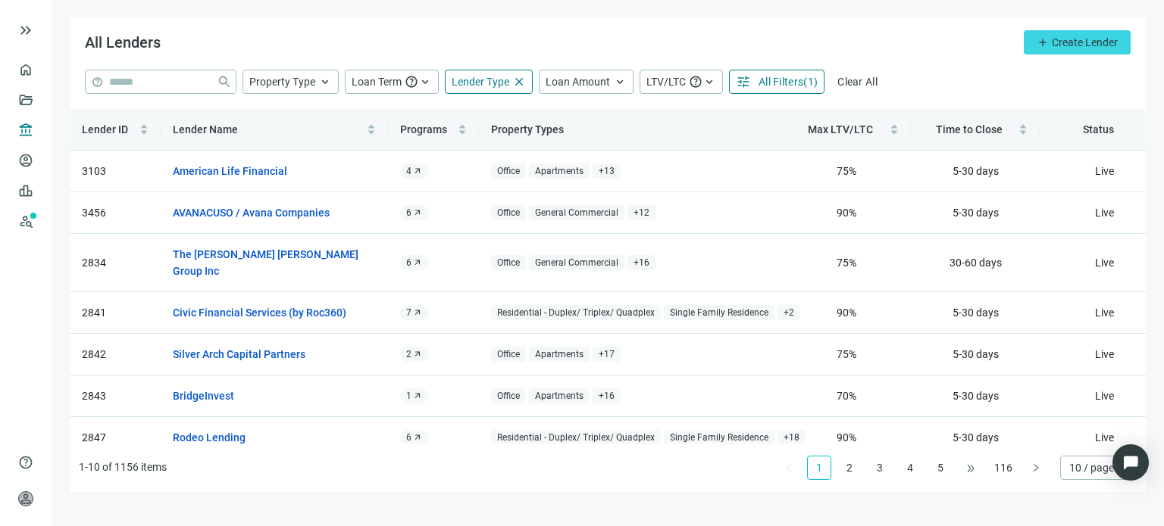
click at [970, 467] on span "•••" at bounding box center [970, 468] width 24 height 24
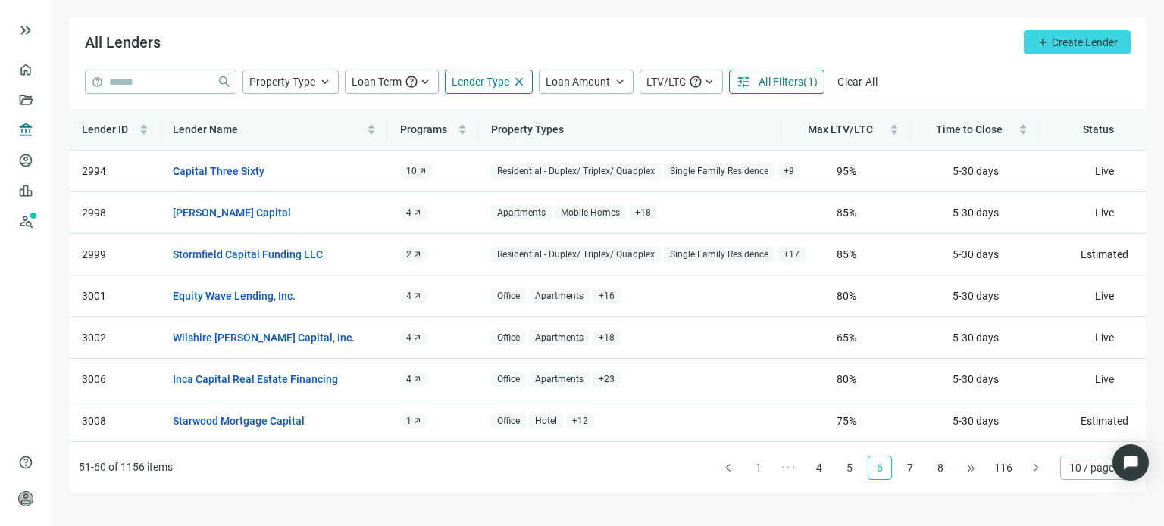
click at [973, 473] on span "•••" at bounding box center [970, 468] width 24 height 24
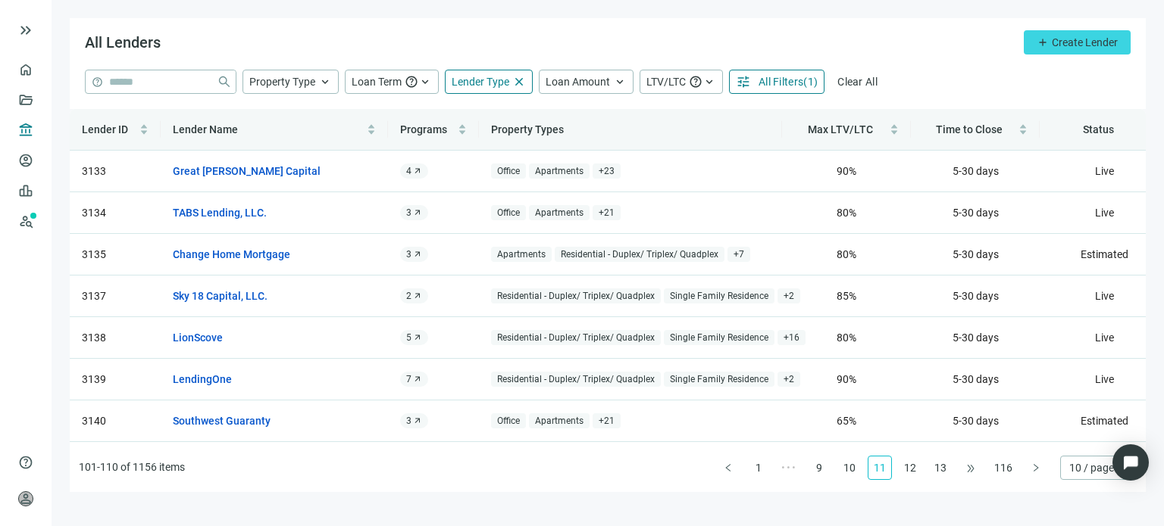
click at [973, 473] on span "•••" at bounding box center [970, 468] width 24 height 24
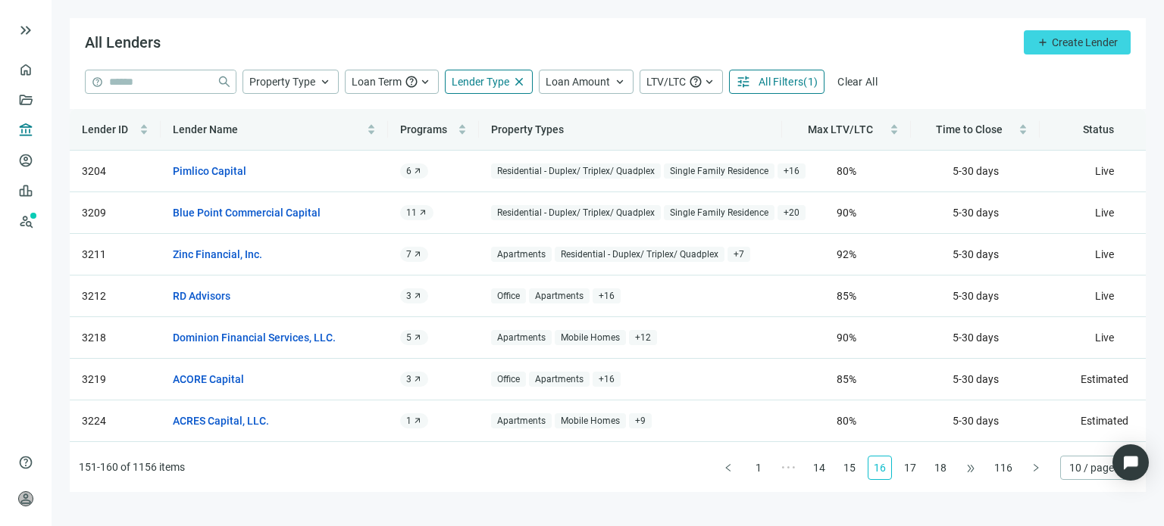
click at [973, 473] on div "Lender ID Lender Name Programs Property Types Max LTV/LTC Time to Close Status …" at bounding box center [608, 300] width 1076 height 383
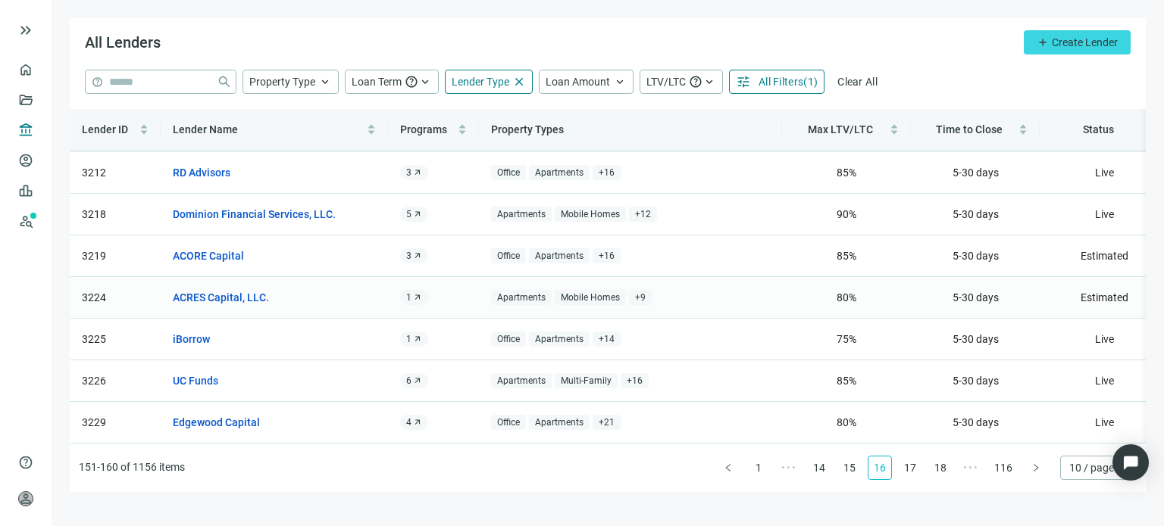
scroll to position [136, 0]
click at [233, 289] on link "ACRES Capital, LLC." at bounding box center [221, 297] width 96 height 17
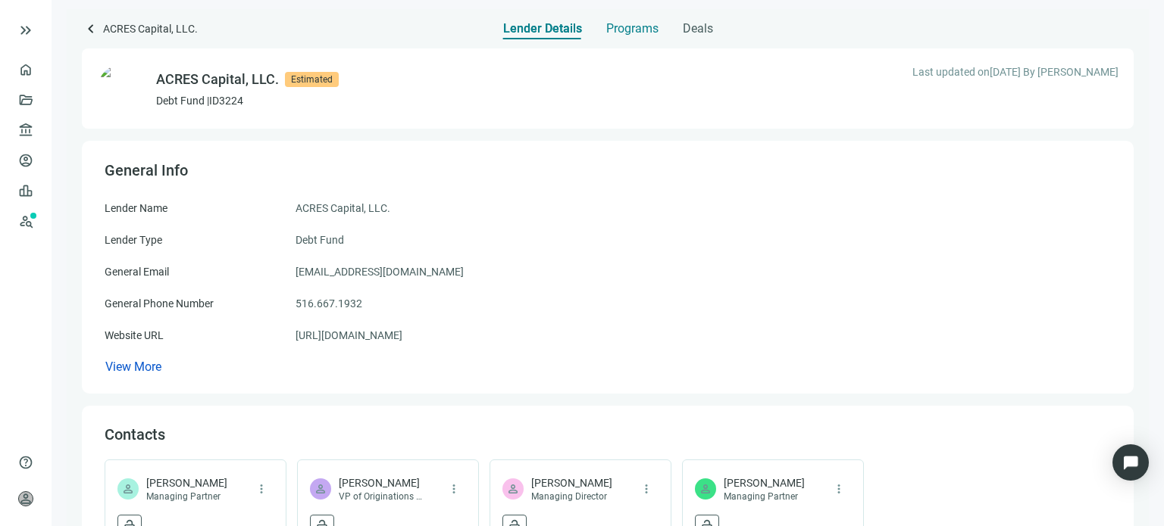
click at [624, 27] on span "Programs" at bounding box center [632, 28] width 52 height 15
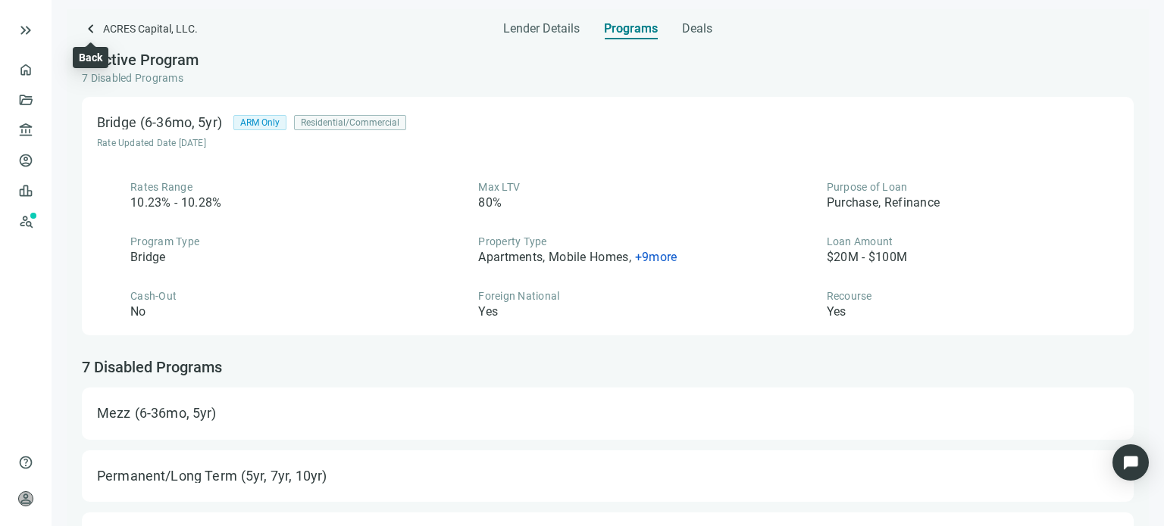
click at [87, 30] on span "keyboard_arrow_left" at bounding box center [91, 29] width 18 height 18
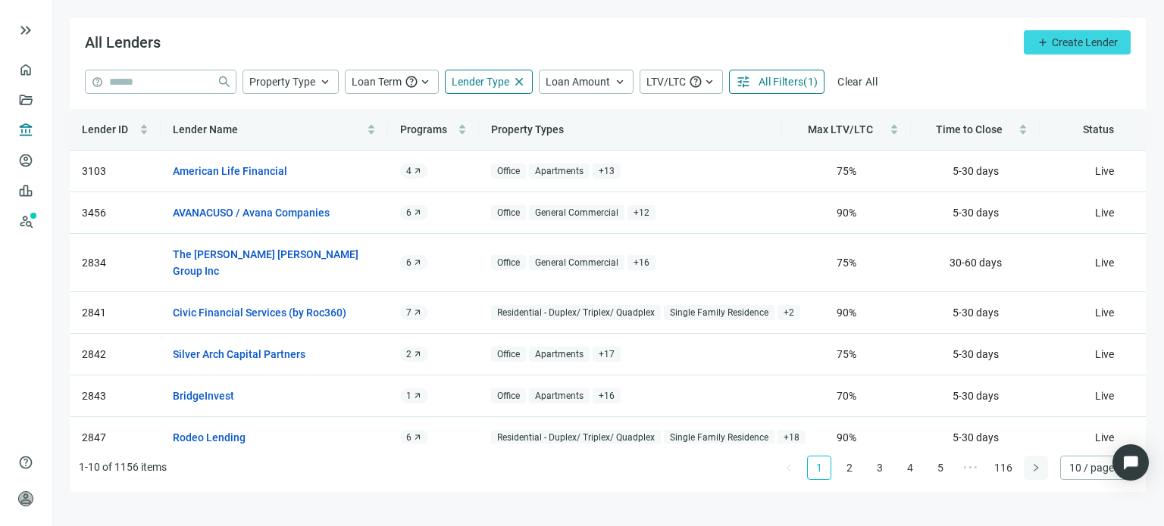
click at [1029, 473] on button "button" at bounding box center [1035, 468] width 24 height 24
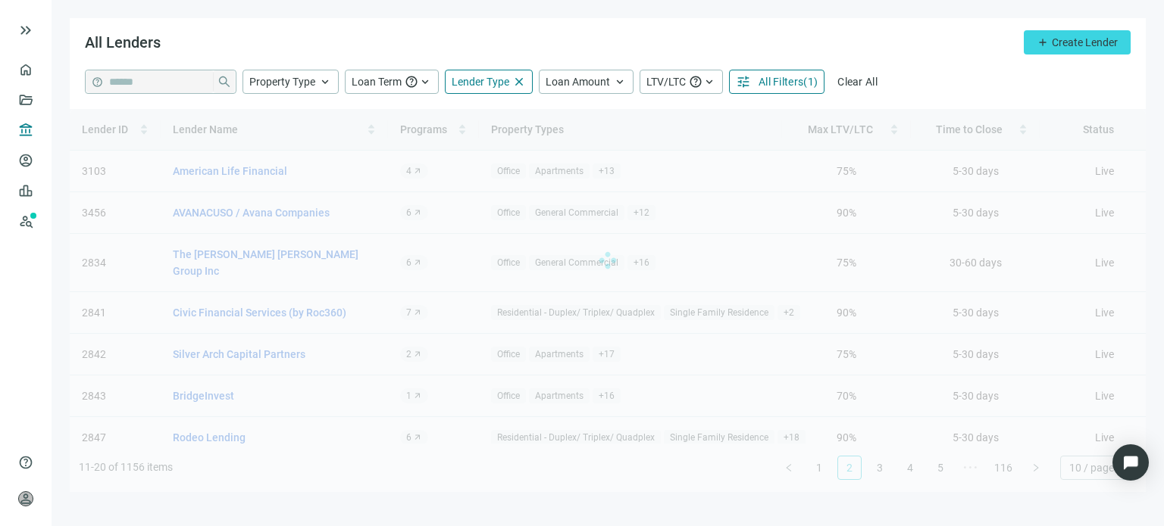
click at [1029, 472] on div "Lender ID Lender Name Programs Property Types Max LTV/LTC Time to Close Status …" at bounding box center [608, 300] width 1076 height 383
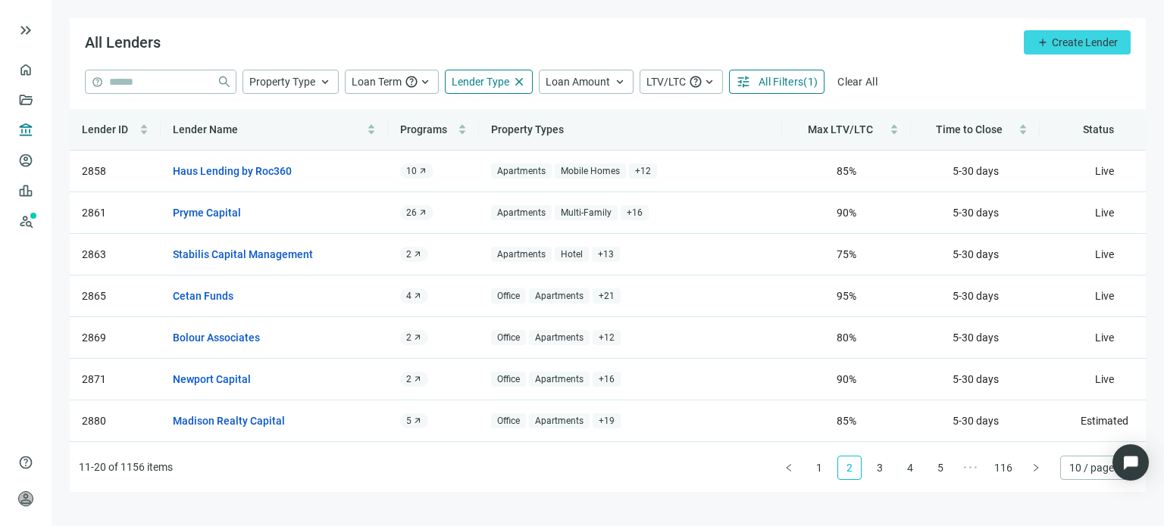
click at [1029, 472] on button "button" at bounding box center [1035, 468] width 24 height 24
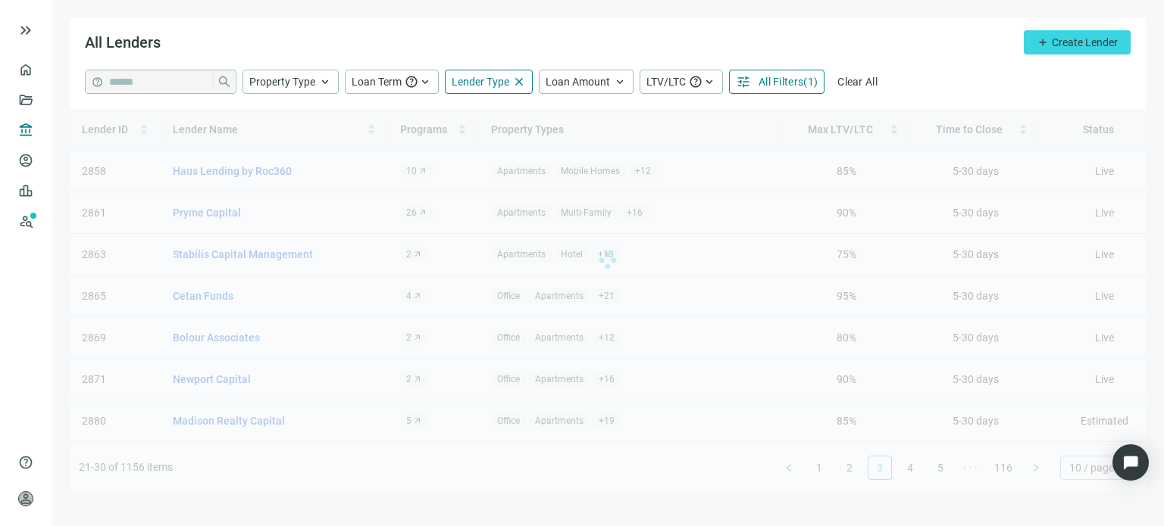
click at [1029, 472] on div "Lender ID Lender Name Programs Property Types Max LTV/LTC Time to Close Status …" at bounding box center [608, 300] width 1076 height 383
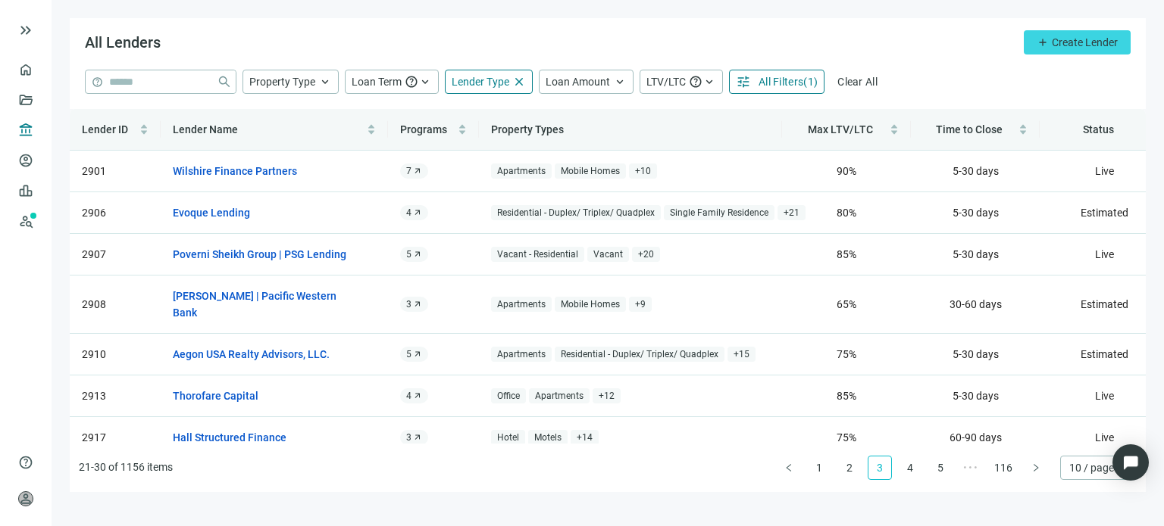
click at [1029, 472] on div "Lender ID Lender Name Programs Property Types Max LTV/LTC Time to Close Status …" at bounding box center [608, 300] width 1076 height 383
click at [1029, 472] on button "button" at bounding box center [1035, 468] width 24 height 24
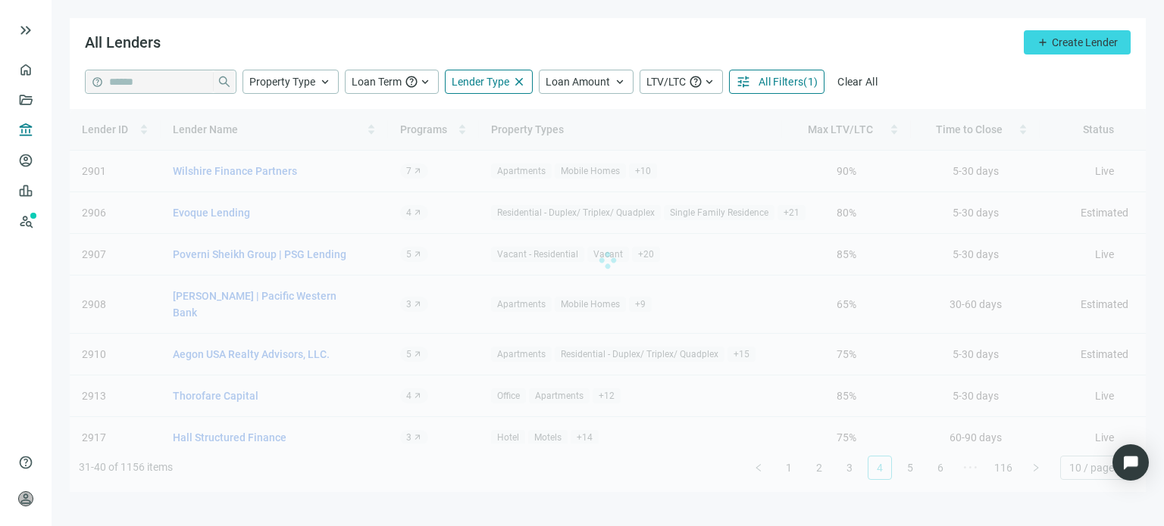
click at [1029, 472] on div "Lender ID Lender Name Programs Property Types Max LTV/LTC Time to Close Status …" at bounding box center [608, 300] width 1076 height 383
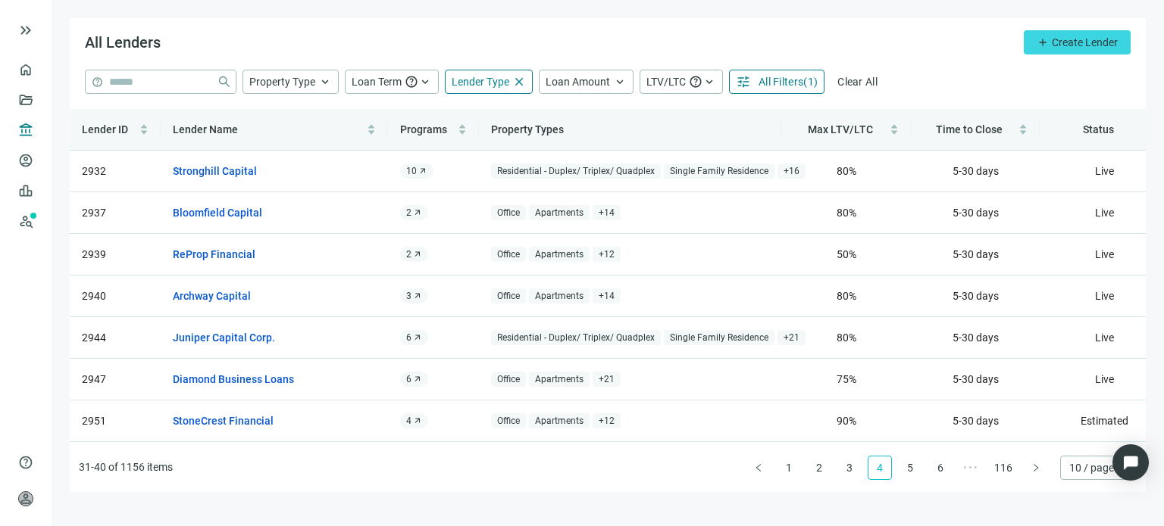
click at [1029, 472] on div "Lender ID Lender Name Programs Property Types Max LTV/LTC Time to Close Status …" at bounding box center [608, 300] width 1076 height 383
click at [1029, 472] on button "button" at bounding box center [1035, 468] width 24 height 24
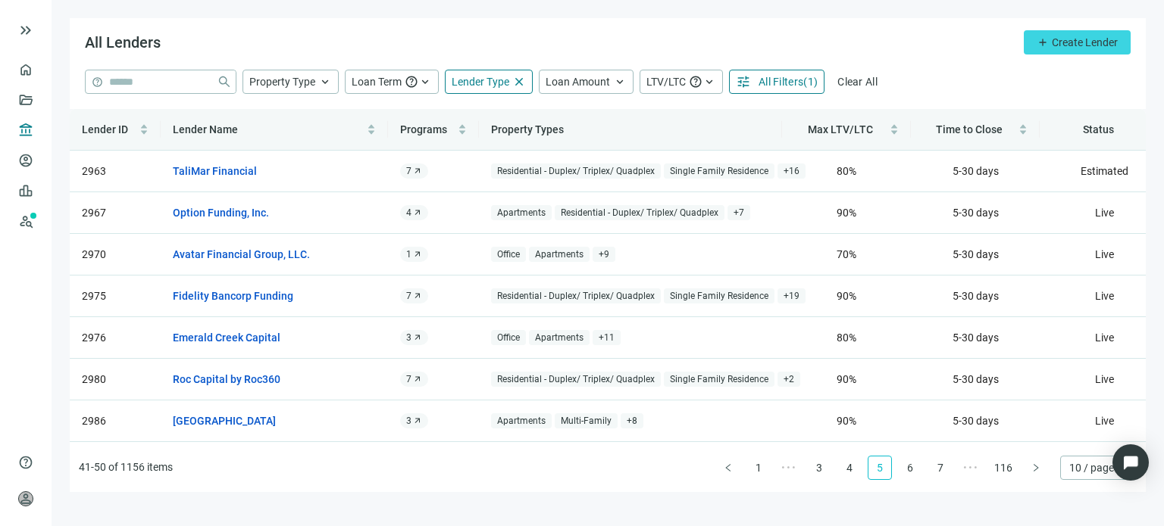
click at [1029, 472] on button "button" at bounding box center [1035, 468] width 24 height 24
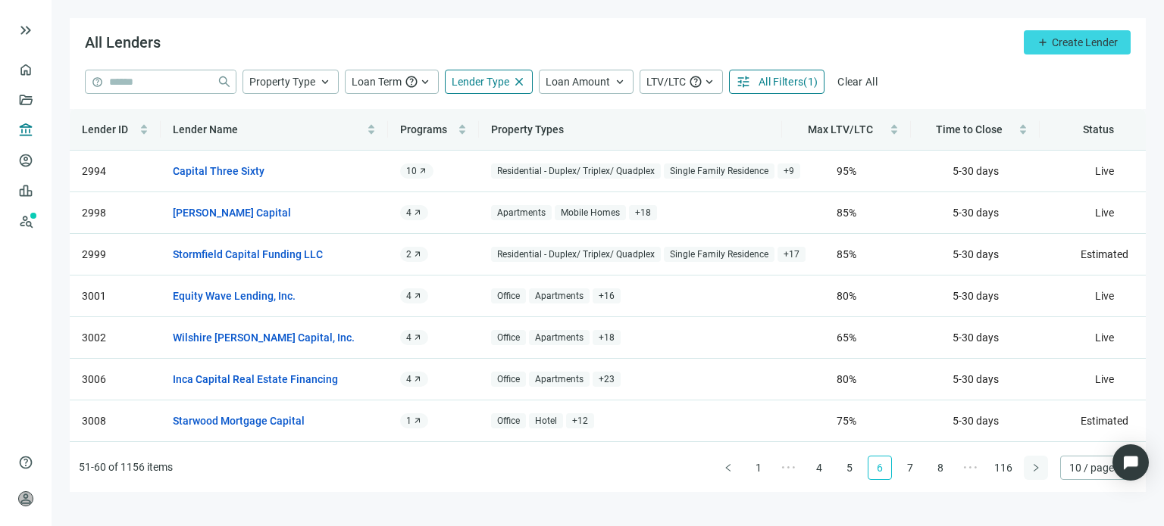
click at [1029, 472] on button "button" at bounding box center [1035, 468] width 24 height 24
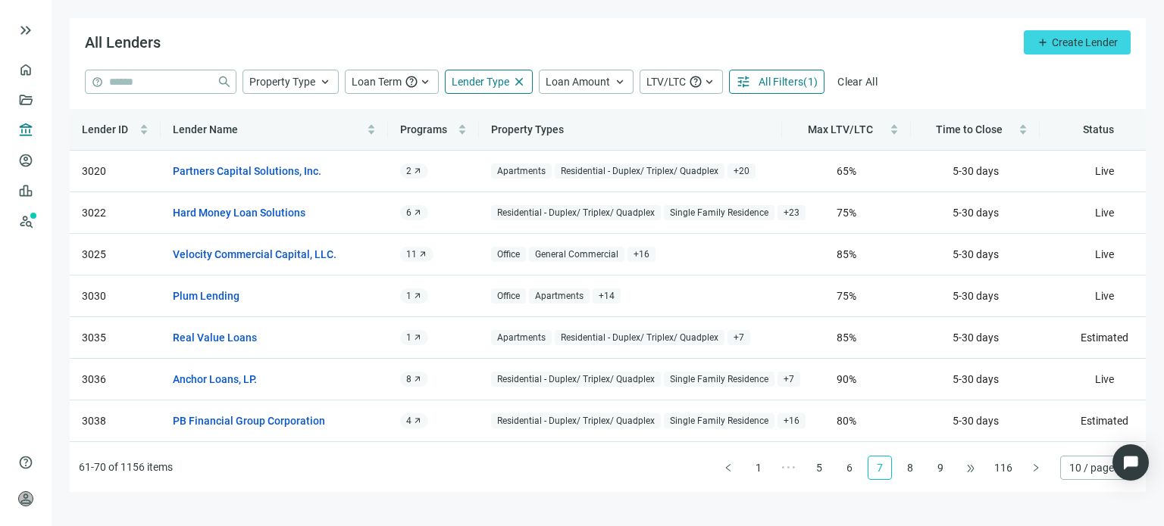
click at [974, 470] on span "•••" at bounding box center [970, 468] width 24 height 24
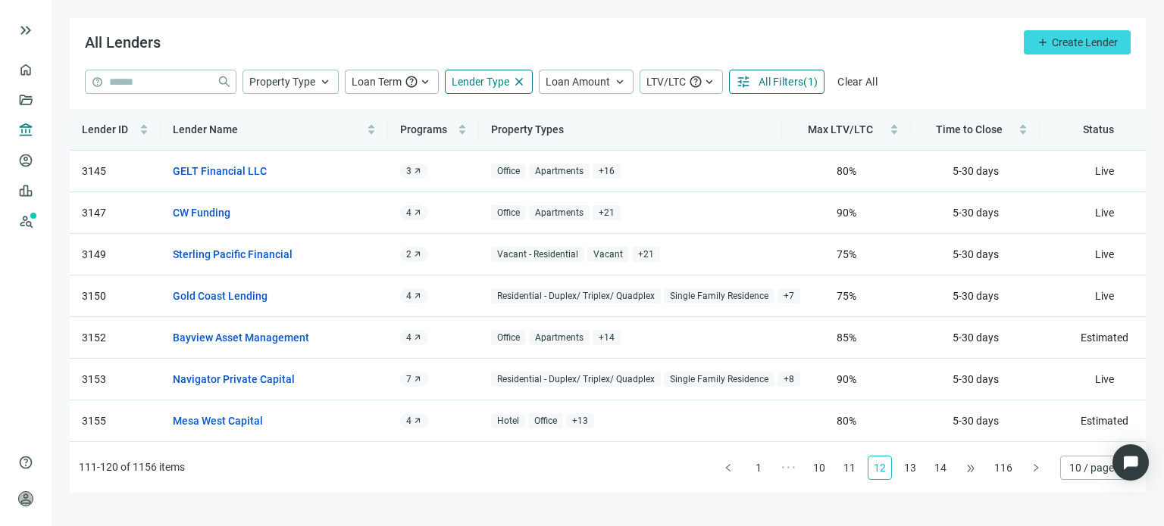
click at [974, 470] on span "•••" at bounding box center [970, 468] width 24 height 24
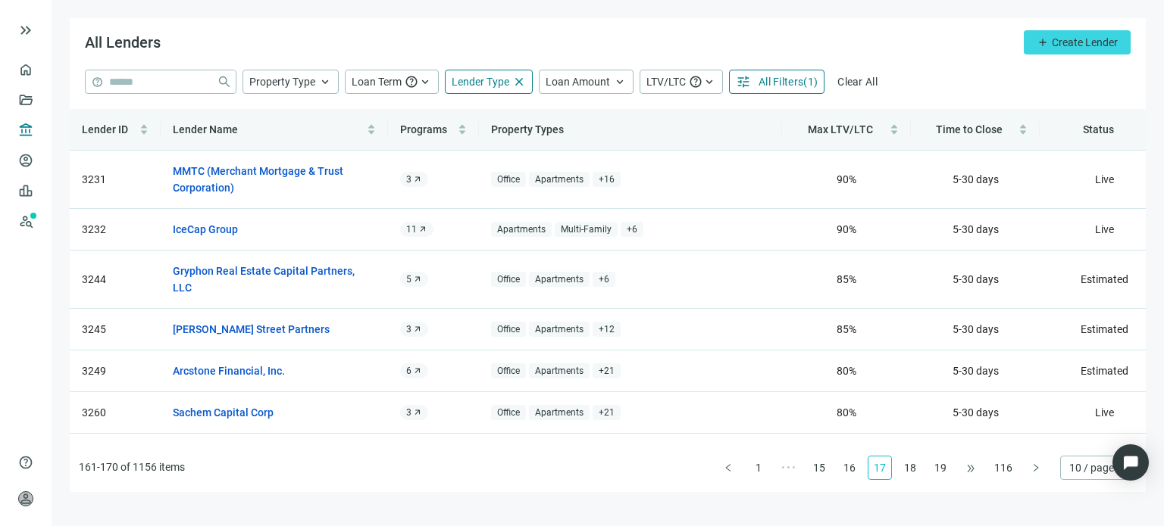
click at [974, 469] on span "•••" at bounding box center [970, 468] width 24 height 24
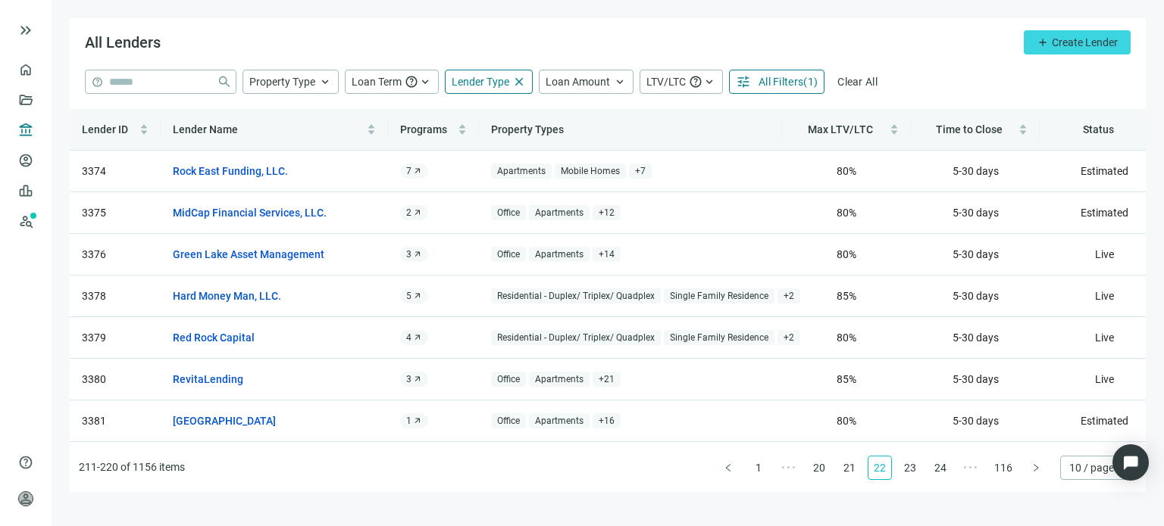
click at [973, 469] on span "•••" at bounding box center [970, 468] width 24 height 24
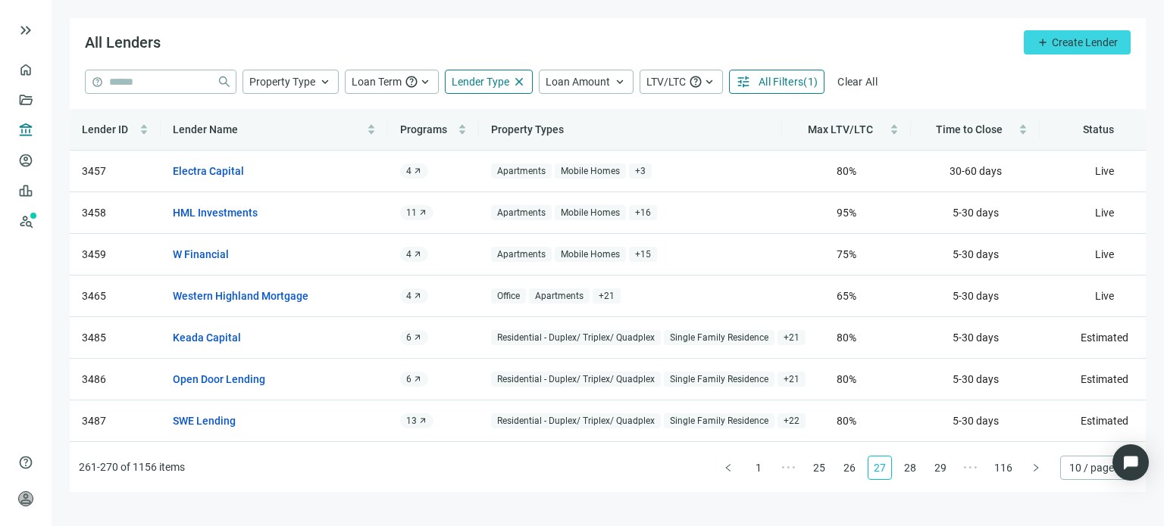
click at [883, 469] on link "27" at bounding box center [879, 468] width 23 height 23
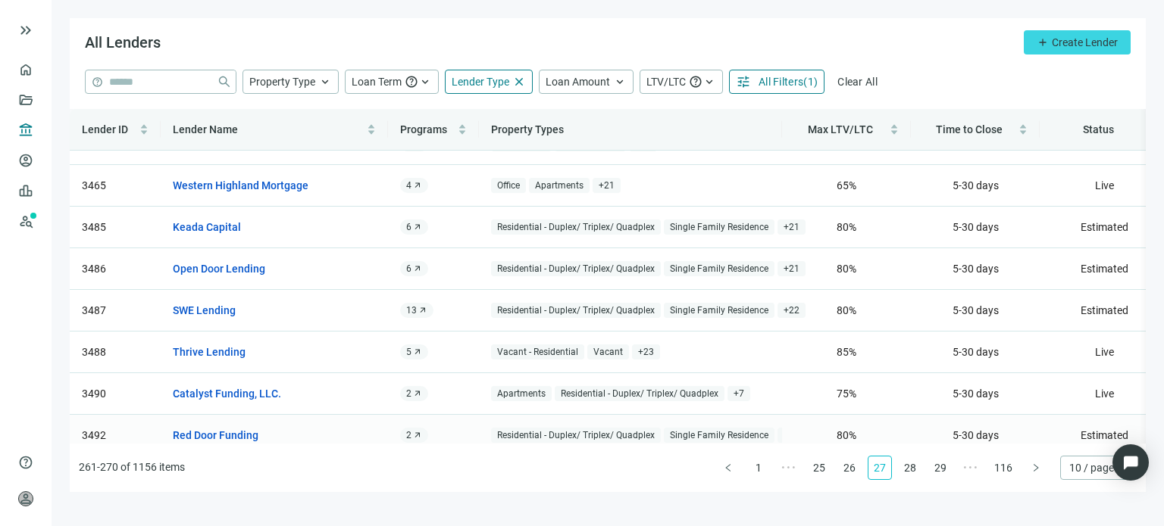
scroll to position [136, 0]
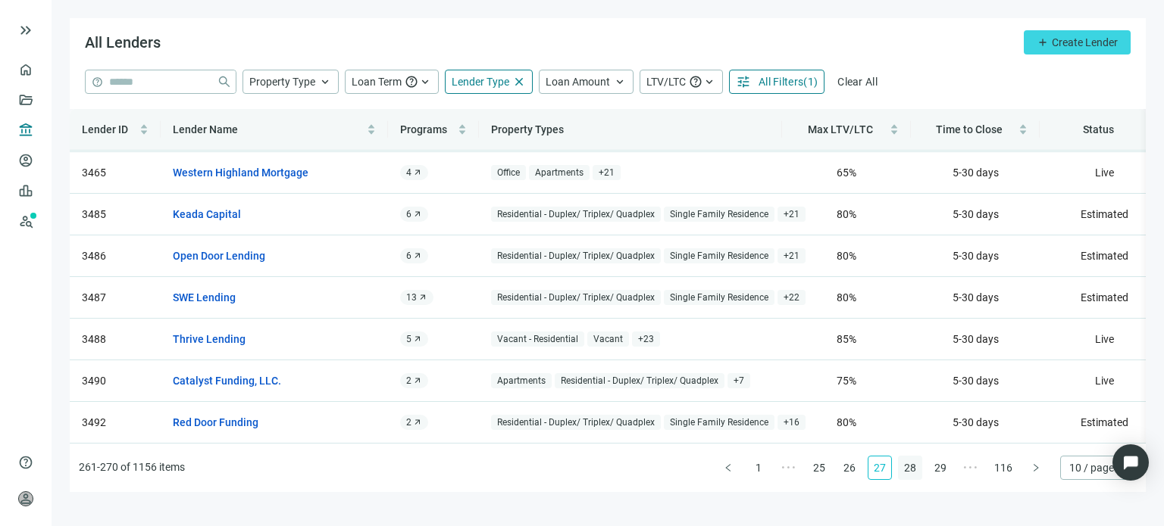
click at [908, 470] on link "28" at bounding box center [909, 468] width 23 height 23
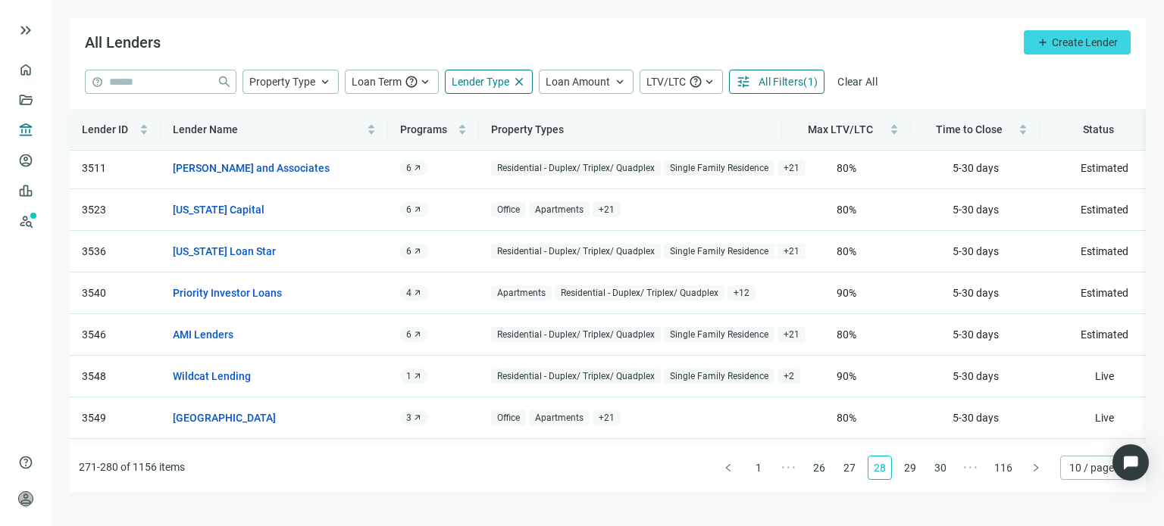
click at [285, 412] on tbody "3499 Capital Concepts open_in_new 7 arrow_outward Residential - Duplex/ Triplex…" at bounding box center [695, 272] width 1250 height 417
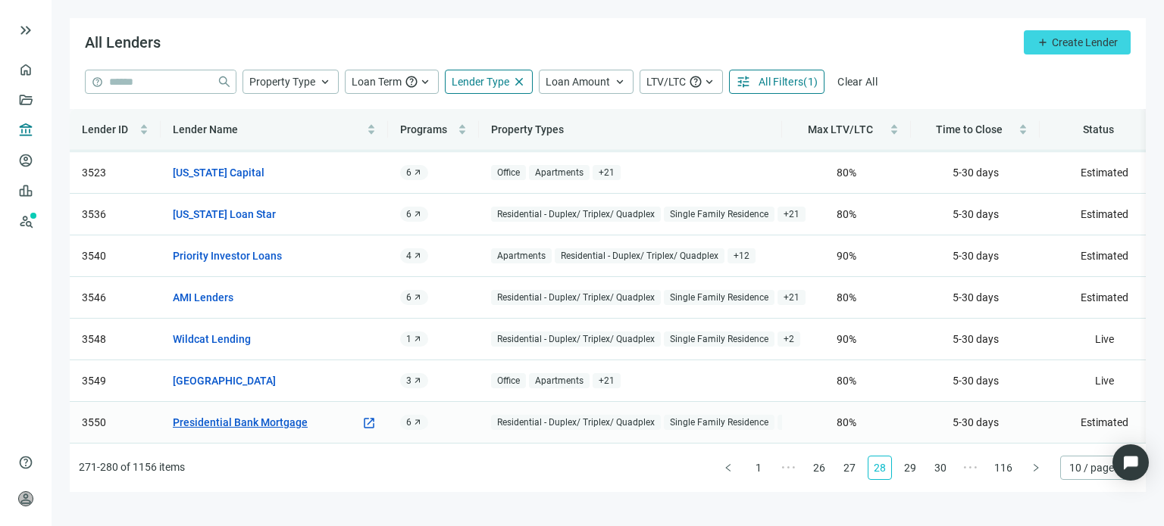
click at [285, 414] on link "Presidential Bank Mortgage" at bounding box center [240, 422] width 135 height 17
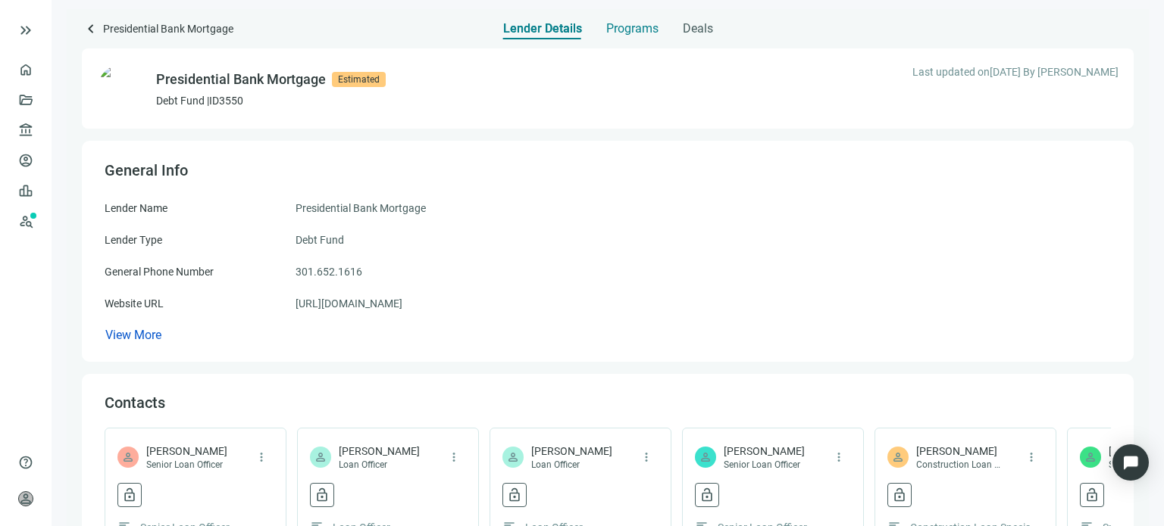
click at [633, 30] on span "Programs" at bounding box center [632, 28] width 52 height 15
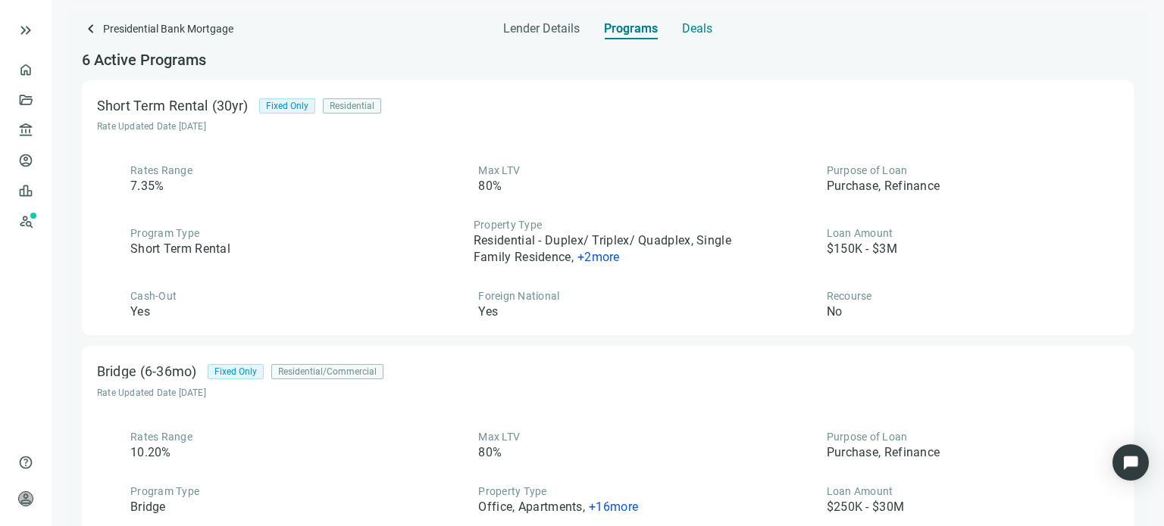
click at [692, 27] on span "Deals" at bounding box center [697, 28] width 30 height 15
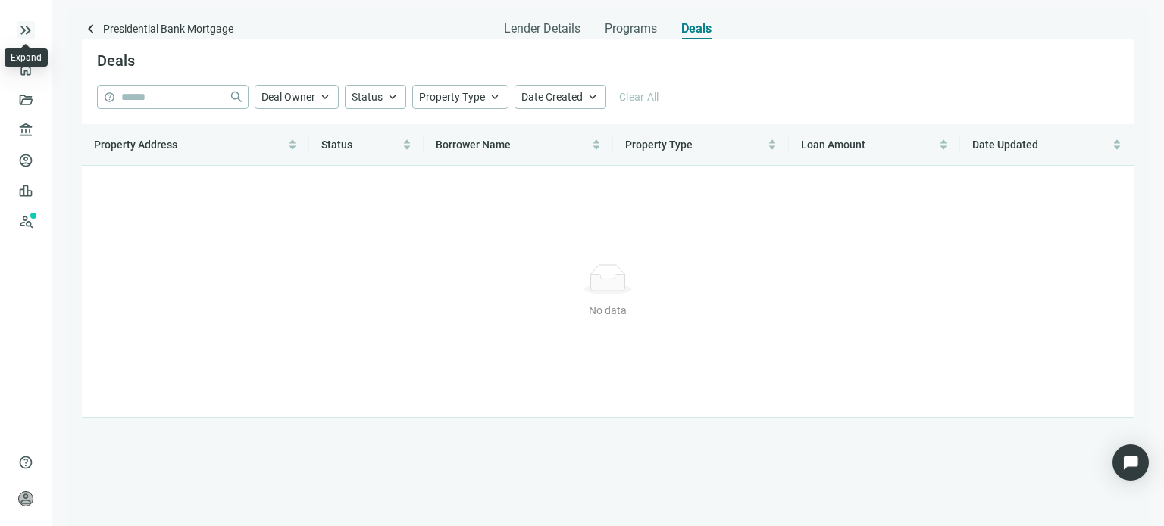
click at [23, 28] on span "keyboard_double_arrow_right" at bounding box center [26, 30] width 18 height 18
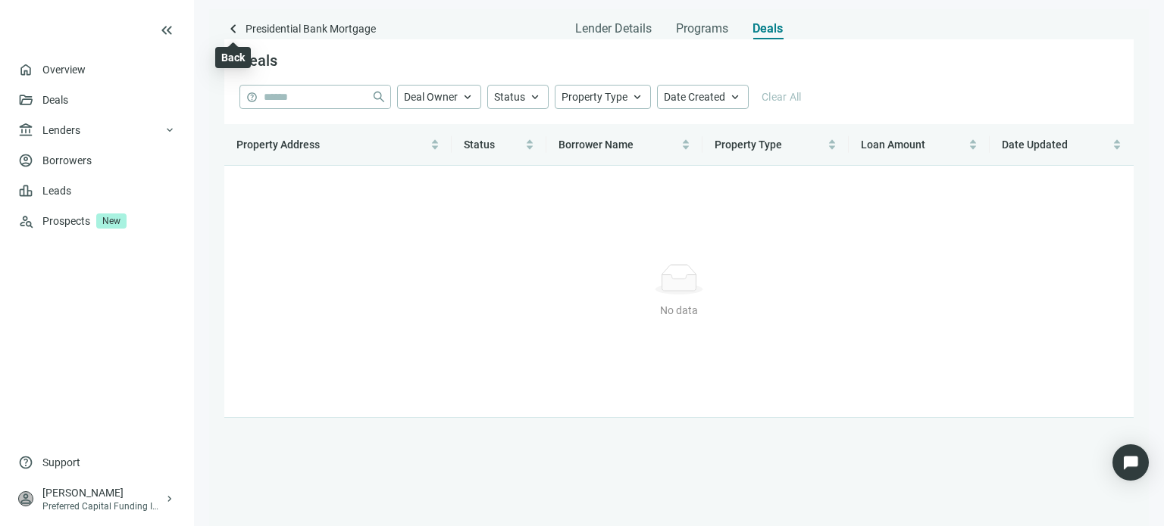
click at [230, 29] on span "keyboard_arrow_left" at bounding box center [233, 29] width 18 height 18
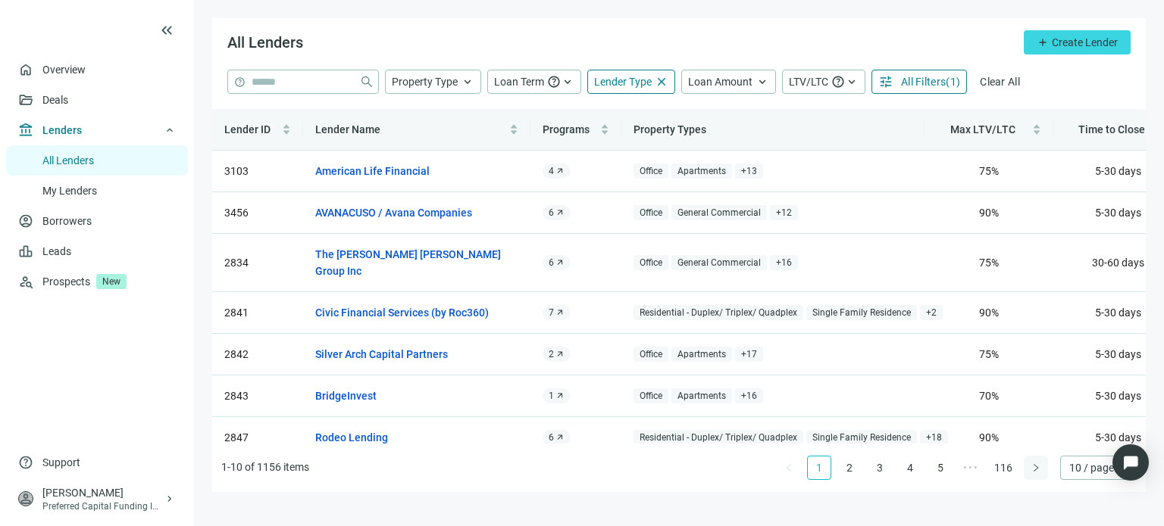
click at [1038, 469] on icon "right" at bounding box center [1035, 468] width 9 height 9
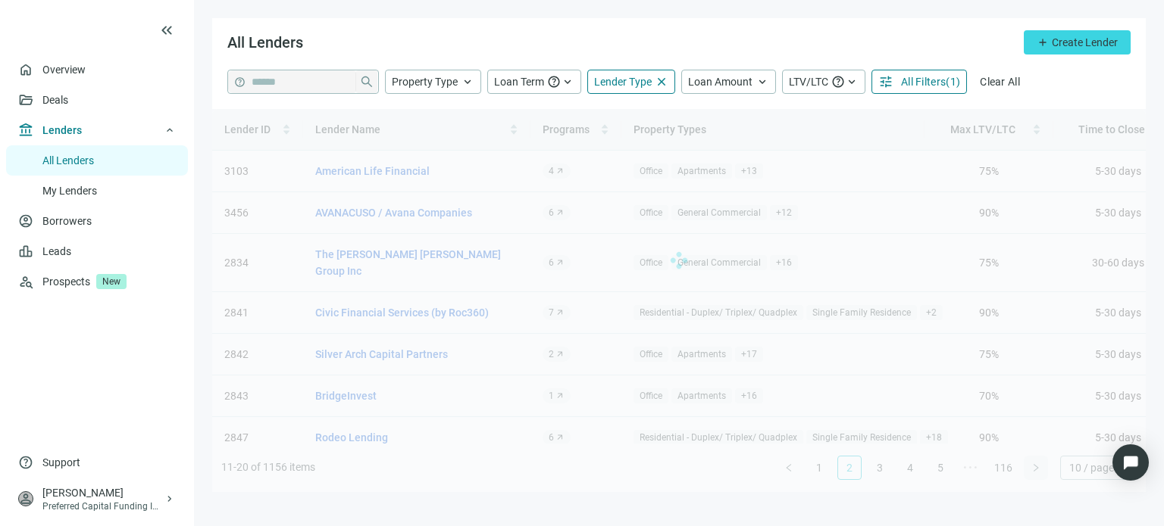
click at [1038, 469] on div "Lender ID Lender Name Programs Property Types Max LTV/LTC Time to Close Status …" at bounding box center [678, 300] width 933 height 383
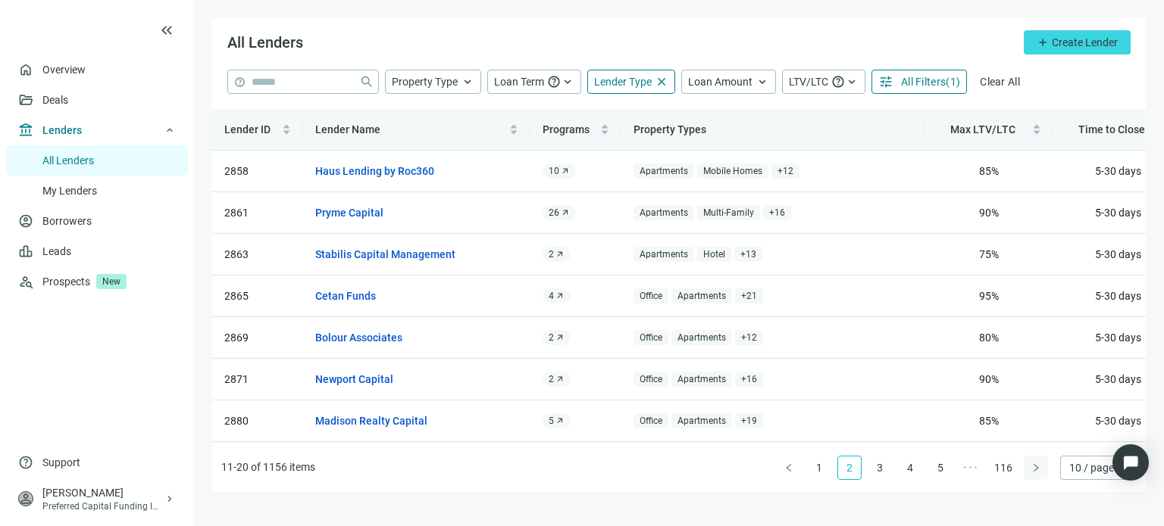
click at [1038, 469] on icon "right" at bounding box center [1035, 468] width 9 height 9
click at [1038, 469] on div "Lender ID Lender Name Programs Property Types Max LTV/LTC Time to Close Status …" at bounding box center [678, 300] width 933 height 383
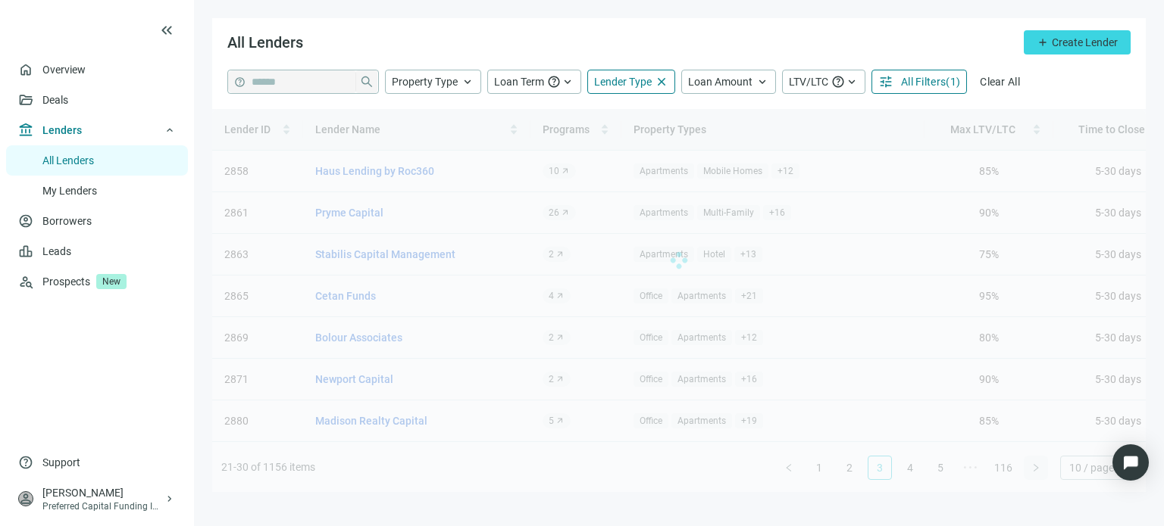
click at [1038, 469] on div "Lender ID Lender Name Programs Property Types Max LTV/LTC Time to Close Status …" at bounding box center [678, 300] width 933 height 383
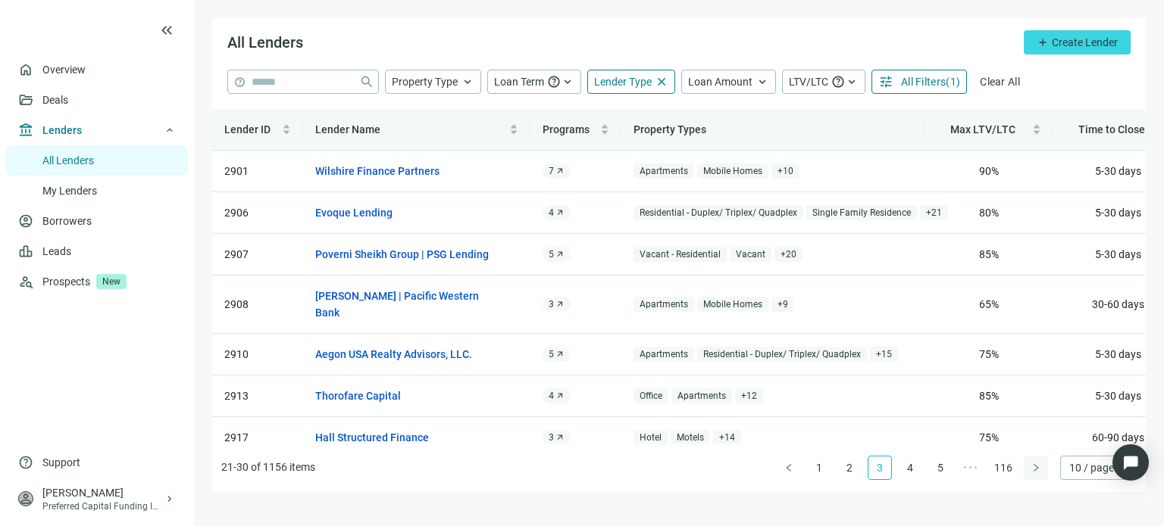
click at [1038, 469] on icon "right" at bounding box center [1035, 468] width 9 height 9
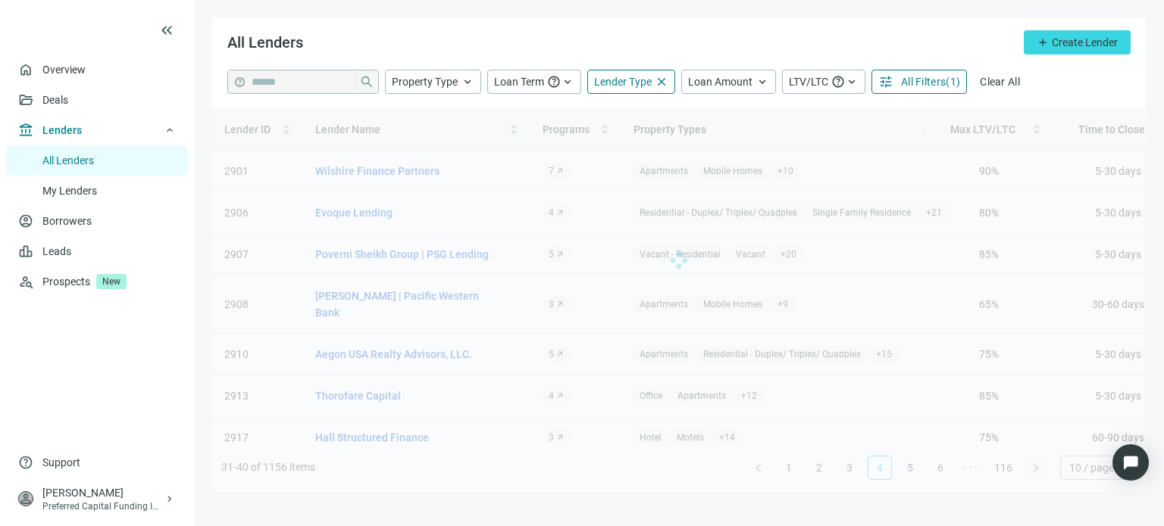
click at [1038, 469] on div "Lender ID Lender Name Programs Property Types Max LTV/LTC Time to Close Status …" at bounding box center [678, 300] width 933 height 383
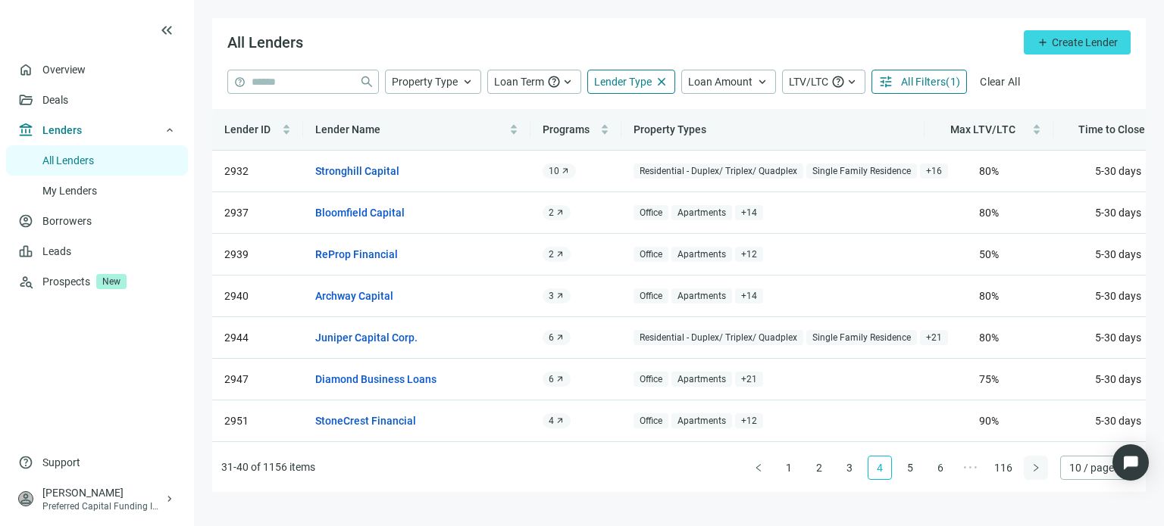
click at [1038, 469] on icon "right" at bounding box center [1035, 468] width 9 height 9
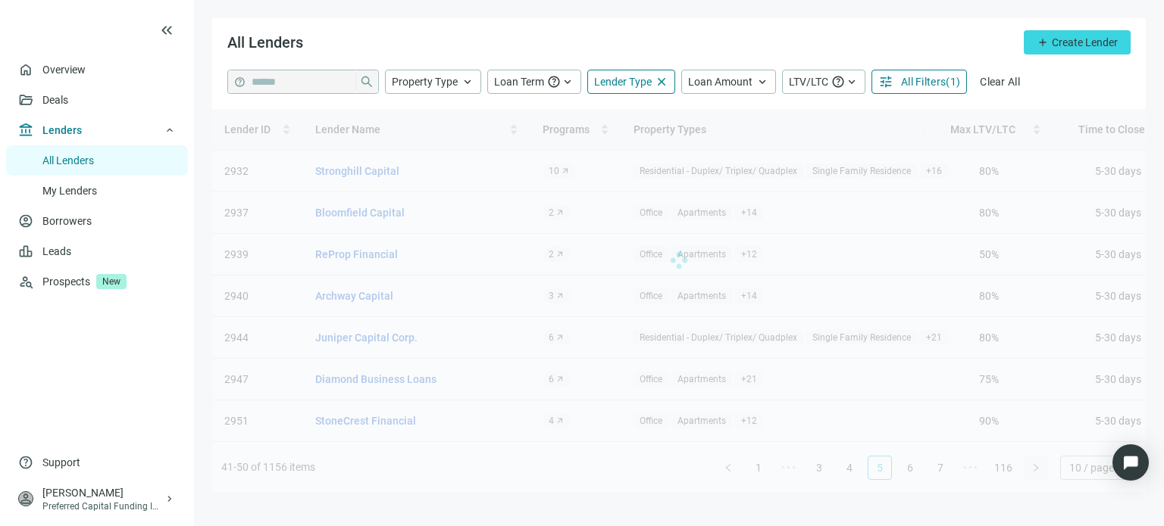
click at [1038, 469] on div "Lender ID Lender Name Programs Property Types Max LTV/LTC Time to Close Status …" at bounding box center [678, 300] width 933 height 383
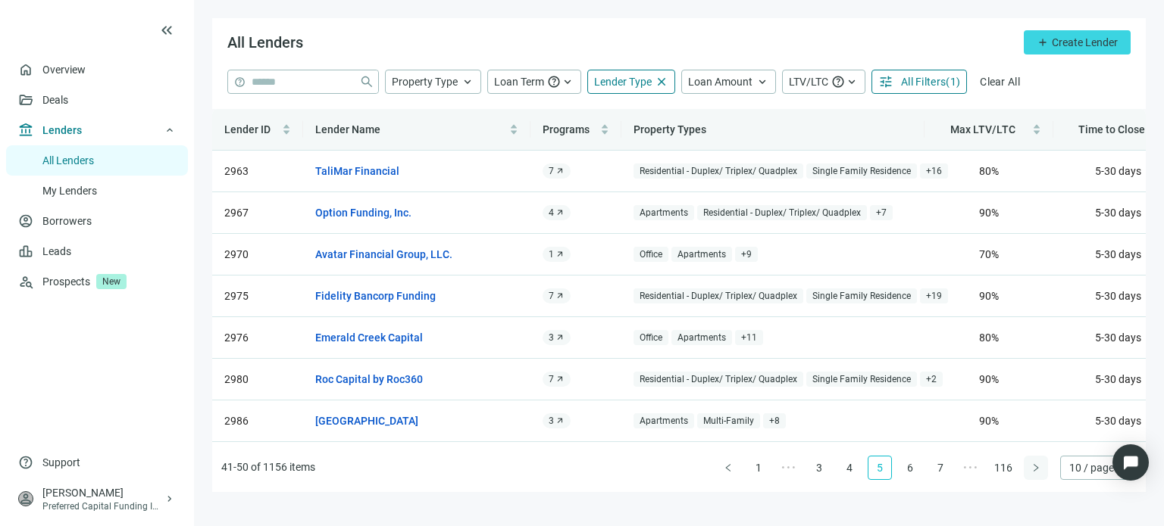
click at [1038, 469] on icon "right" at bounding box center [1035, 468] width 9 height 9
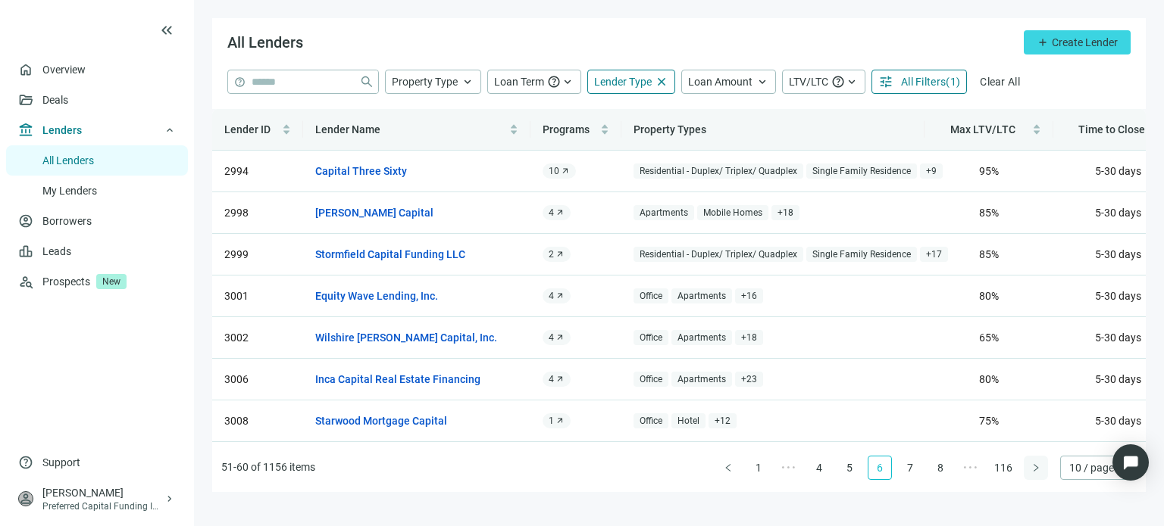
click at [1032, 472] on icon "right" at bounding box center [1035, 468] width 9 height 9
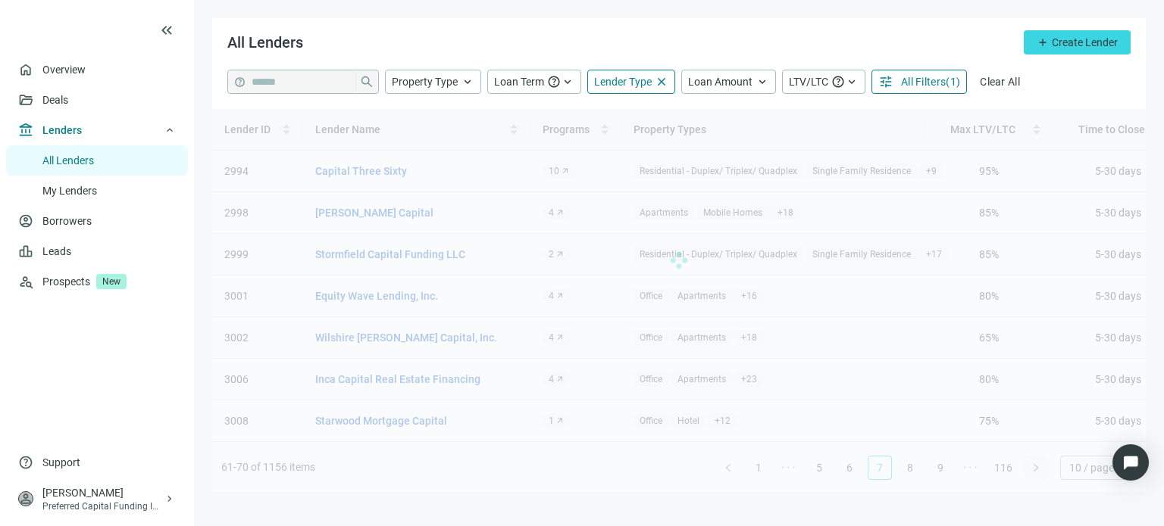
click at [1032, 472] on div "Lender ID Lender Name Programs Property Types Max LTV/LTC Time to Close Status …" at bounding box center [678, 300] width 933 height 383
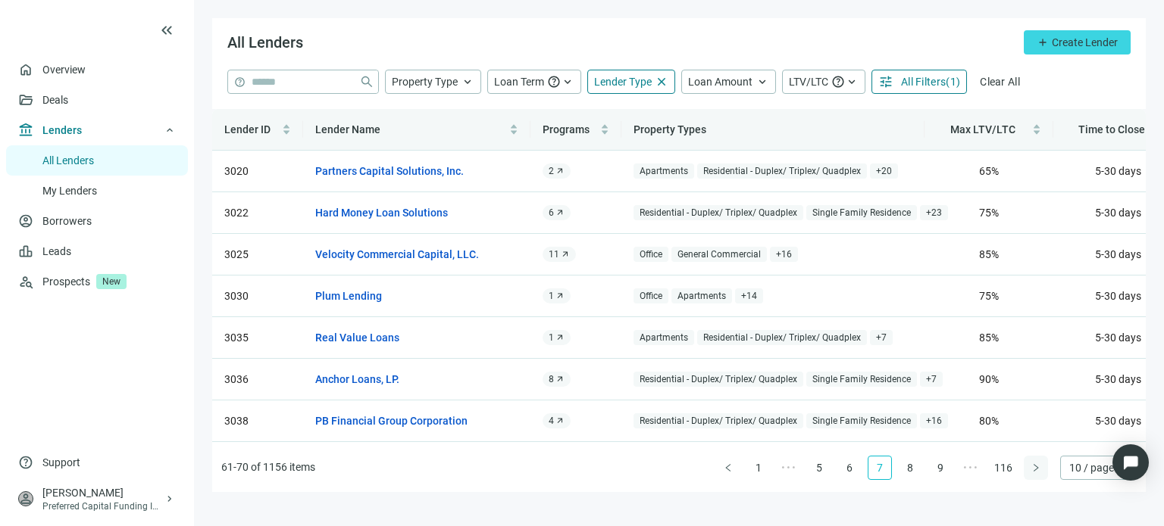
click at [1032, 472] on div "Lender ID Lender Name Programs Property Types Max LTV/LTC Time to Close Status …" at bounding box center [678, 300] width 933 height 383
click at [1032, 472] on icon "right" at bounding box center [1035, 468] width 9 height 9
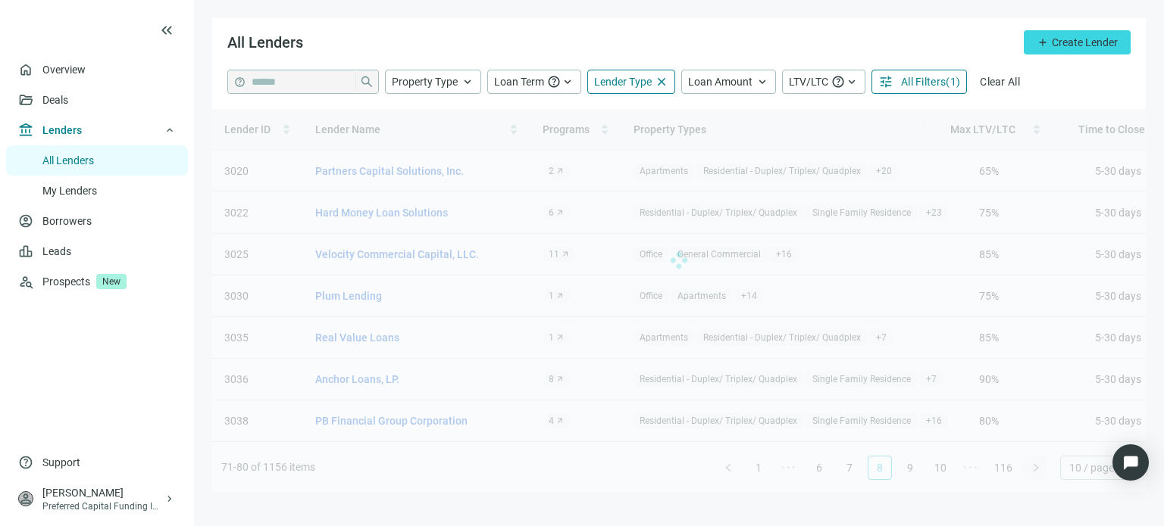
click at [1032, 472] on div "Lender ID Lender Name Programs Property Types Max LTV/LTC Time to Close Status …" at bounding box center [678, 300] width 933 height 383
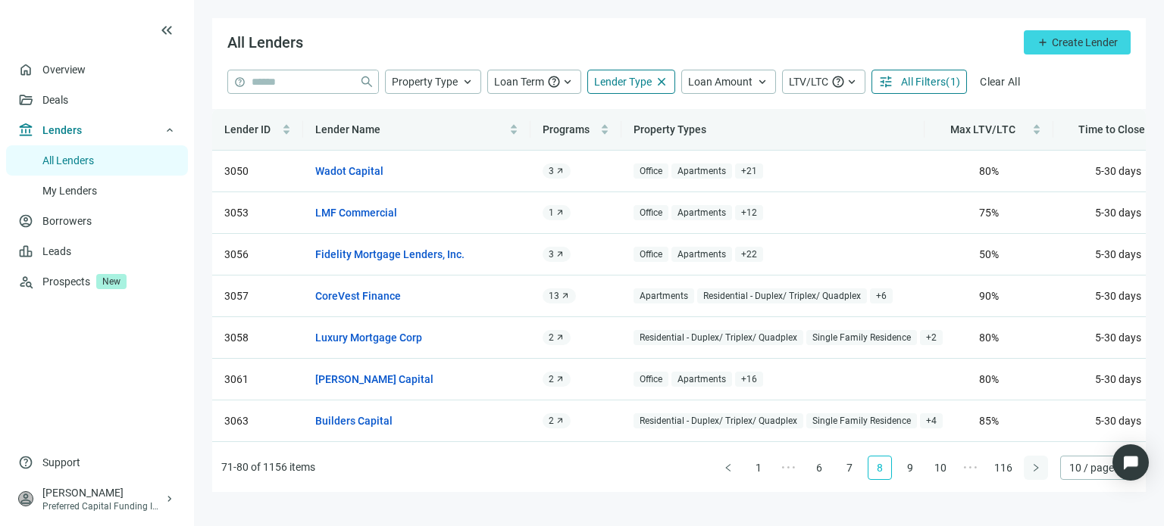
click at [1032, 472] on icon "right" at bounding box center [1035, 468] width 9 height 9
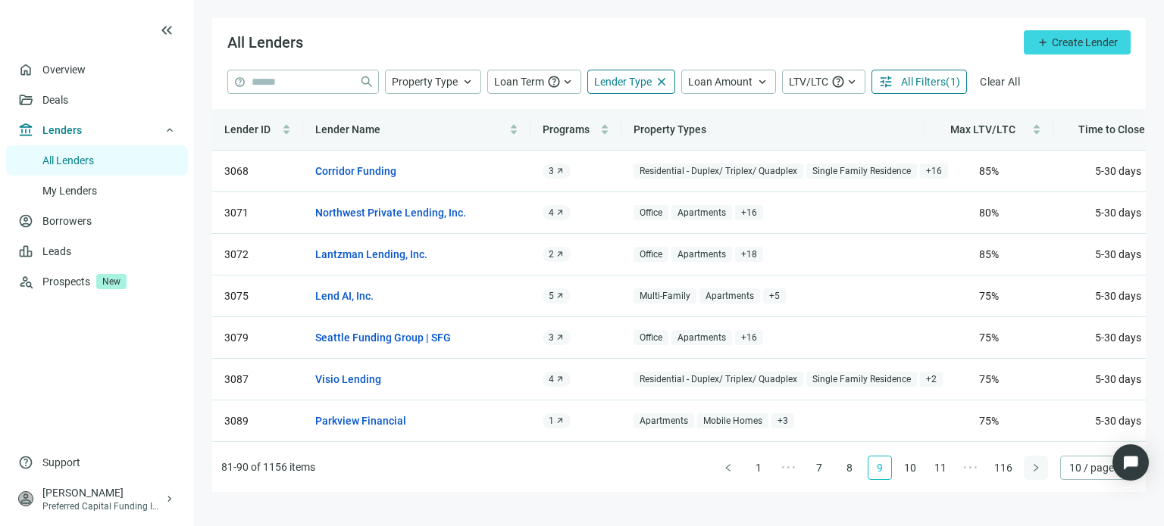
click at [1032, 472] on icon "right" at bounding box center [1035, 468] width 9 height 9
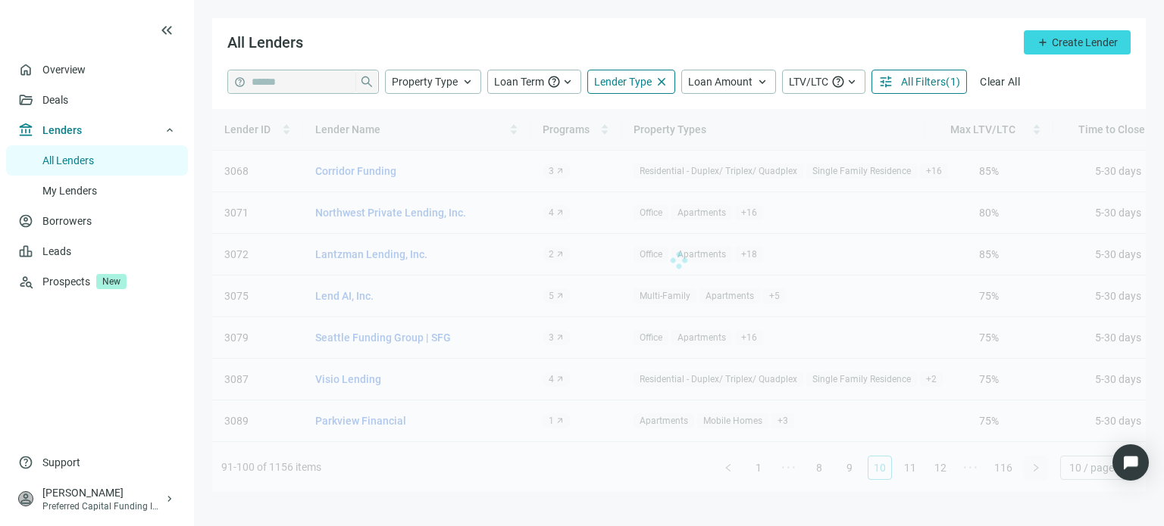
click at [1032, 472] on div "Lender ID Lender Name Programs Property Types Max LTV/LTC Time to Close Status …" at bounding box center [678, 300] width 933 height 383
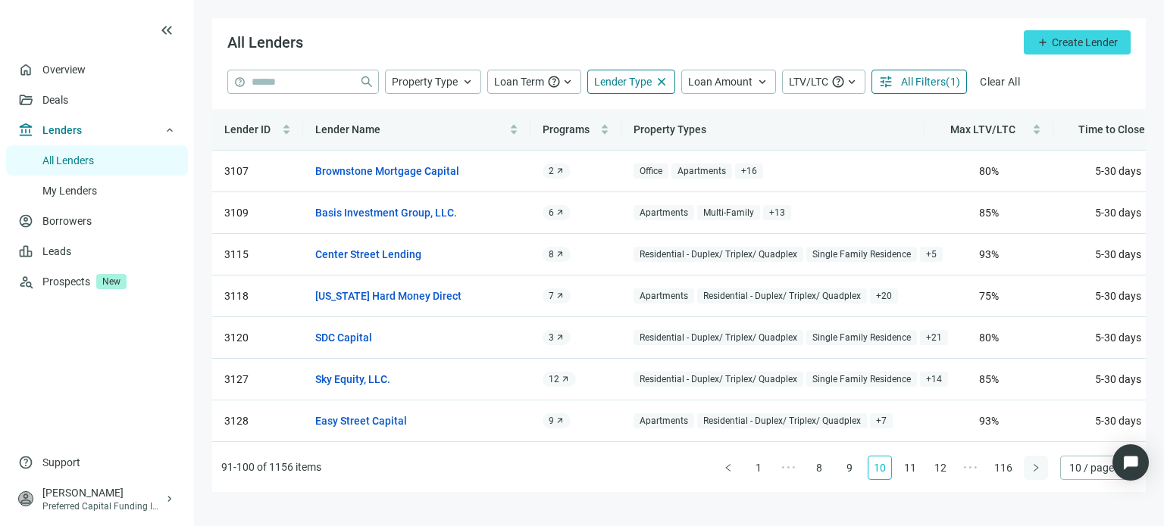
click at [1032, 472] on icon "right" at bounding box center [1035, 468] width 9 height 9
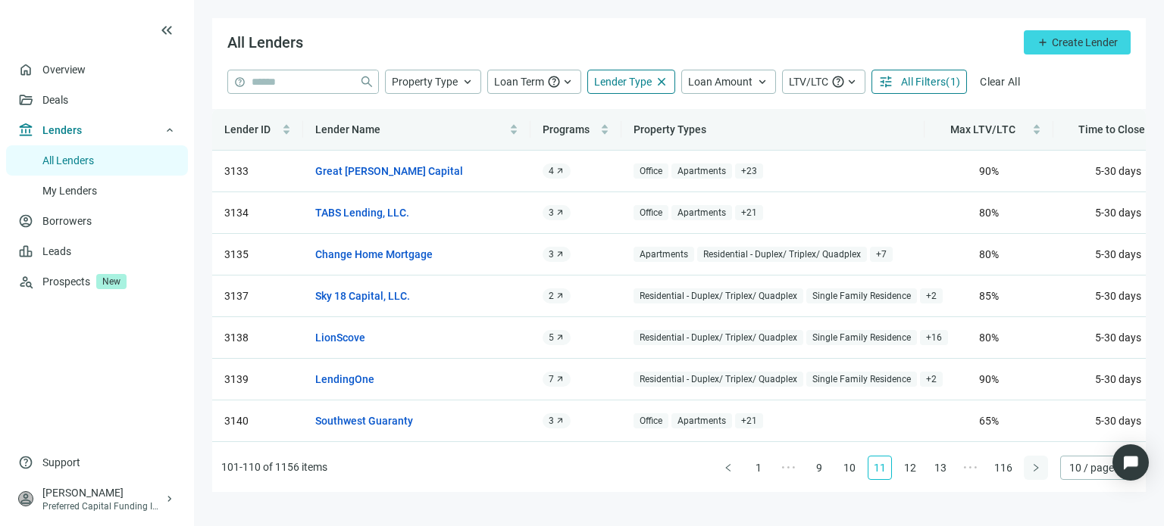
click at [1032, 472] on div "Lender ID Lender Name Programs Property Types Max LTV/LTC Time to Close Status …" at bounding box center [678, 300] width 933 height 383
click at [1032, 472] on icon "right" at bounding box center [1035, 468] width 9 height 9
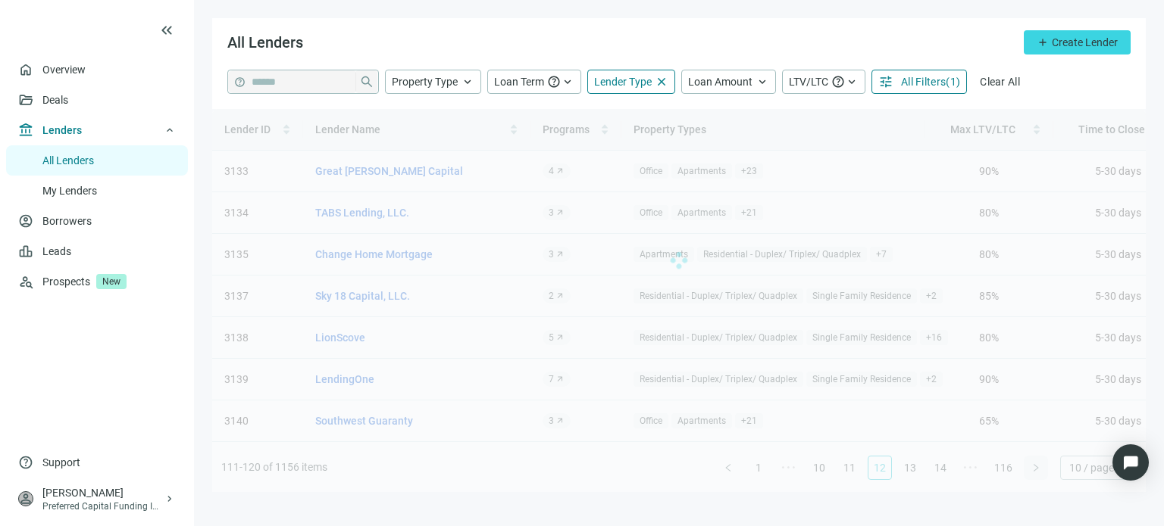
click at [1032, 472] on div "Lender ID Lender Name Programs Property Types Max LTV/LTC Time to Close Status …" at bounding box center [678, 300] width 933 height 383
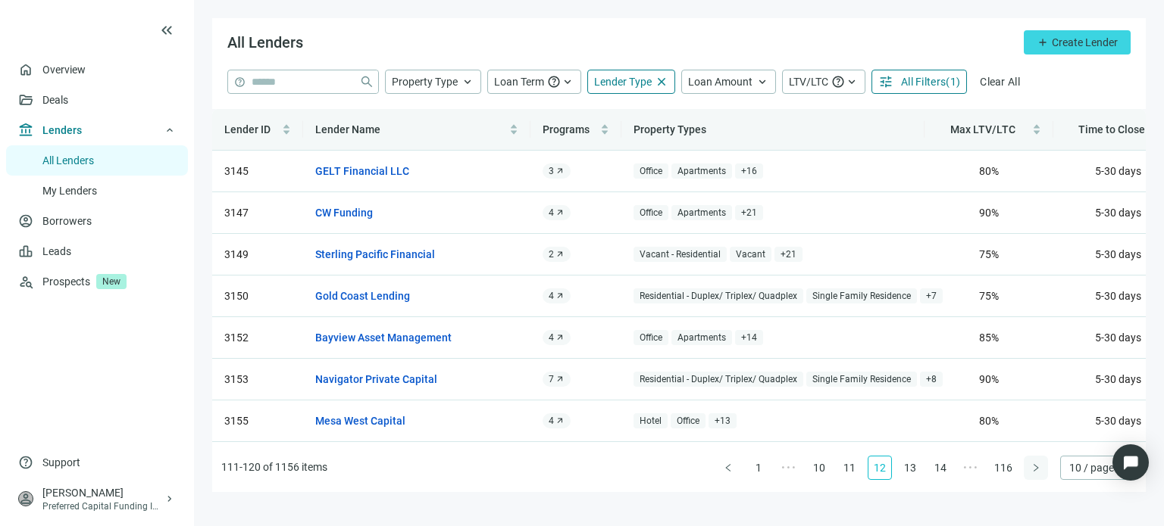
click at [1032, 472] on icon "right" at bounding box center [1035, 468] width 9 height 9
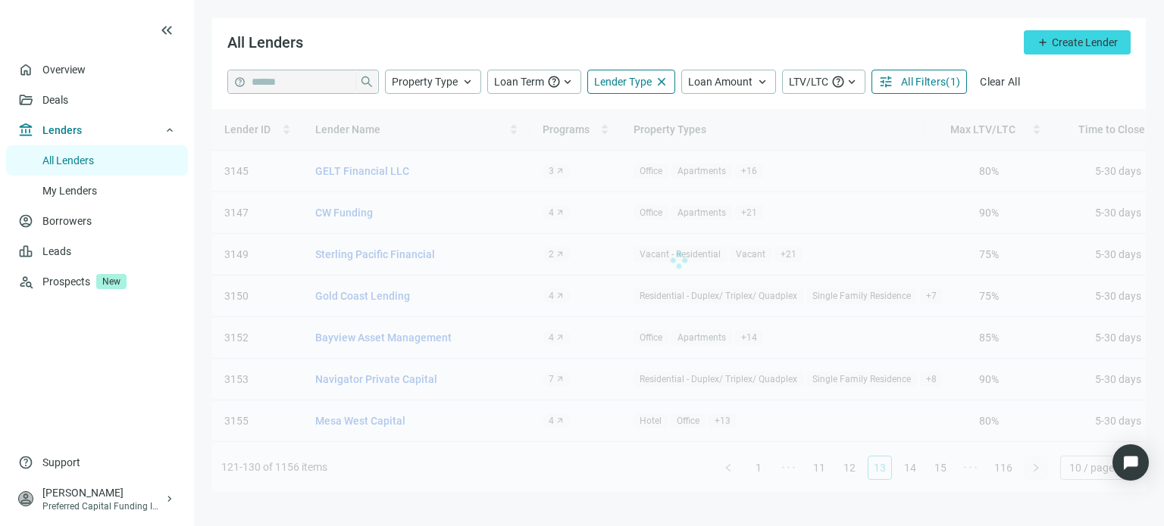
click at [1032, 472] on div "Lender ID Lender Name Programs Property Types Max LTV/LTC Time to Close Status …" at bounding box center [678, 300] width 933 height 383
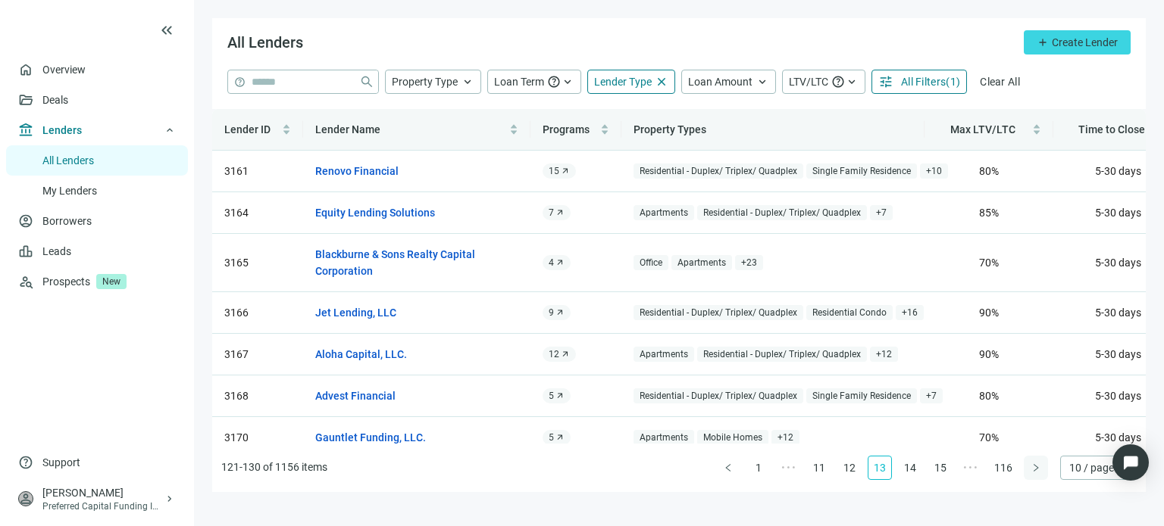
click at [1032, 472] on icon "right" at bounding box center [1035, 468] width 9 height 9
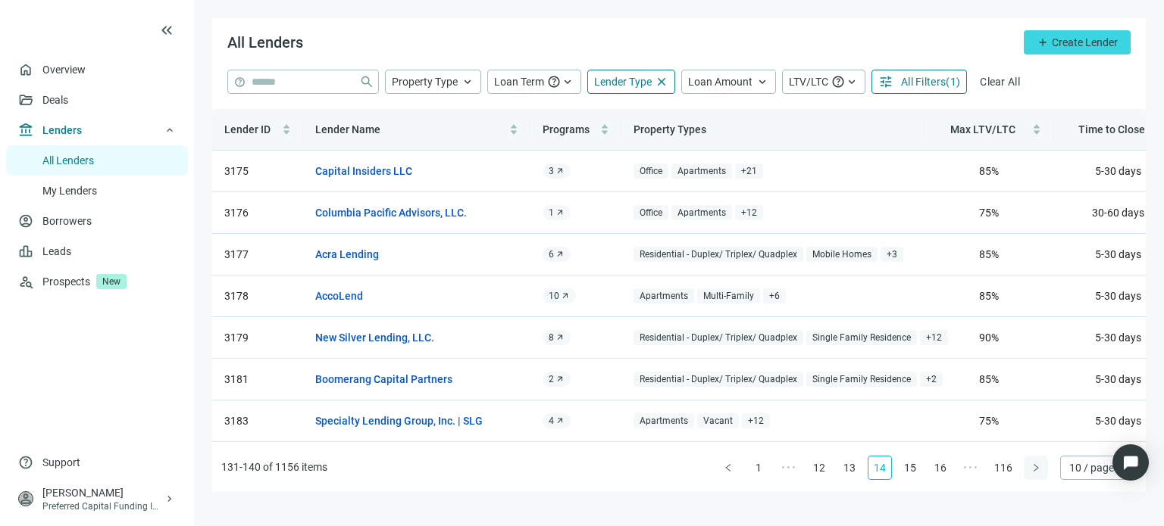
click at [1032, 472] on div "Lender ID Lender Name Programs Property Types Max LTV/LTC Time to Close Status …" at bounding box center [678, 300] width 933 height 383
click at [1032, 472] on icon "right" at bounding box center [1035, 468] width 9 height 9
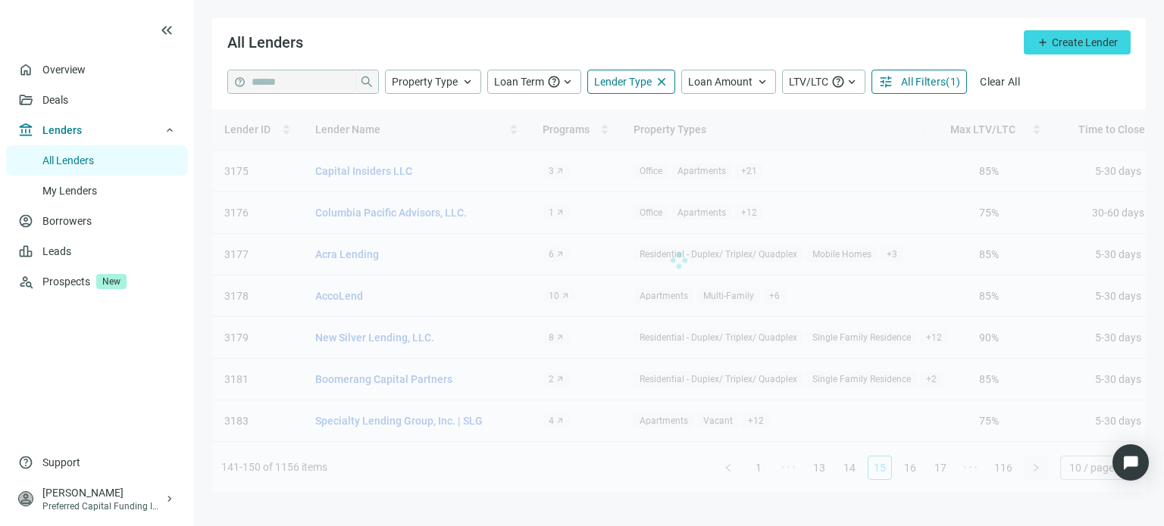
click at [1032, 472] on div "Lender ID Lender Name Programs Property Types Max LTV/LTC Time to Close Status …" at bounding box center [678, 300] width 933 height 383
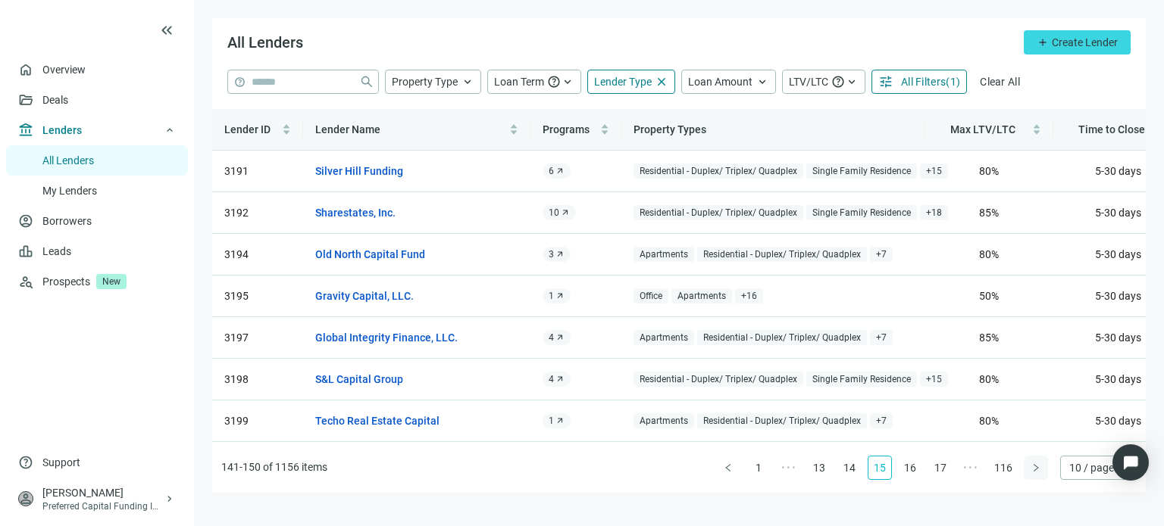
click at [1032, 472] on icon "right" at bounding box center [1035, 468] width 9 height 9
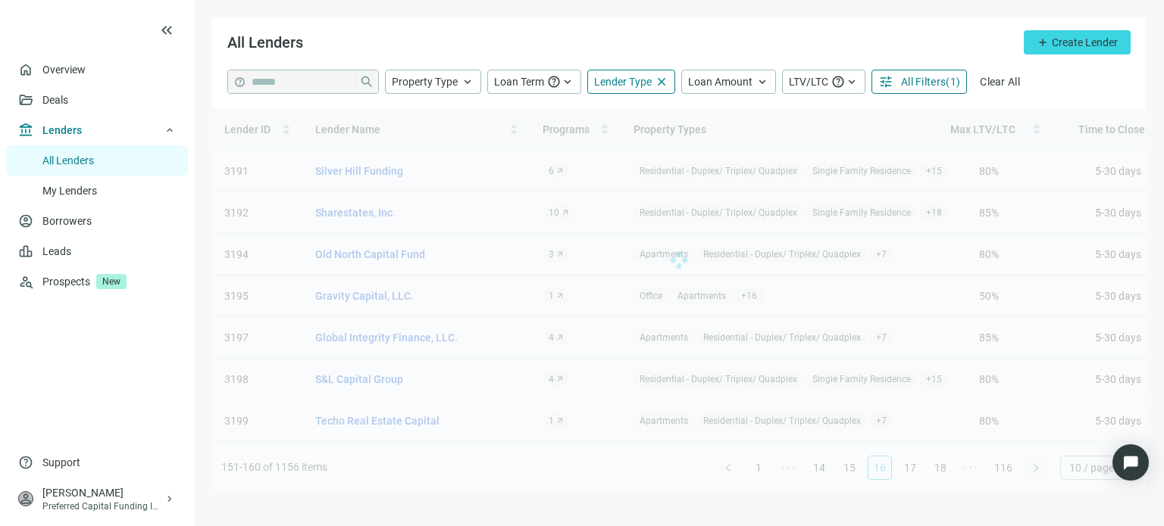
click at [1032, 472] on div "Lender ID Lender Name Programs Property Types Max LTV/LTC Time to Close Status …" at bounding box center [678, 300] width 933 height 383
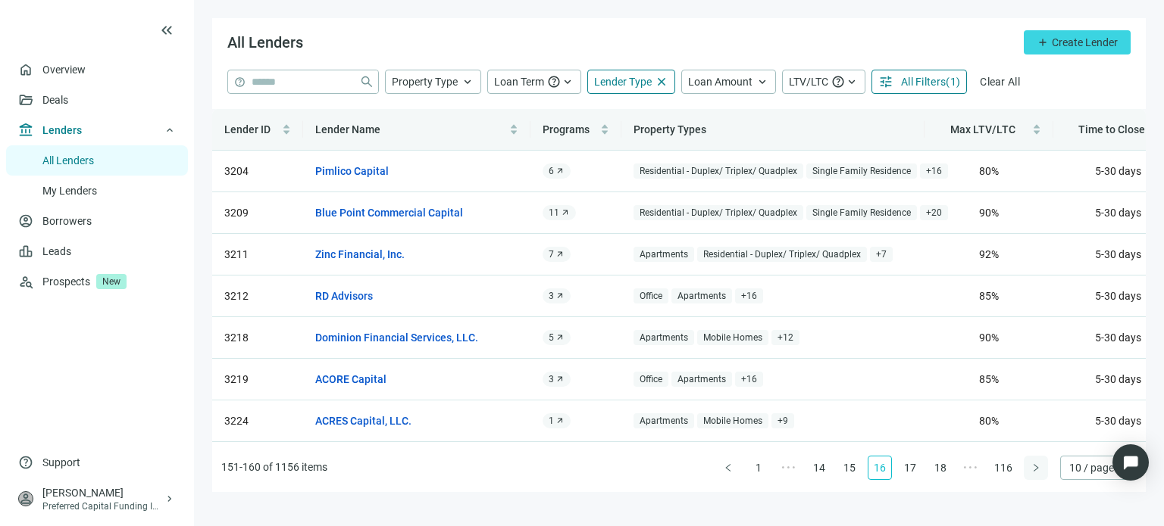
click at [1032, 472] on icon "right" at bounding box center [1035, 468] width 9 height 9
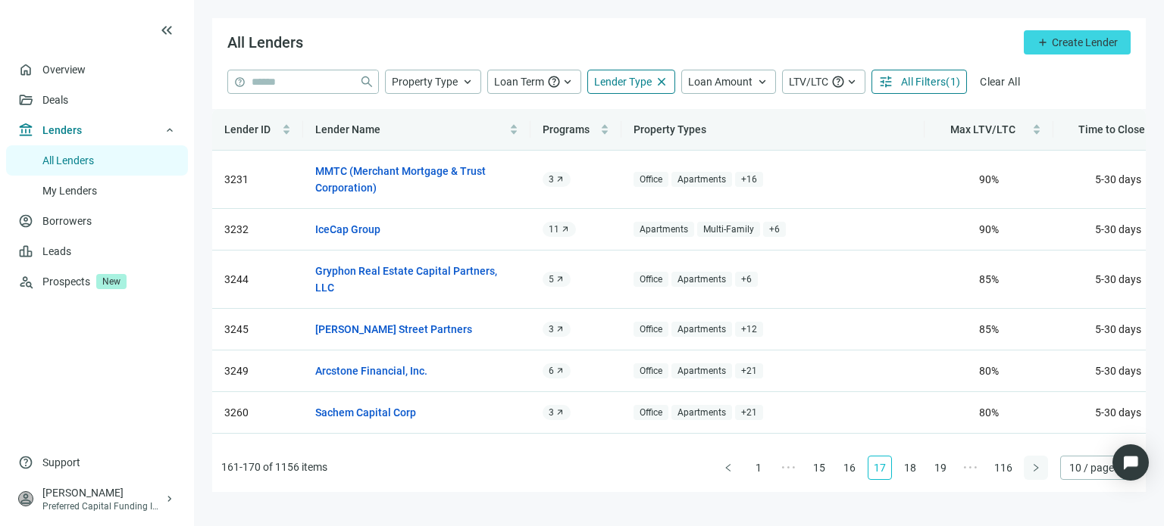
click at [1031, 467] on icon "right" at bounding box center [1035, 468] width 9 height 9
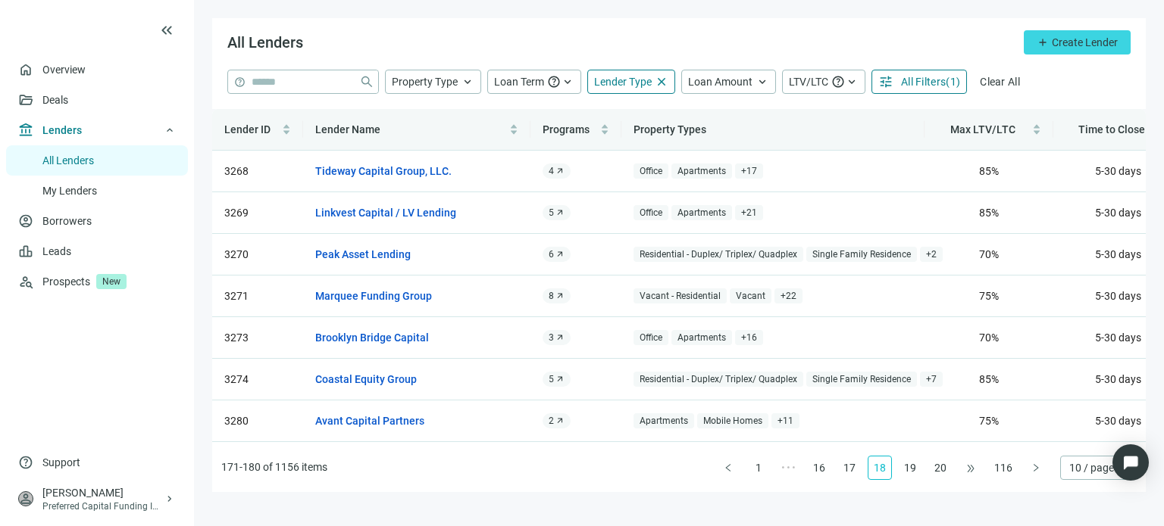
click at [979, 469] on span "•••" at bounding box center [970, 468] width 24 height 24
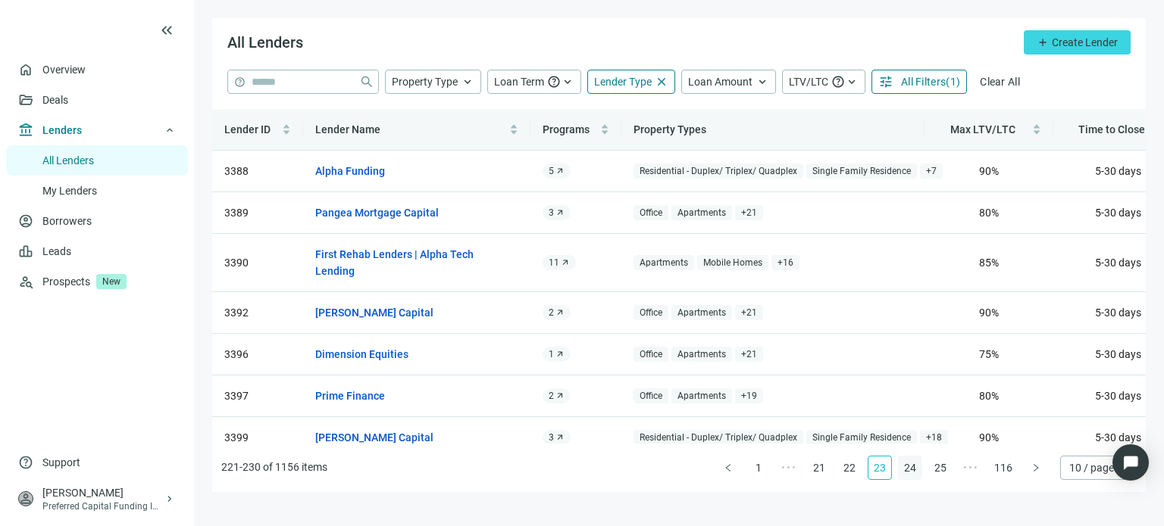
click at [915, 465] on link "24" at bounding box center [909, 468] width 23 height 23
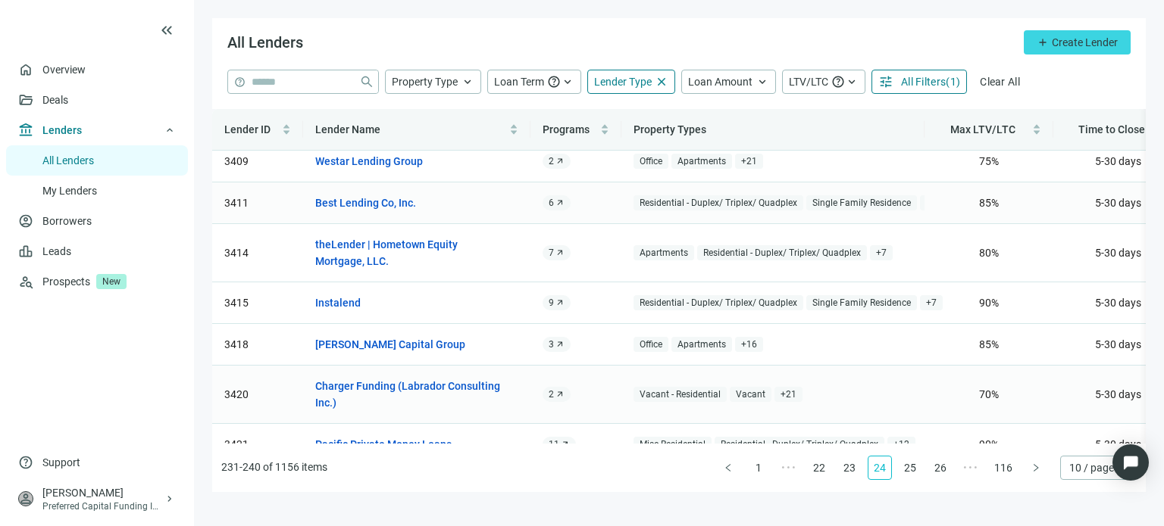
scroll to position [186, 0]
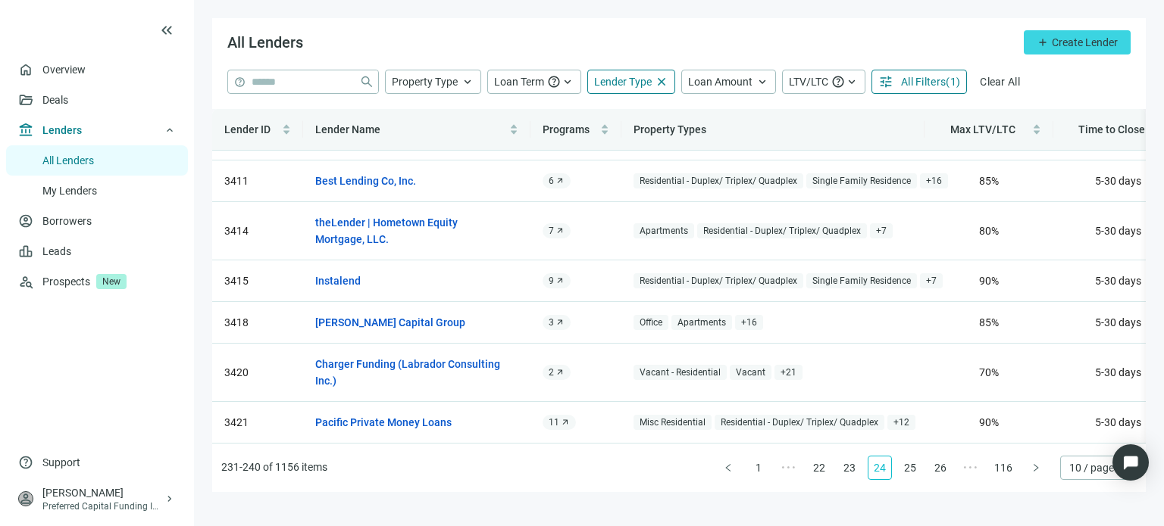
click at [945, 467] on link "26" at bounding box center [940, 468] width 23 height 23
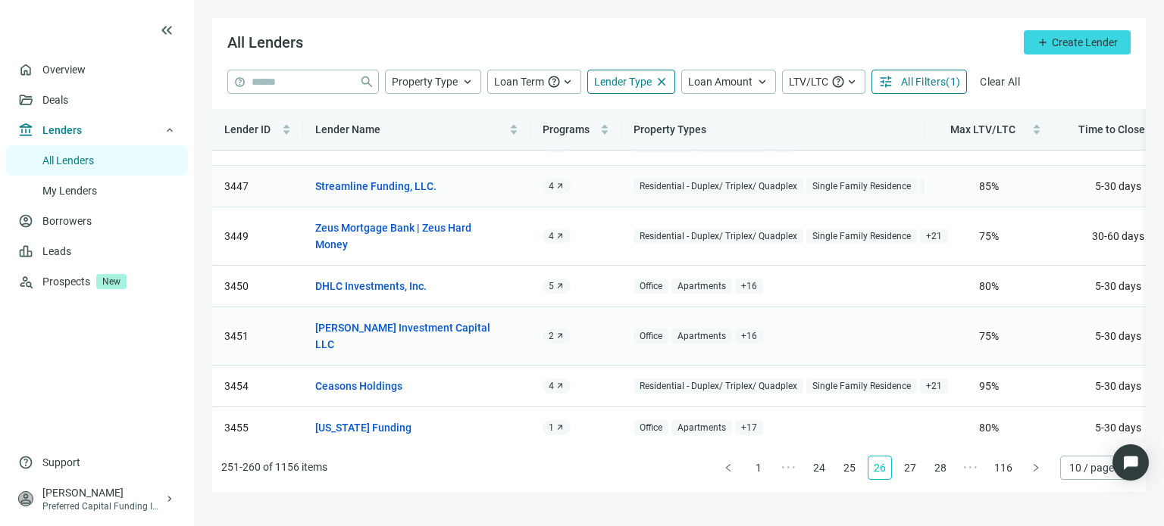
scroll to position [153, 0]
click at [908, 466] on link "27" at bounding box center [909, 468] width 23 height 23
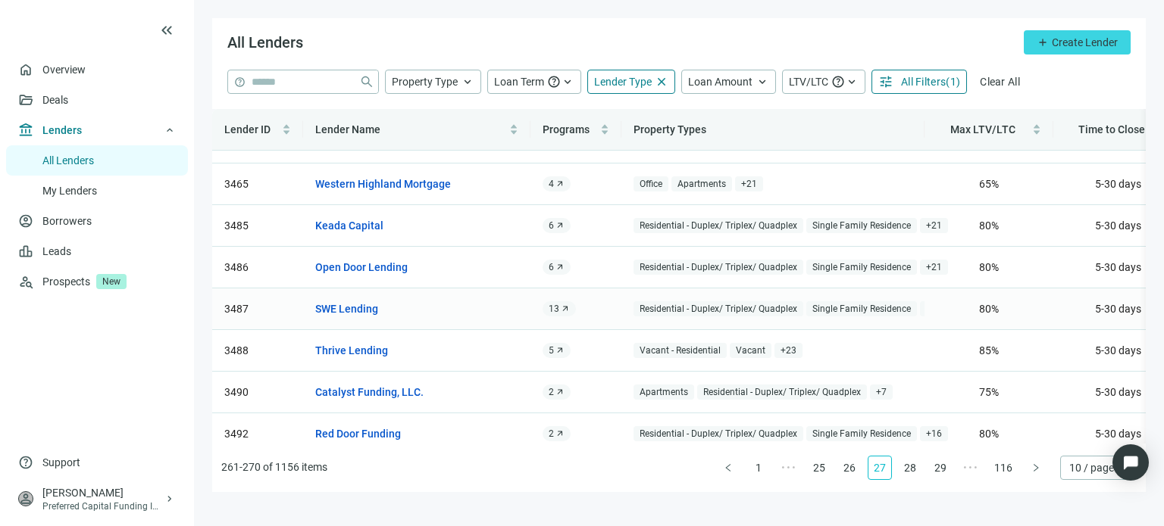
scroll to position [136, 0]
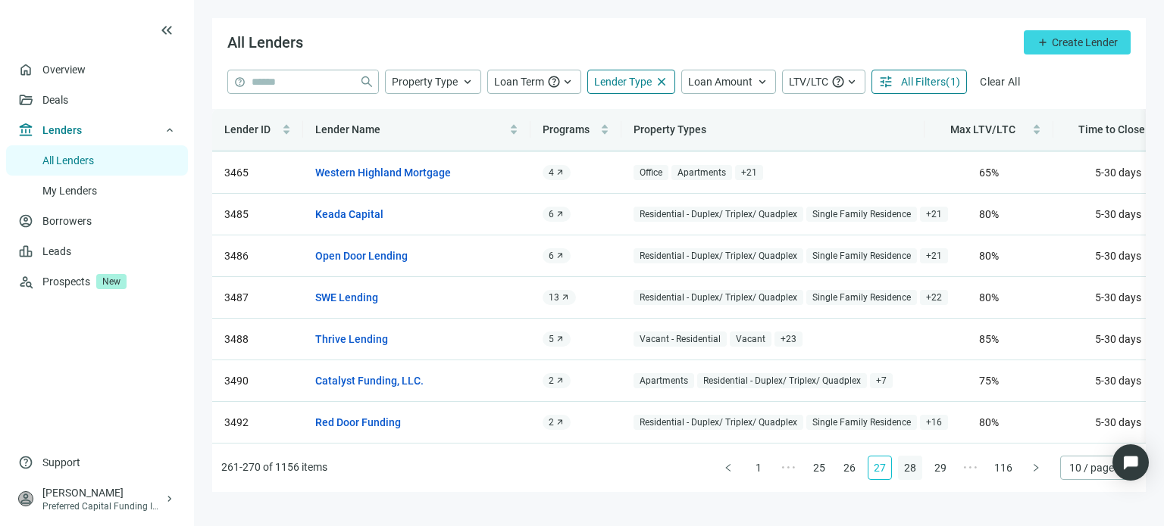
click at [915, 472] on link "28" at bounding box center [909, 468] width 23 height 23
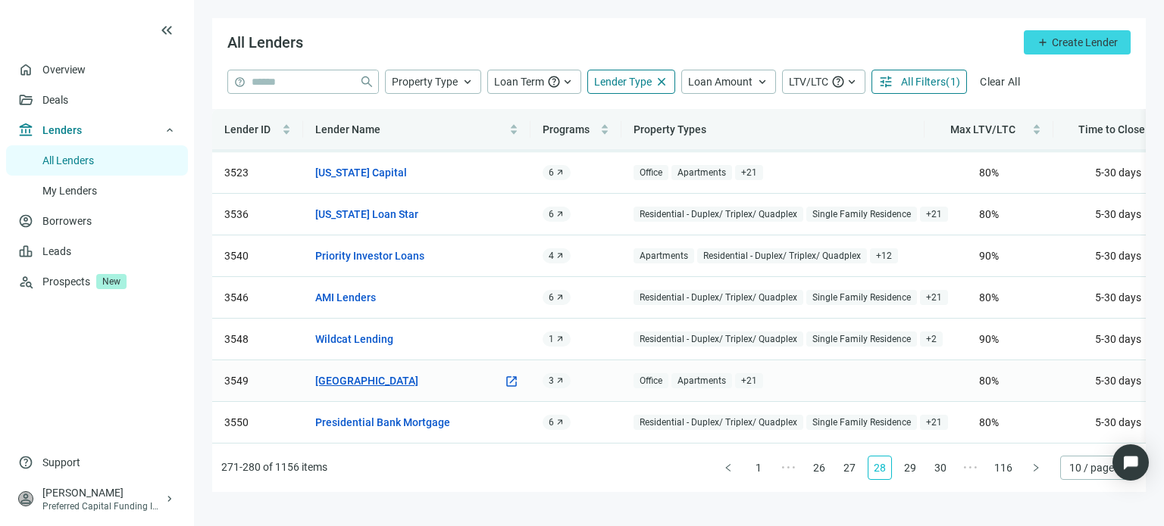
click at [418, 373] on link "[GEOGRAPHIC_DATA]" at bounding box center [366, 381] width 103 height 17
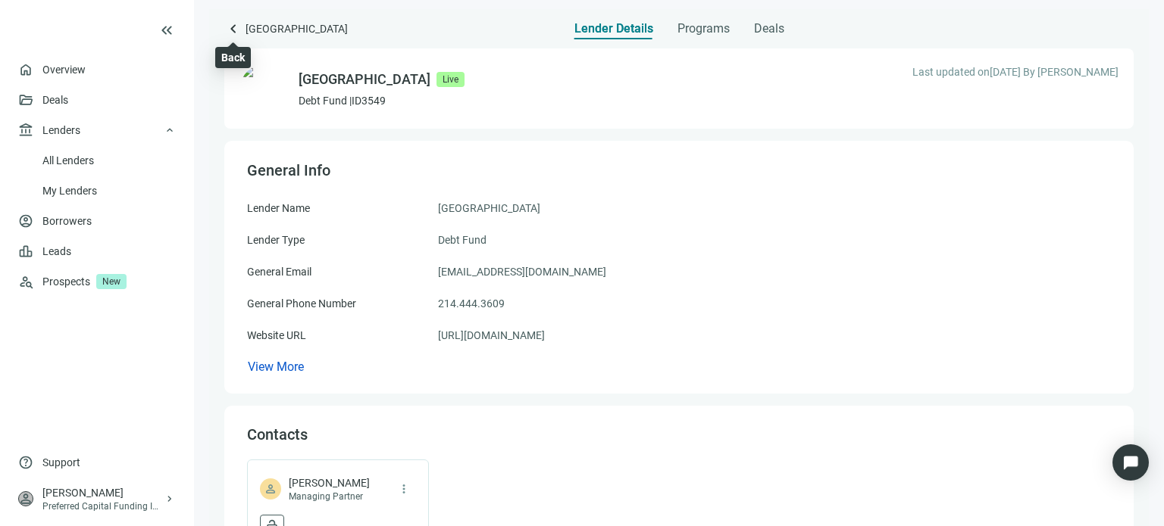
click at [236, 36] on span "keyboard_arrow_left" at bounding box center [233, 29] width 18 height 18
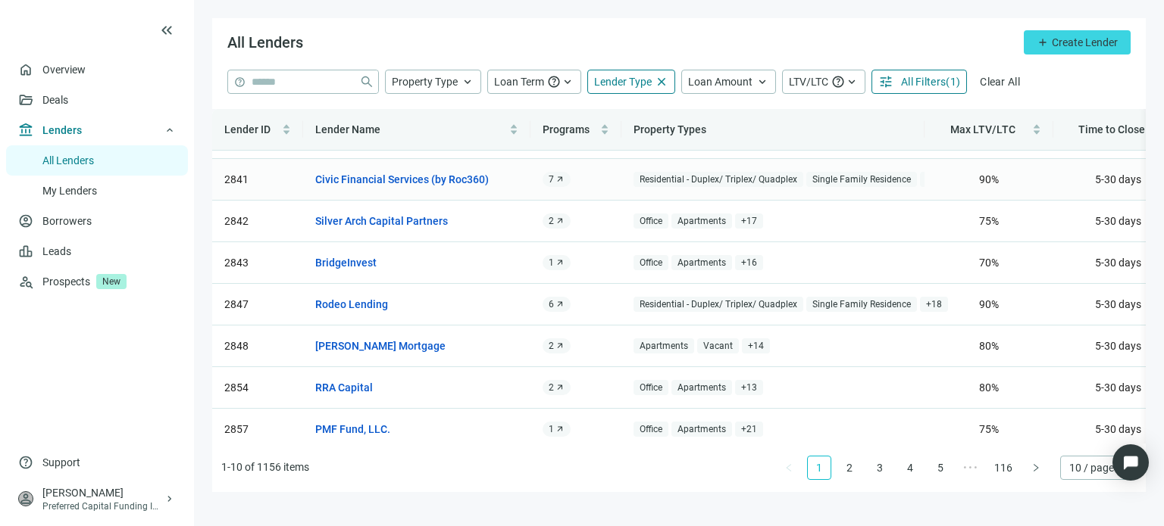
scroll to position [136, 0]
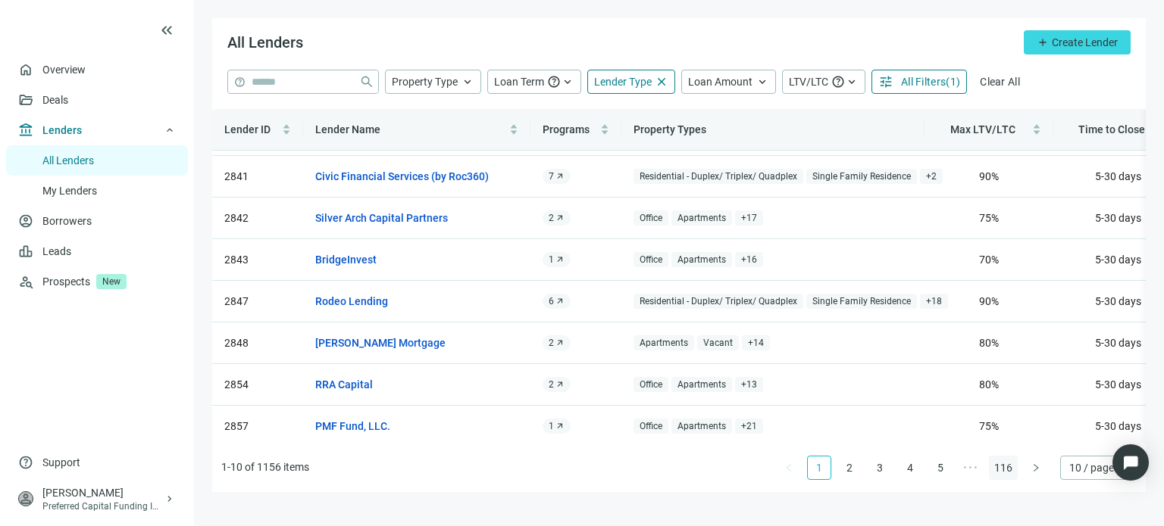
click at [998, 466] on link "116" at bounding box center [1002, 468] width 27 height 23
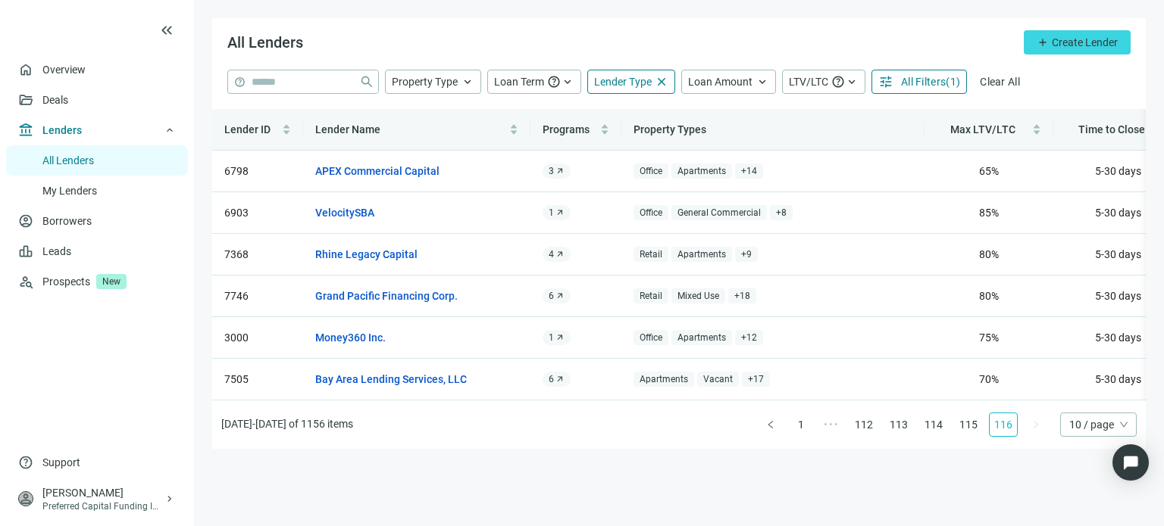
scroll to position [0, 0]
click at [967, 436] on link "115" at bounding box center [968, 425] width 27 height 23
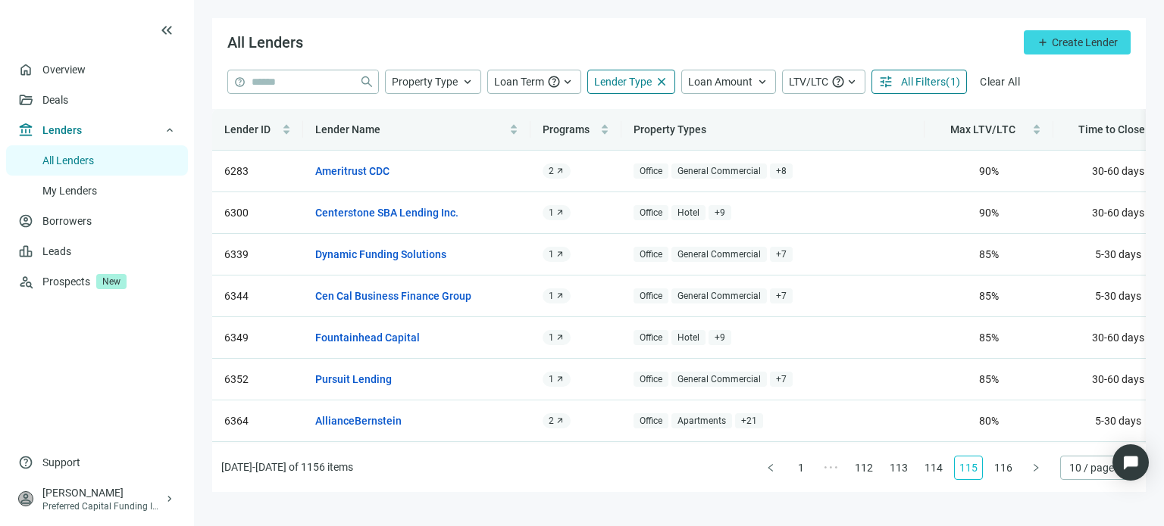
scroll to position [136, 0]
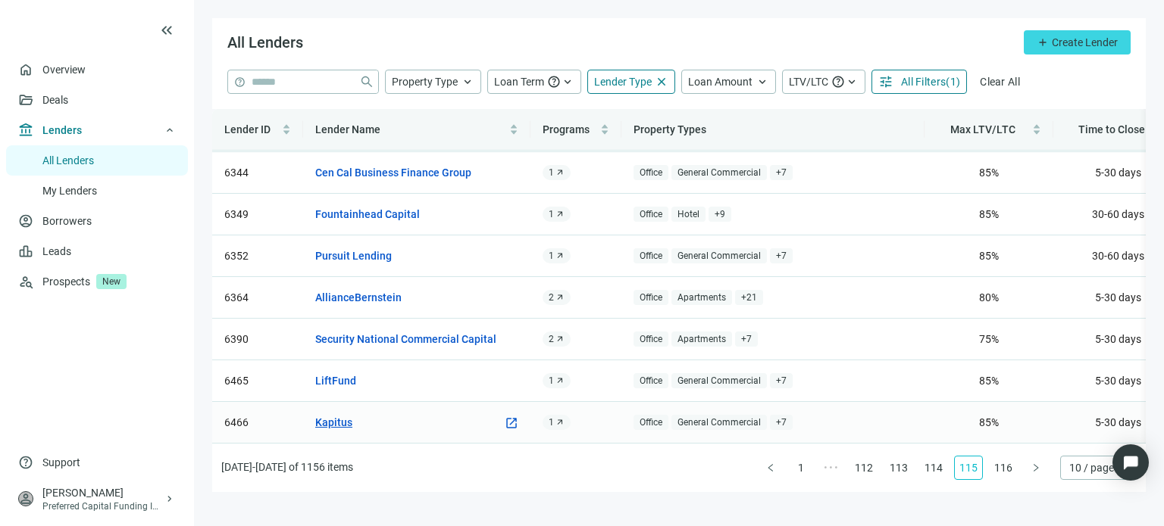
click at [329, 414] on link "Kapitus" at bounding box center [333, 422] width 37 height 17
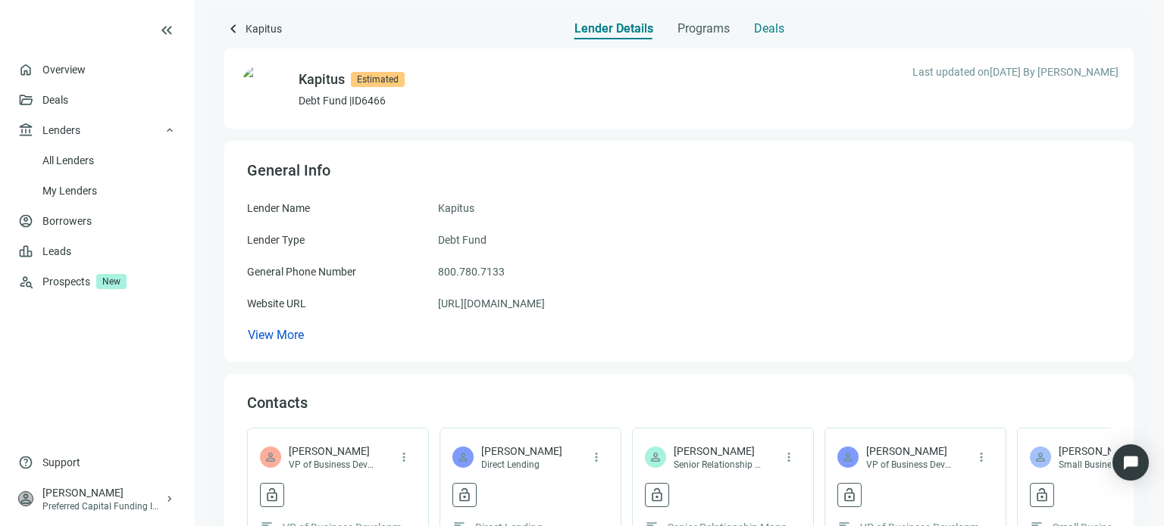
click at [759, 33] on span "Deals" at bounding box center [769, 28] width 30 height 15
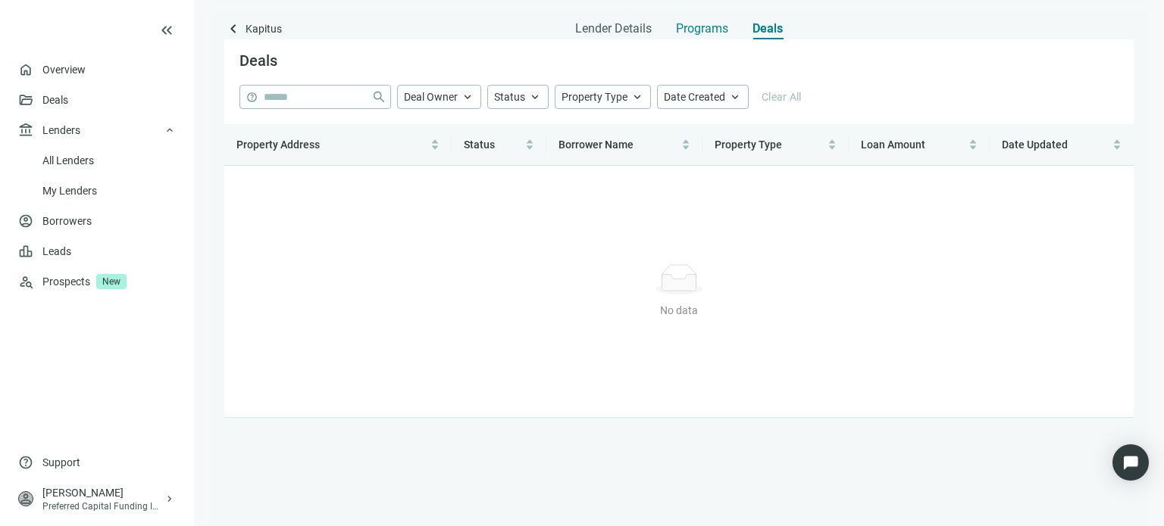
click at [718, 33] on span "Programs" at bounding box center [702, 28] width 52 height 15
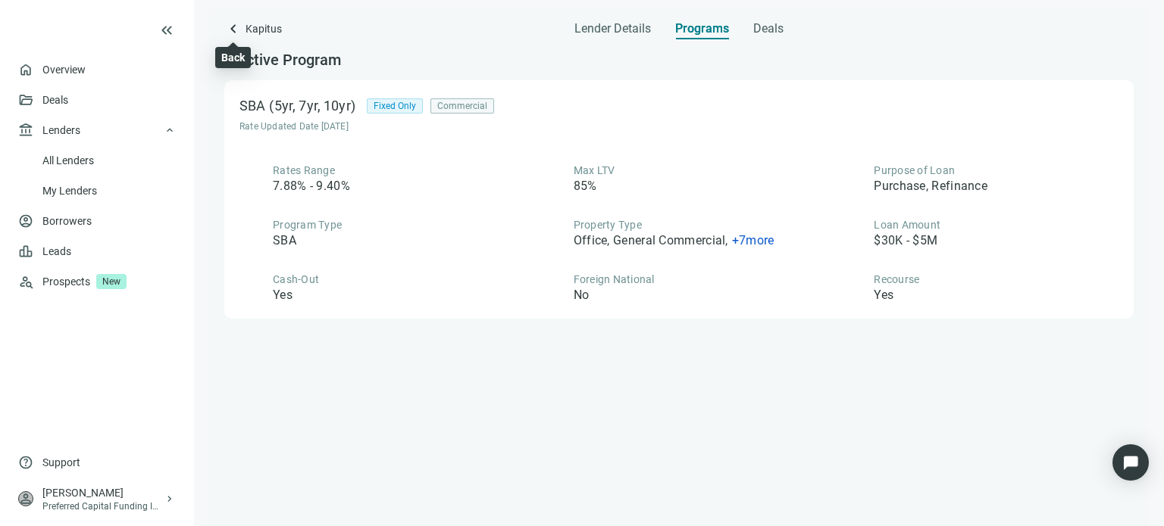
click at [234, 30] on span "keyboard_arrow_left" at bounding box center [233, 29] width 18 height 18
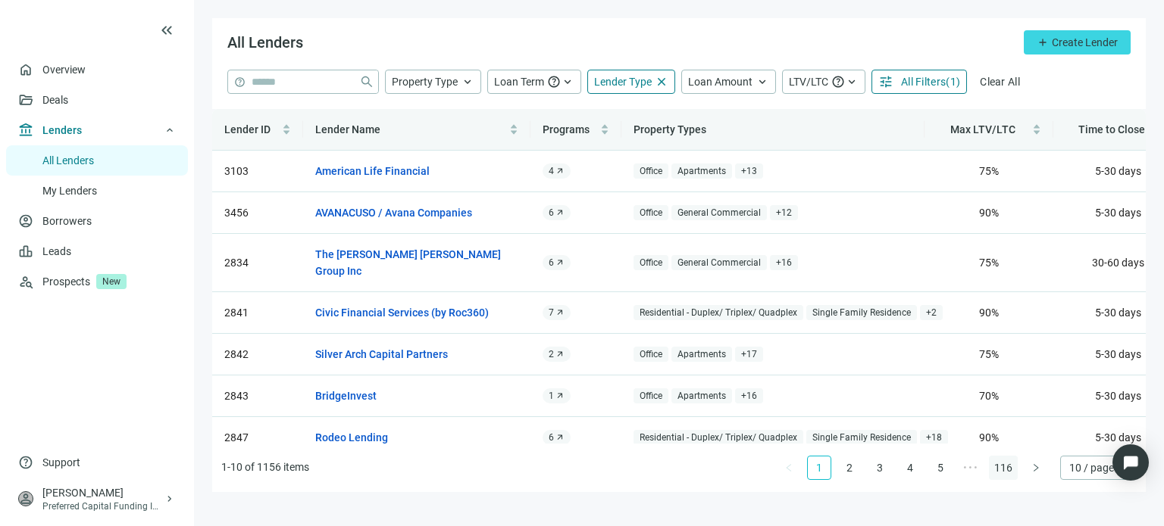
click at [1001, 470] on link "116" at bounding box center [1002, 468] width 27 height 23
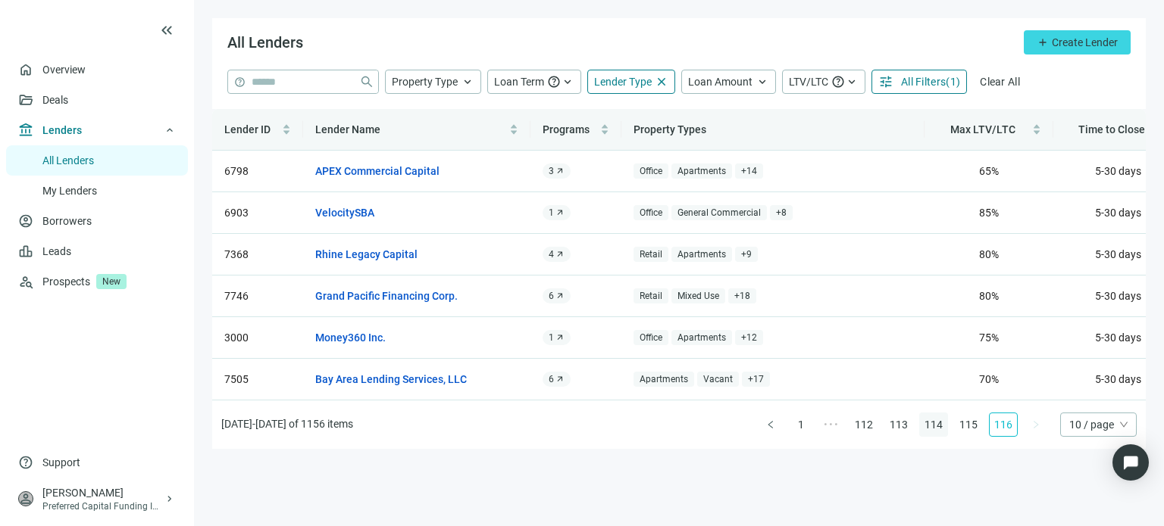
click at [944, 436] on link "114" at bounding box center [933, 425] width 27 height 23
